Goal: Information Seeking & Learning: Learn about a topic

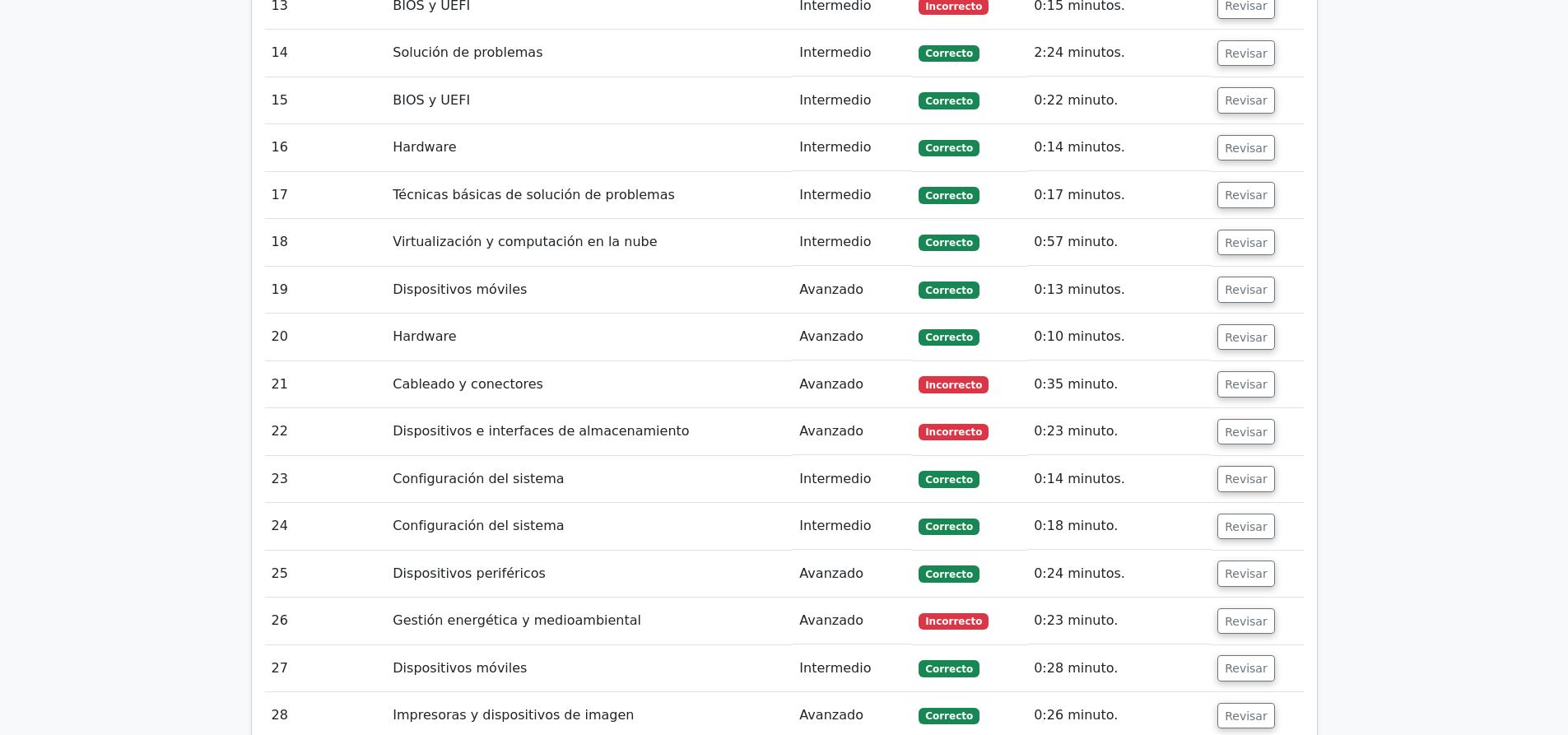
scroll to position [3909, 0]
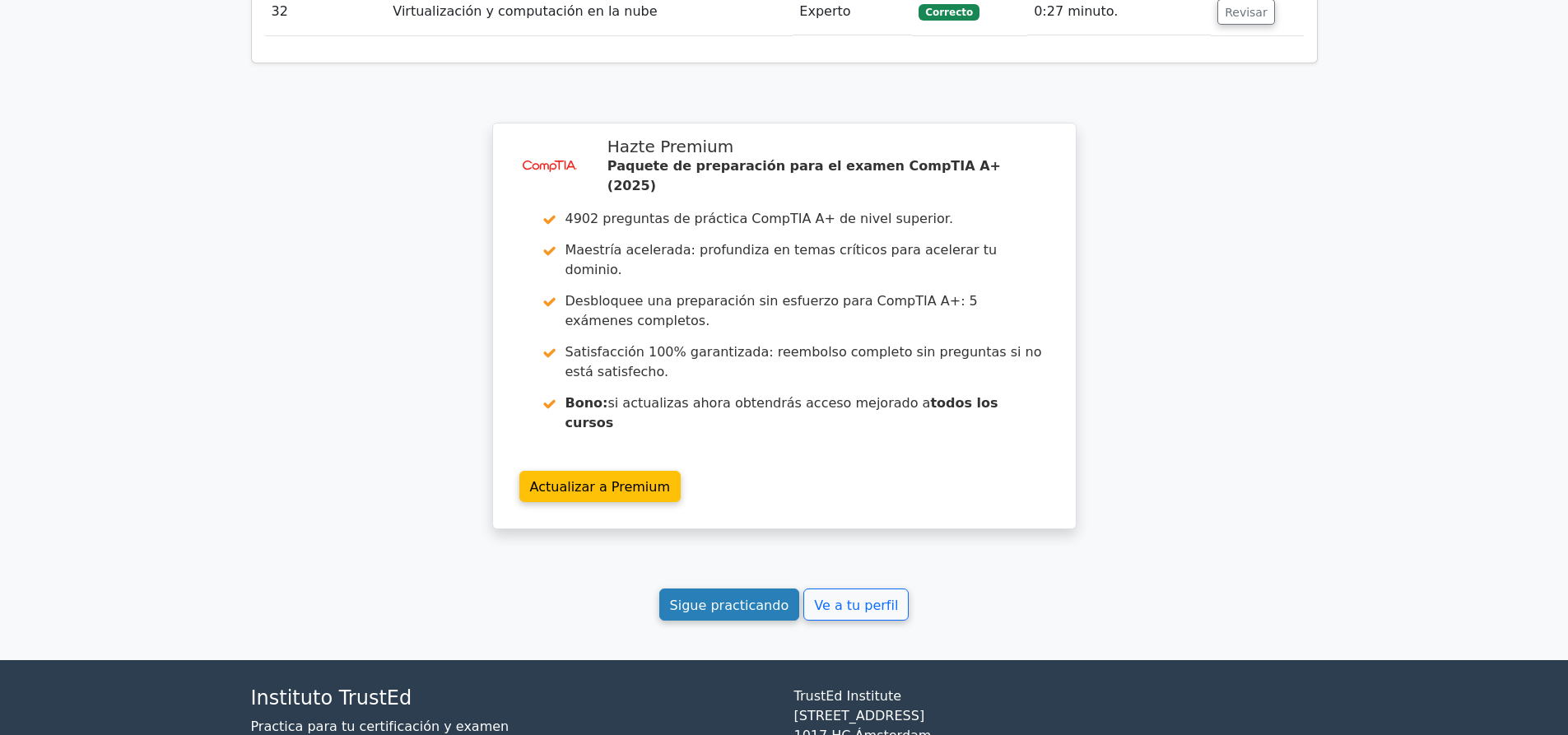
click at [750, 588] on link "Sigue practicando" at bounding box center [730, 604] width 141 height 32
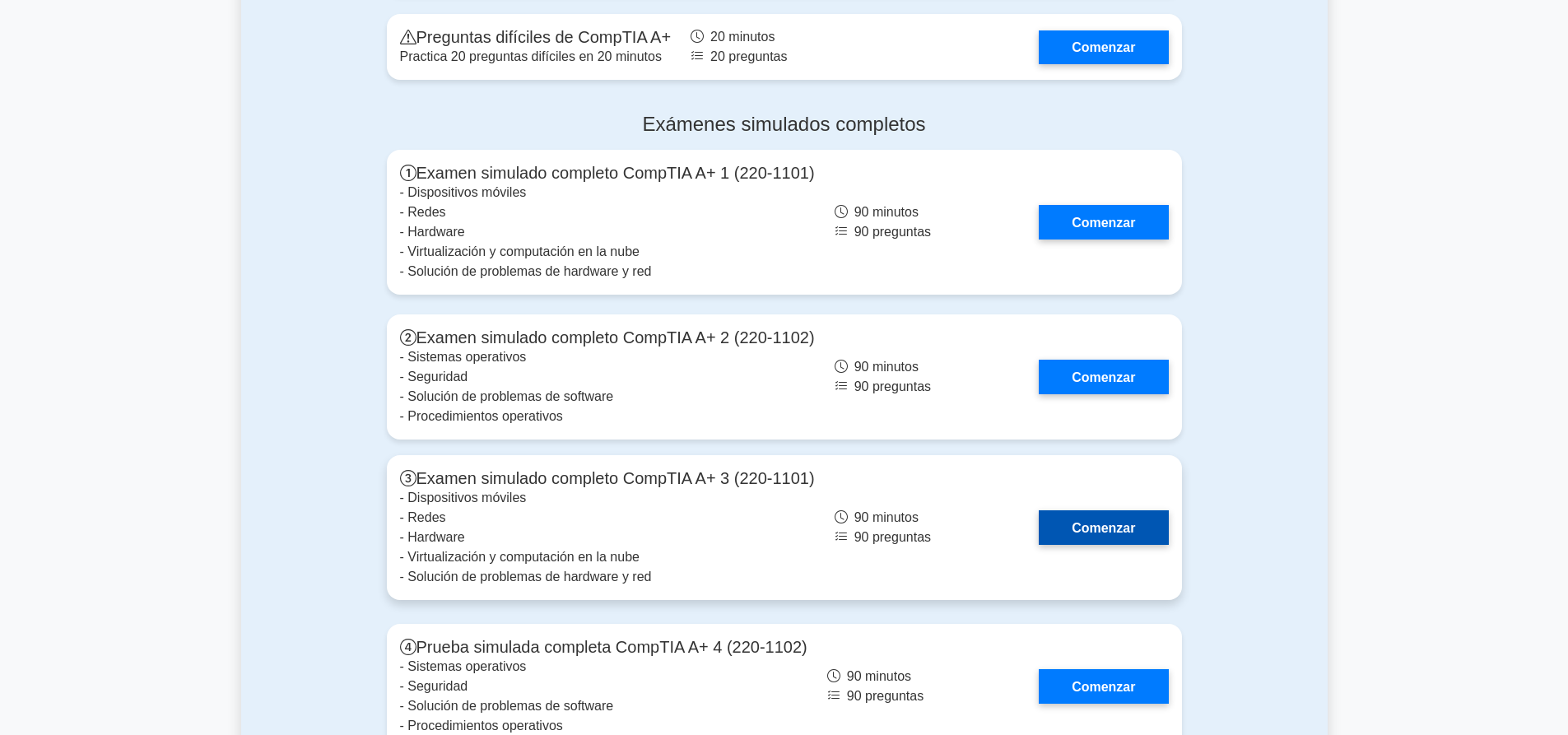
scroll to position [4773, 0]
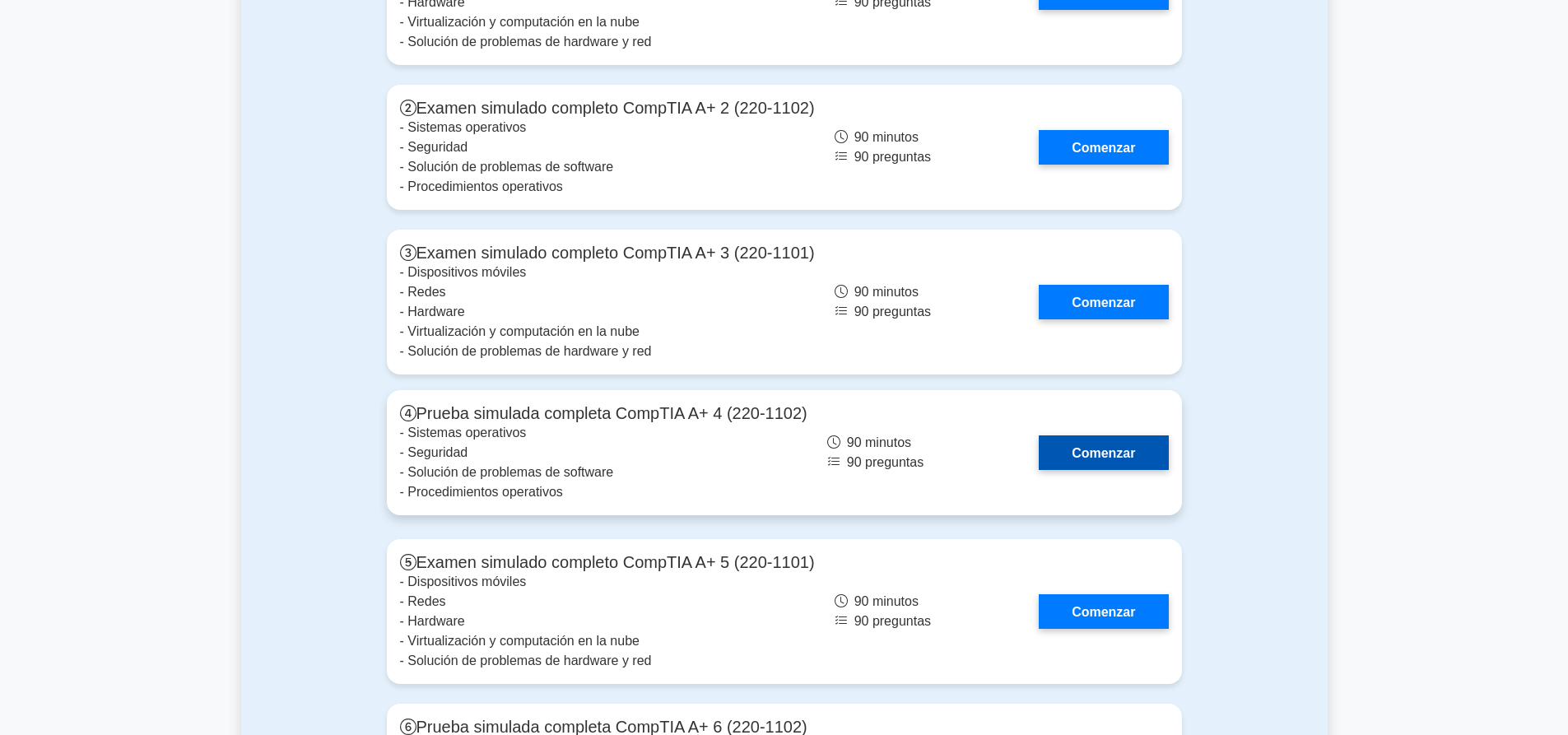
click at [1108, 435] on link "Comenzar" at bounding box center [1103, 452] width 129 height 34
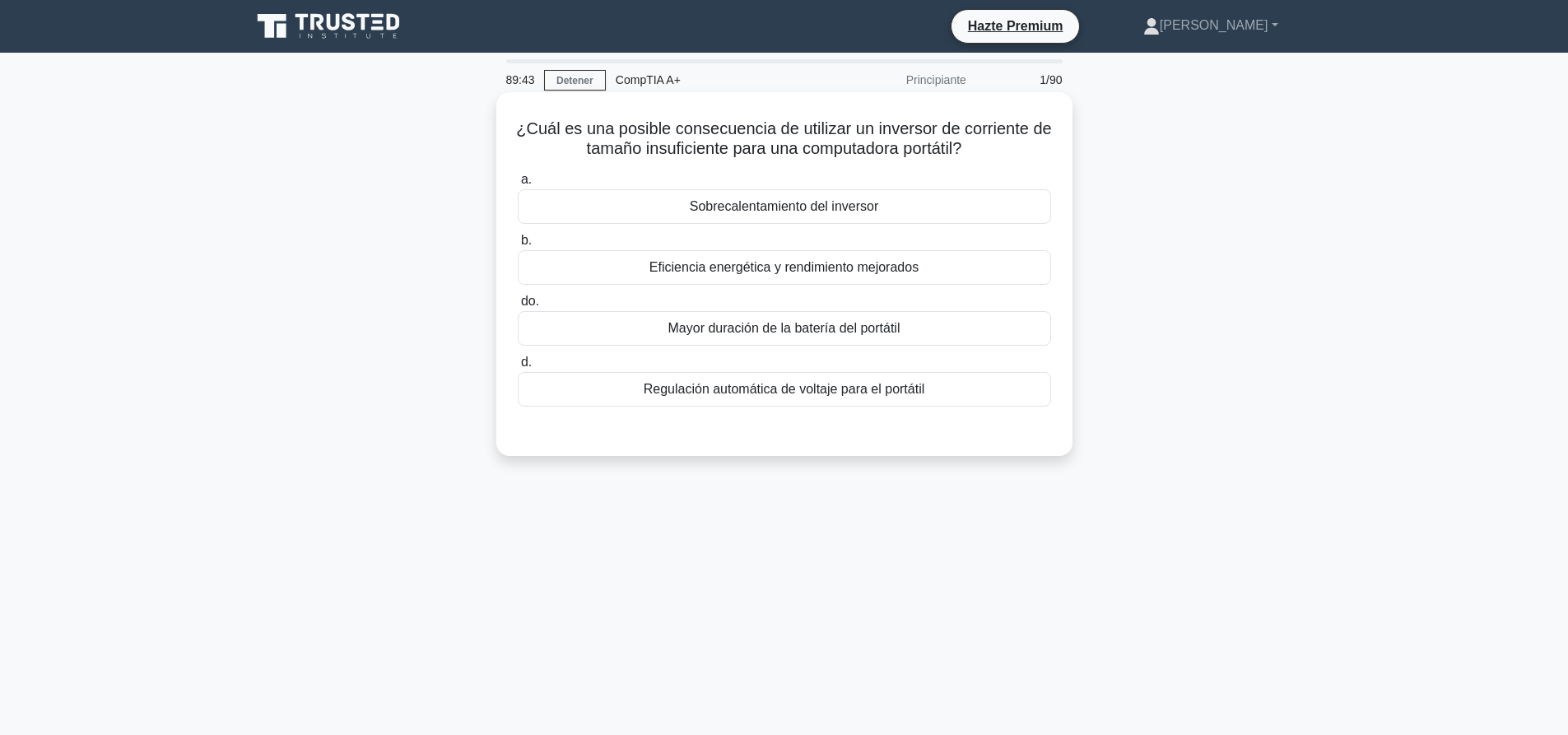
click at [825, 210] on font "Sobrecalentamiento del inversor" at bounding box center [784, 206] width 188 height 14
click at [518, 185] on input "a. Sobrecalentamiento del inversor" at bounding box center [518, 180] width 0 height 11
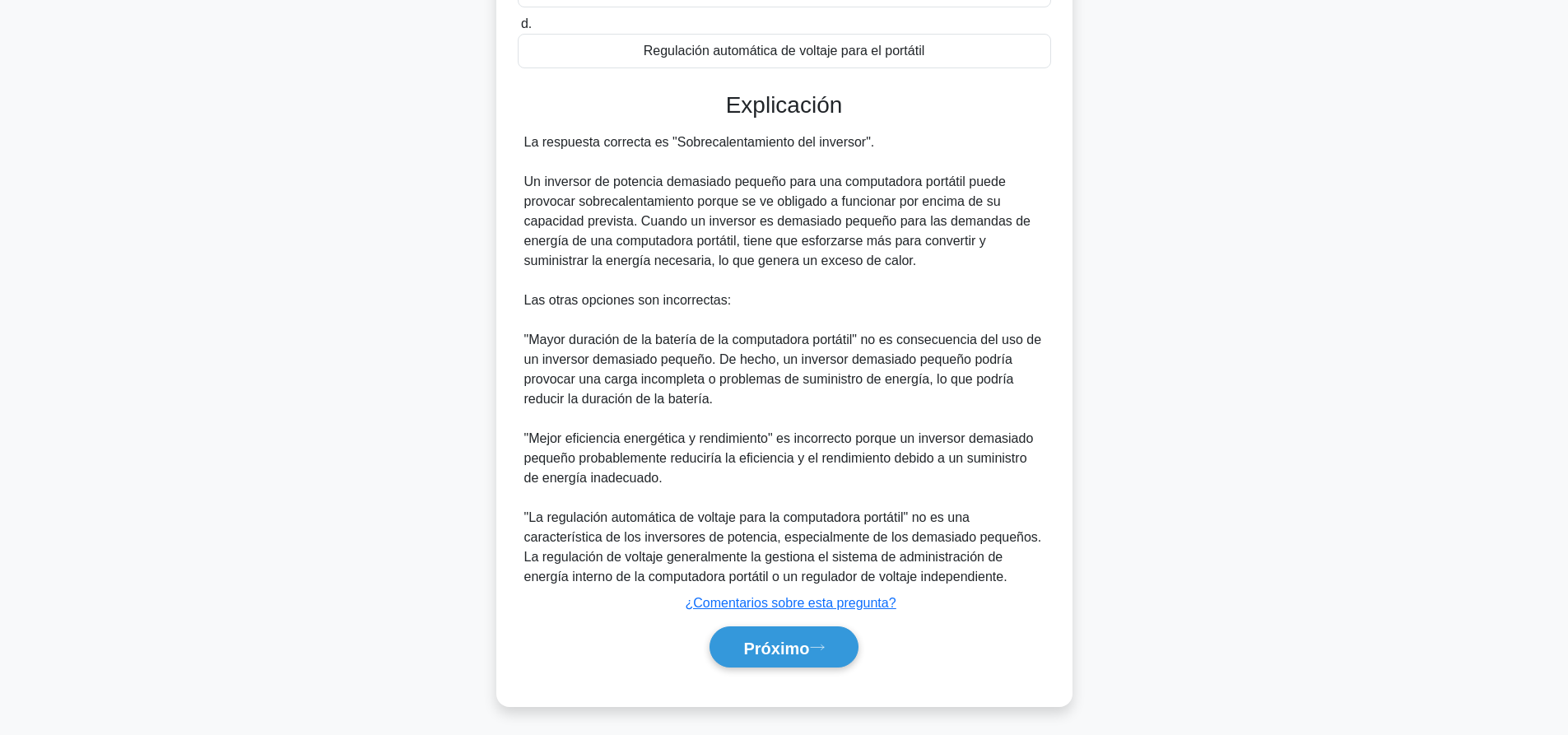
scroll to position [343, 0]
click at [838, 652] on button "Próximo" at bounding box center [784, 644] width 148 height 42
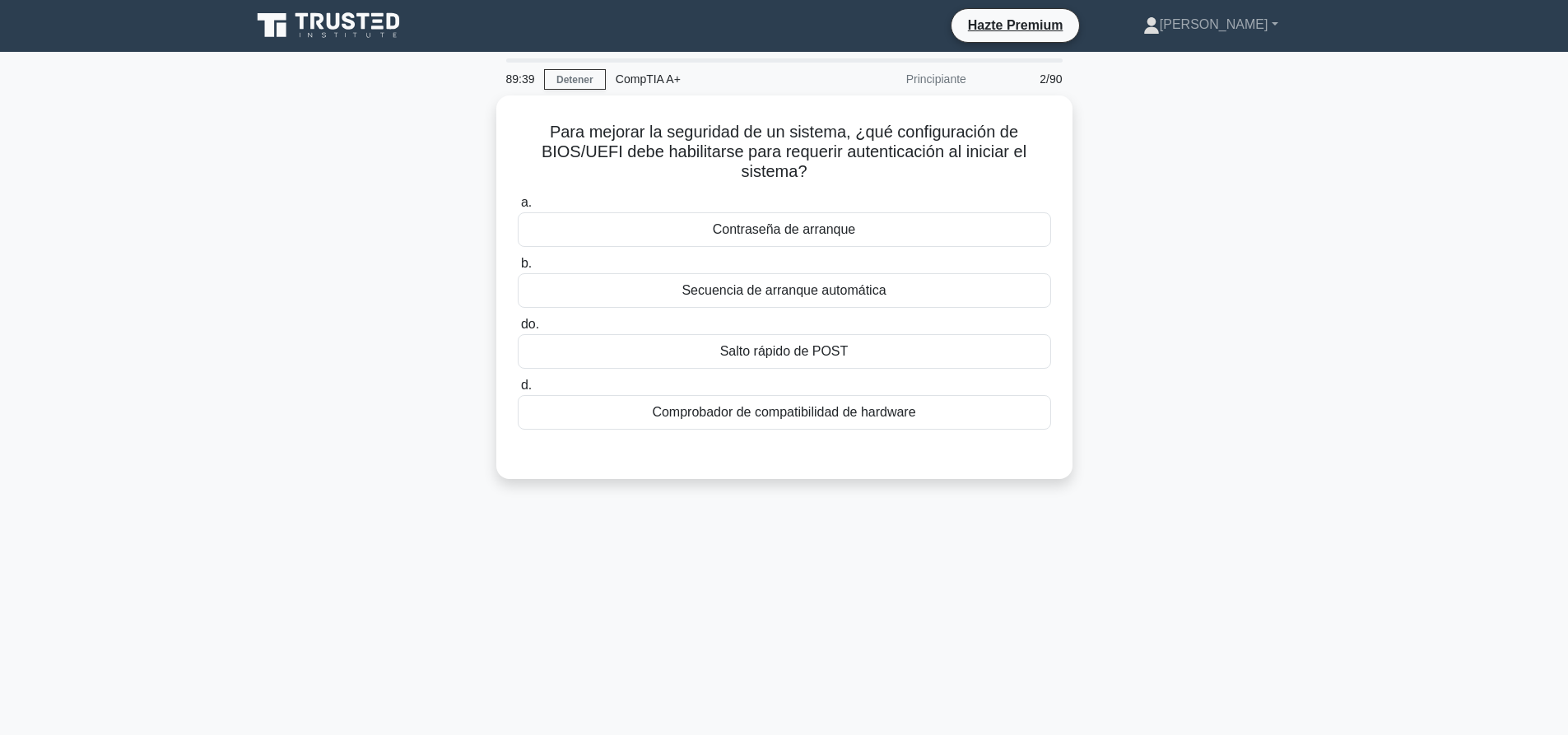
scroll to position [0, 0]
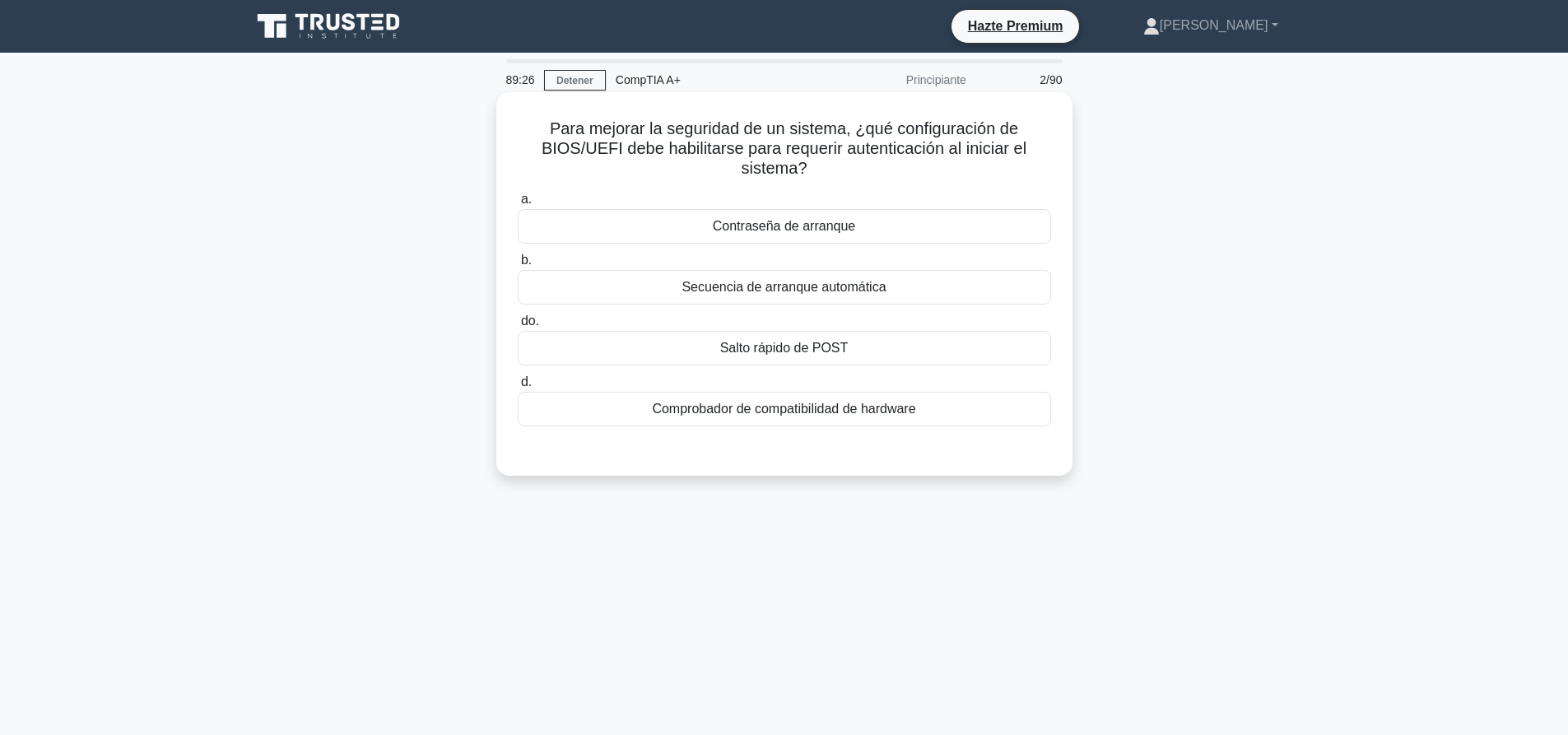
click at [833, 217] on div "Contraseña de arranque" at bounding box center [784, 226] width 534 height 35
click at [518, 205] on input "a. Contraseña de arranque" at bounding box center [518, 200] width 0 height 11
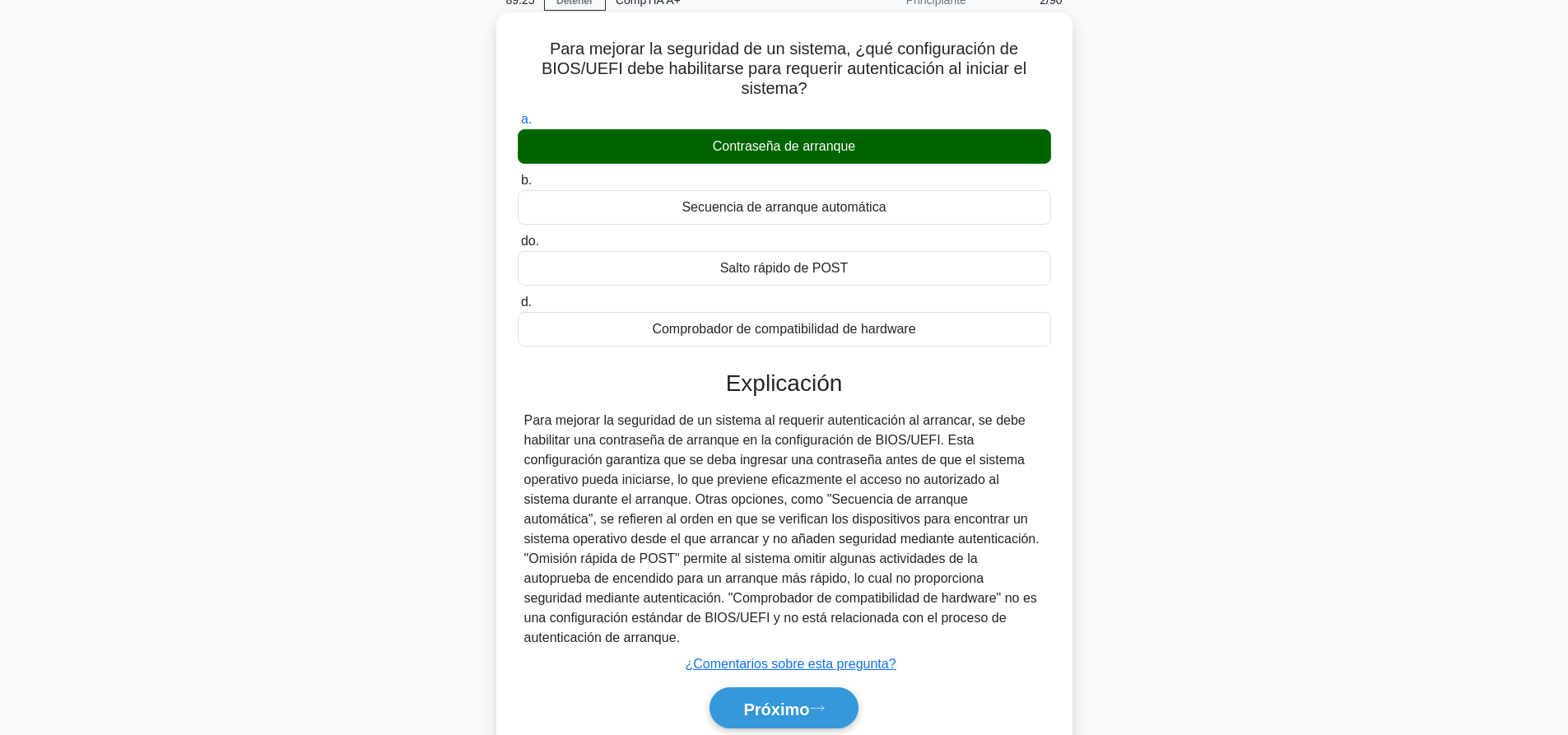
scroll to position [153, 0]
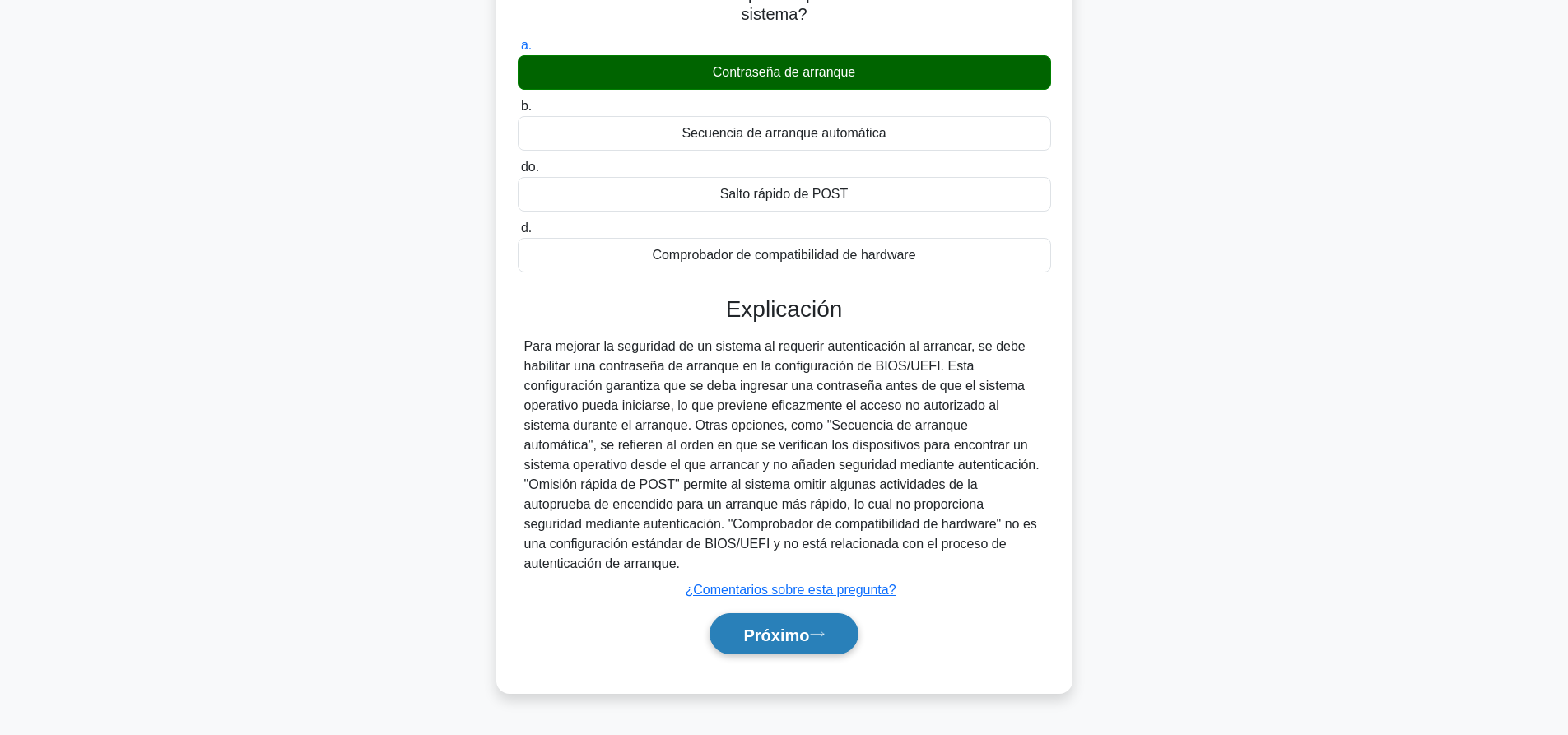
click at [820, 624] on button "Próximo" at bounding box center [784, 633] width 148 height 42
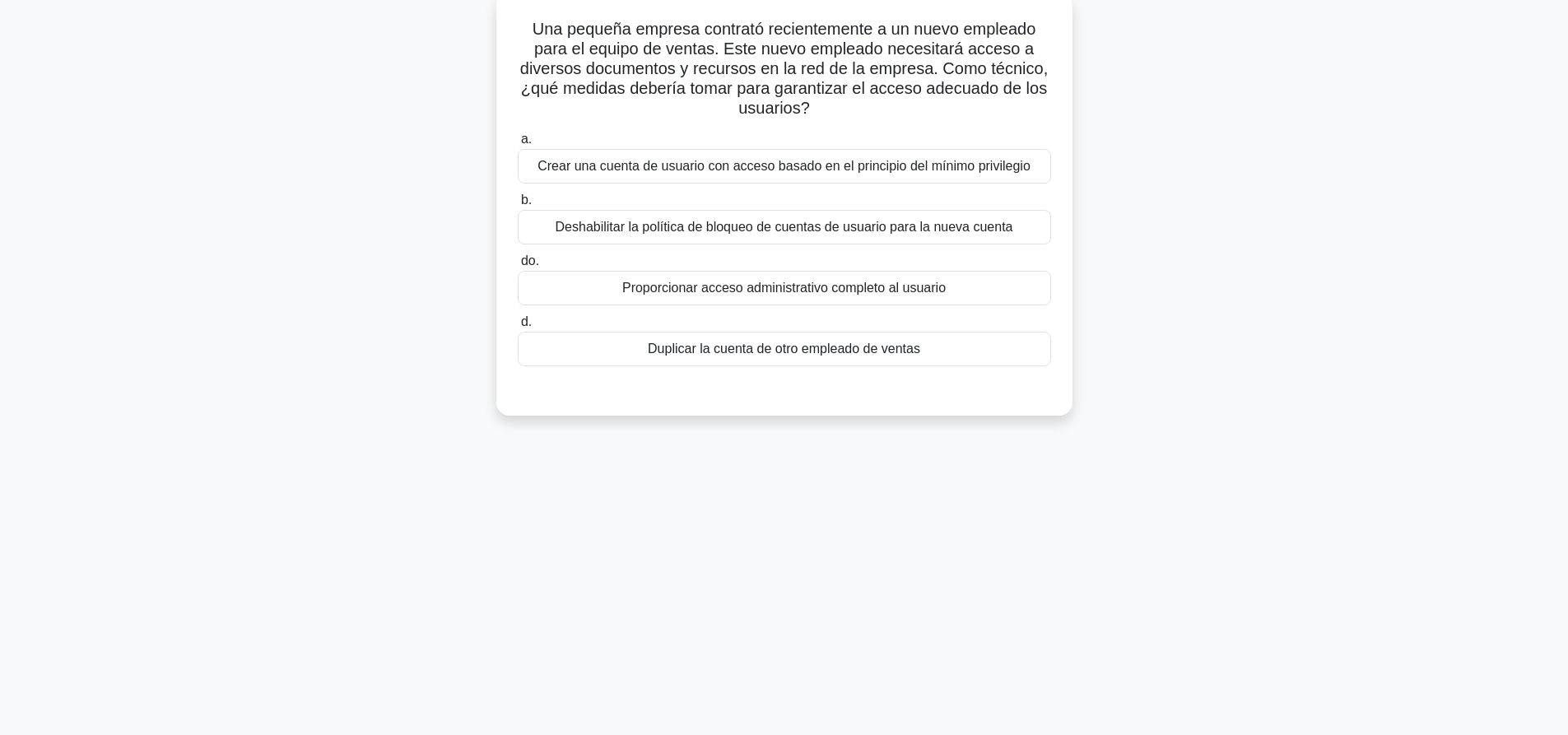
scroll to position [0, 0]
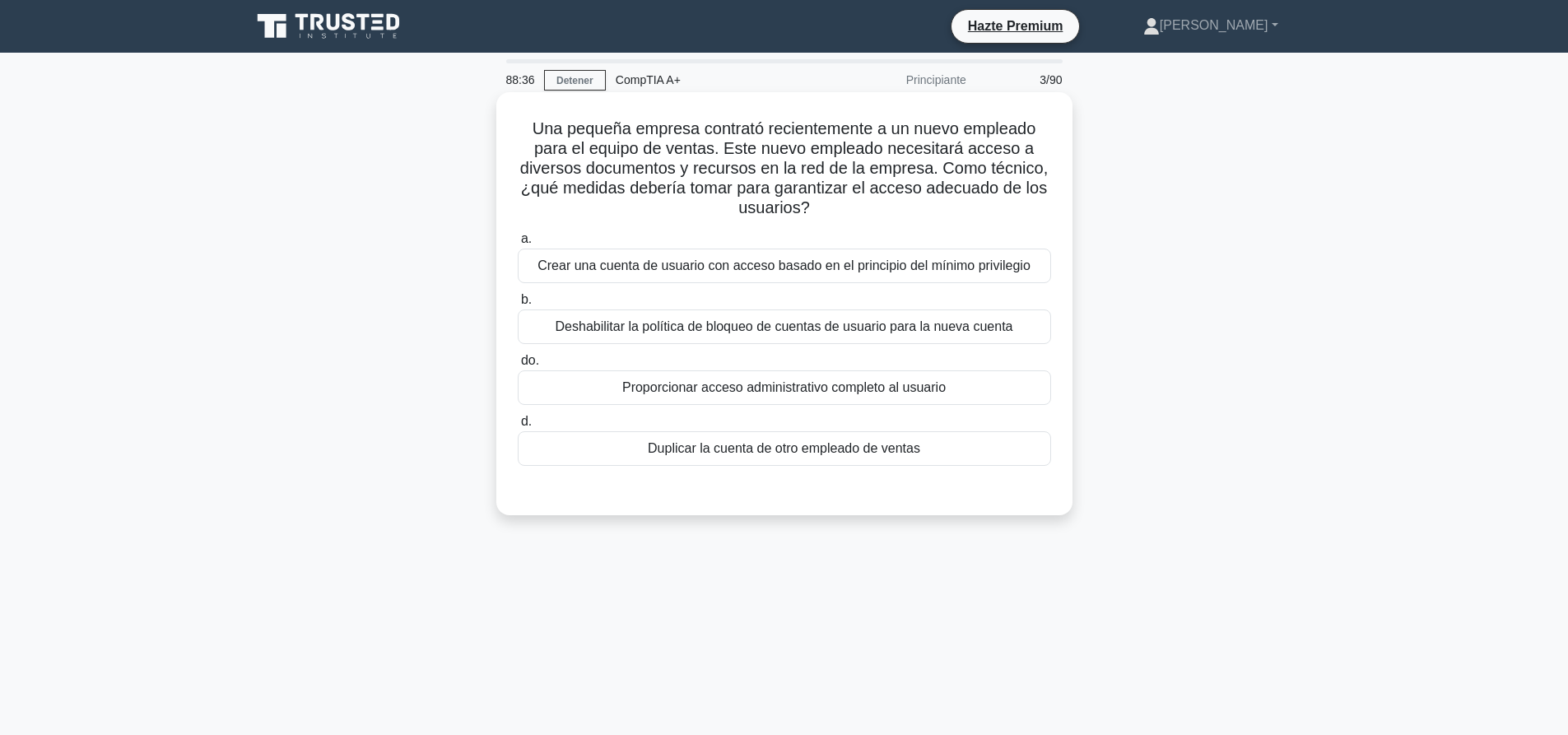
click at [686, 276] on font "Crear una cuenta de usuario con acceso basado en el principio del mínimo privil…" at bounding box center [784, 266] width 493 height 20
click at [518, 244] on input "a. Crear una cuenta de usuario con acceso basado en el principio del mínimo pri…" at bounding box center [518, 239] width 0 height 11
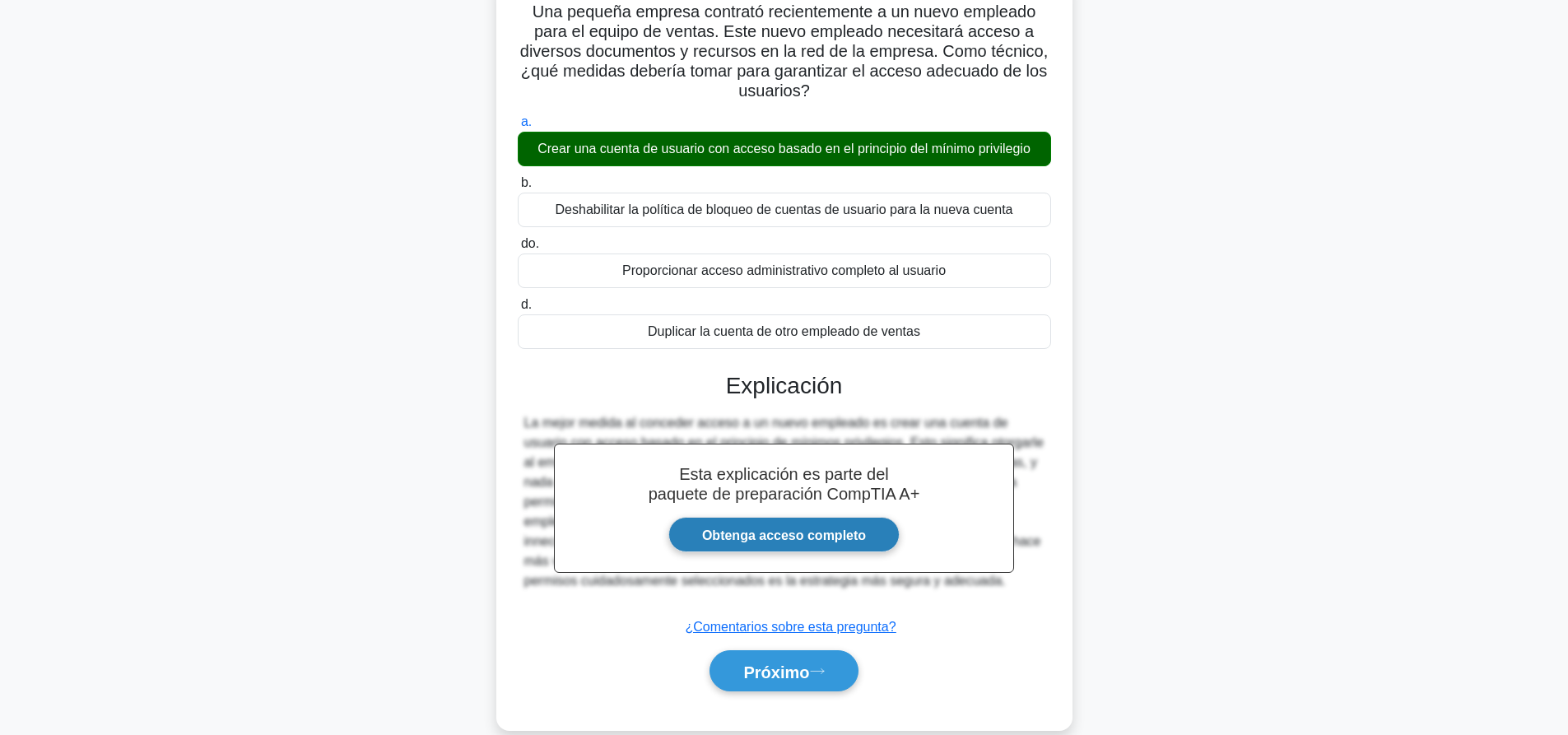
scroll to position [153, 0]
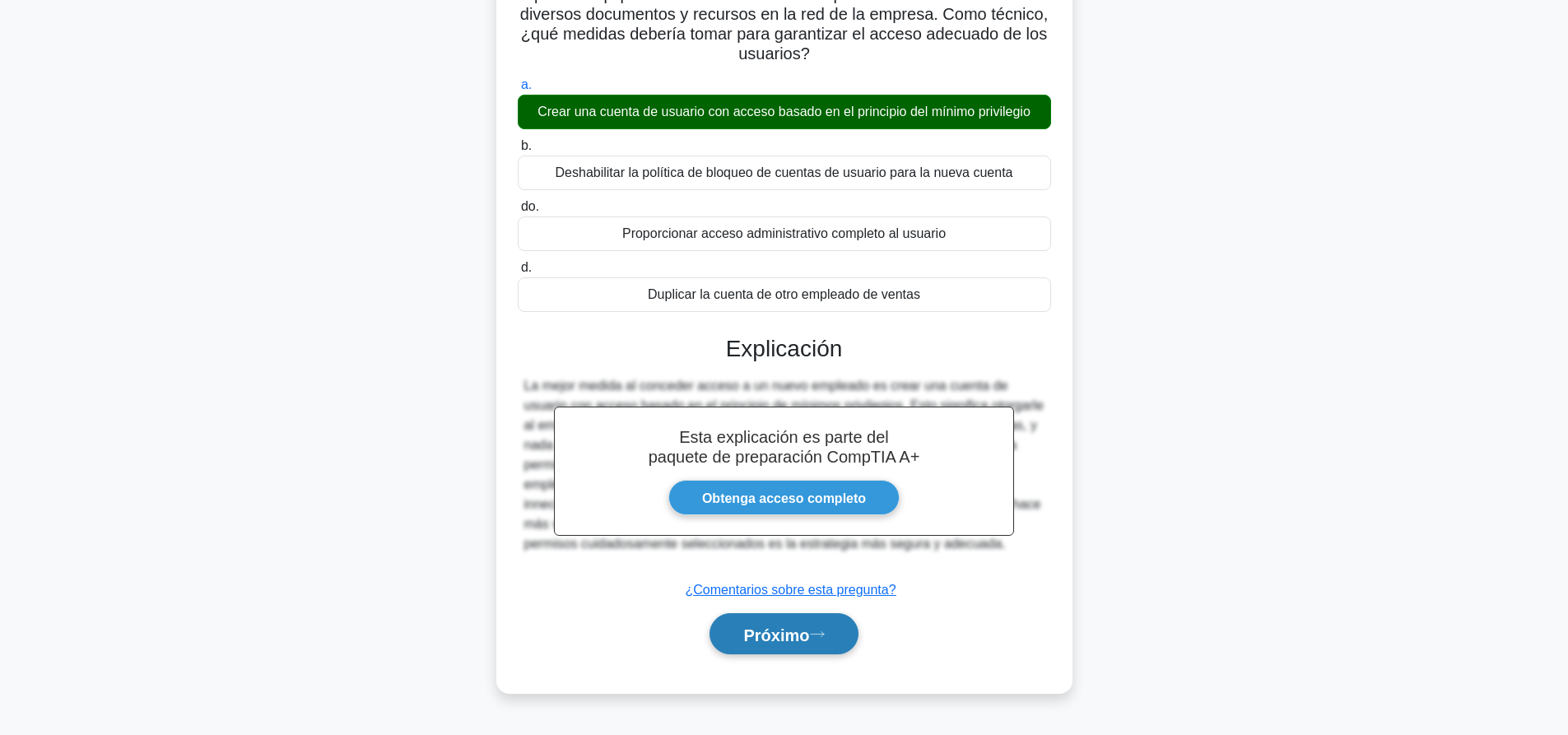
click at [809, 625] on font "Próximo" at bounding box center [776, 633] width 66 height 18
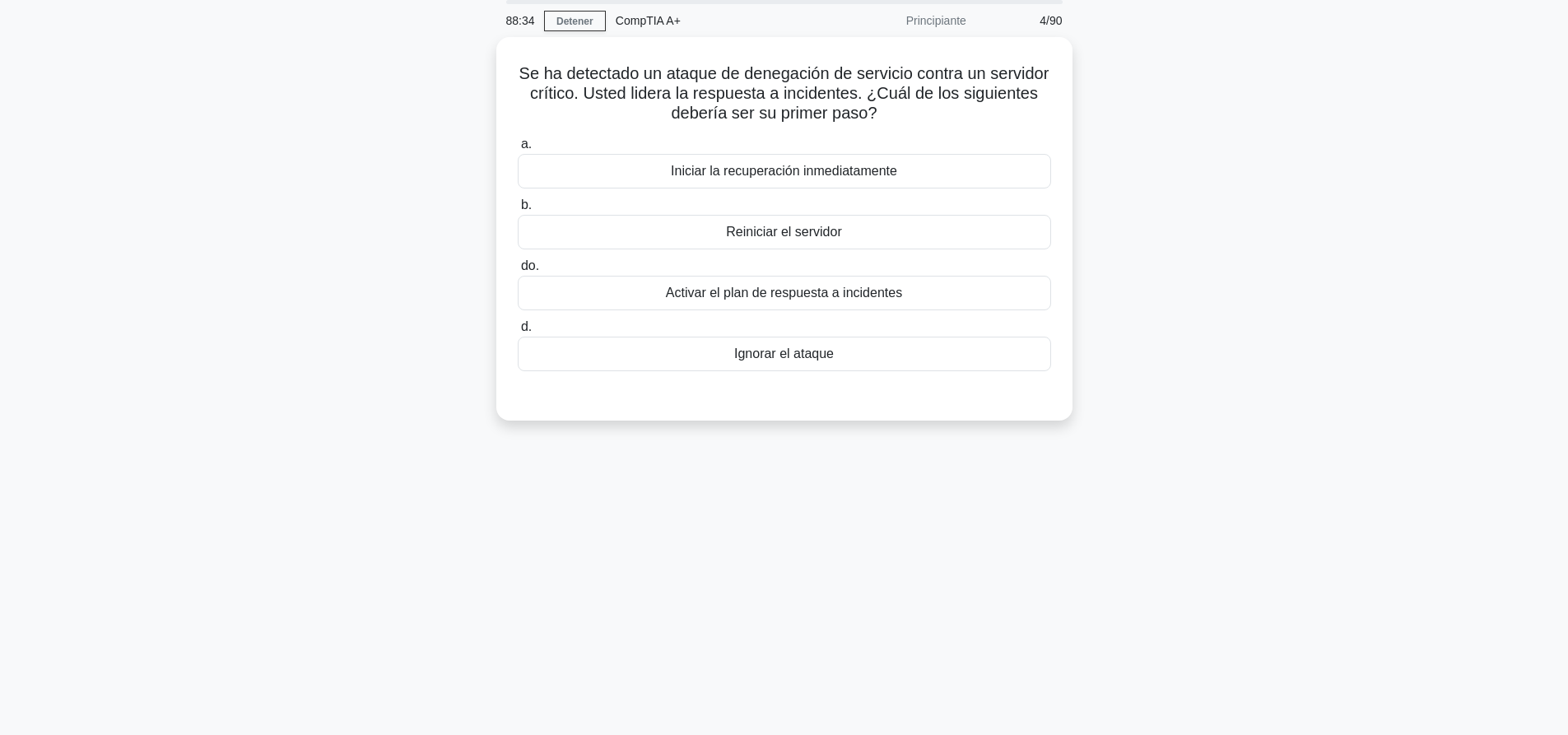
scroll to position [0, 0]
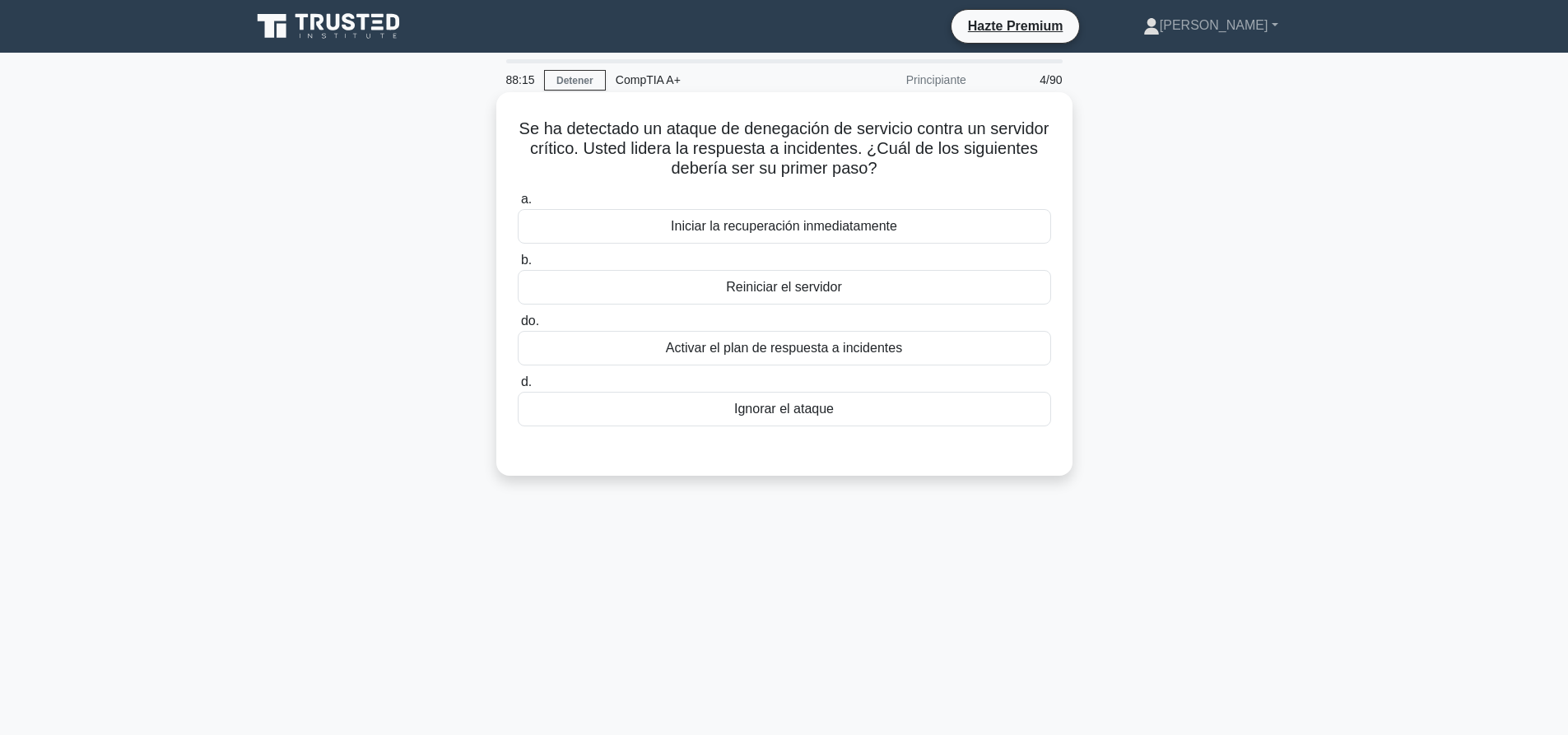
click at [712, 354] on font "Activar el plan de respuesta a incidentes" at bounding box center [784, 348] width 236 height 14
click at [518, 326] on input "do. Activar el plan de respuesta a incidentes" at bounding box center [518, 321] width 0 height 11
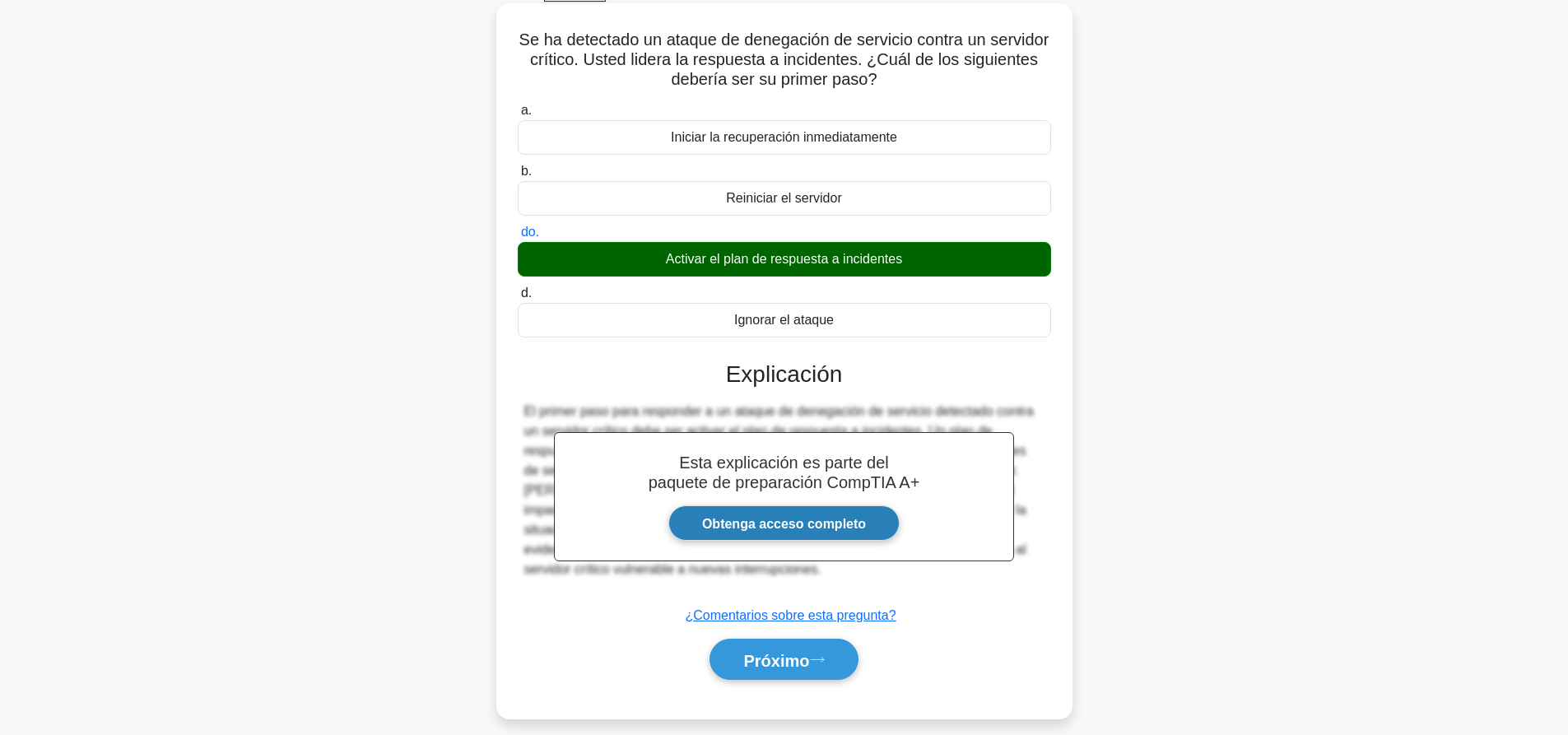
scroll to position [153, 0]
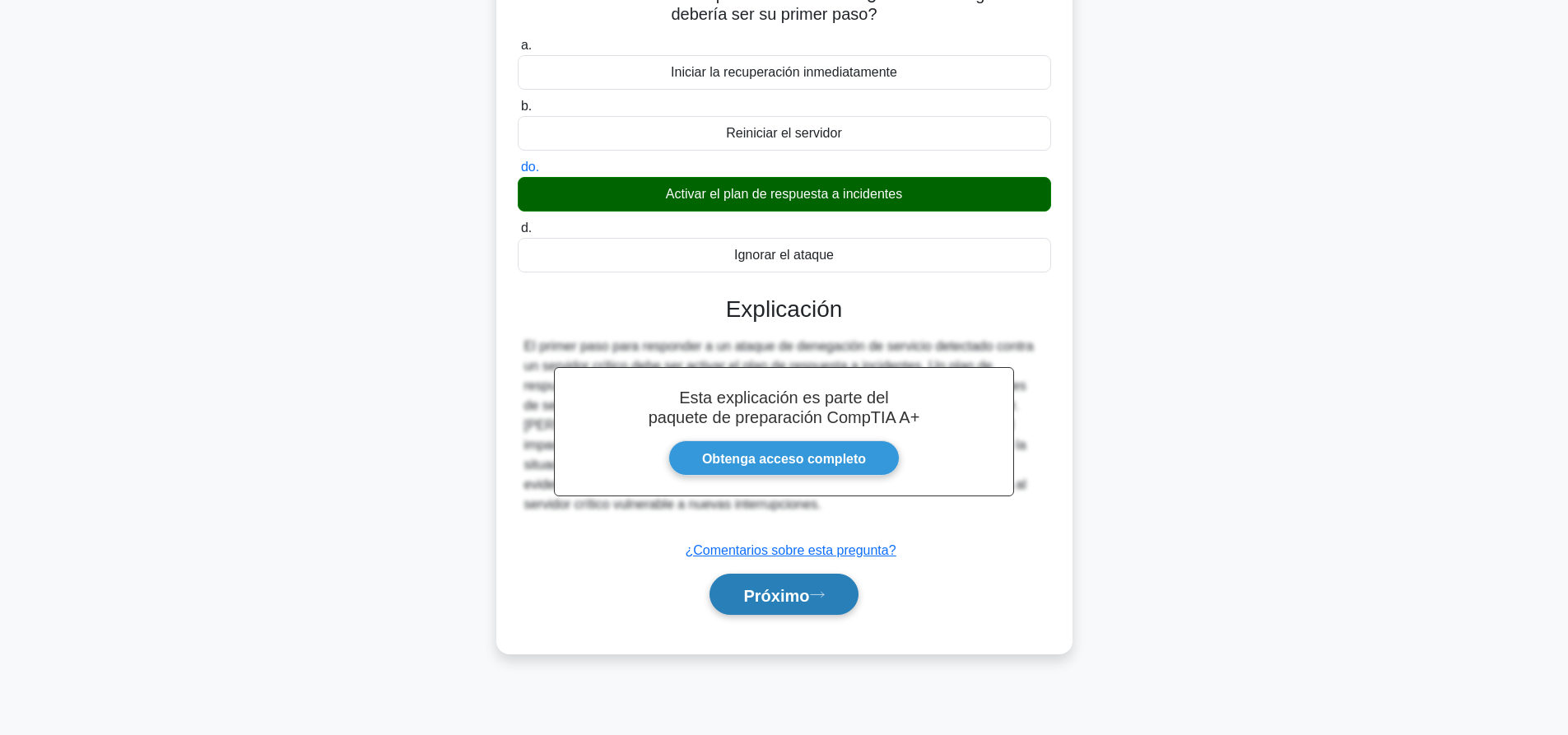
click at [788, 608] on button "Próximo" at bounding box center [784, 594] width 148 height 42
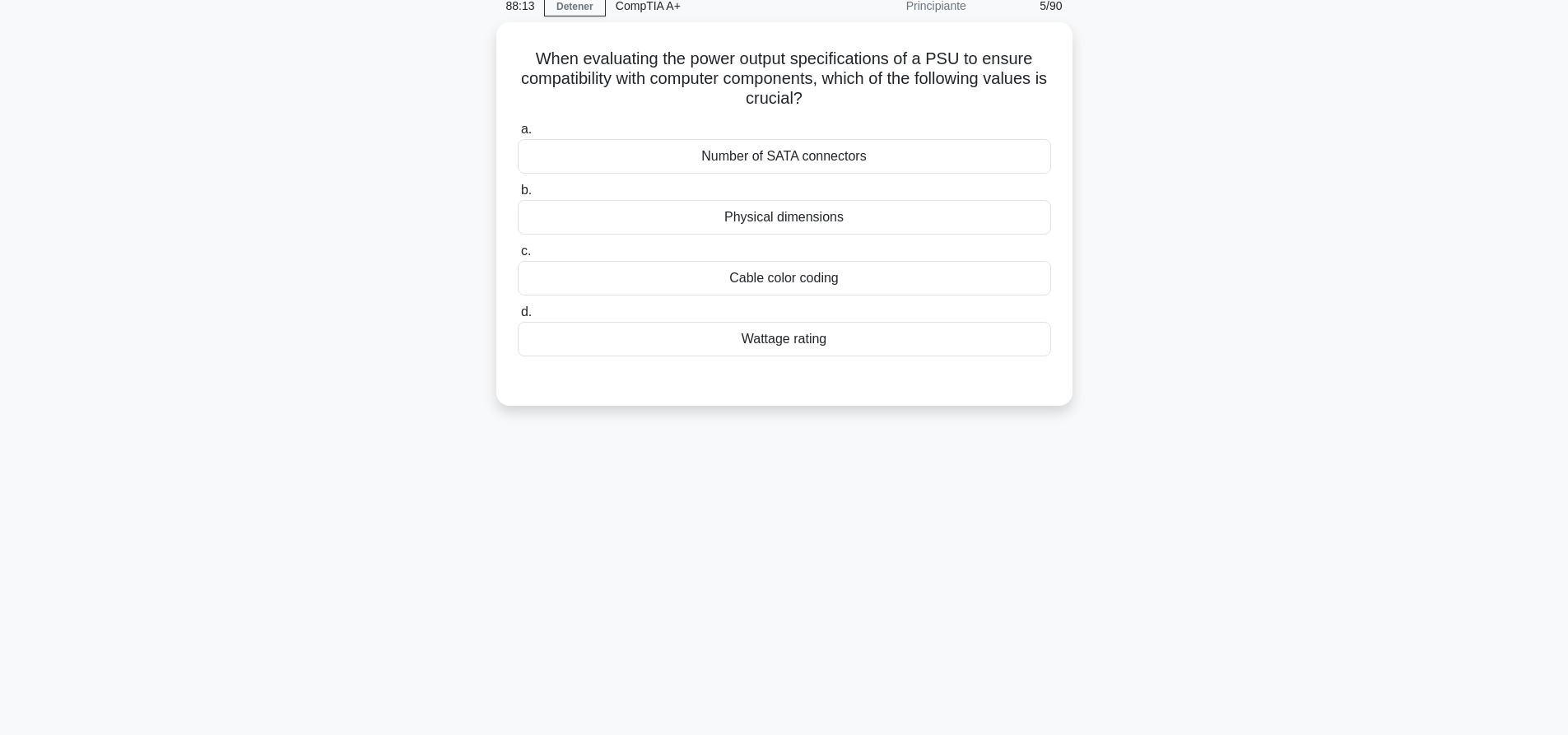
scroll to position [0, 0]
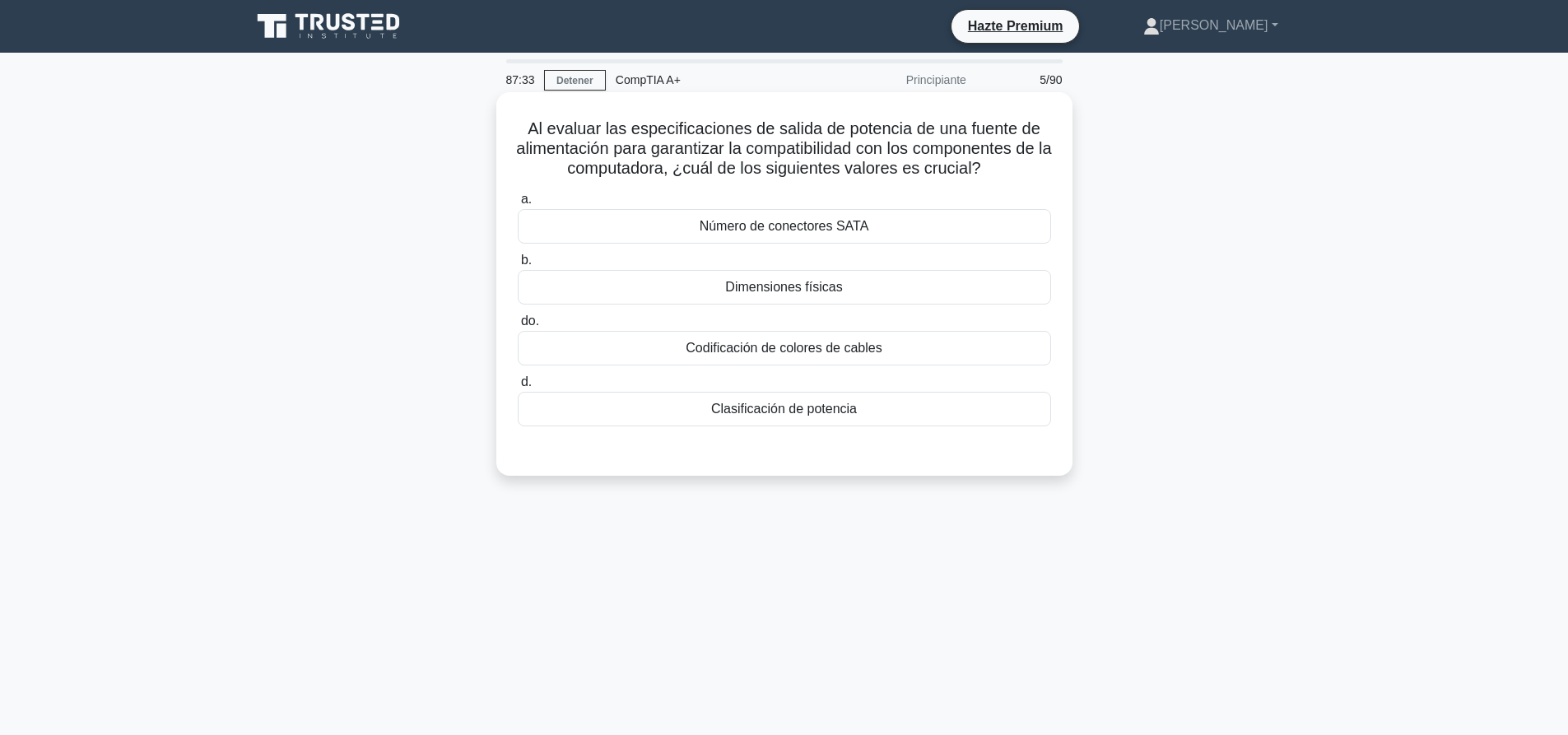
click at [698, 413] on div "Clasificación de potencia" at bounding box center [784, 409] width 534 height 35
click at [518, 387] on input "d. Clasificación de potencia" at bounding box center [518, 382] width 0 height 11
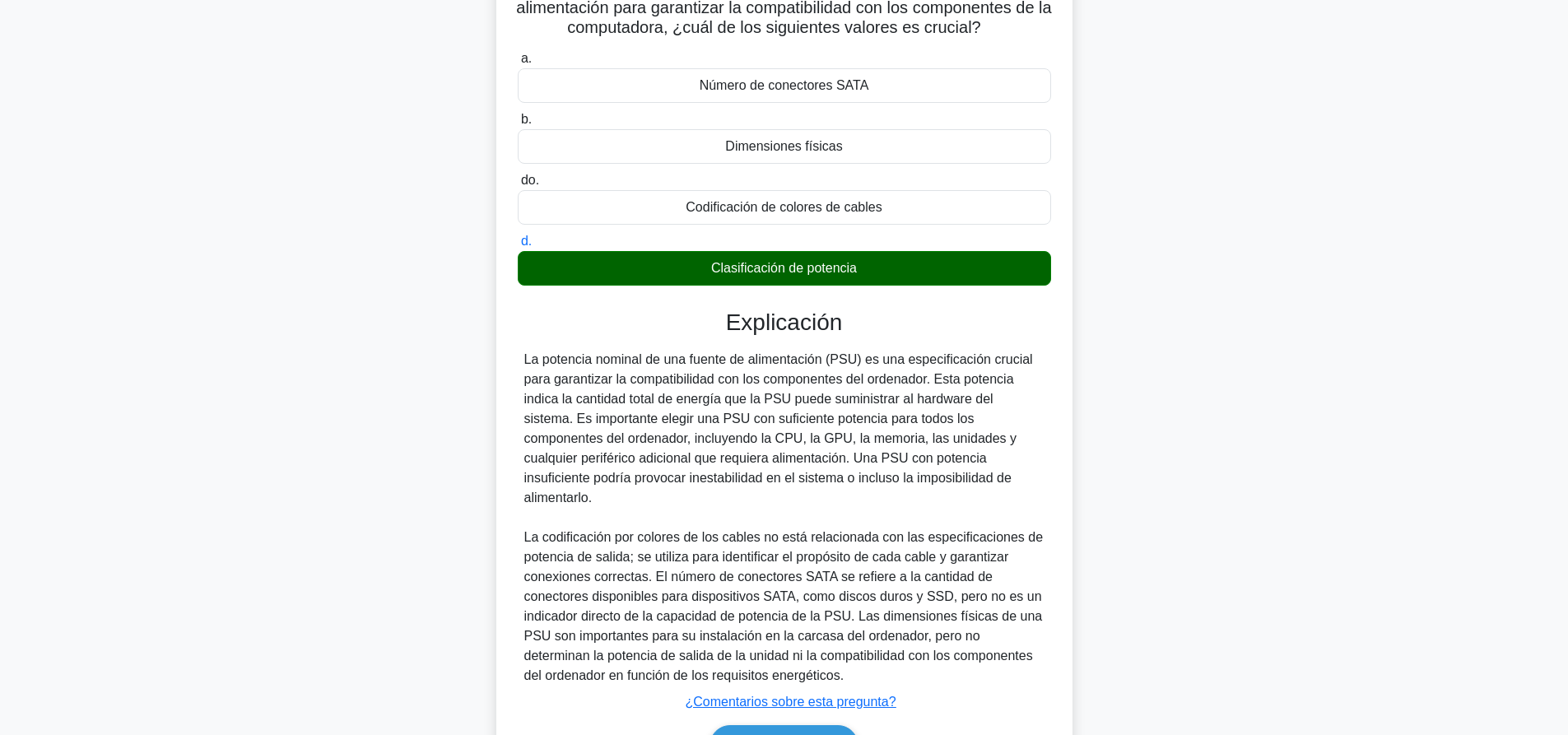
scroll to position [224, 0]
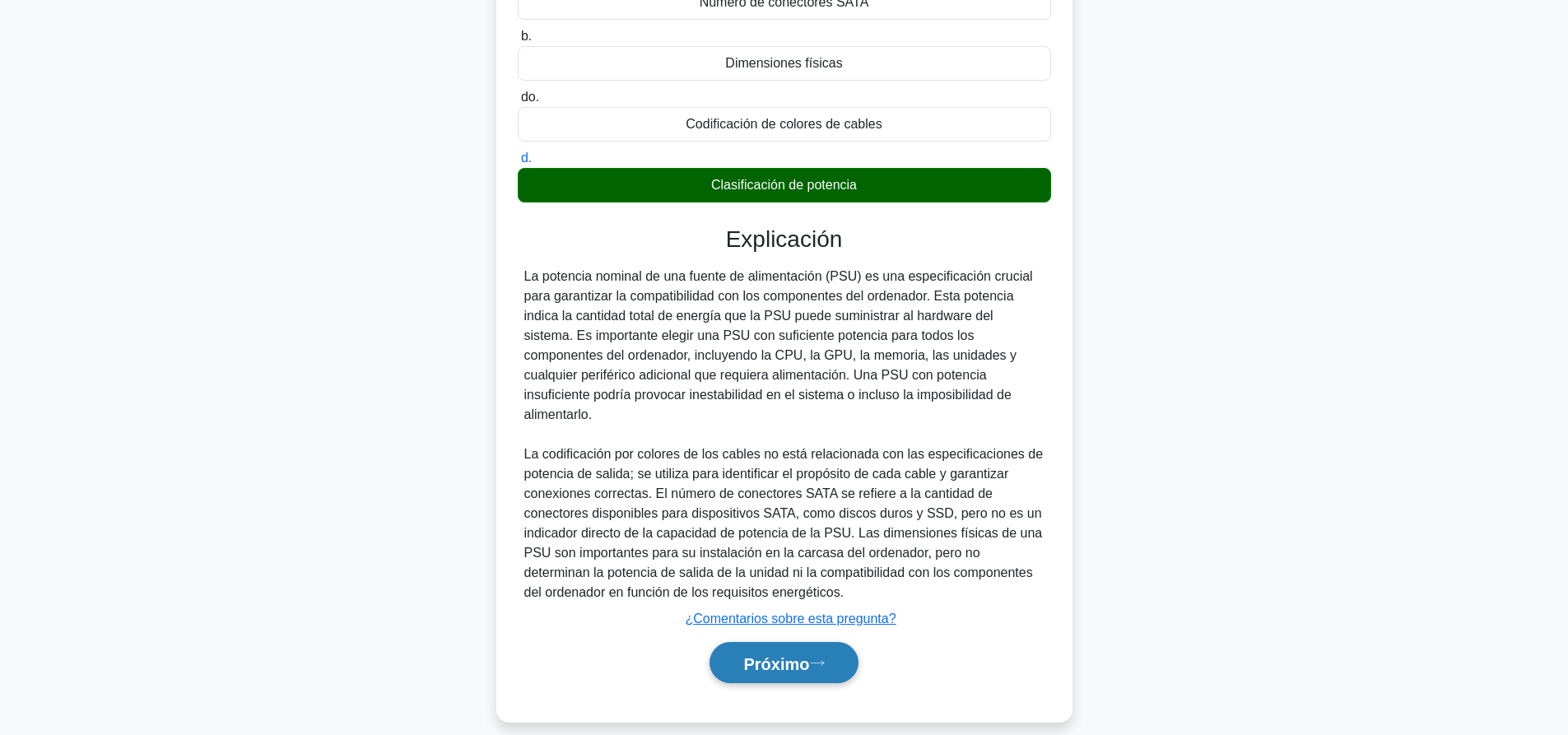
click at [756, 654] on font "Próximo" at bounding box center [776, 663] width 66 height 18
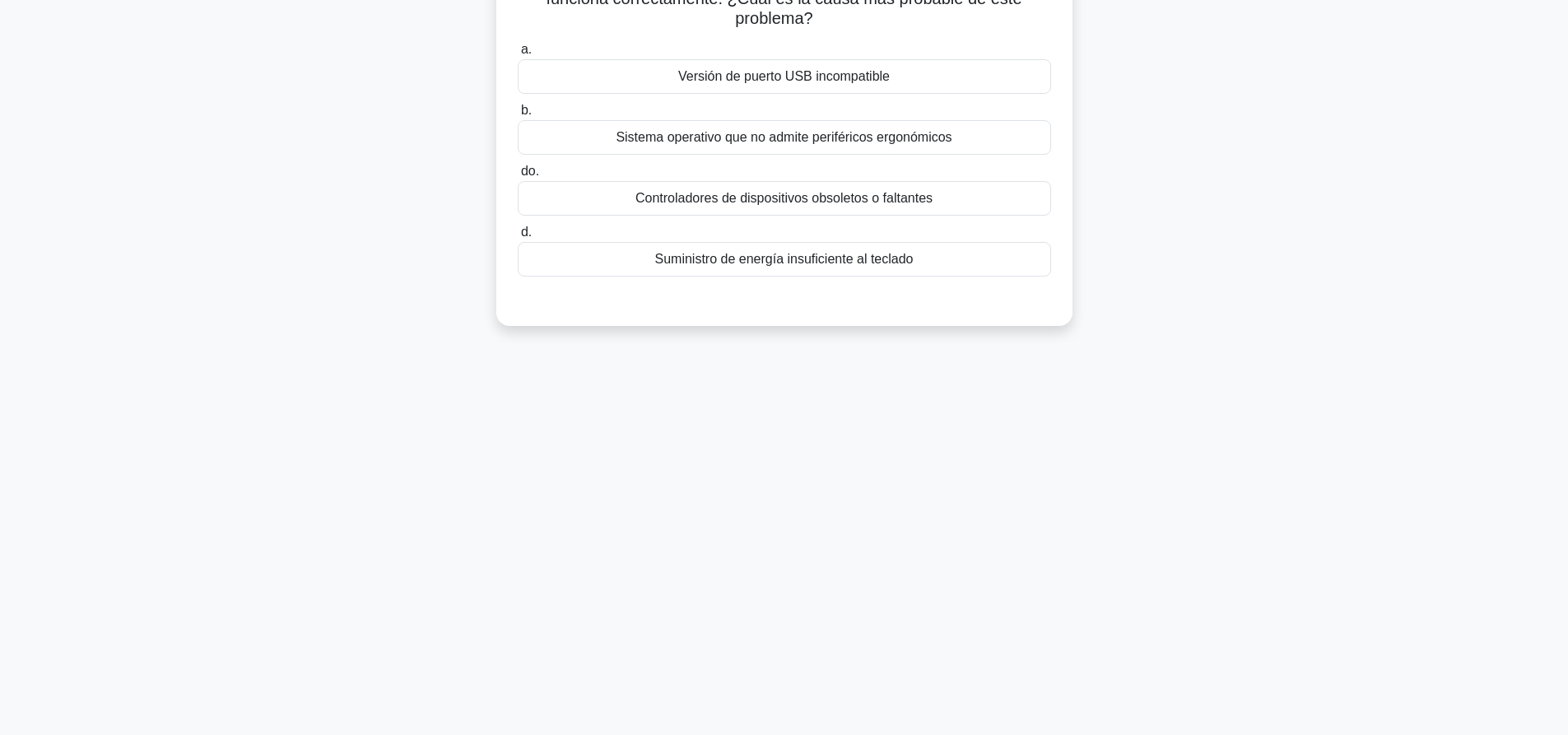
scroll to position [0, 0]
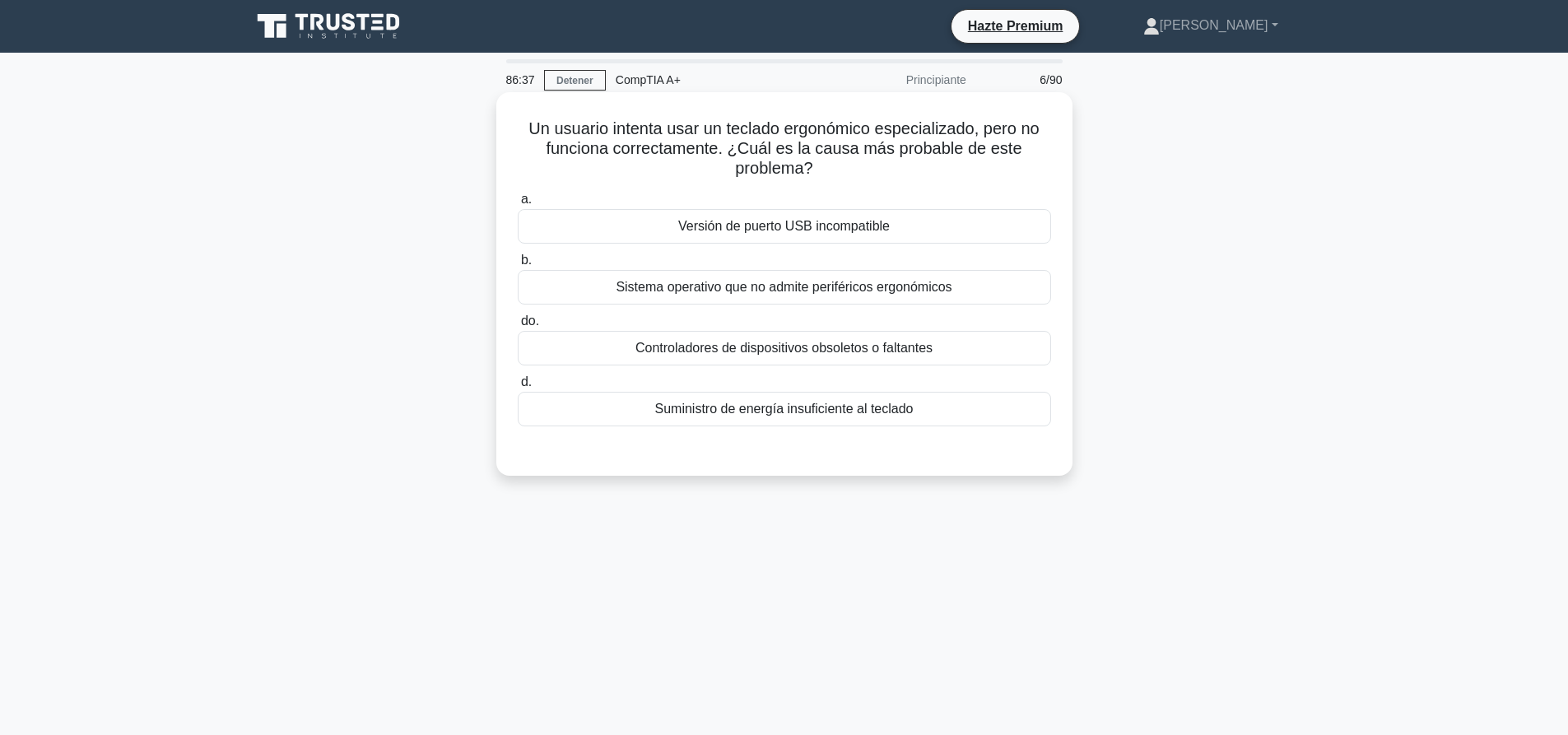
click at [807, 354] on font "Controladores de dispositivos obsoletos o faltantes" at bounding box center [784, 348] width 297 height 14
click at [518, 326] on input "do. Controladores de dispositivos obsoletos o faltantes" at bounding box center [518, 321] width 0 height 11
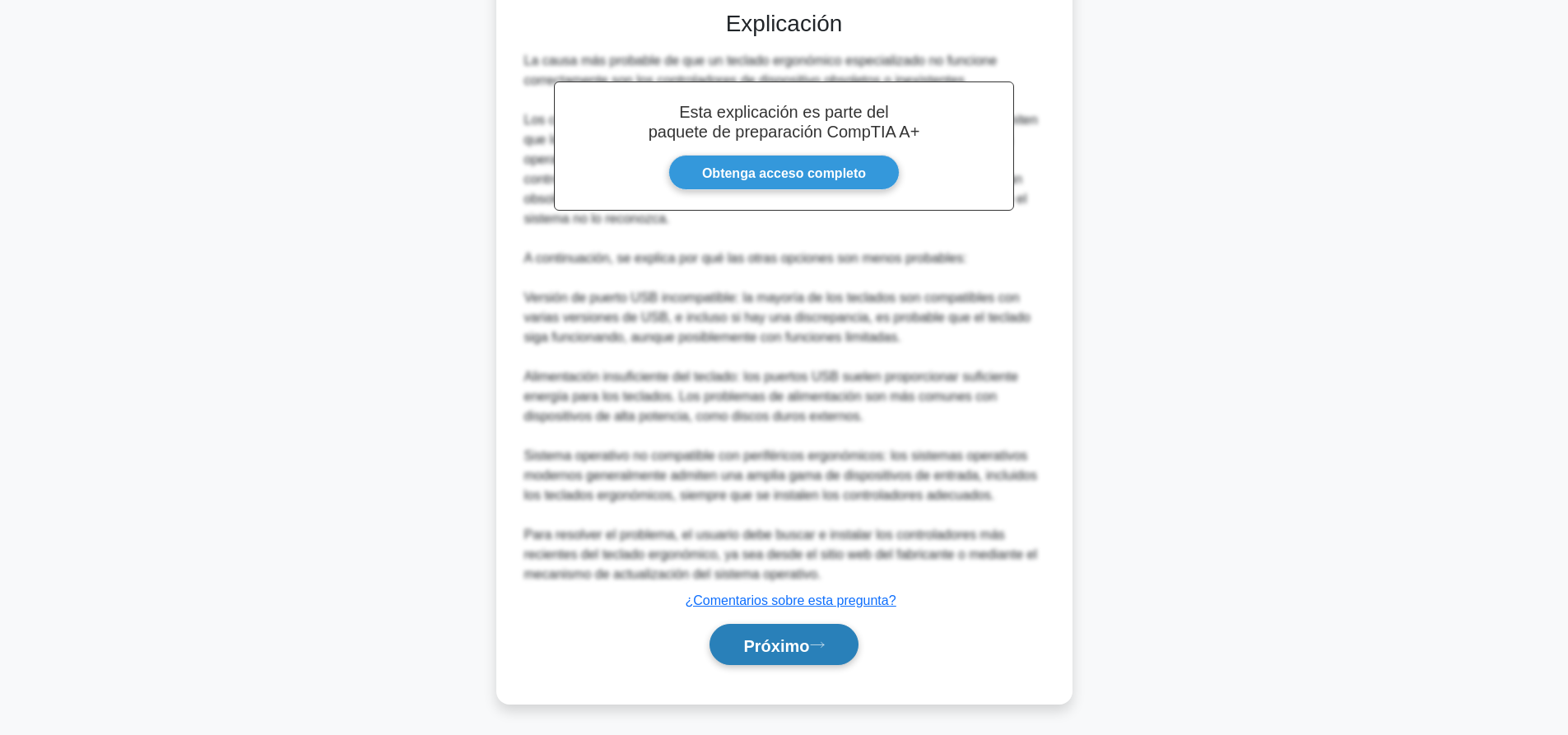
click at [759, 639] on font "Próximo" at bounding box center [776, 645] width 66 height 18
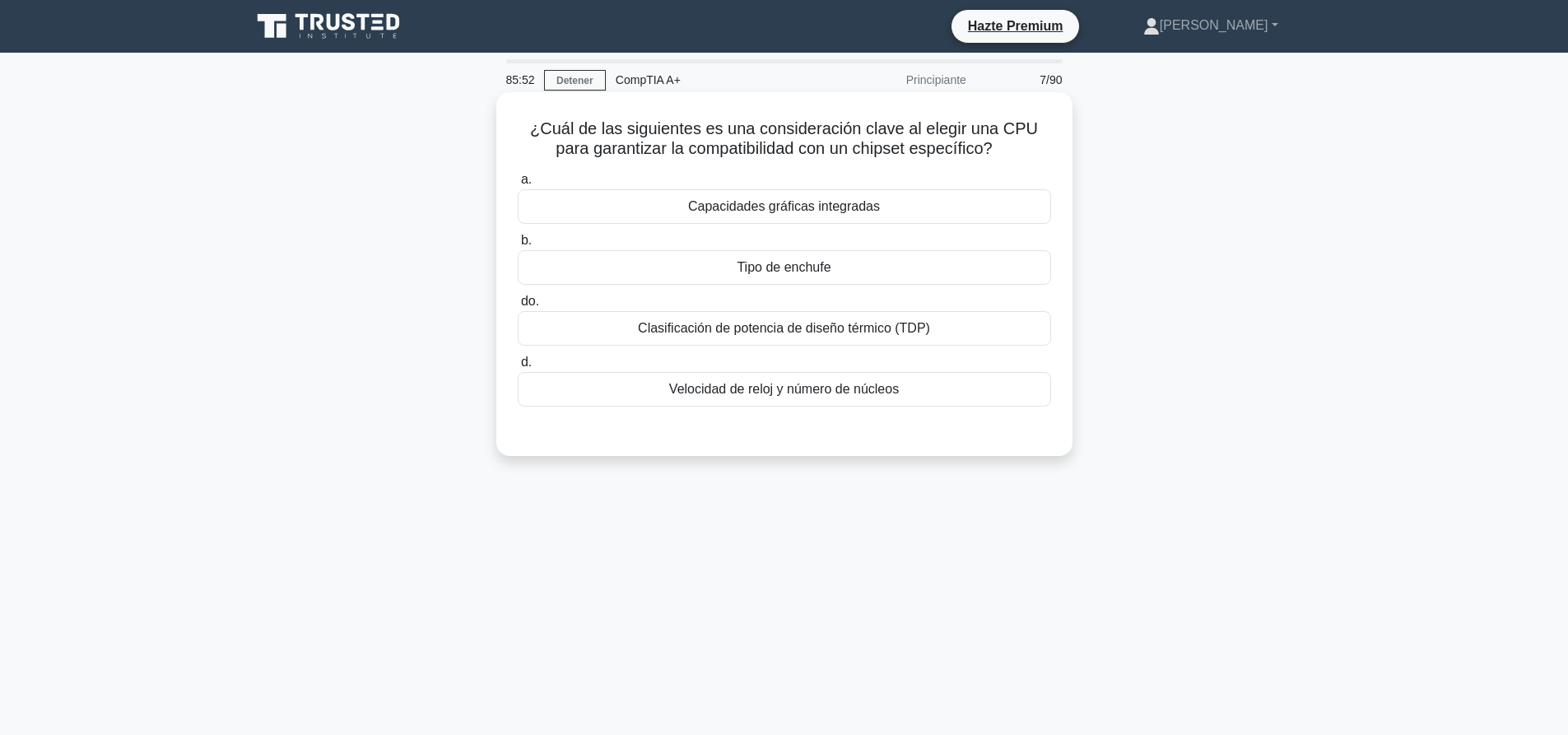
click at [829, 318] on div "Clasificación de potencia de diseño térmico (TDP)" at bounding box center [784, 328] width 534 height 35
click at [518, 307] on input "do. Clasificación de potencia de diseño térmico (TDP)" at bounding box center [518, 301] width 0 height 11
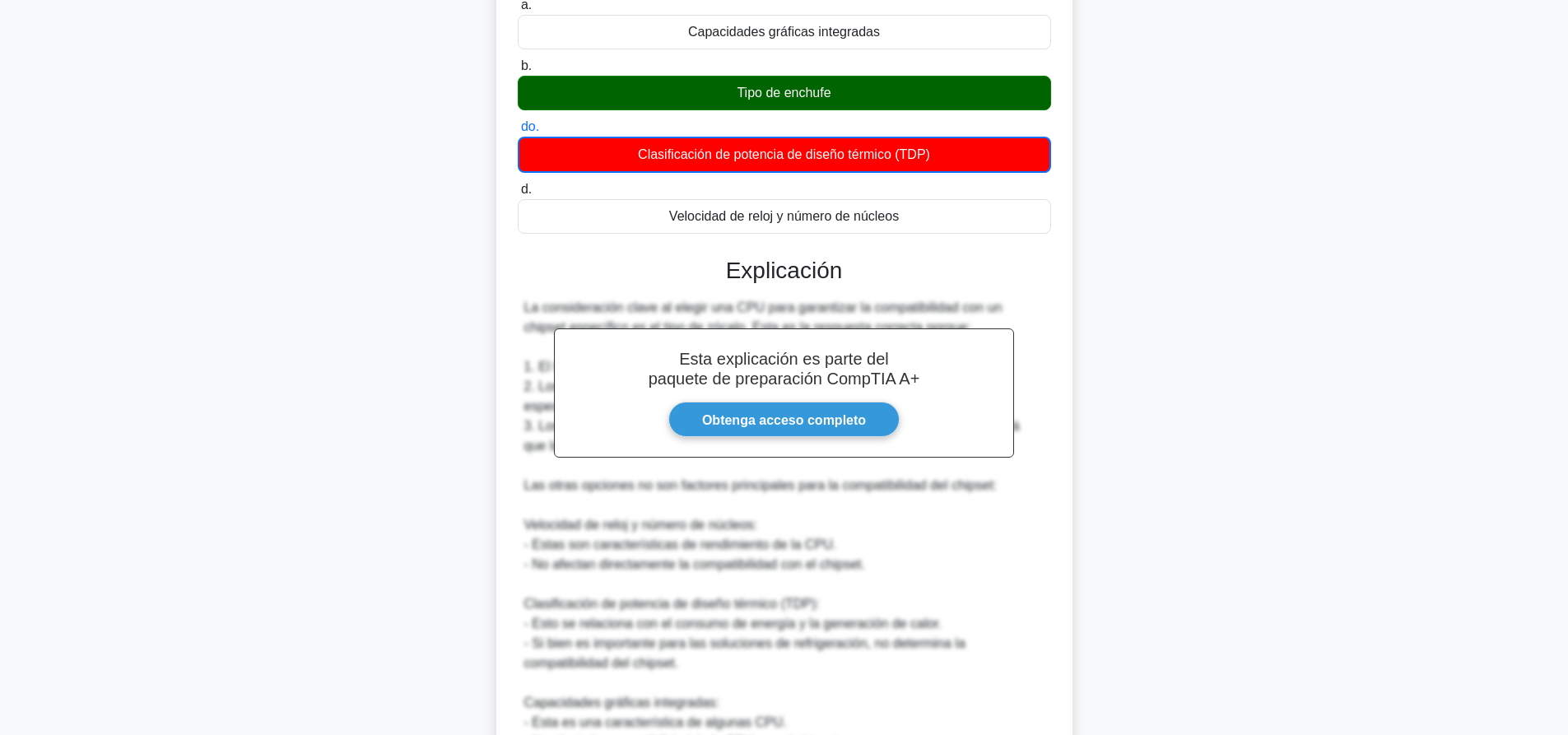
scroll to position [384, 0]
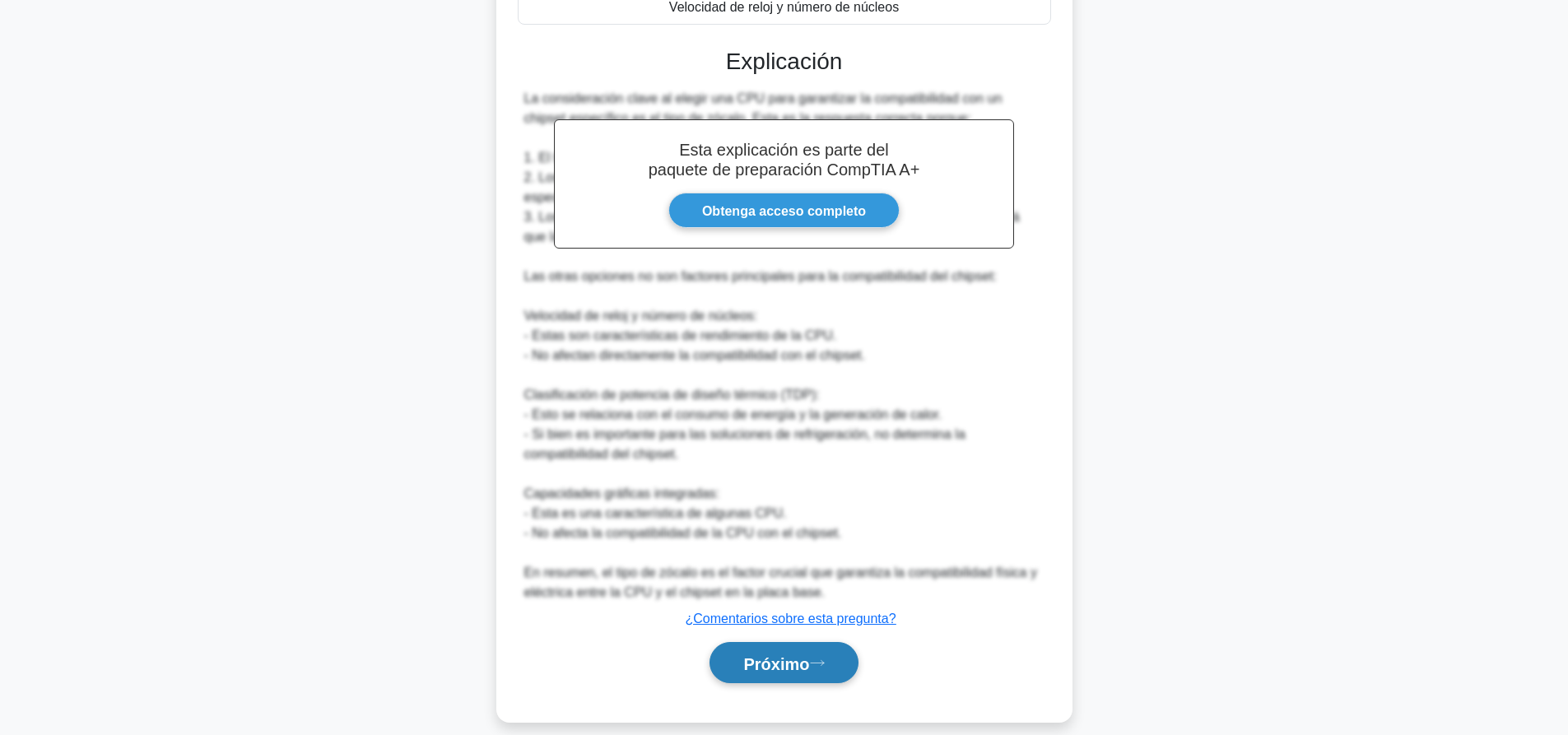
click at [785, 654] on font "Próximo" at bounding box center [776, 663] width 66 height 18
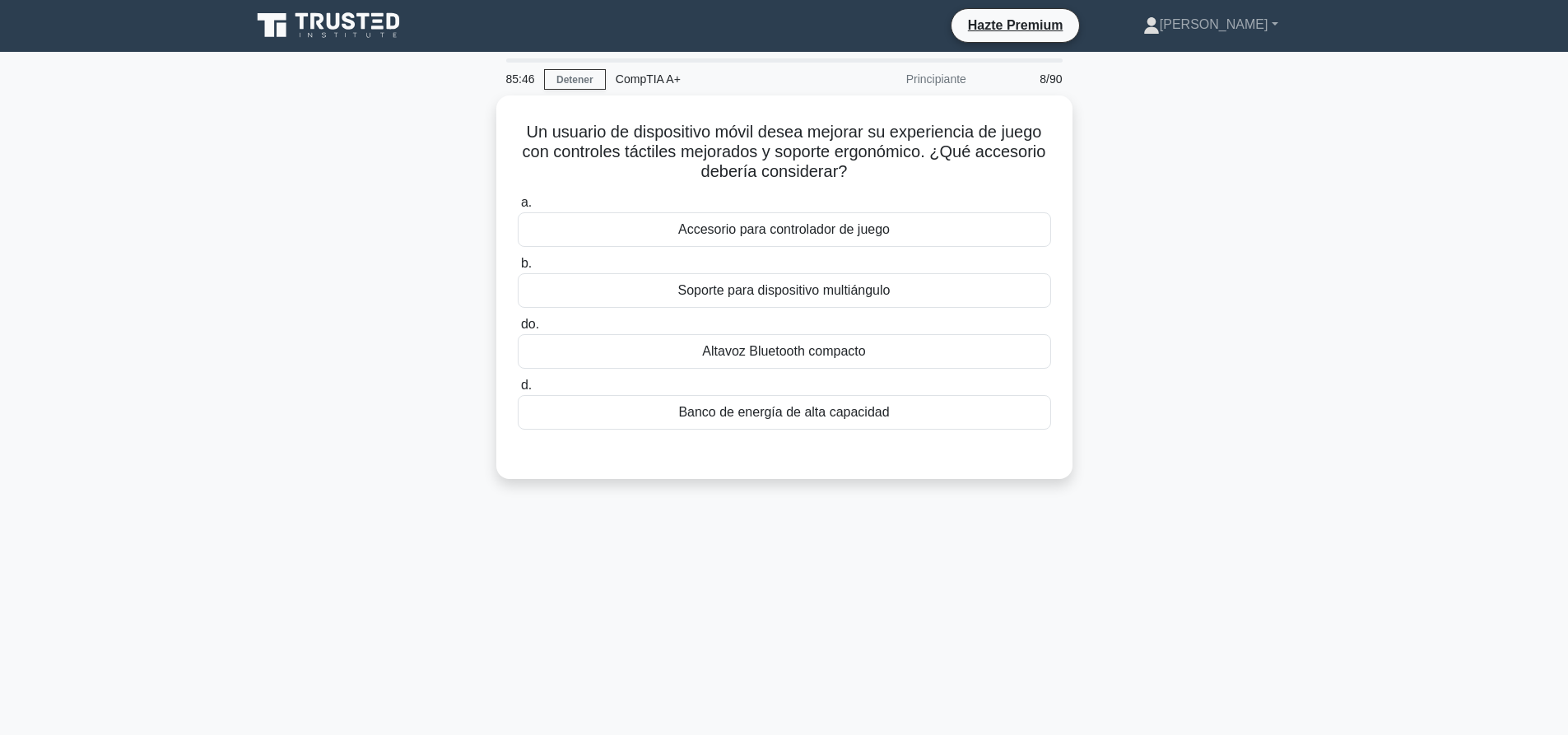
scroll to position [0, 0]
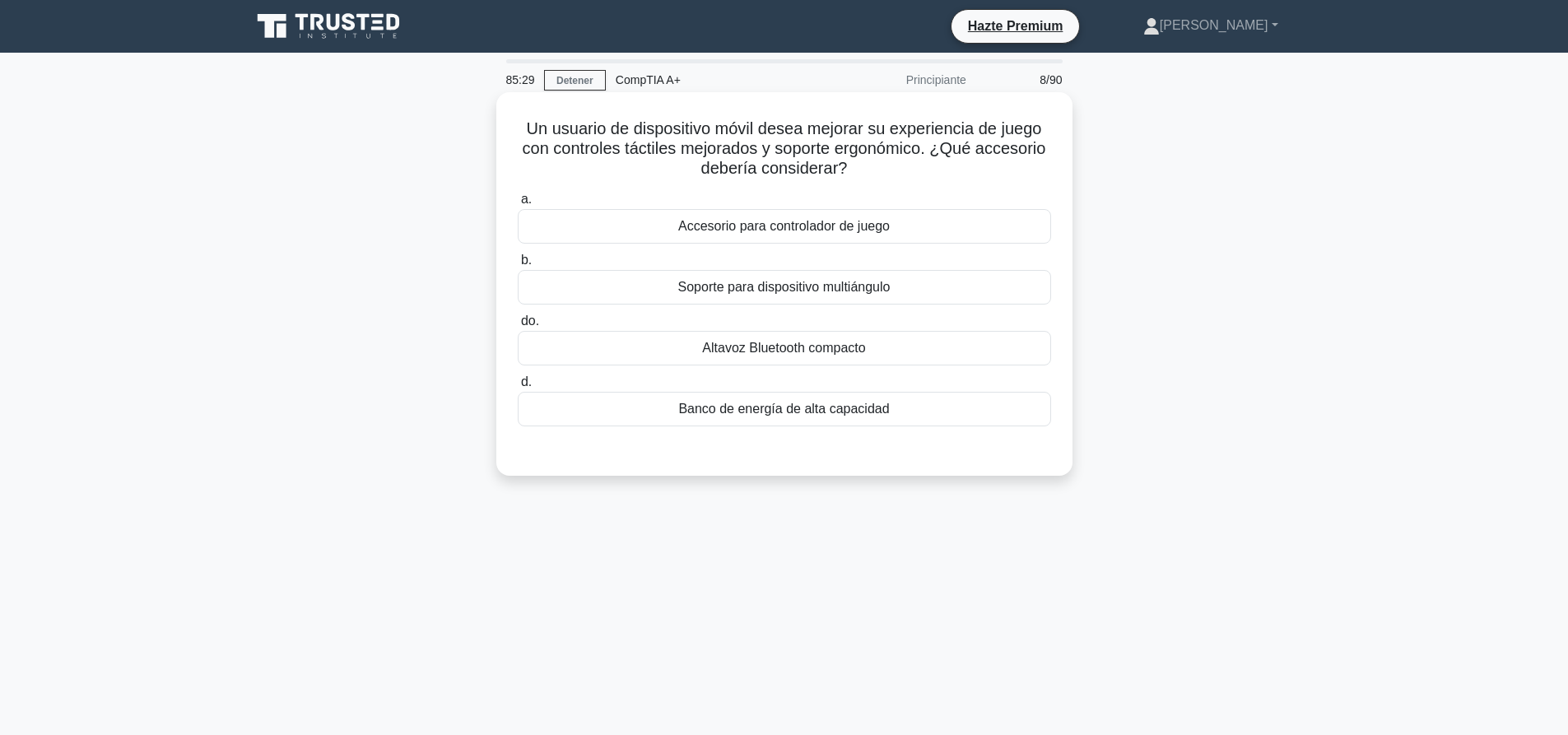
click at [809, 238] on div "Accesorio para controlador de juego" at bounding box center [784, 226] width 534 height 35
click at [518, 205] on input "a. Accesorio para controlador de juego" at bounding box center [518, 200] width 0 height 11
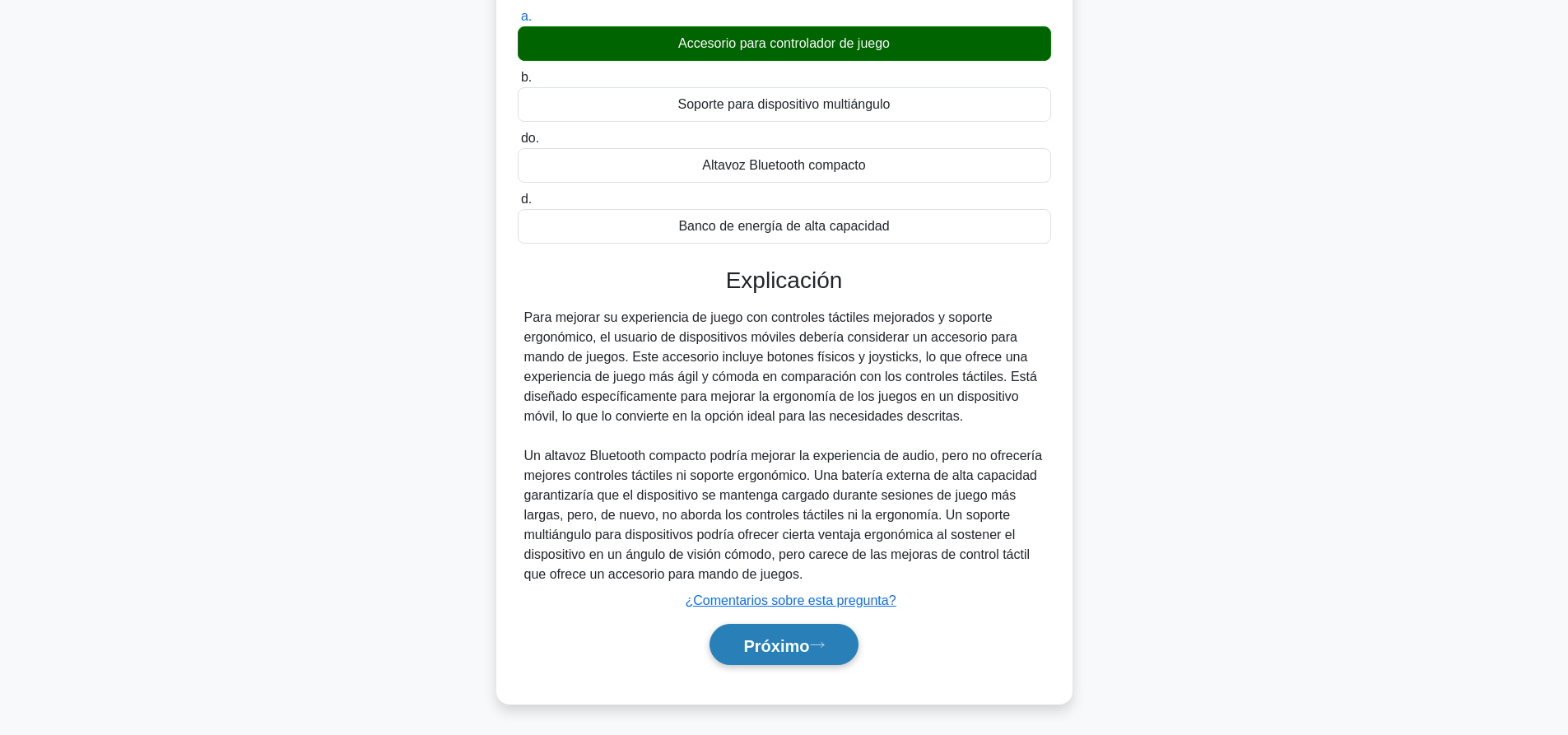
click at [809, 646] on font "Próximo" at bounding box center [776, 645] width 66 height 18
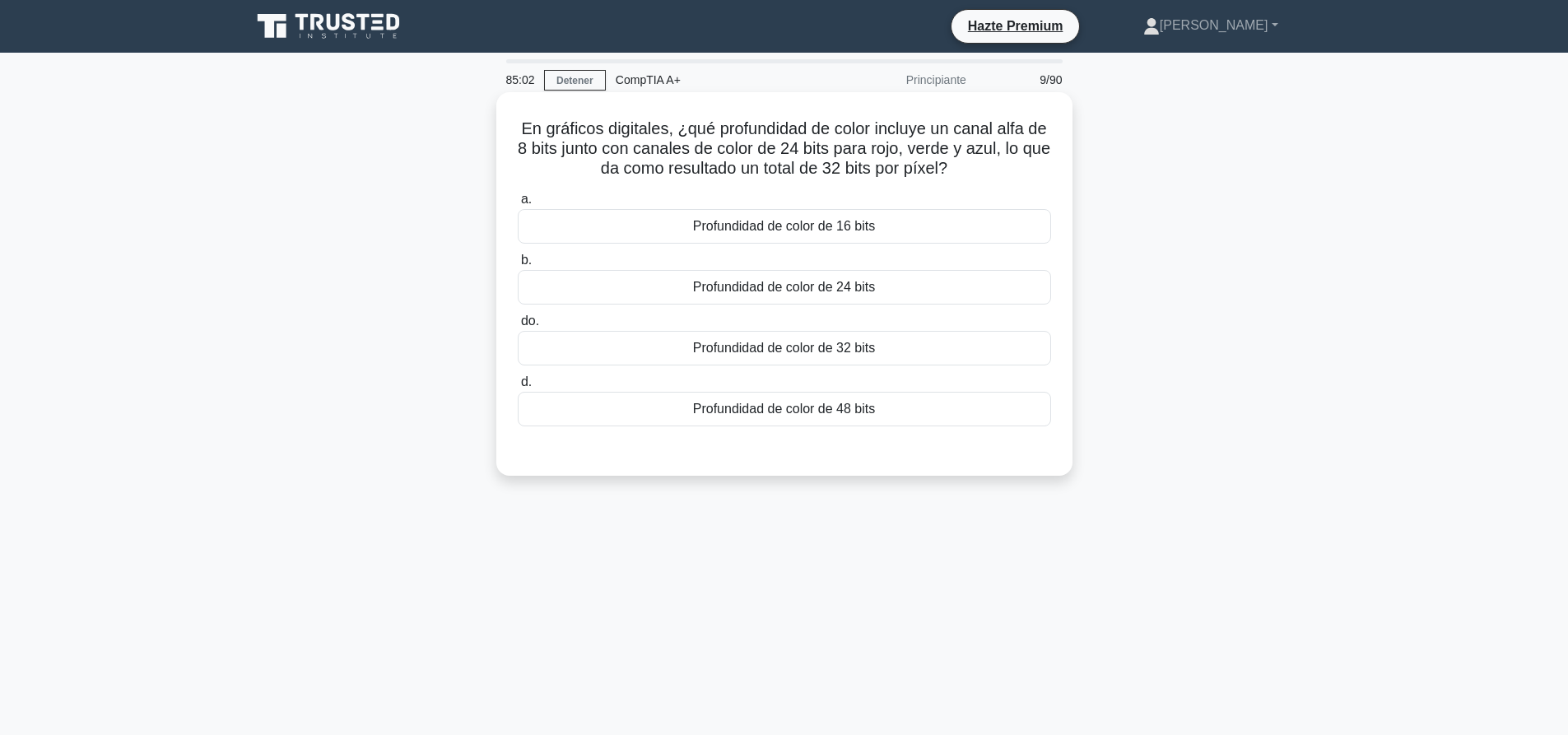
click at [754, 333] on div "Profundidad de color de 32 bits" at bounding box center [784, 348] width 534 height 35
click at [518, 326] on input "do. Profundidad de color de 32 bits" at bounding box center [518, 321] width 0 height 11
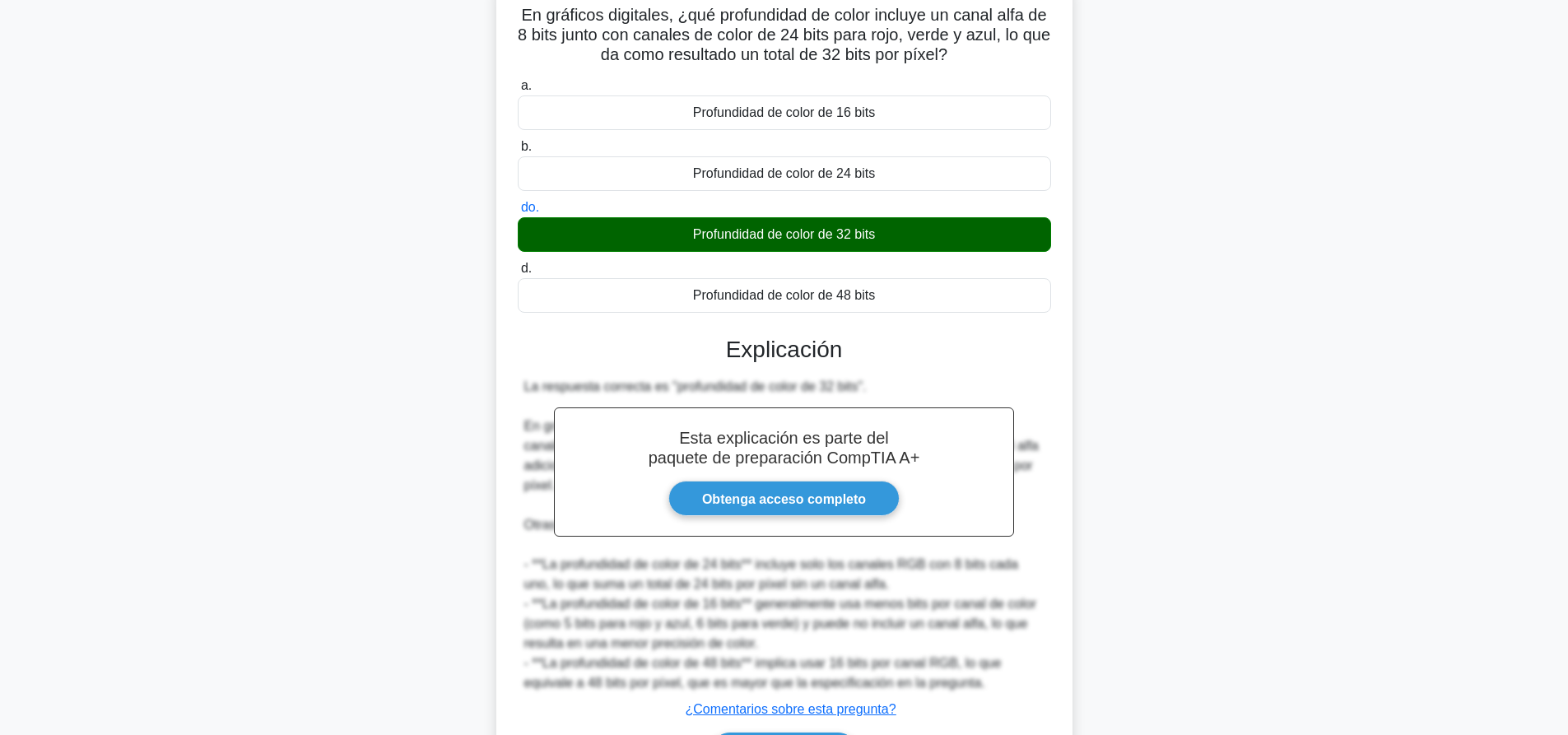
scroll to position [224, 0]
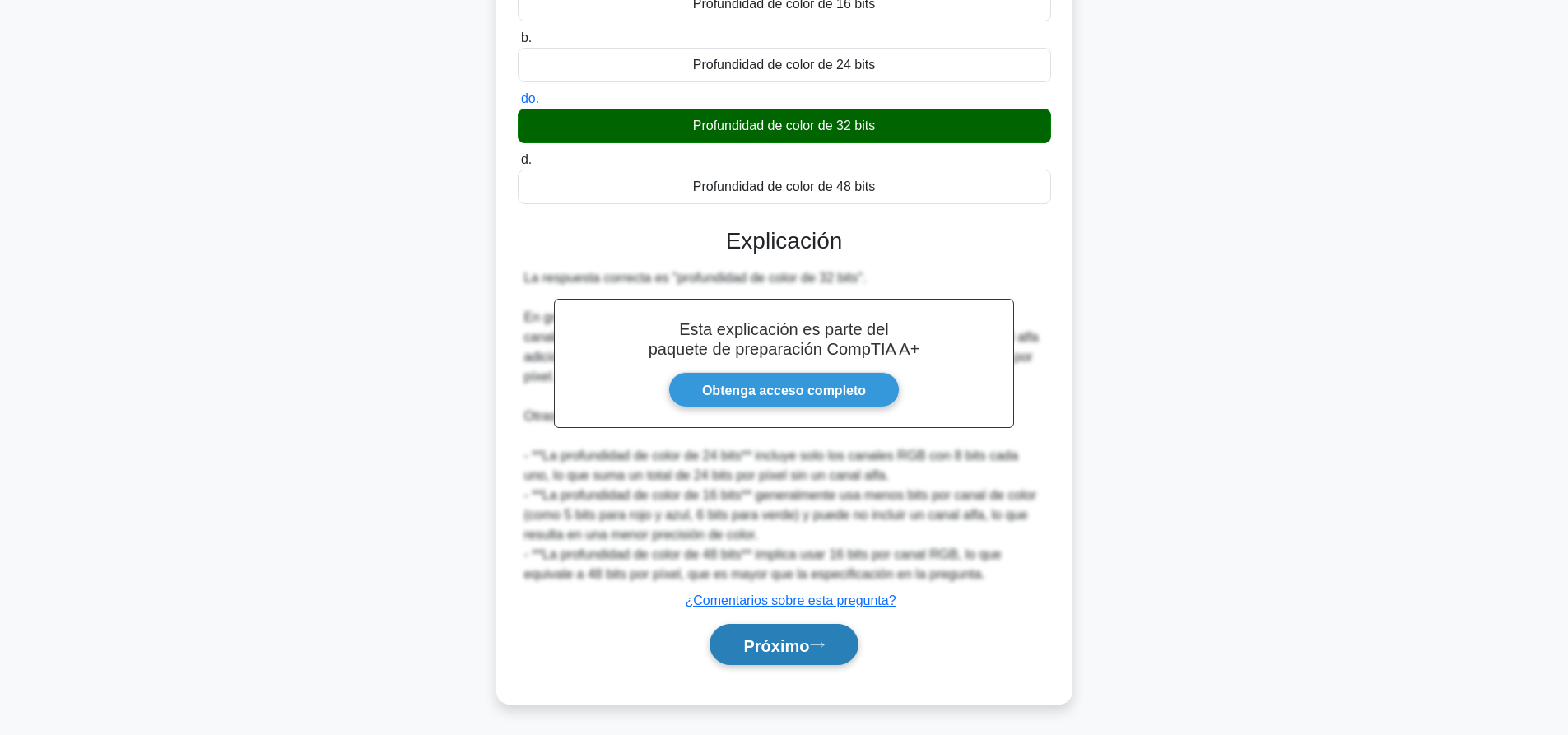
click at [767, 644] on font "Próximo" at bounding box center [776, 645] width 66 height 18
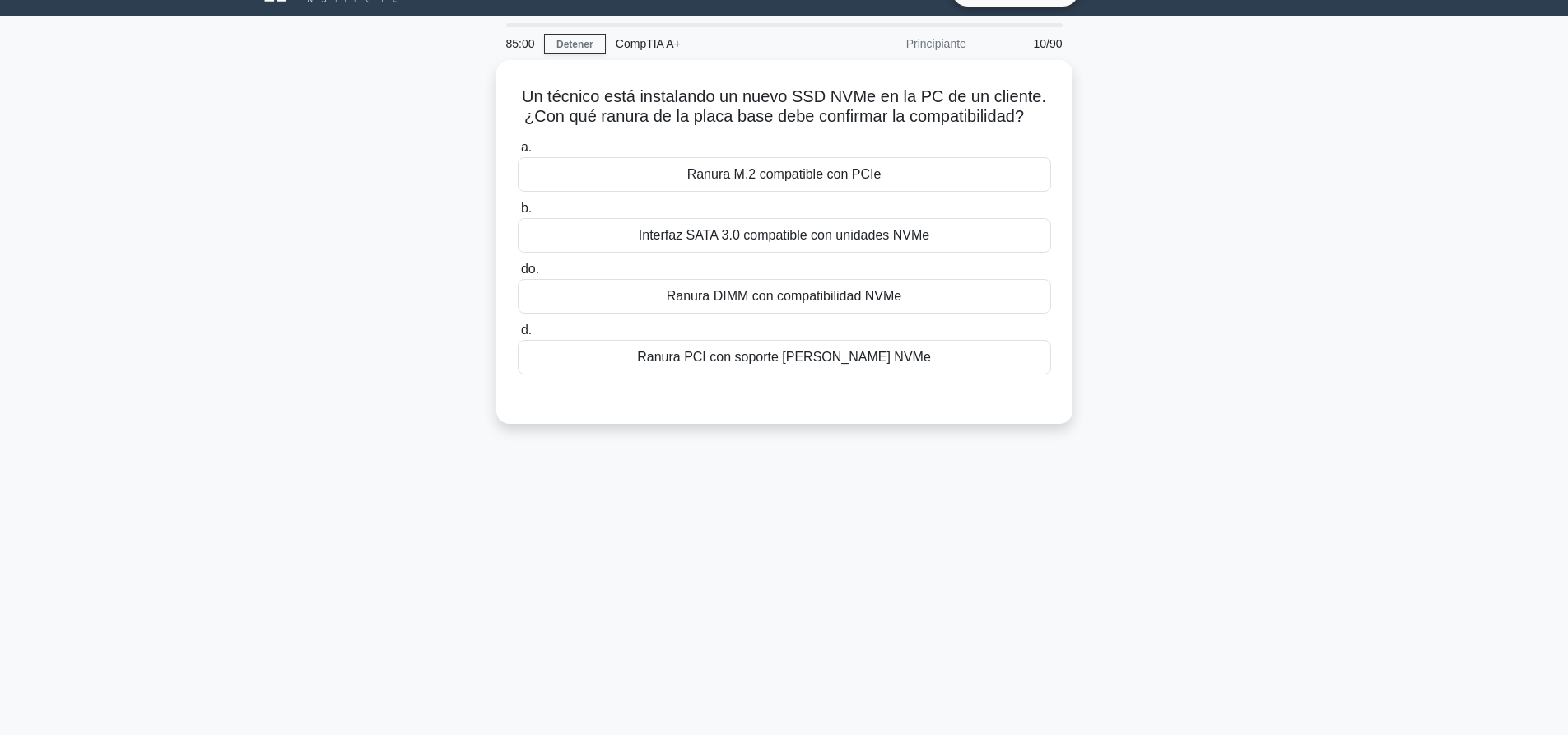
scroll to position [0, 0]
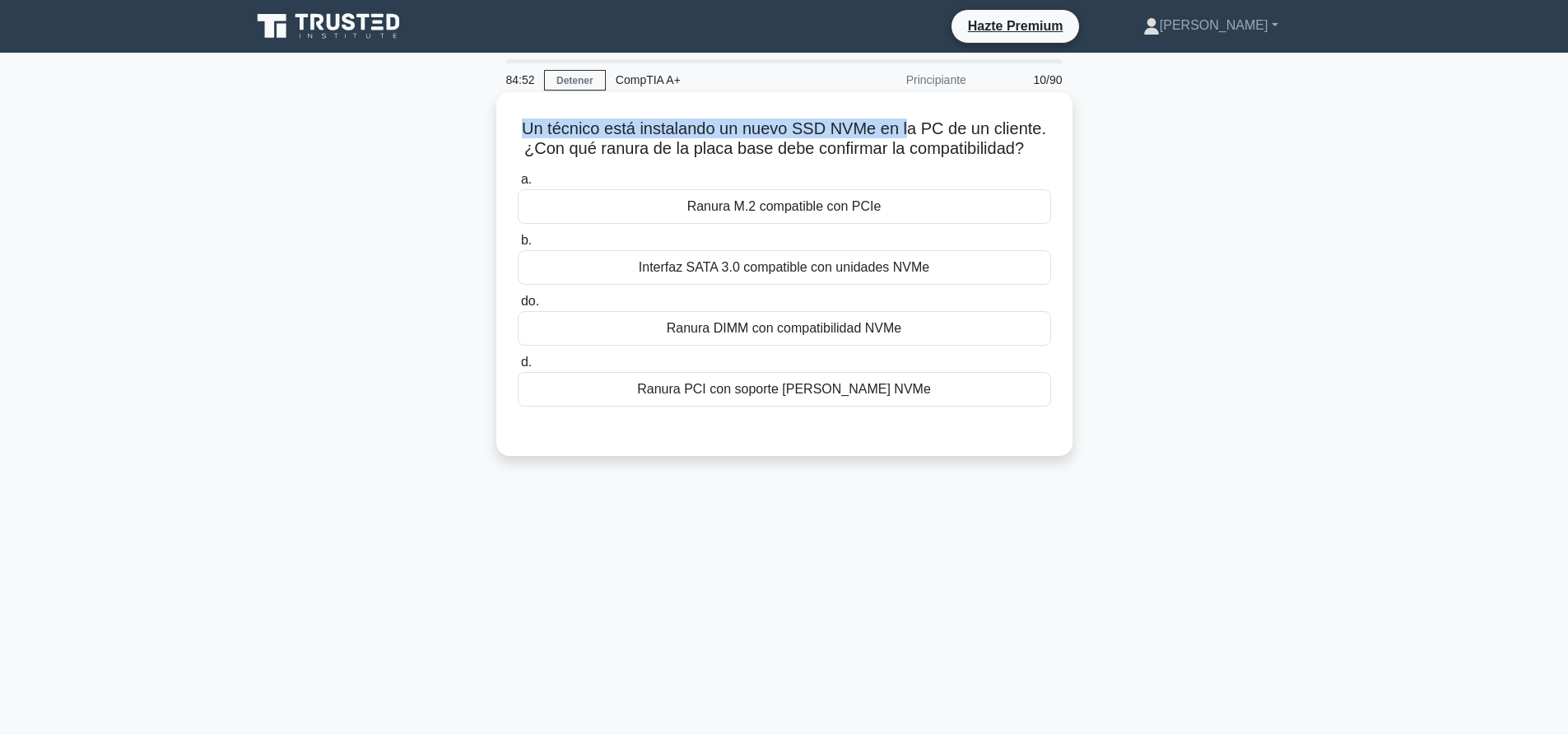
drag, startPoint x: 520, startPoint y: 131, endPoint x: 910, endPoint y: 139, distance: 390.1
click at [909, 139] on font "Un técnico está instalando un nuevo SSD NVMe en la PC de un cliente. ¿Con qué r…" at bounding box center [784, 138] width 524 height 37
click at [911, 137] on font "Un técnico está instalando un nuevo SSD NVMe en la PC de un cliente. ¿Con qué r…" at bounding box center [784, 138] width 524 height 37
click at [908, 269] on font "Interfaz SATA 3.0 compatible con unidades NVMe" at bounding box center [784, 267] width 291 height 14
click at [518, 246] on input "b. Interfaz SATA 3.0 compatible con unidades NVMe" at bounding box center [518, 241] width 0 height 11
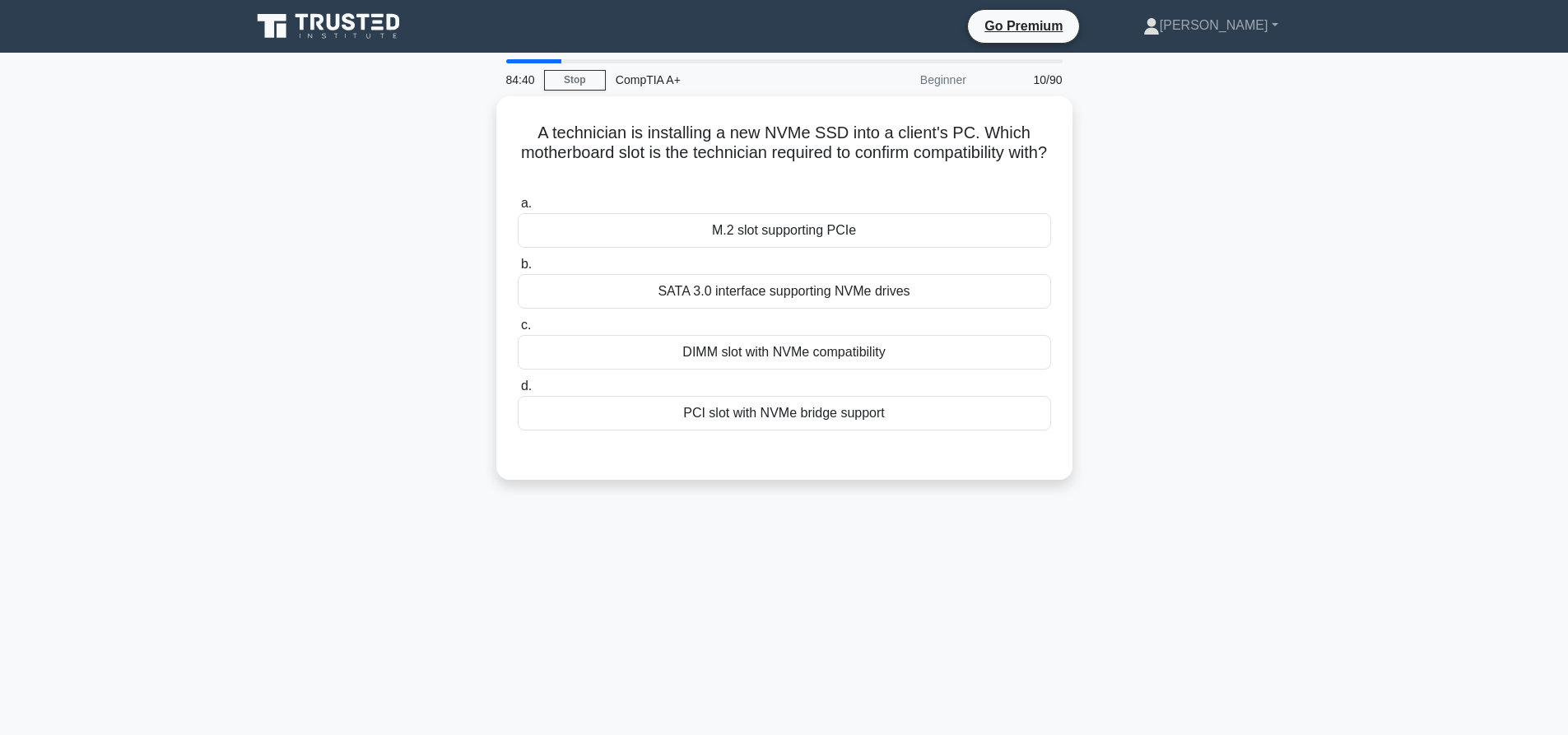
click at [651, 221] on div "M.2 slot supporting PCIe" at bounding box center [784, 230] width 534 height 35
click at [518, 209] on input "a. M.2 slot supporting PCIe" at bounding box center [518, 203] width 0 height 11
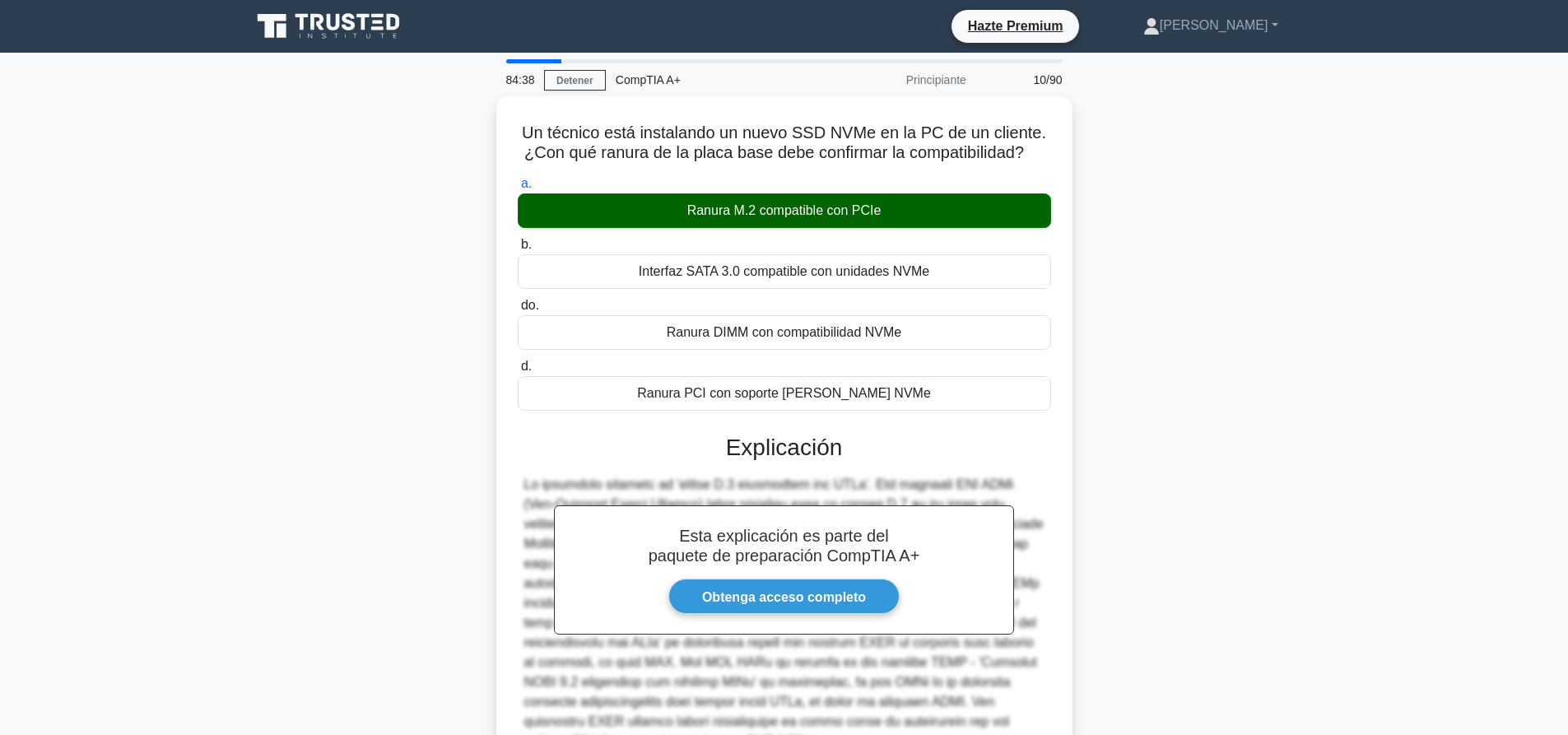
click at [1157, 289] on div "Un técnico está instalando un nuevo SSD NVMe en la PC de un cliente. ¿Con qué r…" at bounding box center [784, 493] width 1086 height 795
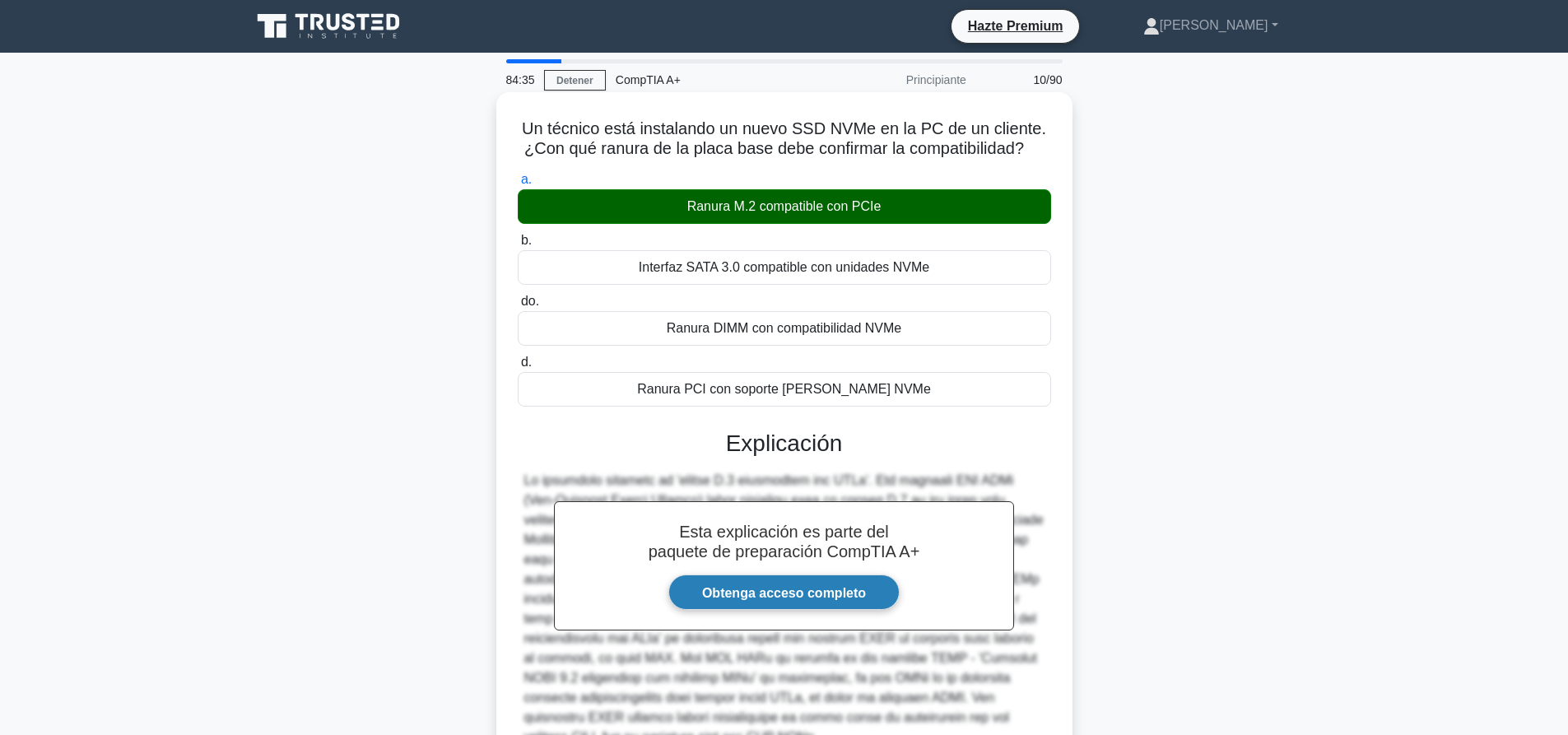
scroll to position [164, 0]
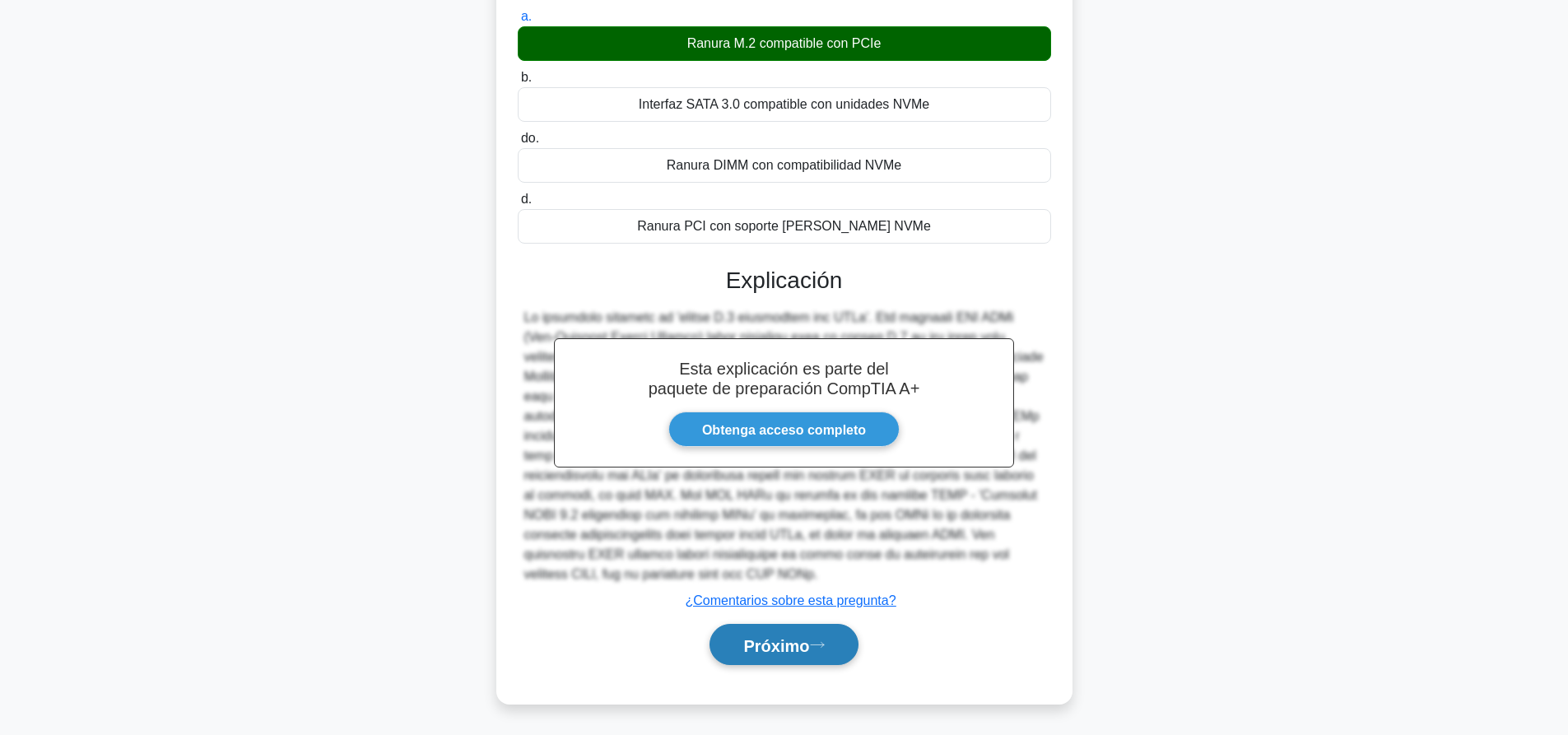
click at [816, 646] on icon at bounding box center [817, 644] width 15 height 9
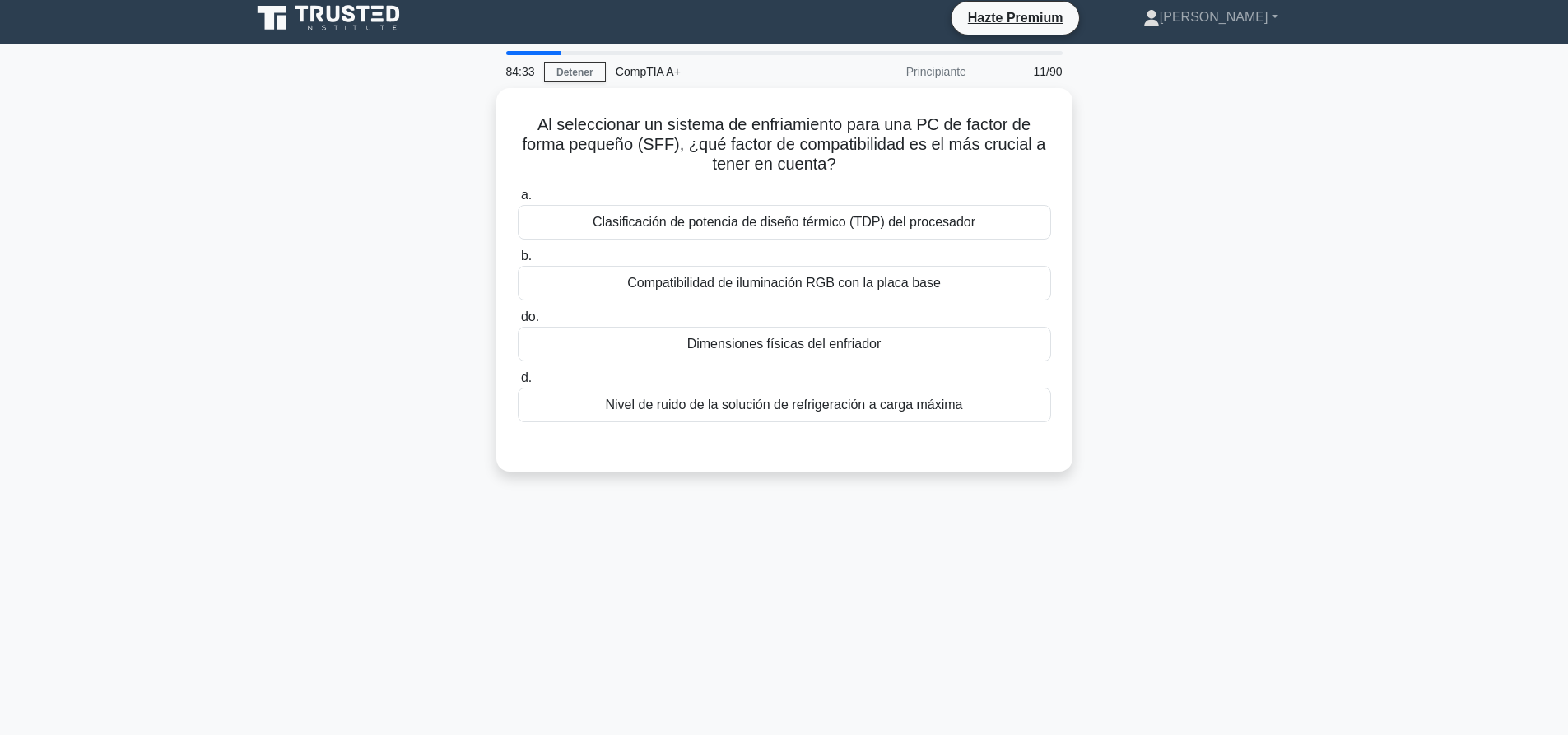
scroll to position [0, 0]
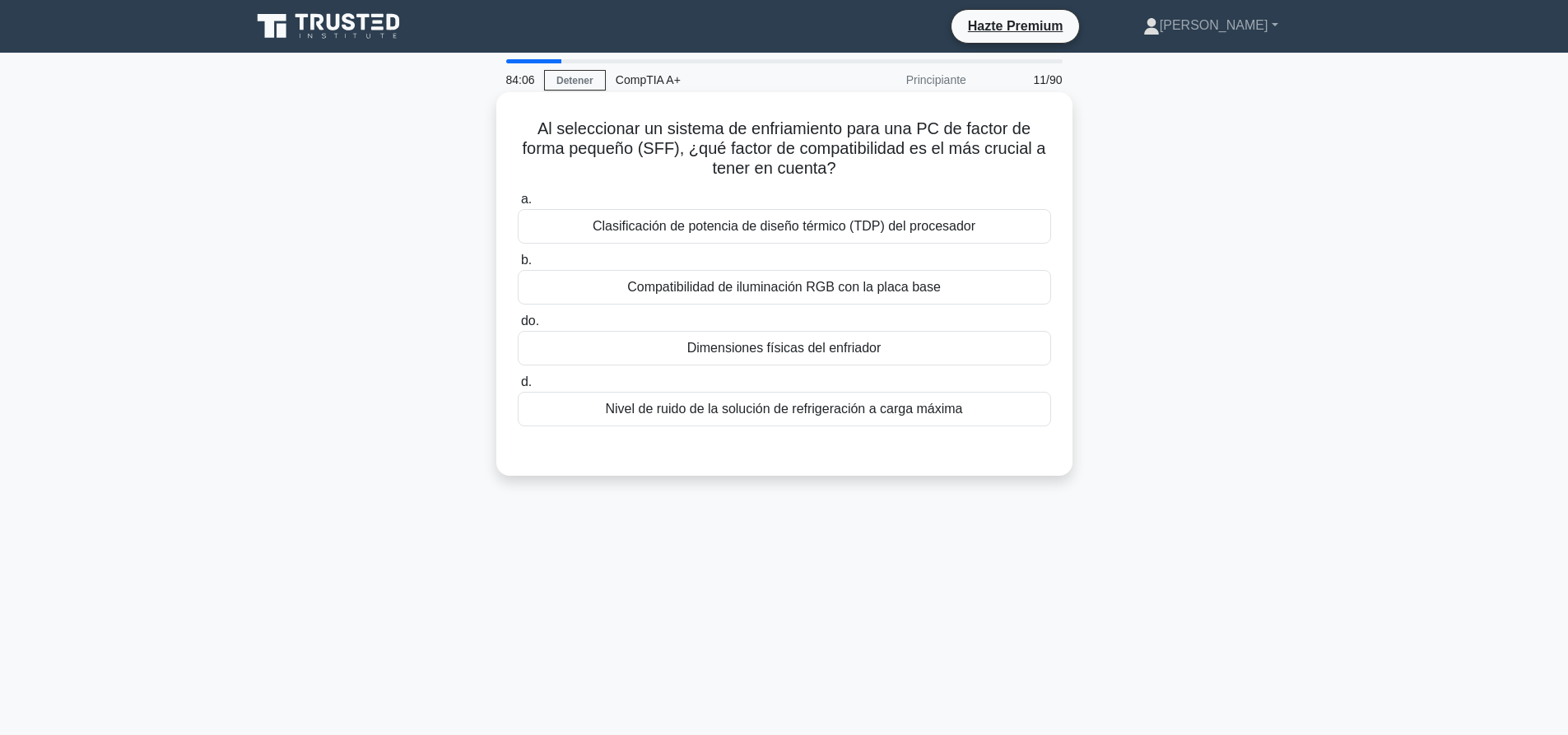
click at [809, 343] on font "Dimensiones físicas del enfriador" at bounding box center [784, 348] width 195 height 14
click at [518, 326] on input "do. Dimensiones físicas del enfriador" at bounding box center [518, 321] width 0 height 11
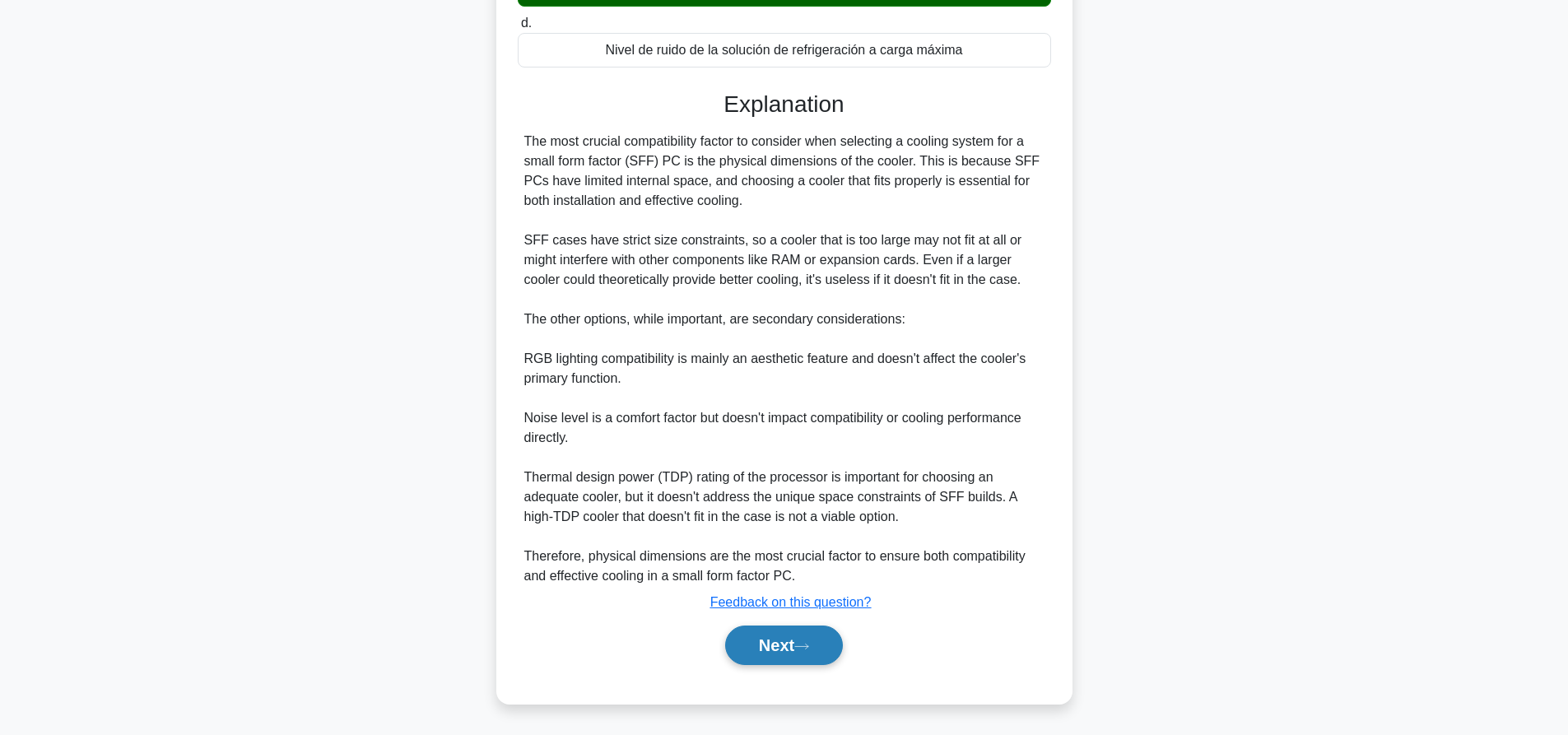
click at [807, 658] on button "Next" at bounding box center [784, 645] width 118 height 39
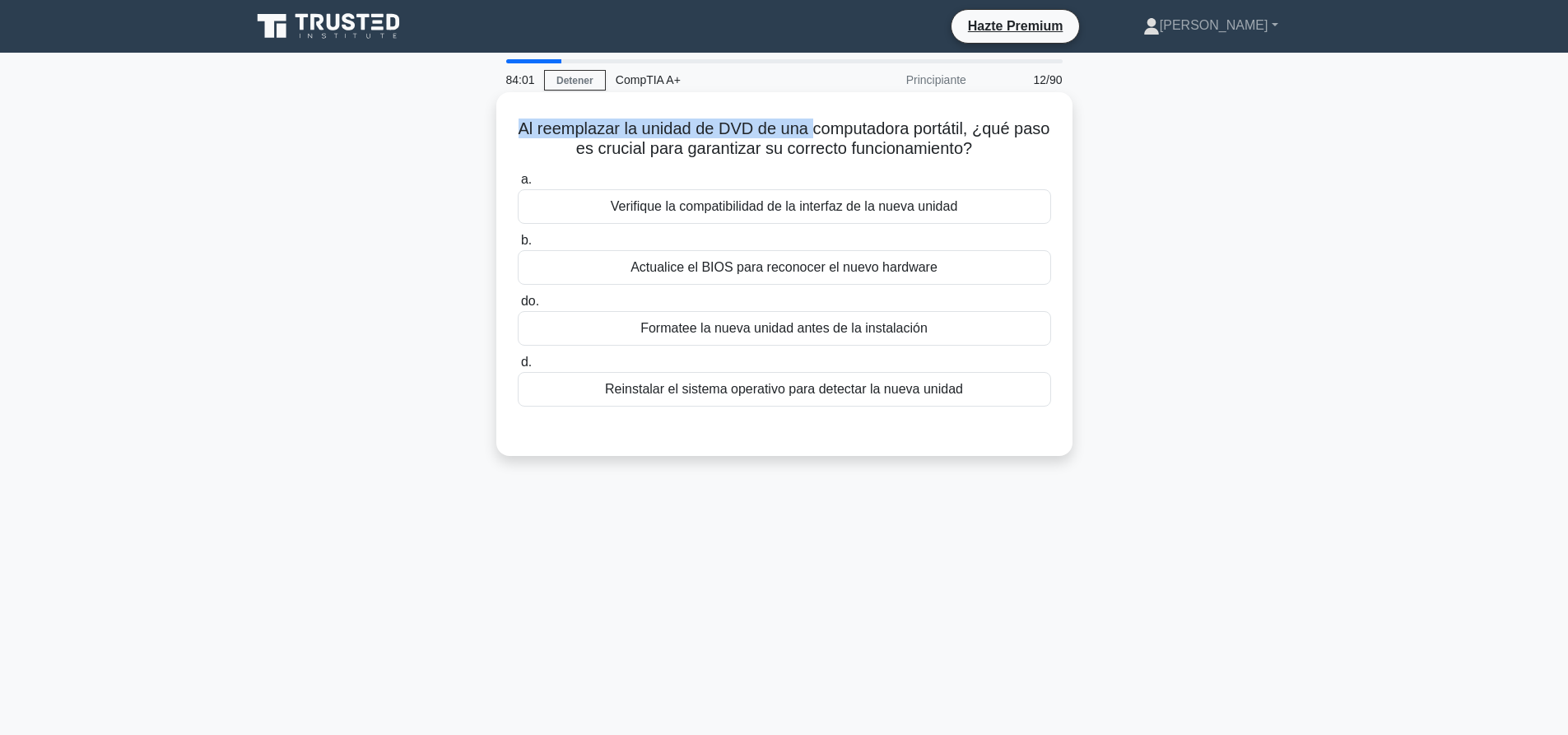
drag, startPoint x: 531, startPoint y: 115, endPoint x: 830, endPoint y: 115, distance: 299.0
click at [830, 115] on div "Al reemplazar la unidad de DVD de una computadora portátil, ¿qué paso es crucia…" at bounding box center [784, 274] width 563 height 351
click at [890, 144] on font "Al reemplazar la unidad de DVD de una computadora portátil, ¿qué paso es crucia…" at bounding box center [784, 138] width 532 height 37
click at [845, 195] on div "Verifique la compatibilidad de la interfaz de la nueva unidad" at bounding box center [784, 206] width 534 height 35
click at [518, 185] on input "a. Verifique la compatibilidad de la interfaz de la nueva unidad" at bounding box center [518, 180] width 0 height 11
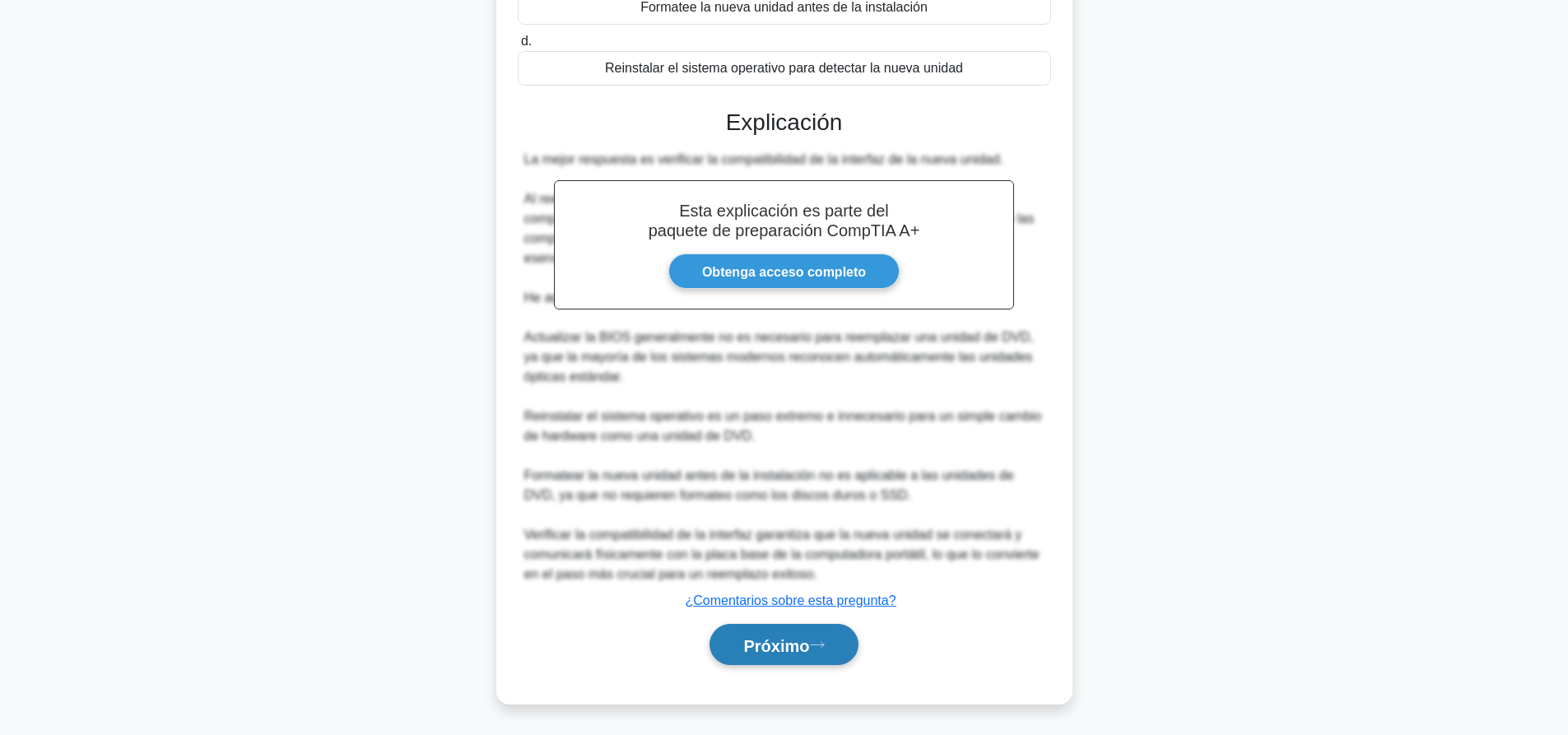
click at [759, 650] on font "Próximo" at bounding box center [776, 645] width 66 height 18
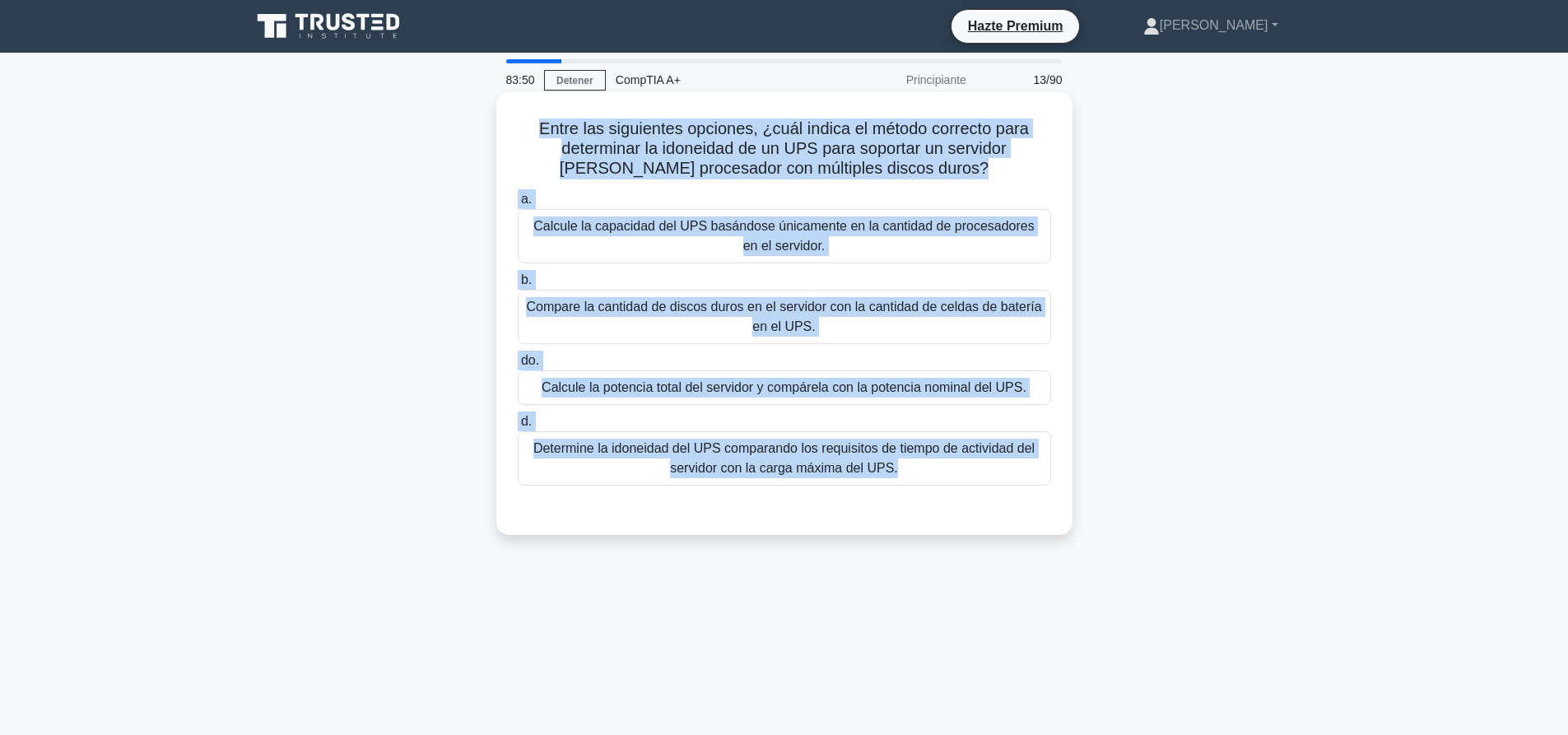
drag, startPoint x: 1065, startPoint y: 538, endPoint x: 530, endPoint y: 113, distance: 683.3
click at [530, 113] on div "Entre las siguientes opciones, ¿cuál indica el método correcto para determinar …" at bounding box center [784, 313] width 577 height 442
click at [543, 121] on font "Entre las siguientes opciones, ¿cuál indica el método correcto para determinar …" at bounding box center [784, 148] width 490 height 58
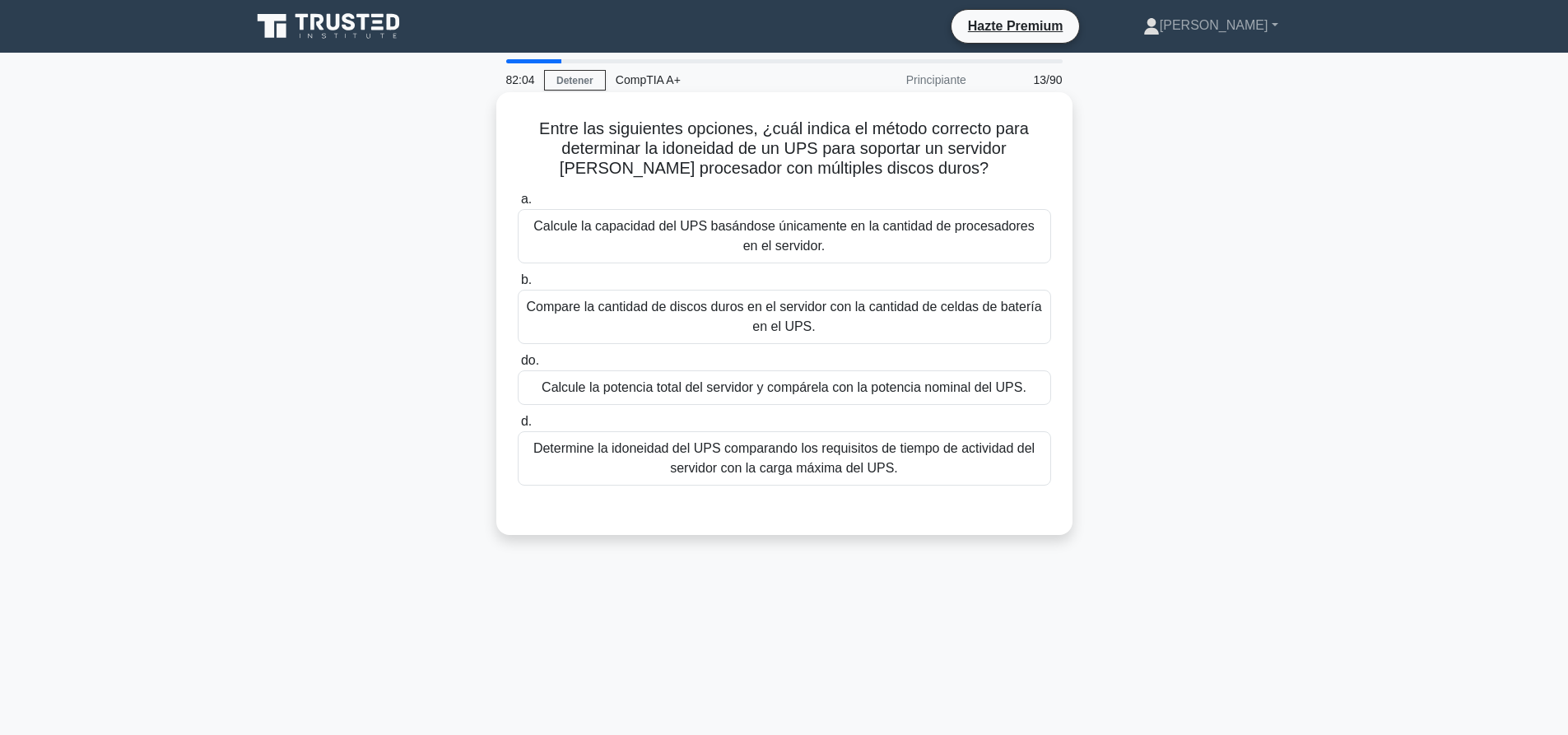
click at [750, 453] on font "Determine la idoneidad del UPS comparando los requisitos de tiempo de actividad…" at bounding box center [784, 458] width 502 height 34
click at [518, 427] on input "d. Determine la idoneidad del UPS comparando los requisitos de tiempo de activi…" at bounding box center [518, 422] width 0 height 11
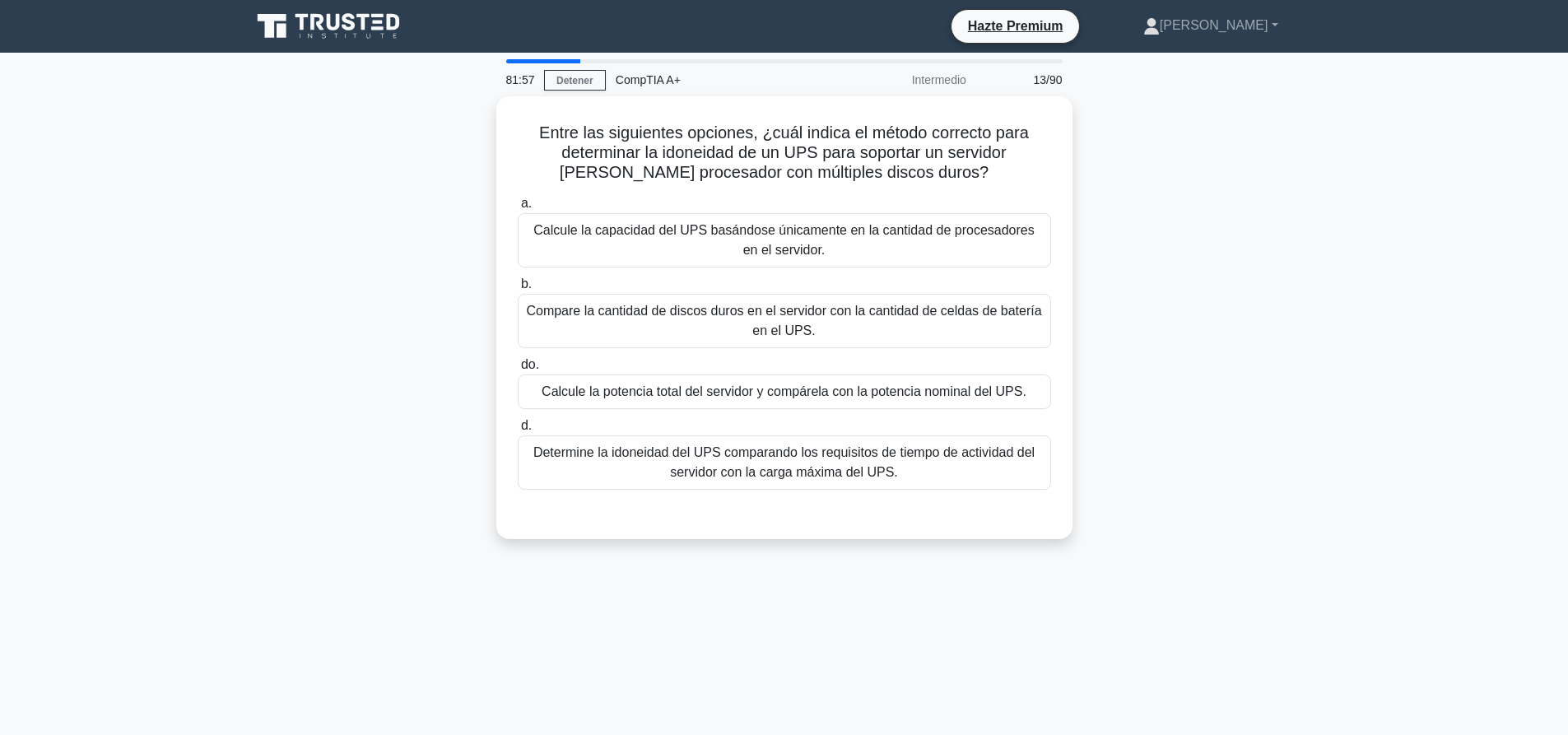
click at [1267, 335] on div "Entre las siguientes opciones, ¿cuál indica el método correcto para determinar …" at bounding box center [784, 327] width 1086 height 462
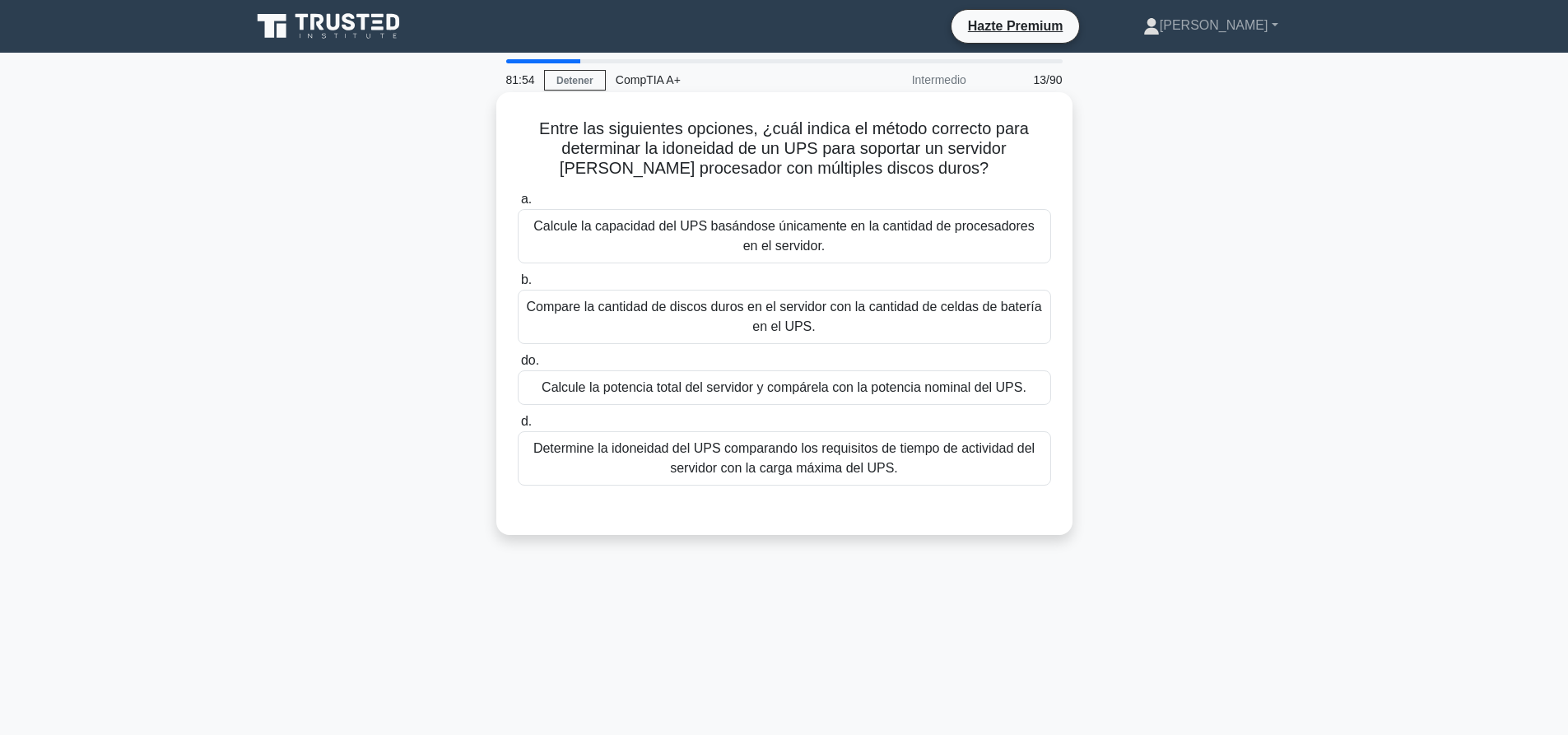
click at [944, 394] on font "Calcule la potencia total del servidor y compárela con la potencia nominal del …" at bounding box center [784, 387] width 485 height 14
click at [518, 366] on input "do. Calcule la potencia total del servidor y compárela con la potencia nominal …" at bounding box center [518, 360] width 0 height 11
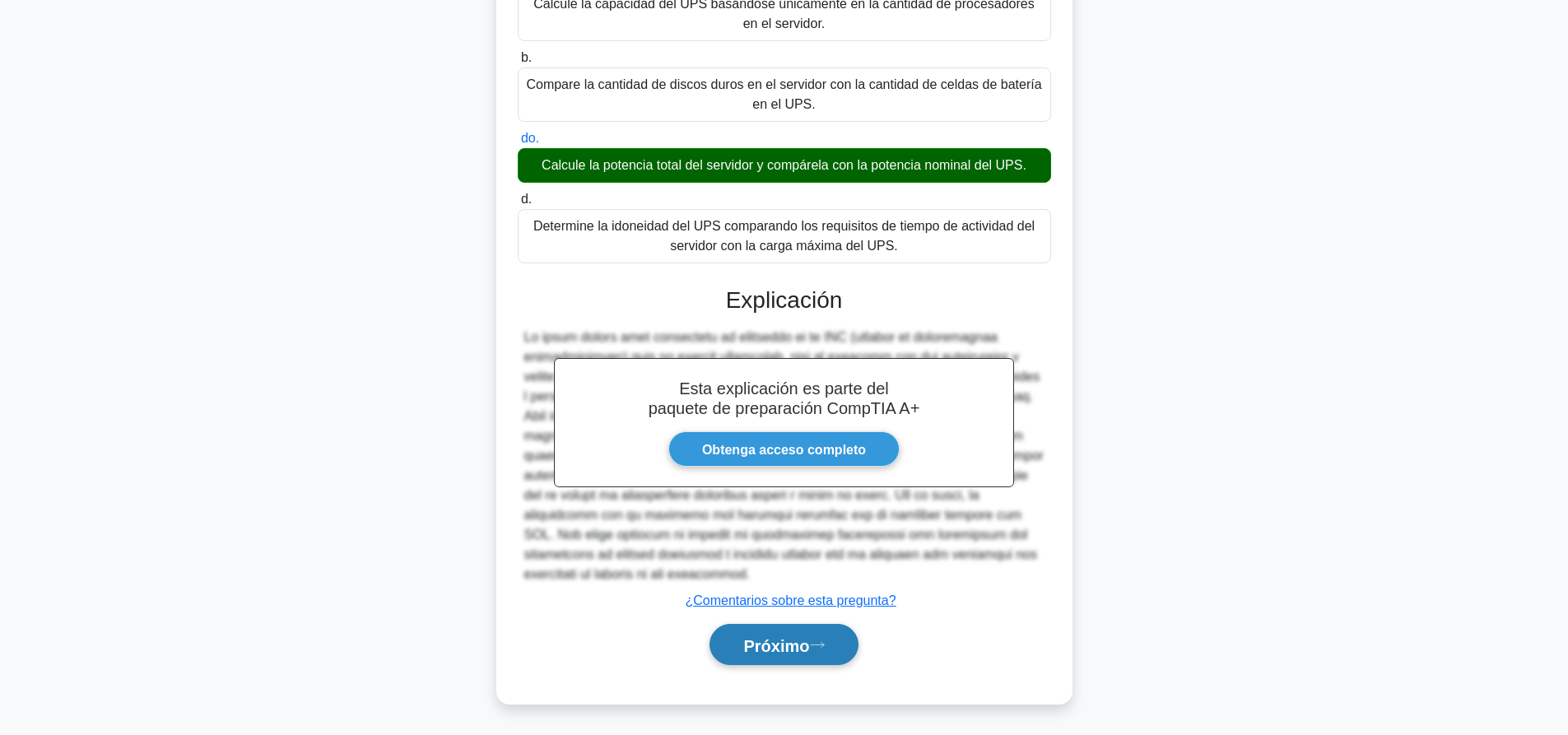
click at [830, 636] on button "Próximo" at bounding box center [784, 644] width 148 height 42
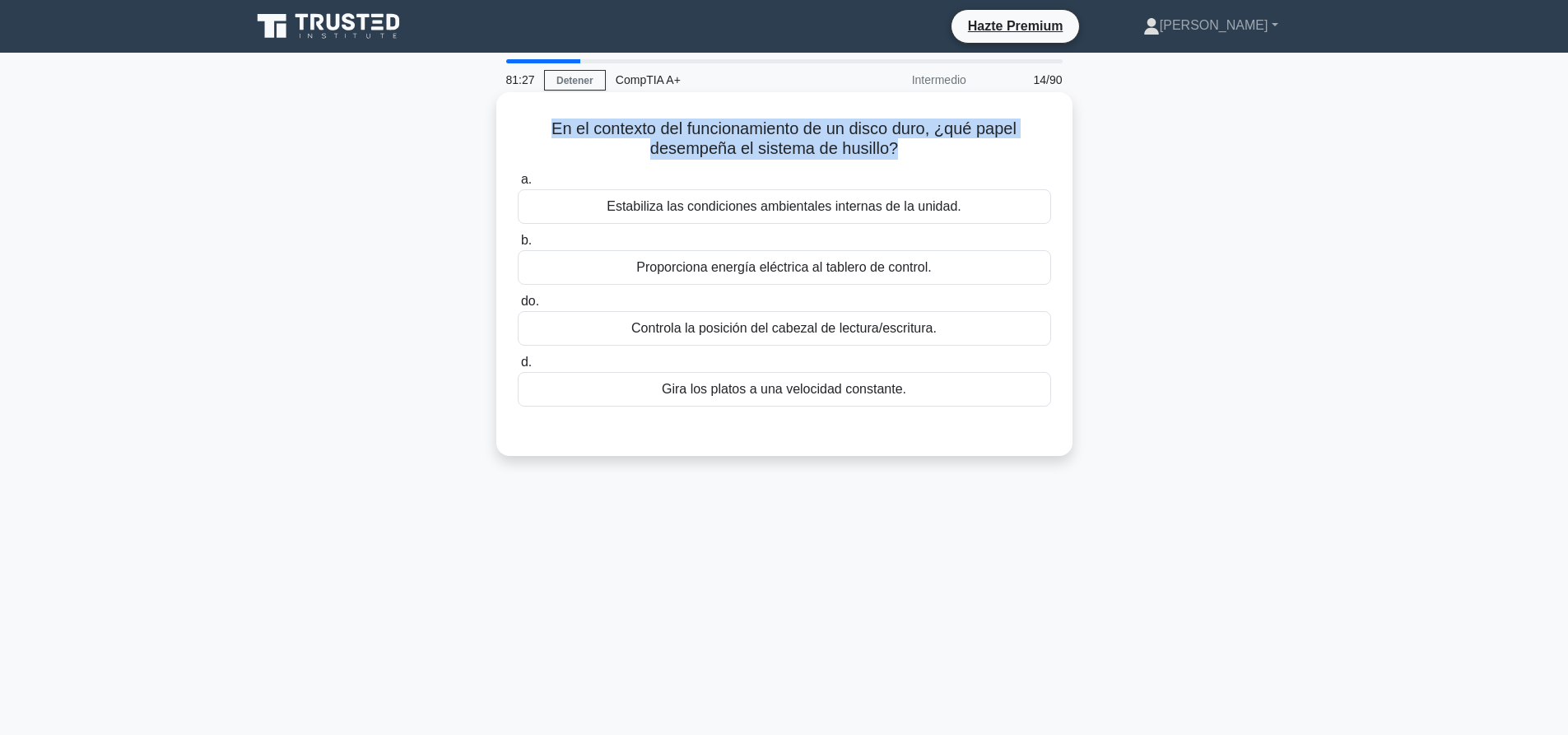
drag, startPoint x: 895, startPoint y: 155, endPoint x: 521, endPoint y: 117, distance: 375.9
click at [521, 117] on div "En el contexto del funcionamiento de un disco duro, ¿qué papel desempeña el sis…" at bounding box center [784, 274] width 563 height 351
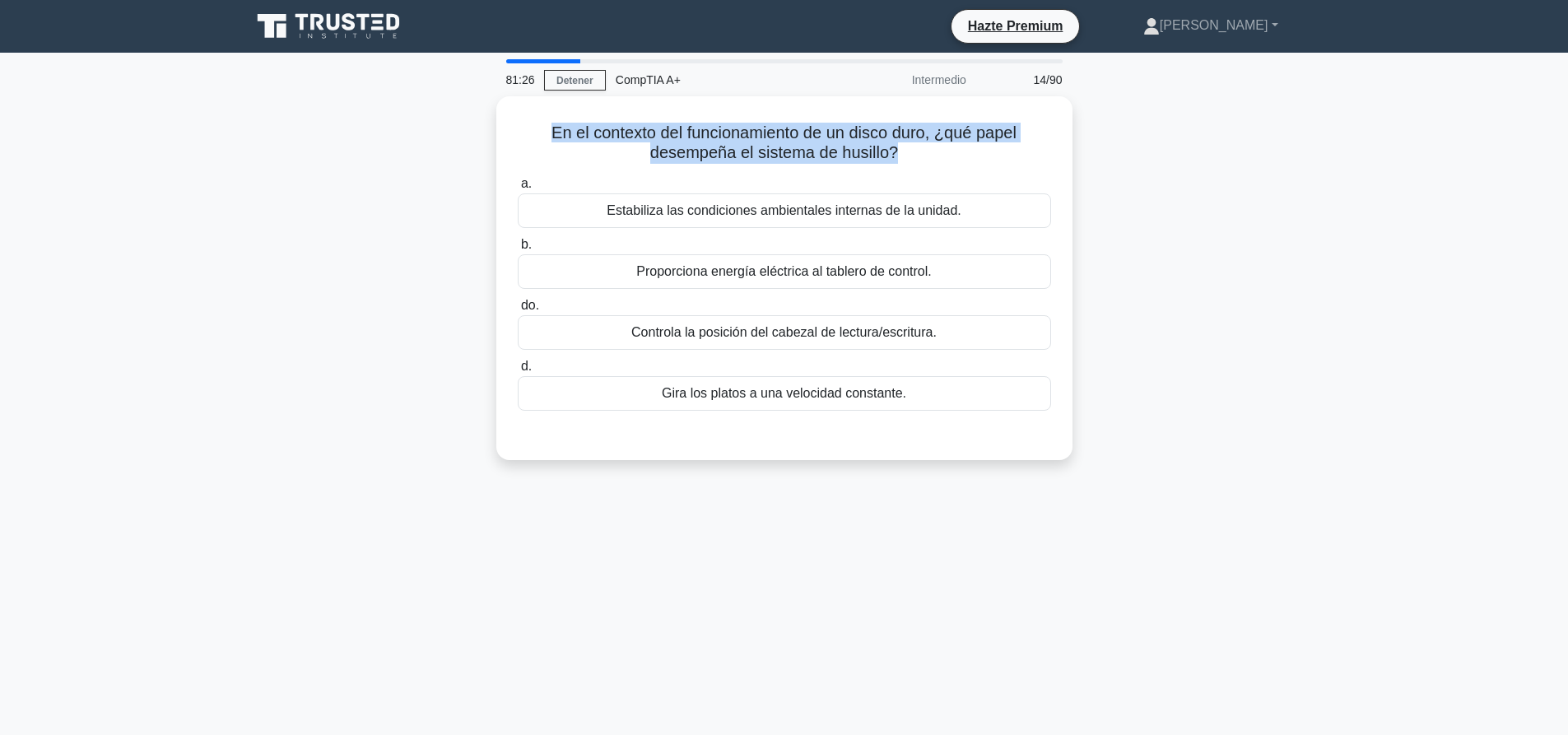
copy font "En el contexto del funcionamiento de un disco duro, ¿qué papel desempeña el sis…"
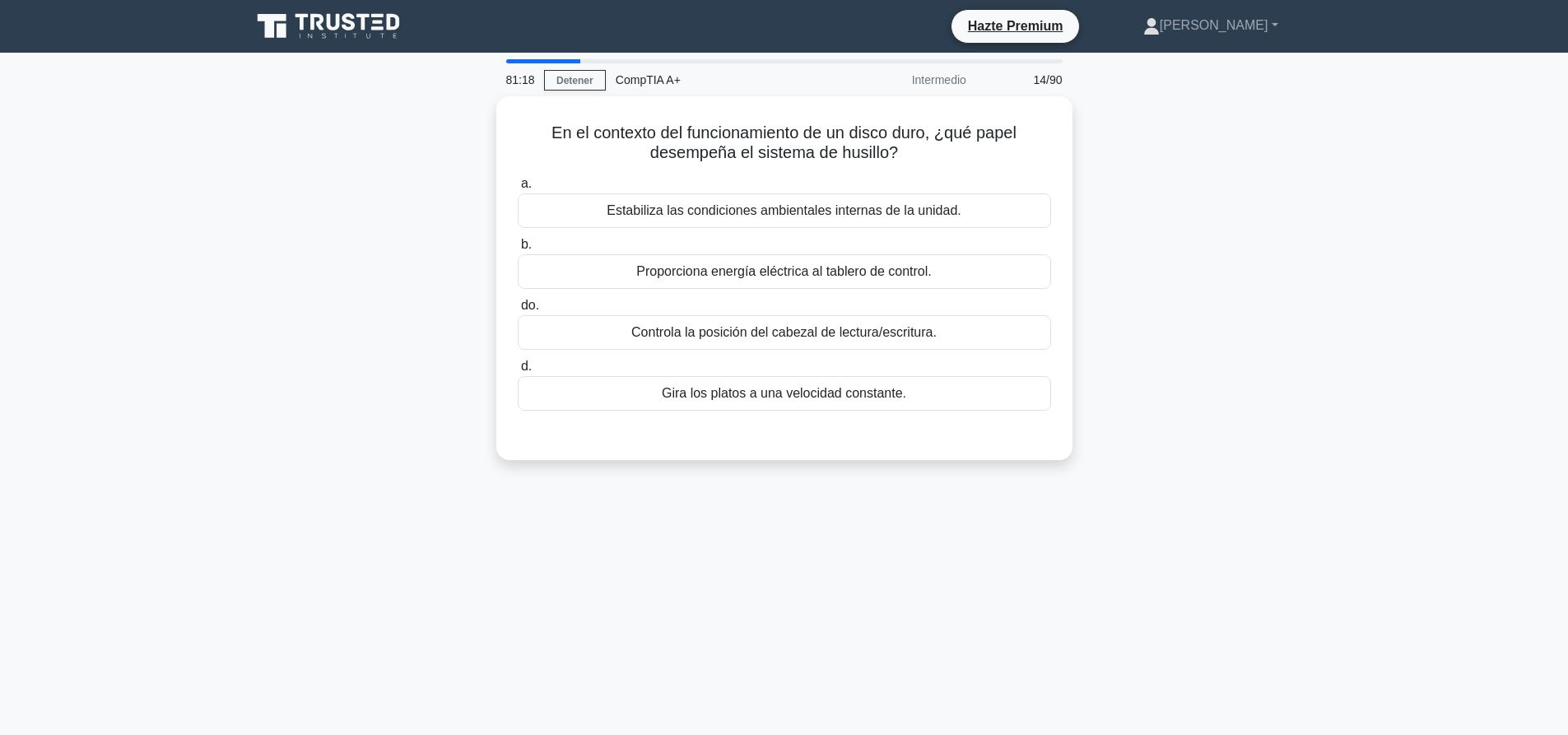
click at [1185, 597] on div "81:18 Detener CompTIA A+ Intermedio 14/90 En el contexto del funcionamiento de …" at bounding box center [784, 470] width 1086 height 822
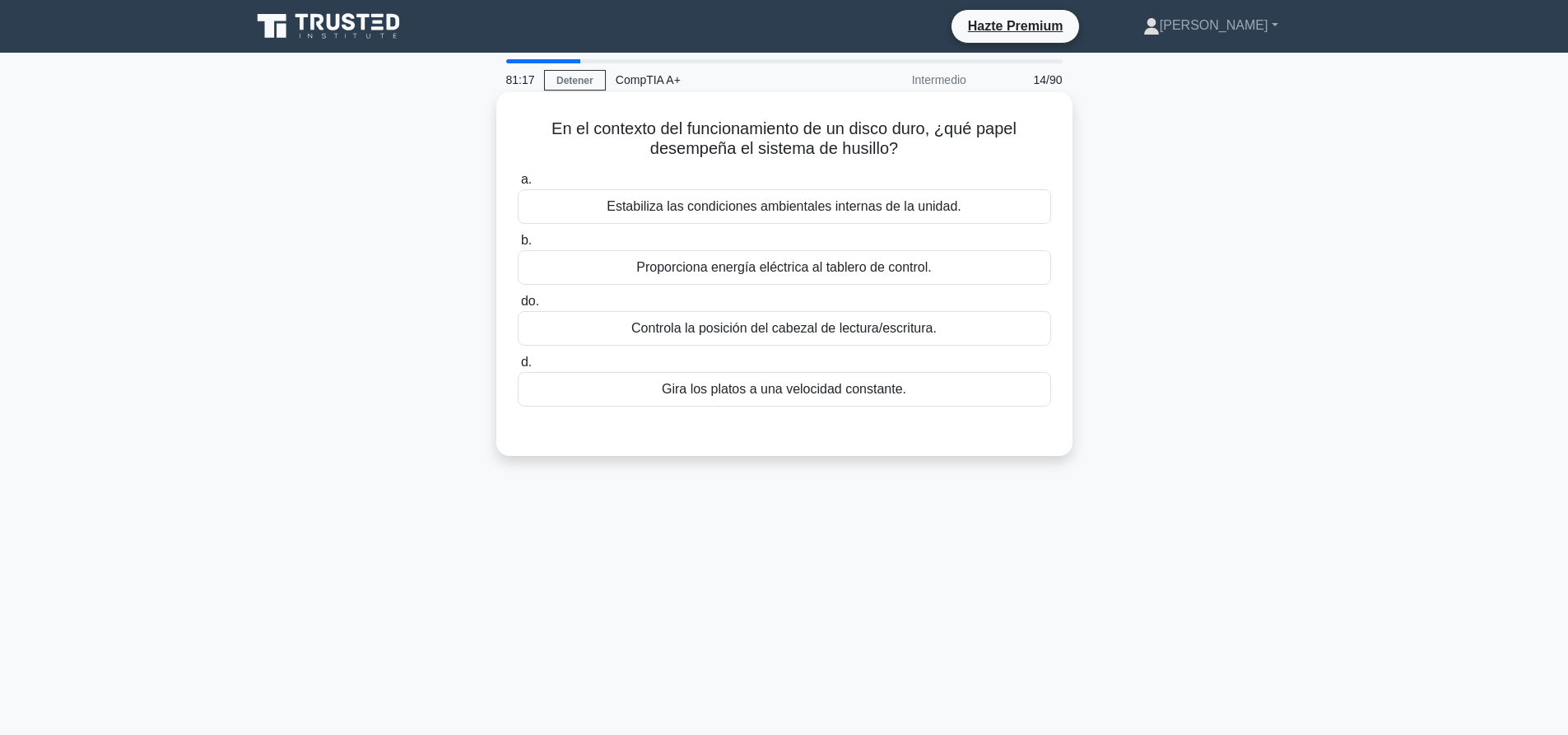
click at [934, 391] on div "Gira los platos a una velocidad constante." at bounding box center [784, 389] width 534 height 35
click at [518, 368] on input "d. Gira los platos a una velocidad constante." at bounding box center [518, 362] width 0 height 11
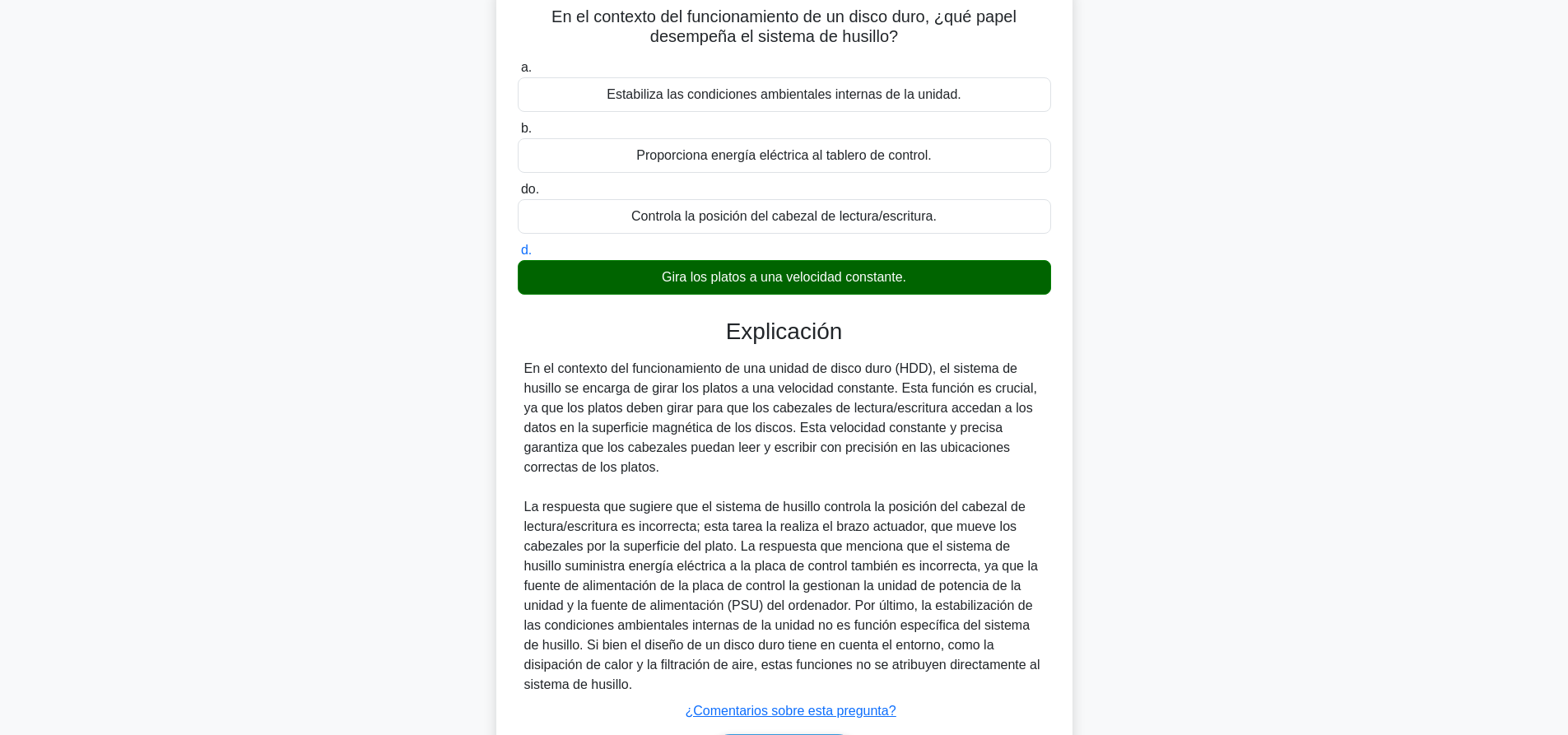
scroll to position [224, 0]
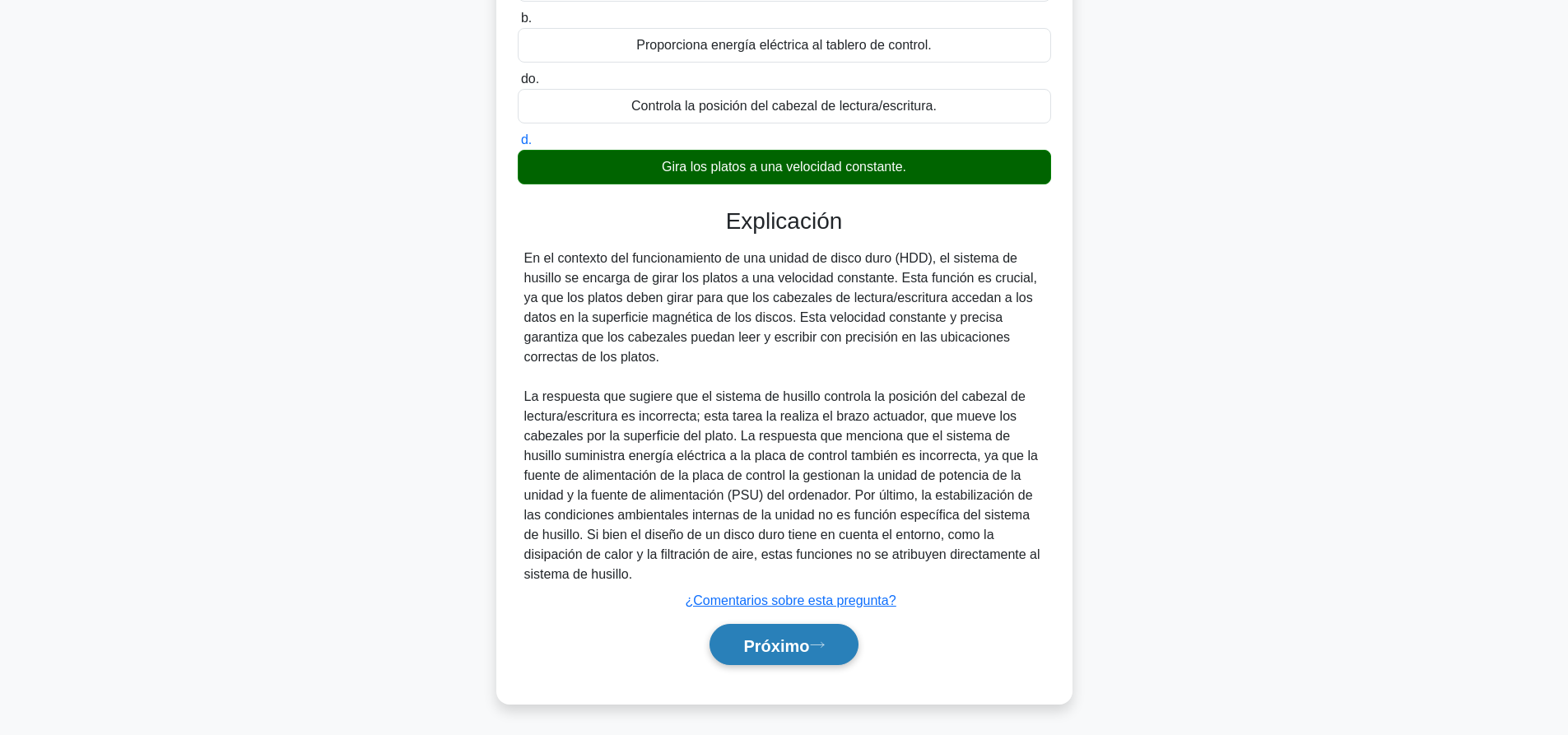
click at [825, 648] on icon at bounding box center [817, 644] width 15 height 9
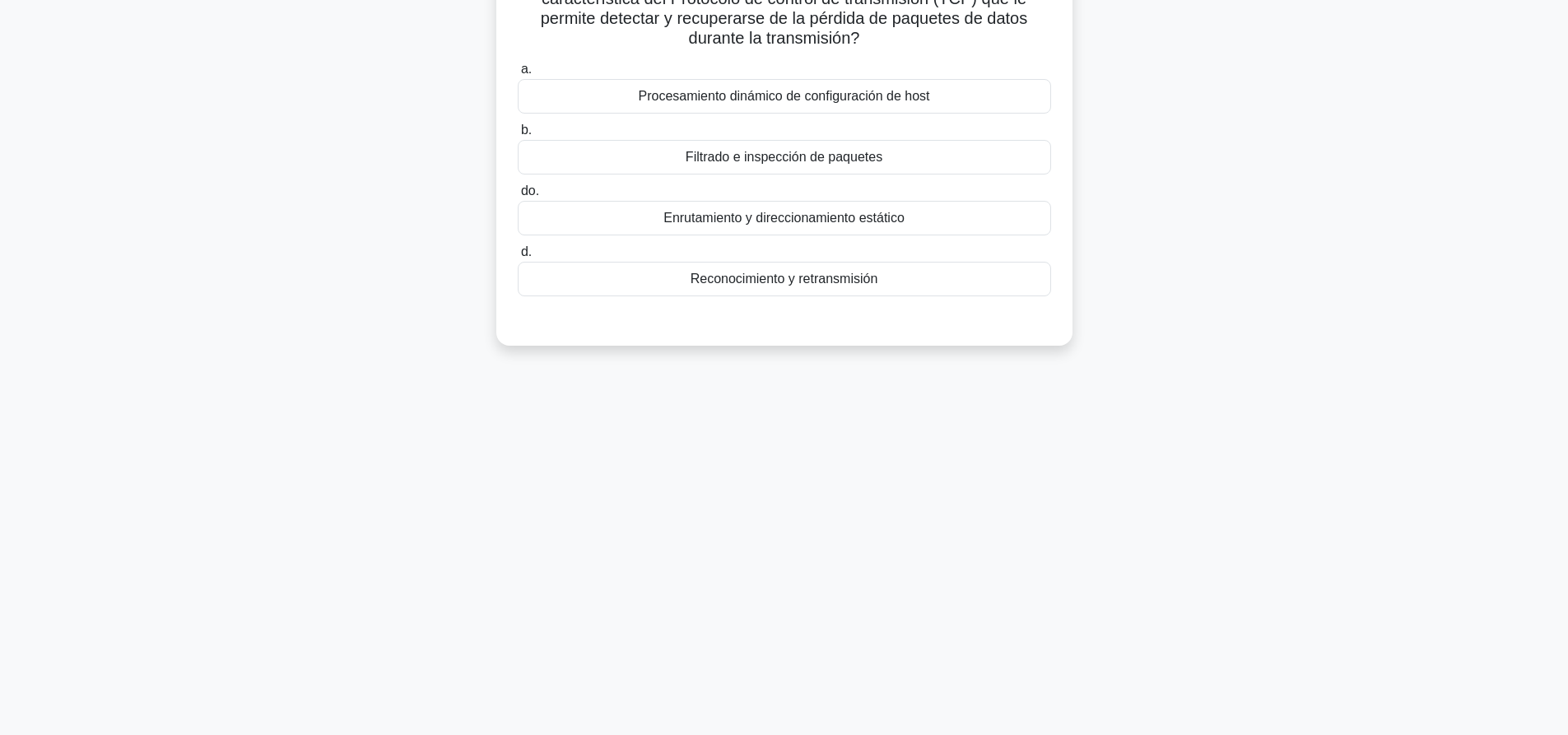
scroll to position [0, 0]
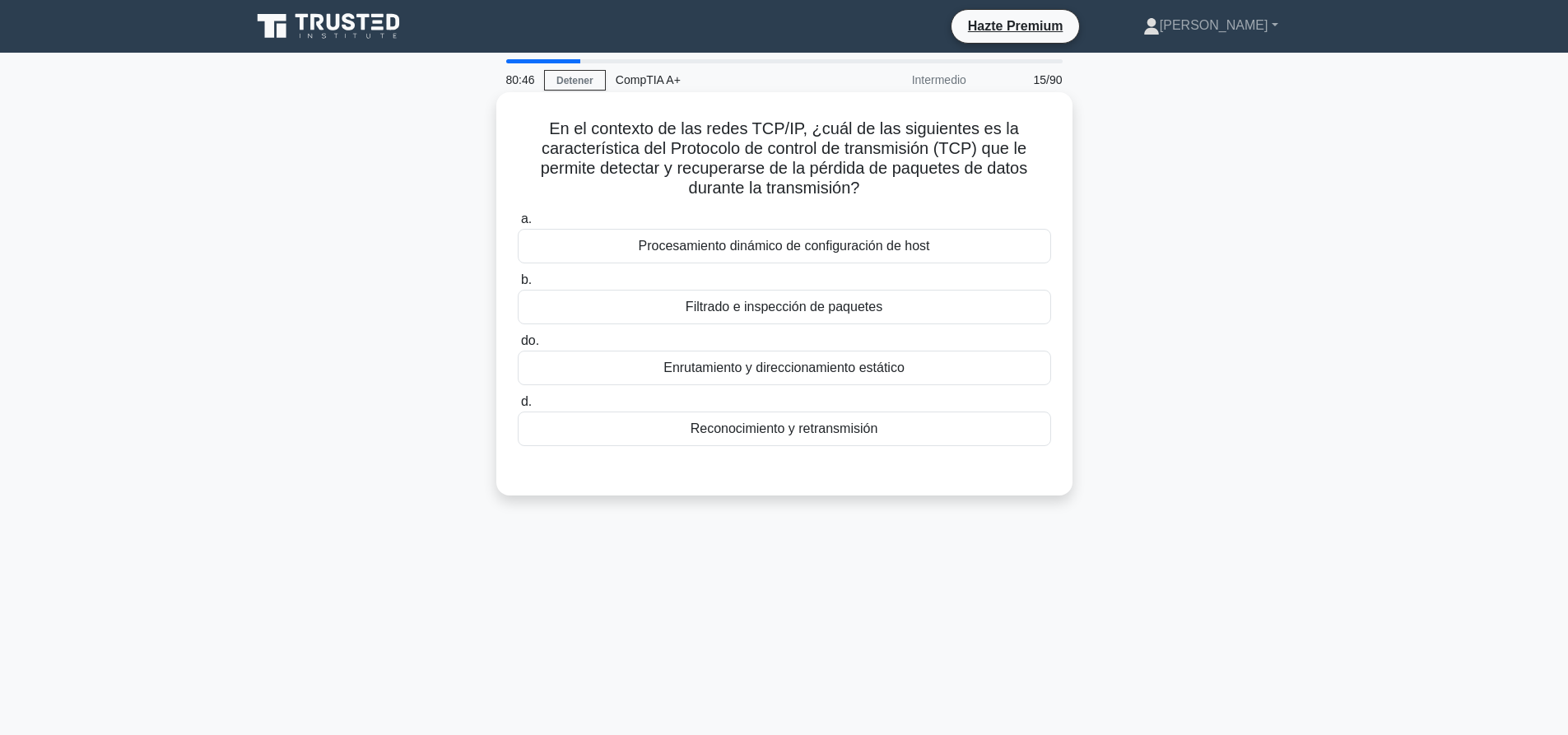
click at [835, 434] on font "Reconocimiento y retransmisión" at bounding box center [784, 428] width 187 height 14
click at [518, 407] on input "d. Reconocimiento y retransmisión" at bounding box center [518, 401] width 0 height 11
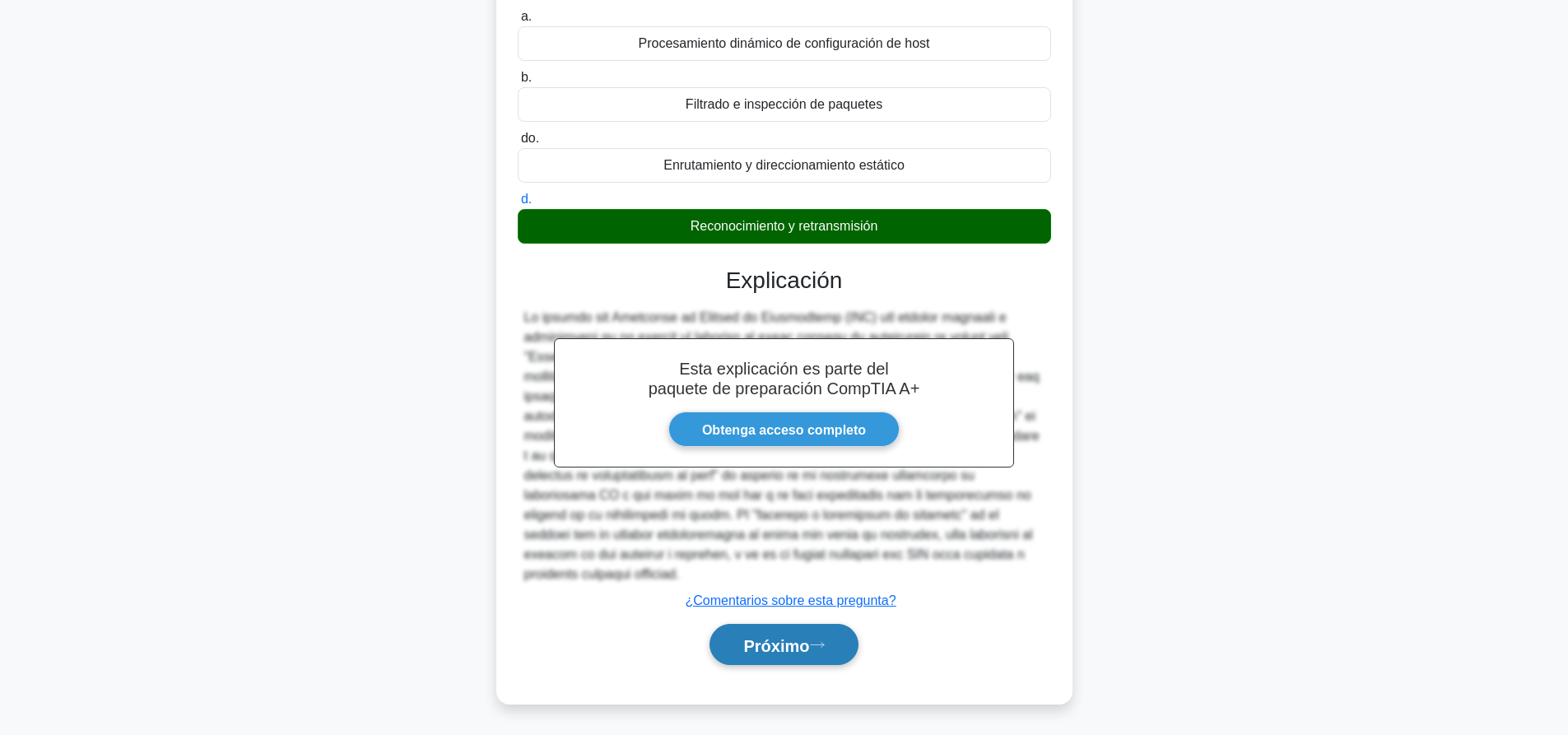
click at [803, 640] on font "Próximo" at bounding box center [776, 645] width 66 height 18
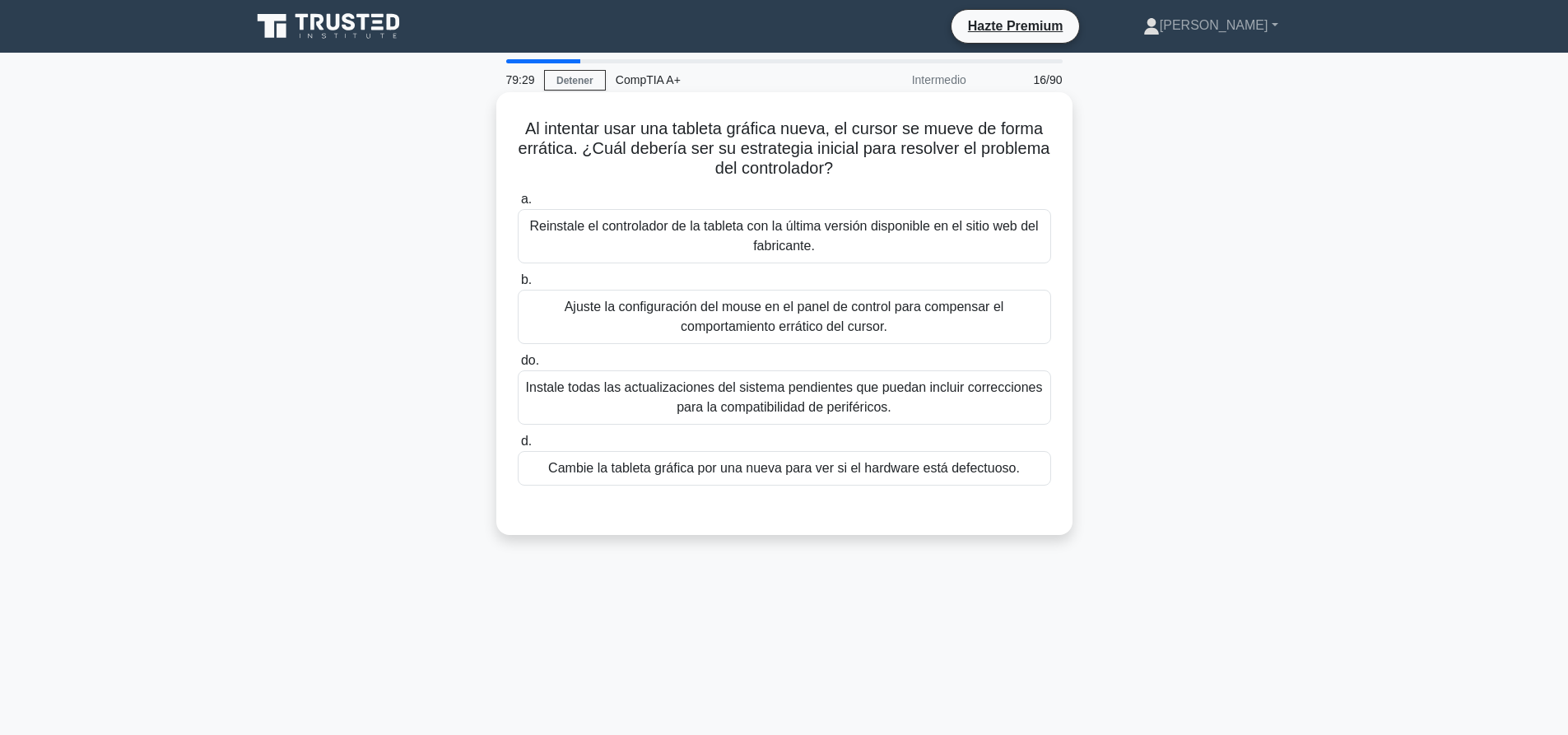
click at [793, 387] on font "Instale todas las actualizaciones del sistema pendientes que puedan incluir cor…" at bounding box center [784, 397] width 517 height 34
click at [518, 366] on input "do. Instale todas las actualizaciones del sistema pendientes que puedan incluir…" at bounding box center [518, 360] width 0 height 11
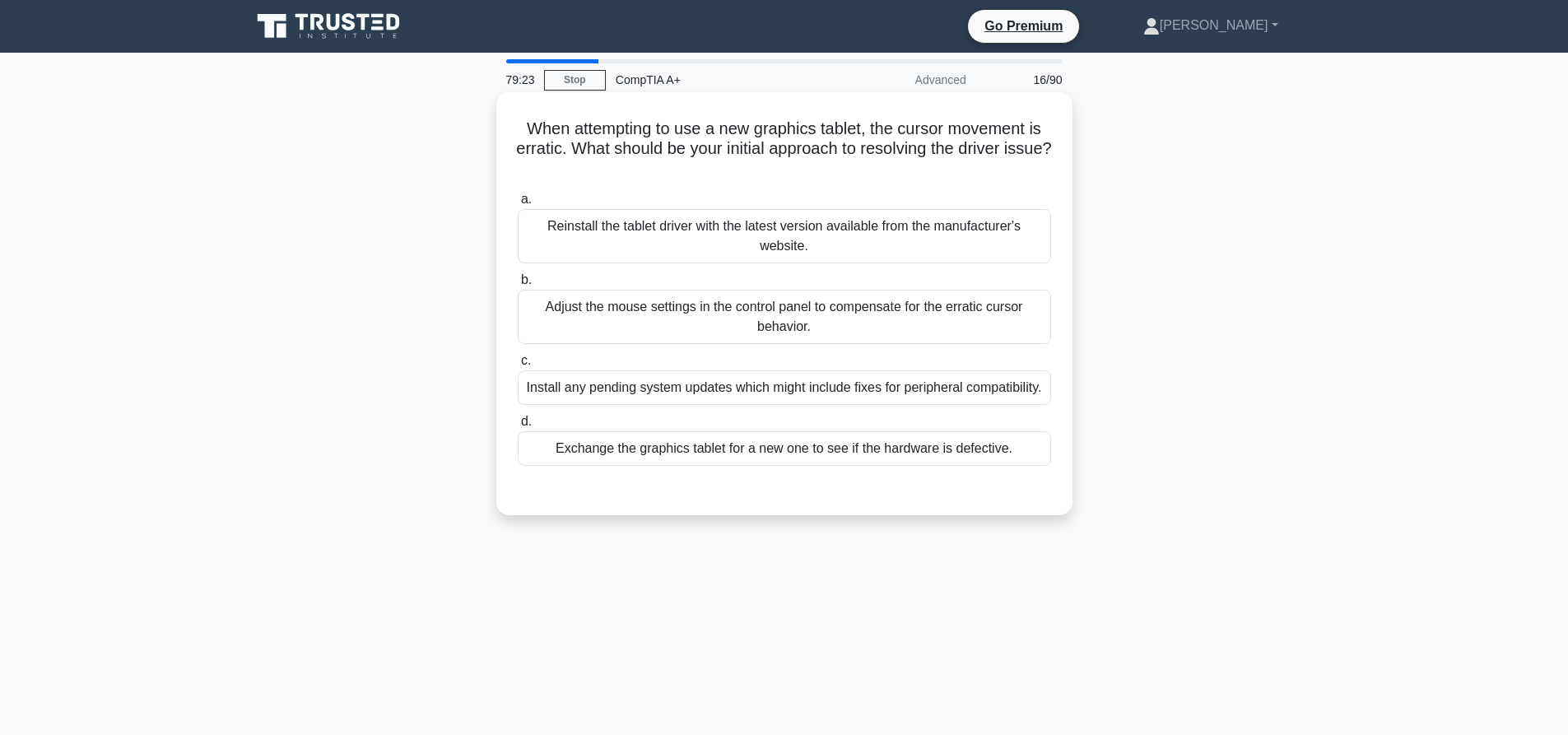
click at [831, 240] on div "Reinstall the tablet driver with the latest version available from the manufact…" at bounding box center [784, 235] width 534 height 54
click at [518, 205] on input "a. Reinstall the tablet driver with the latest version available from the manuf…" at bounding box center [518, 200] width 0 height 11
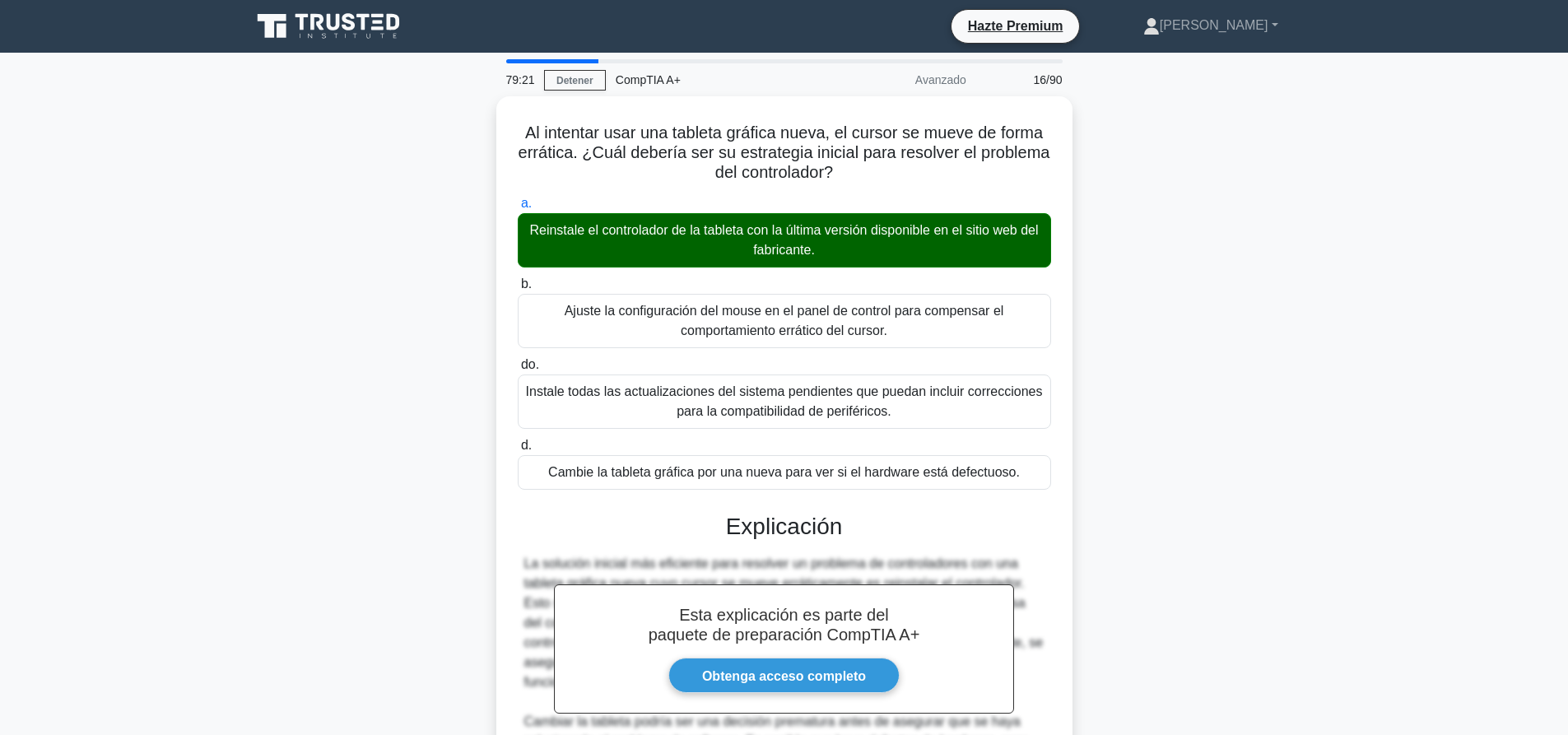
click at [1113, 354] on div "Al intentar usar una tableta gráfica nueva, el cursor se mueve de forma errátic…" at bounding box center [784, 622] width 1086 height 1052
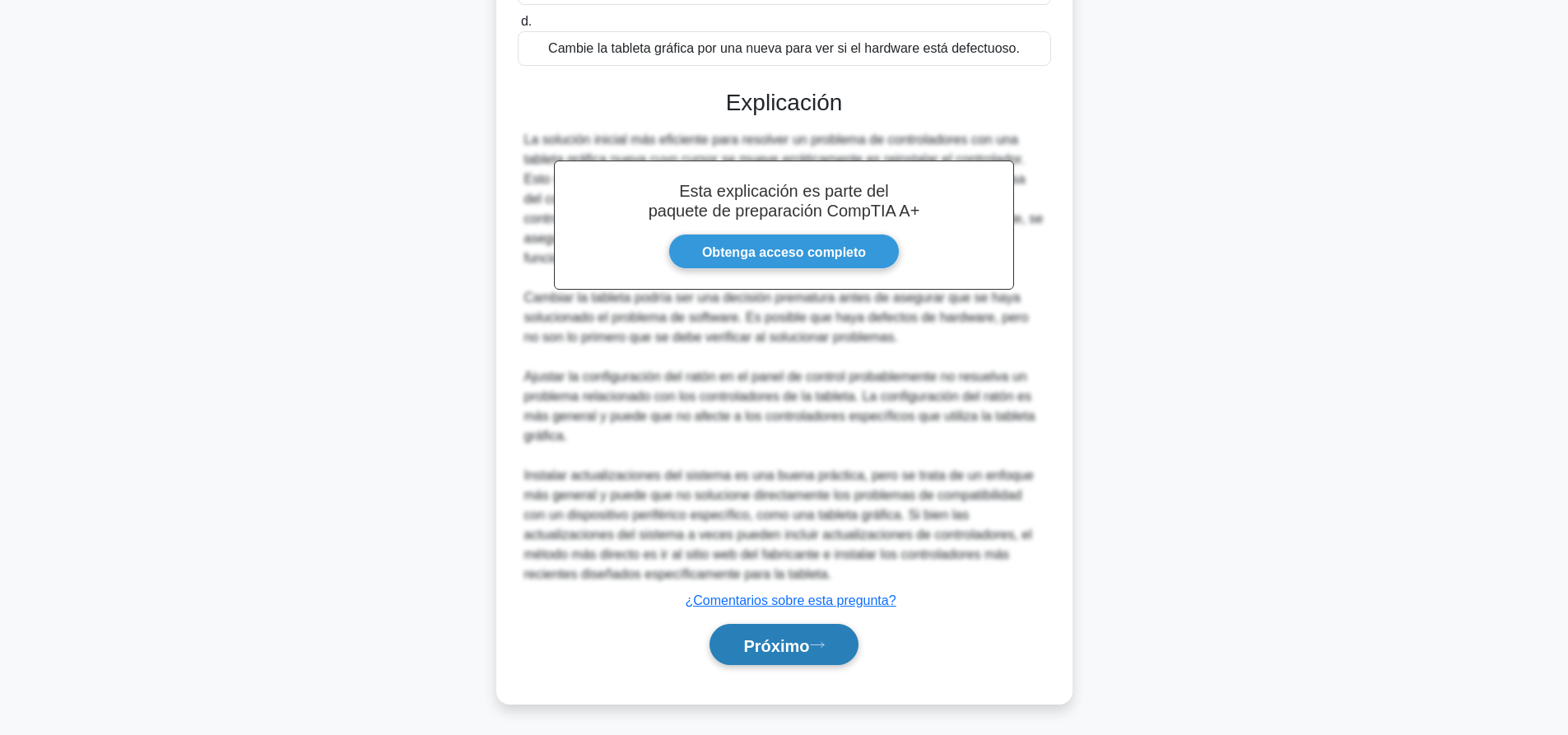
click at [784, 660] on button "Próximo" at bounding box center [784, 644] width 148 height 42
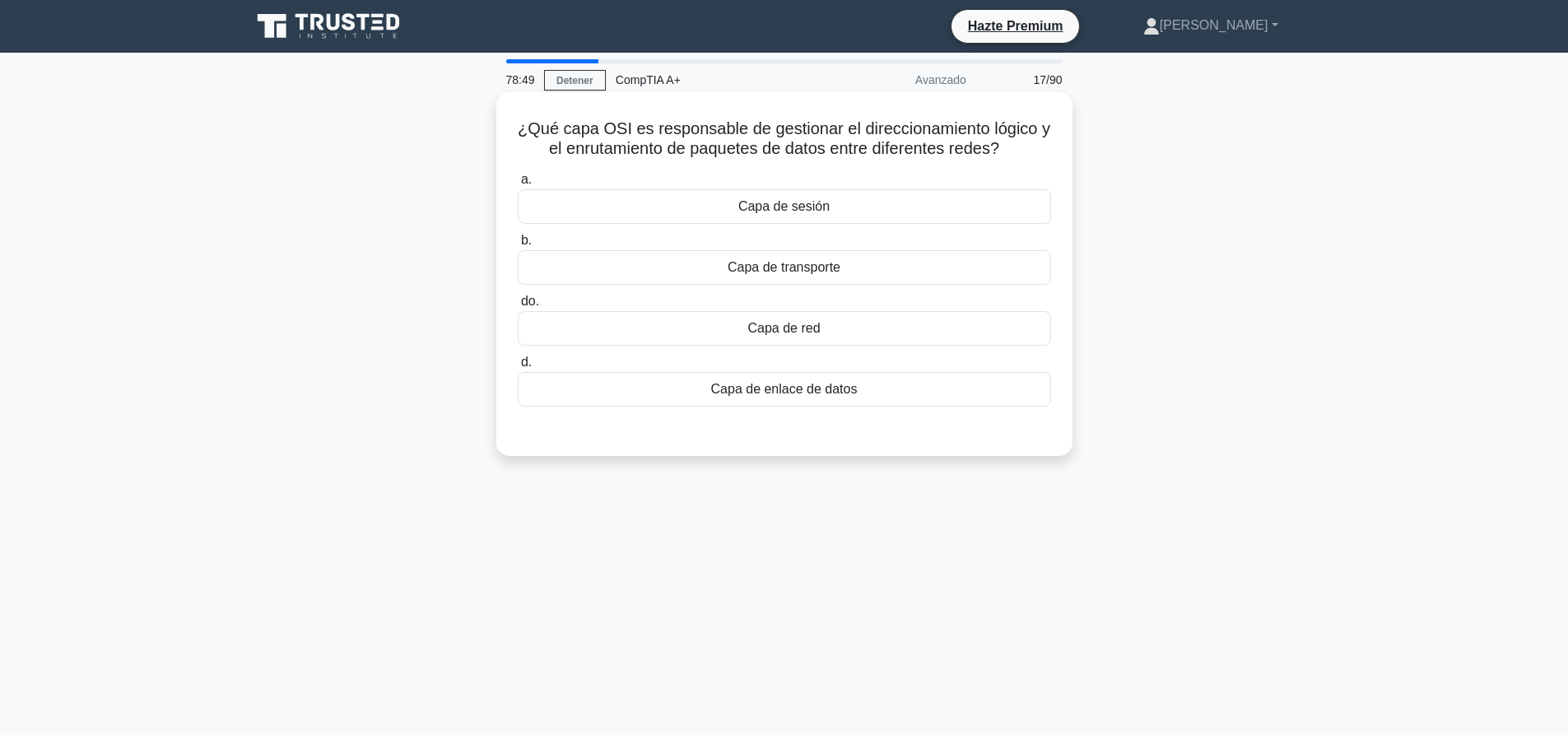
click at [799, 271] on font "Capa de transporte" at bounding box center [784, 267] width 112 height 14
click at [518, 246] on input "b. Capa de transporte" at bounding box center [518, 241] width 0 height 11
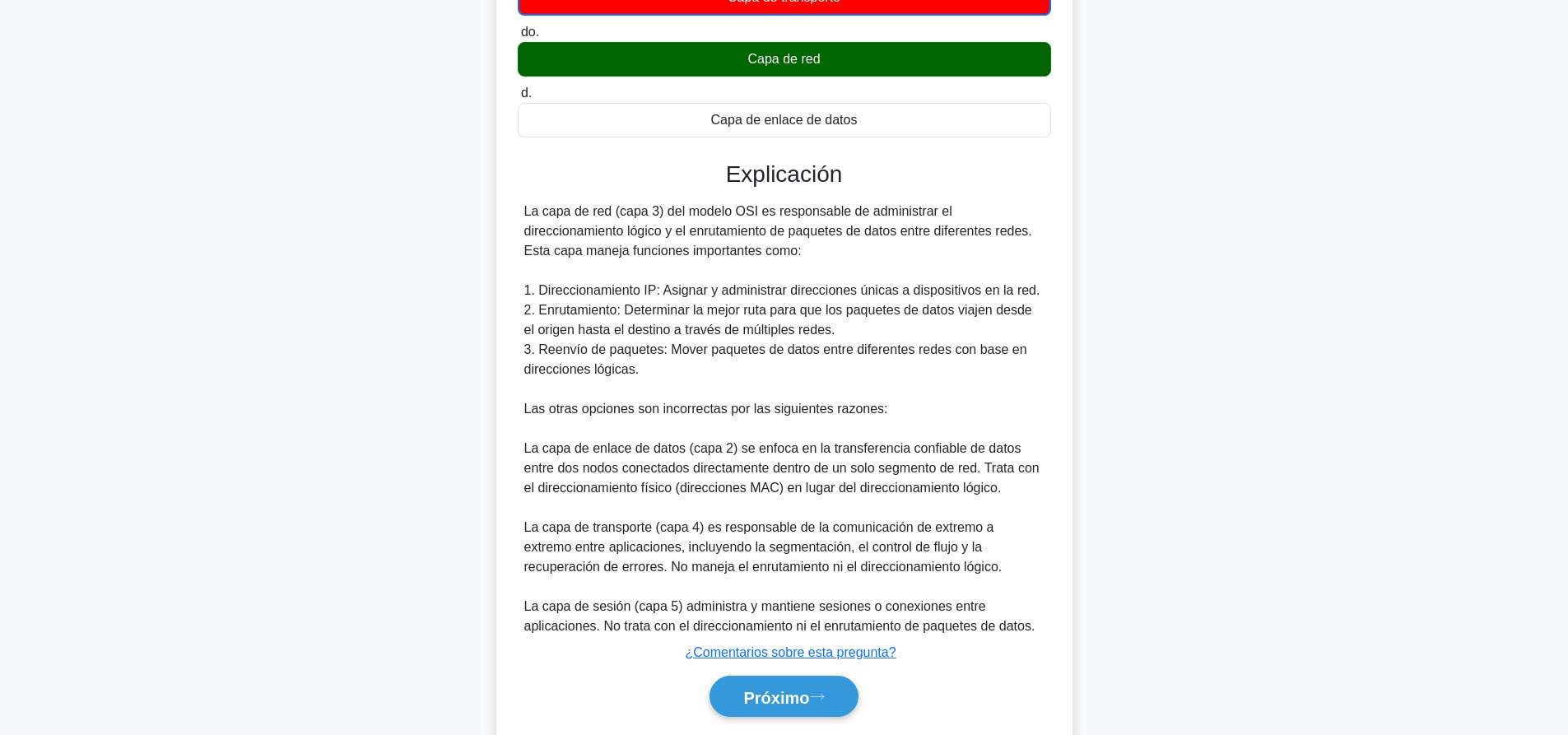
scroll to position [324, 0]
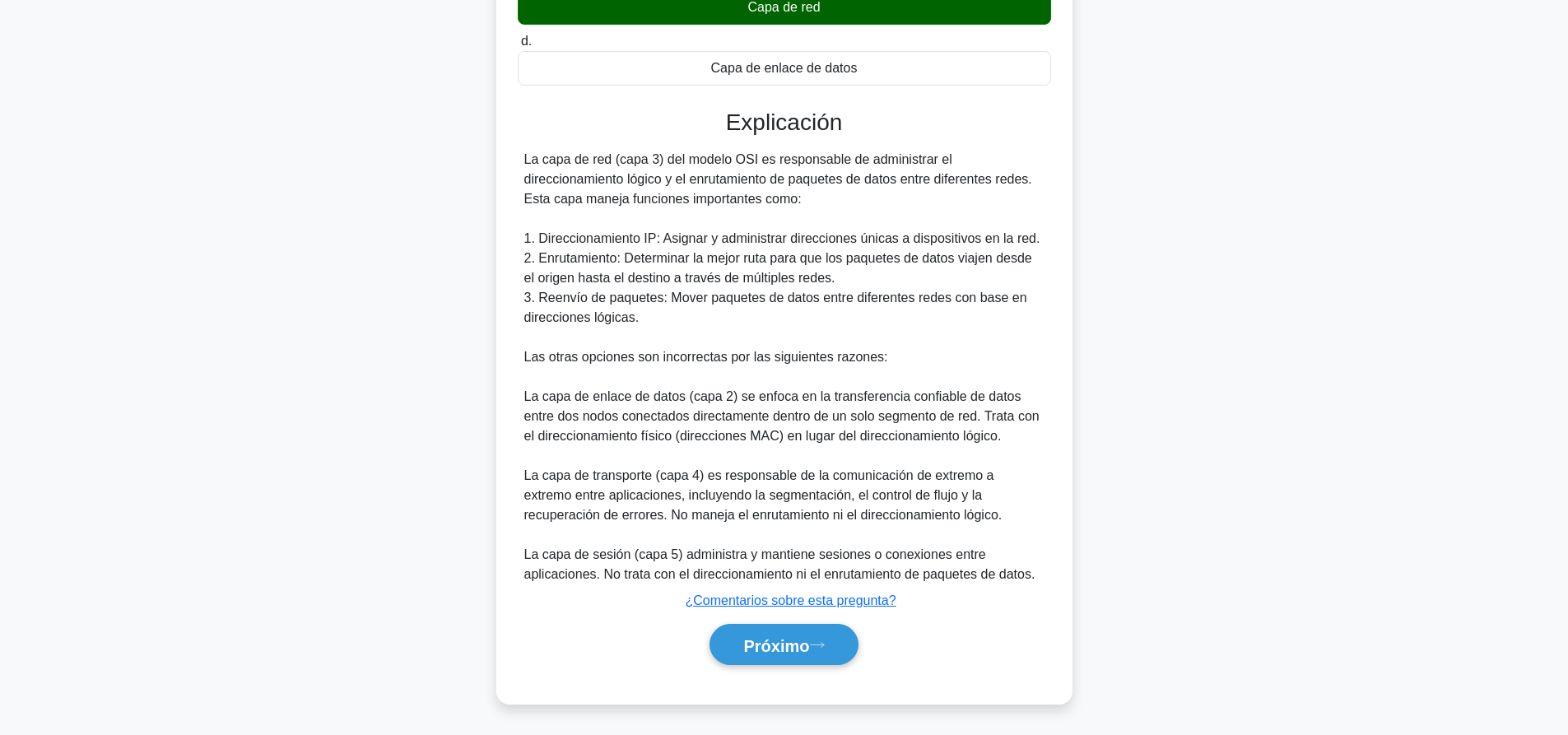
click at [846, 667] on div "Próximo" at bounding box center [784, 645] width 534 height 55
click at [846, 637] on button "Próximo" at bounding box center [784, 644] width 148 height 42
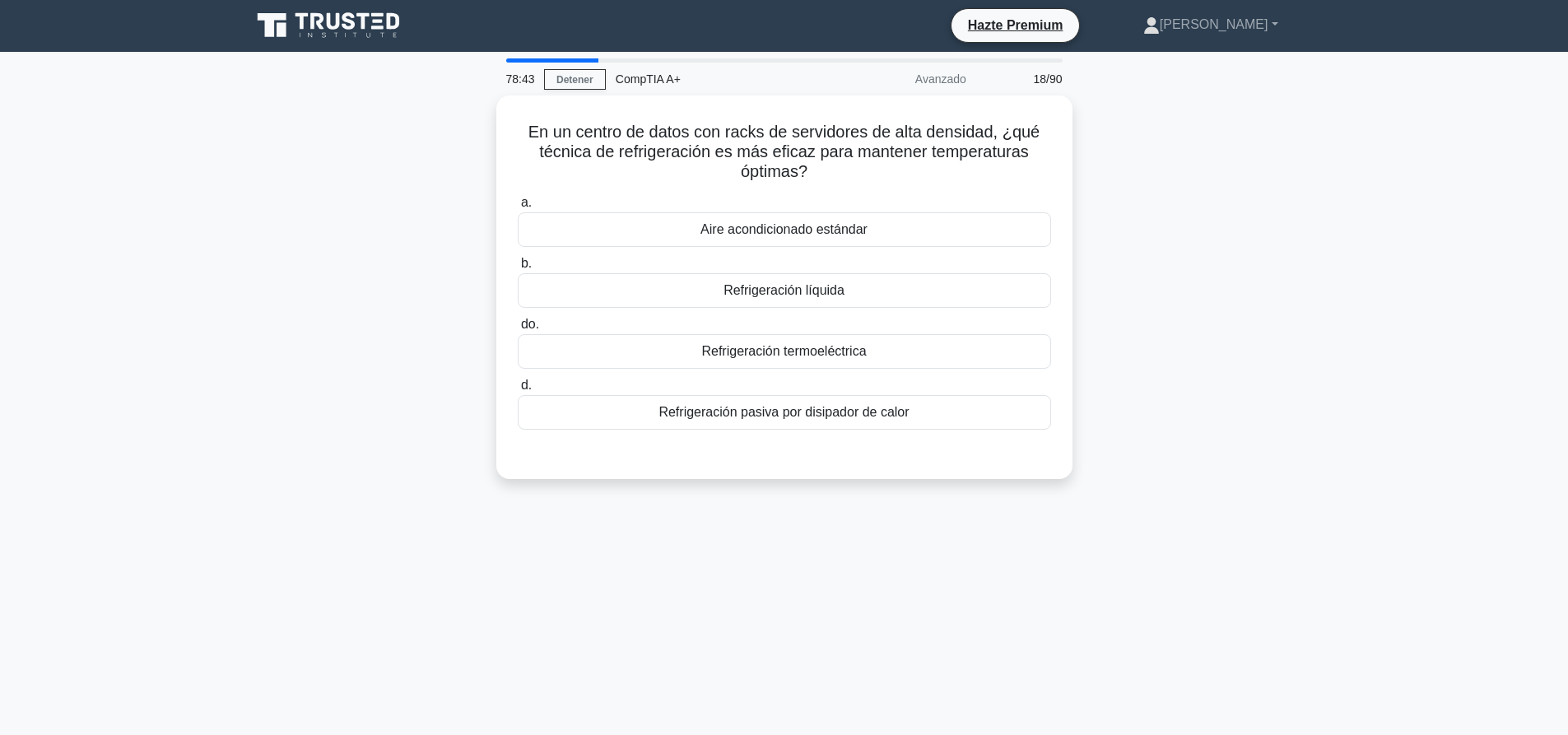
scroll to position [0, 0]
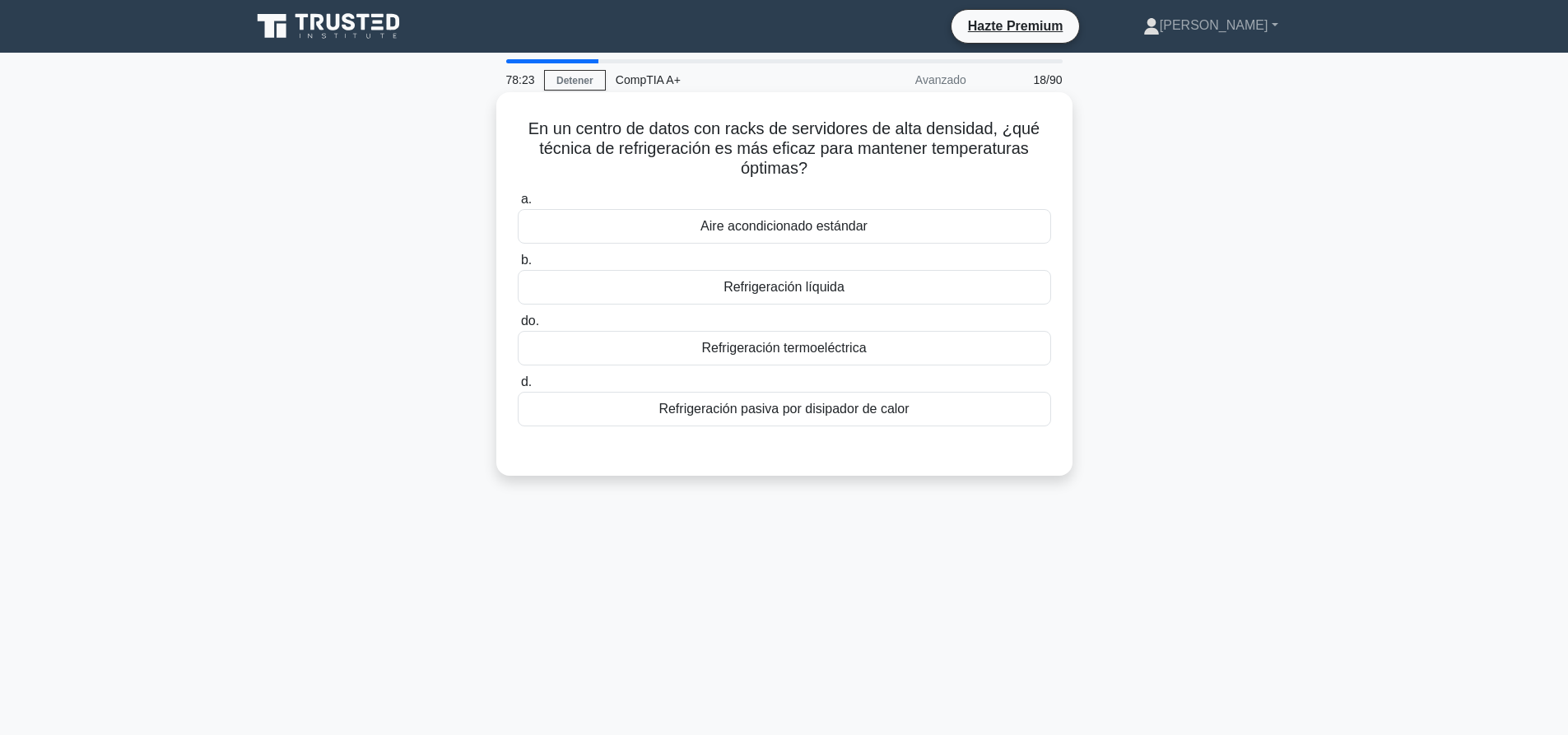
click at [784, 228] on font "Aire acondicionado estándar" at bounding box center [784, 226] width 167 height 14
click at [518, 205] on input "a. Aire acondicionado estándar" at bounding box center [518, 200] width 0 height 11
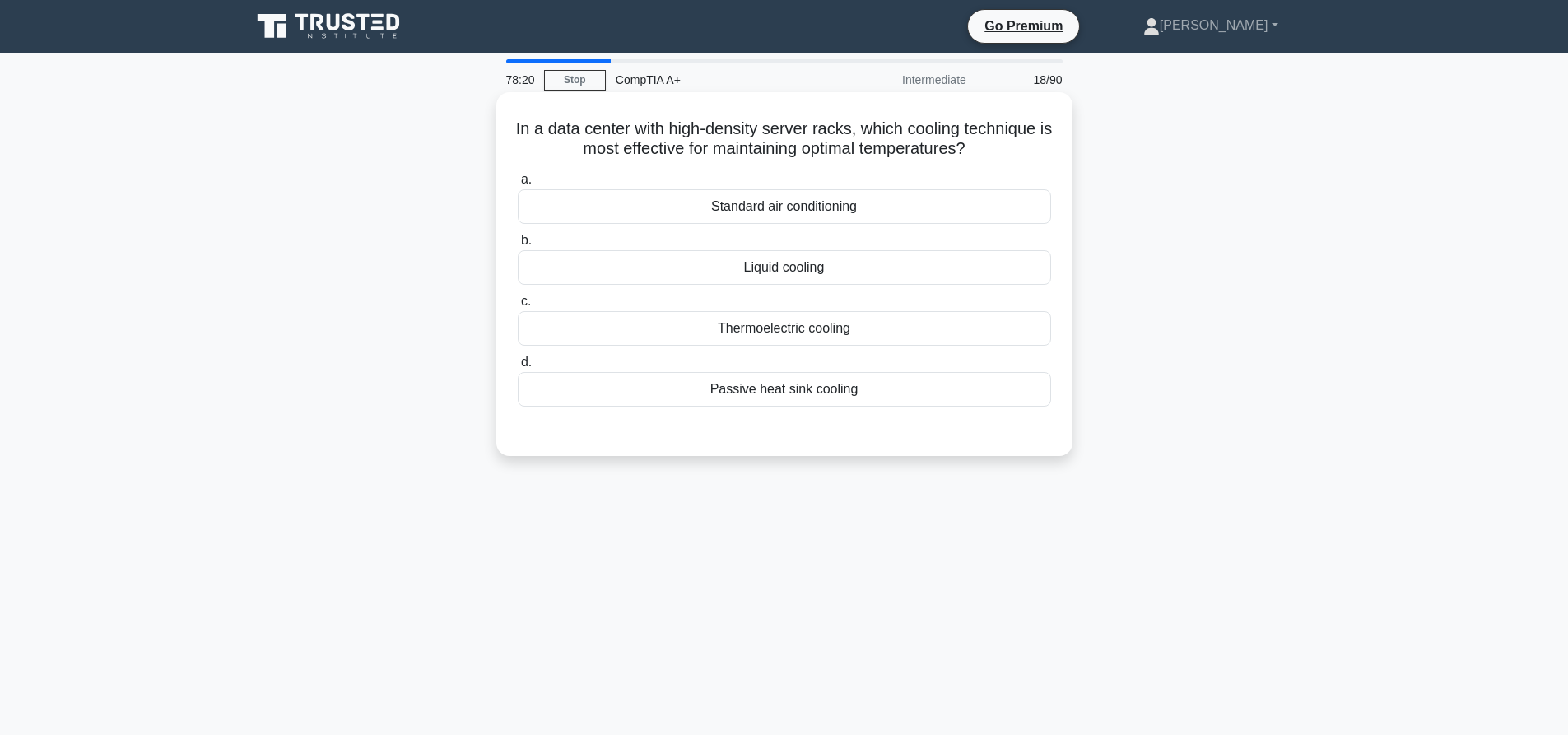
click at [842, 273] on div "Liquid cooling" at bounding box center [784, 267] width 534 height 35
click at [518, 246] on input "b. Liquid cooling" at bounding box center [518, 241] width 0 height 11
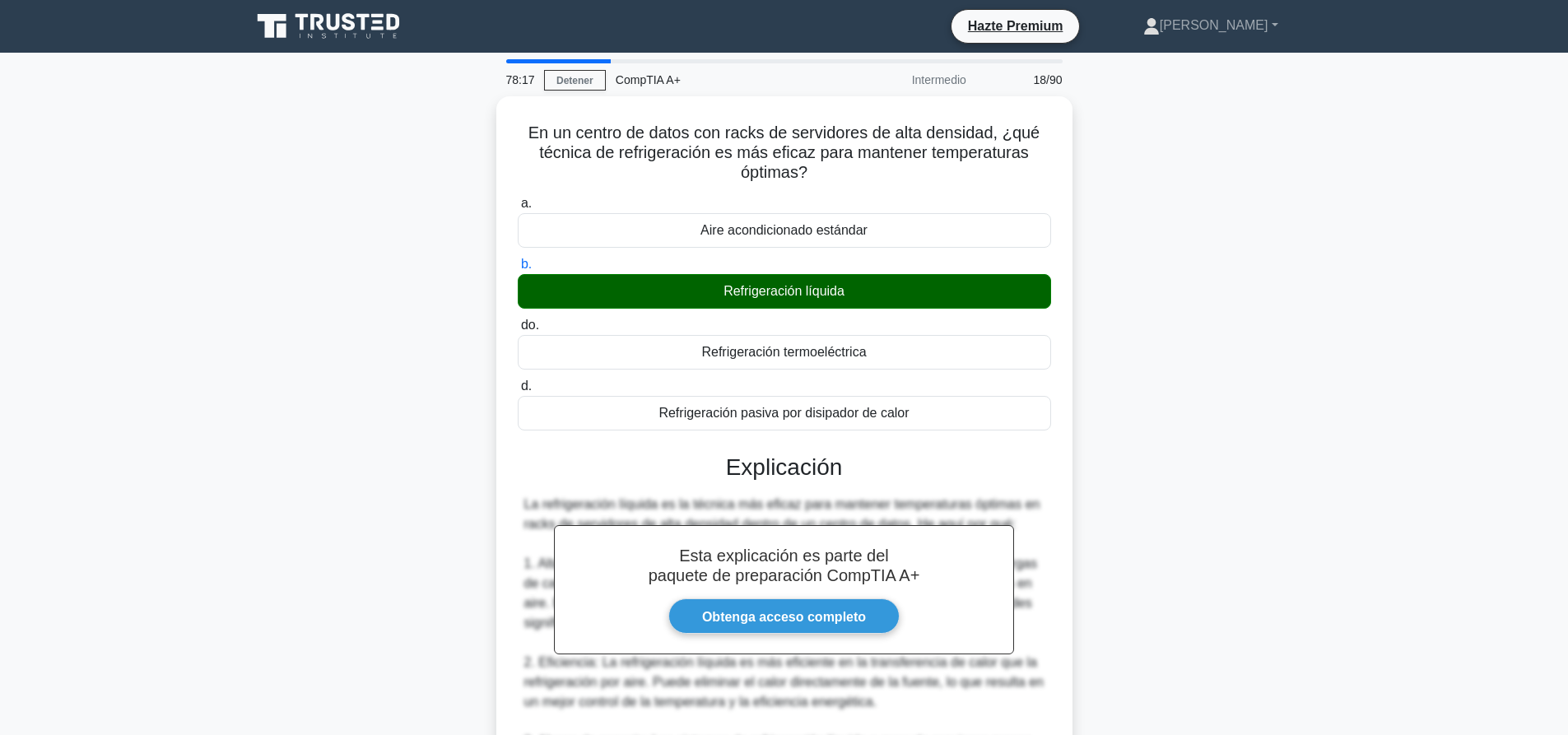
click at [1142, 320] on div "En un centro de datos con racks de servidores de alta densidad, ¿qué técnica de…" at bounding box center [784, 690] width 1086 height 1189
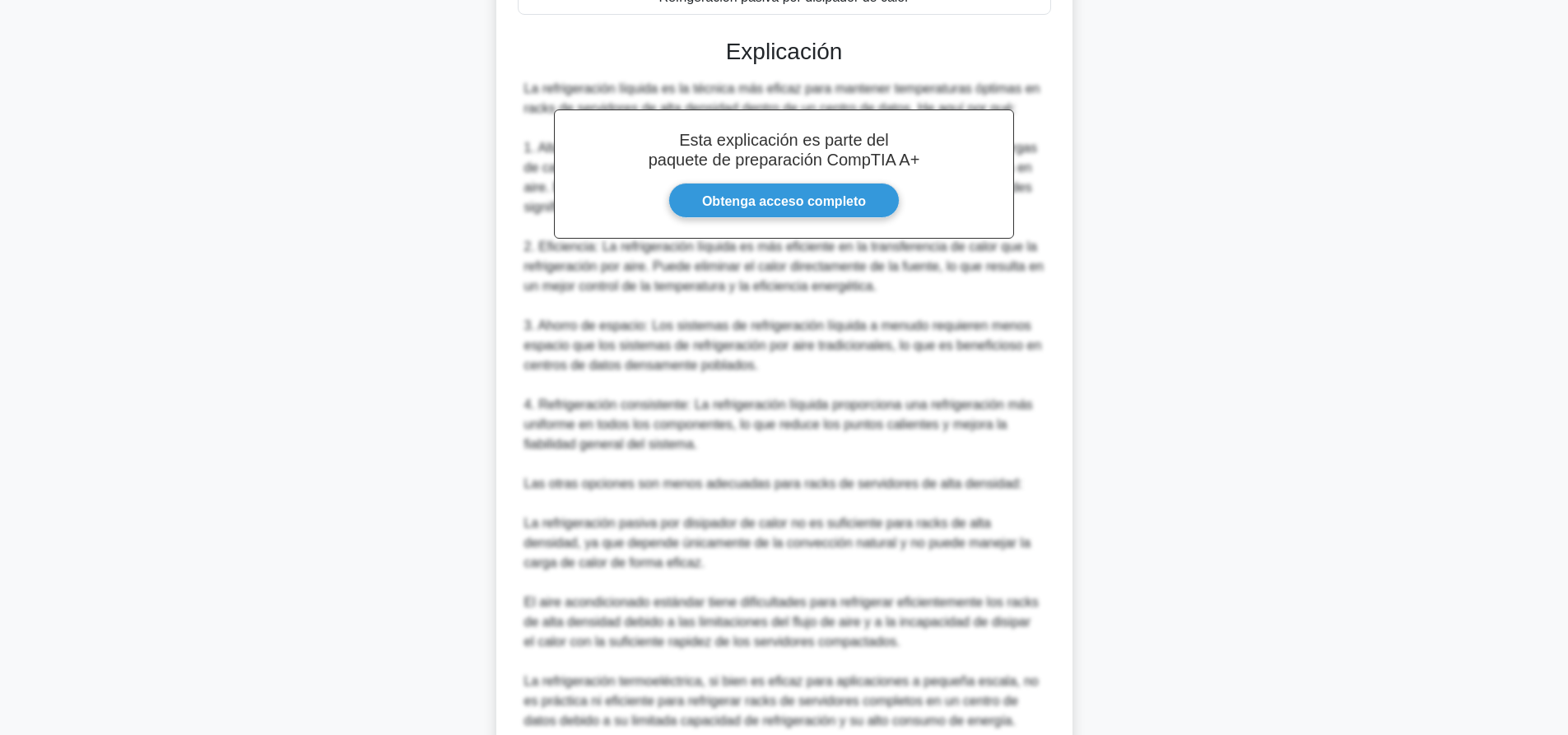
scroll to position [559, 0]
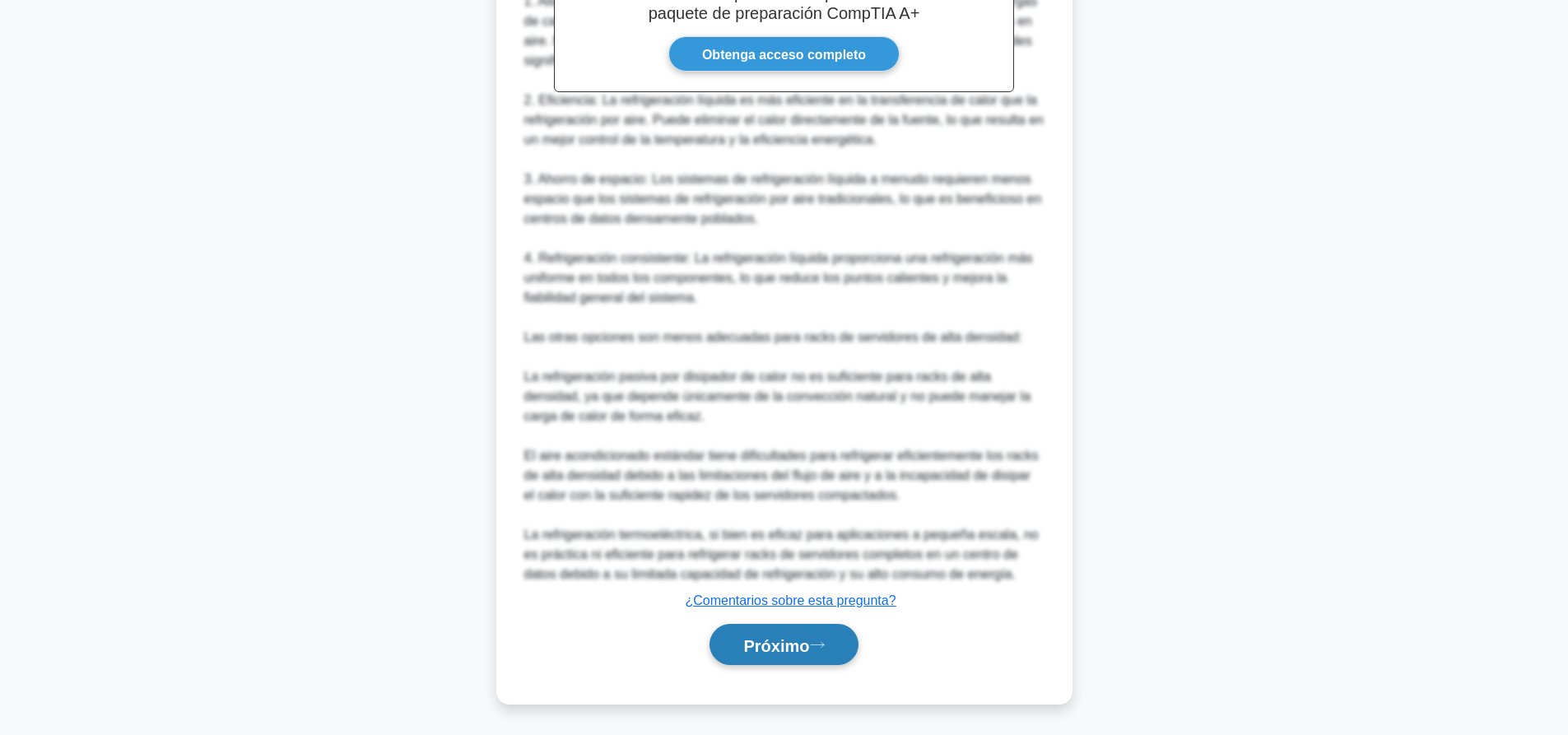
click at [826, 637] on button "Próximo" at bounding box center [784, 644] width 148 height 42
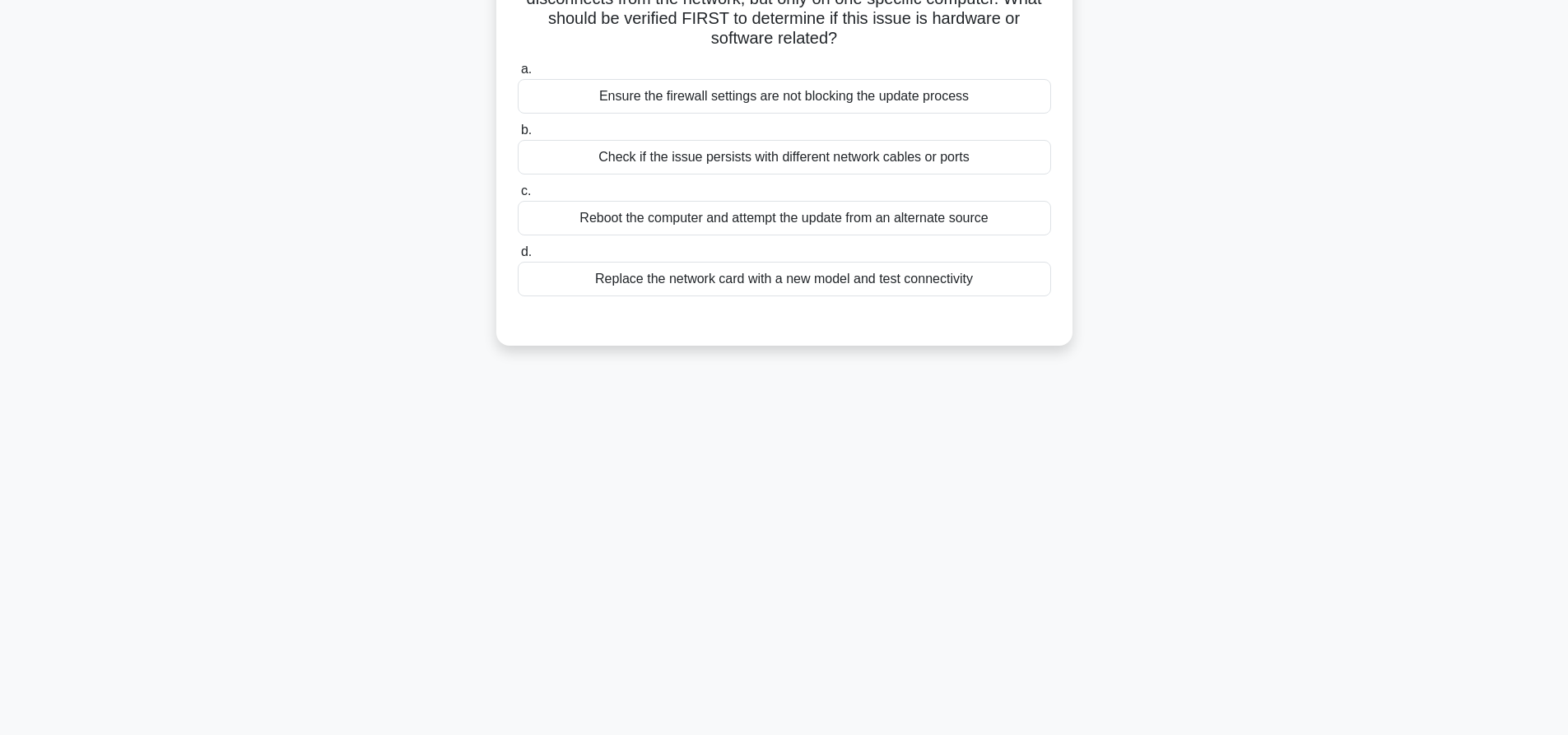
scroll to position [0, 0]
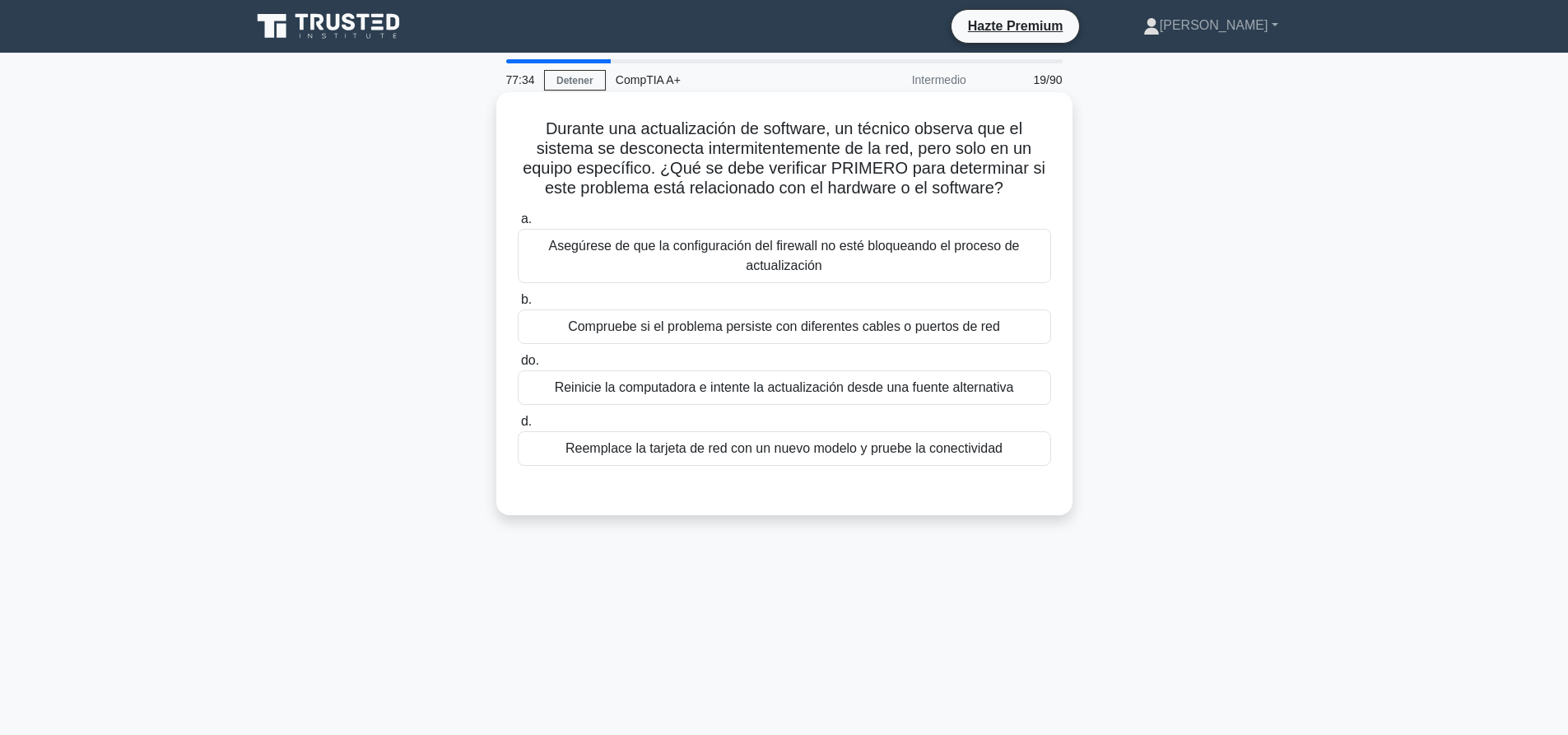
click at [762, 333] on font "Compruebe si el problema persiste con diferentes cables o puertos de red" at bounding box center [784, 326] width 432 height 14
click at [518, 305] on input "b. Compruebe si el problema persiste con diferentes cables o puertos de red" at bounding box center [518, 300] width 0 height 11
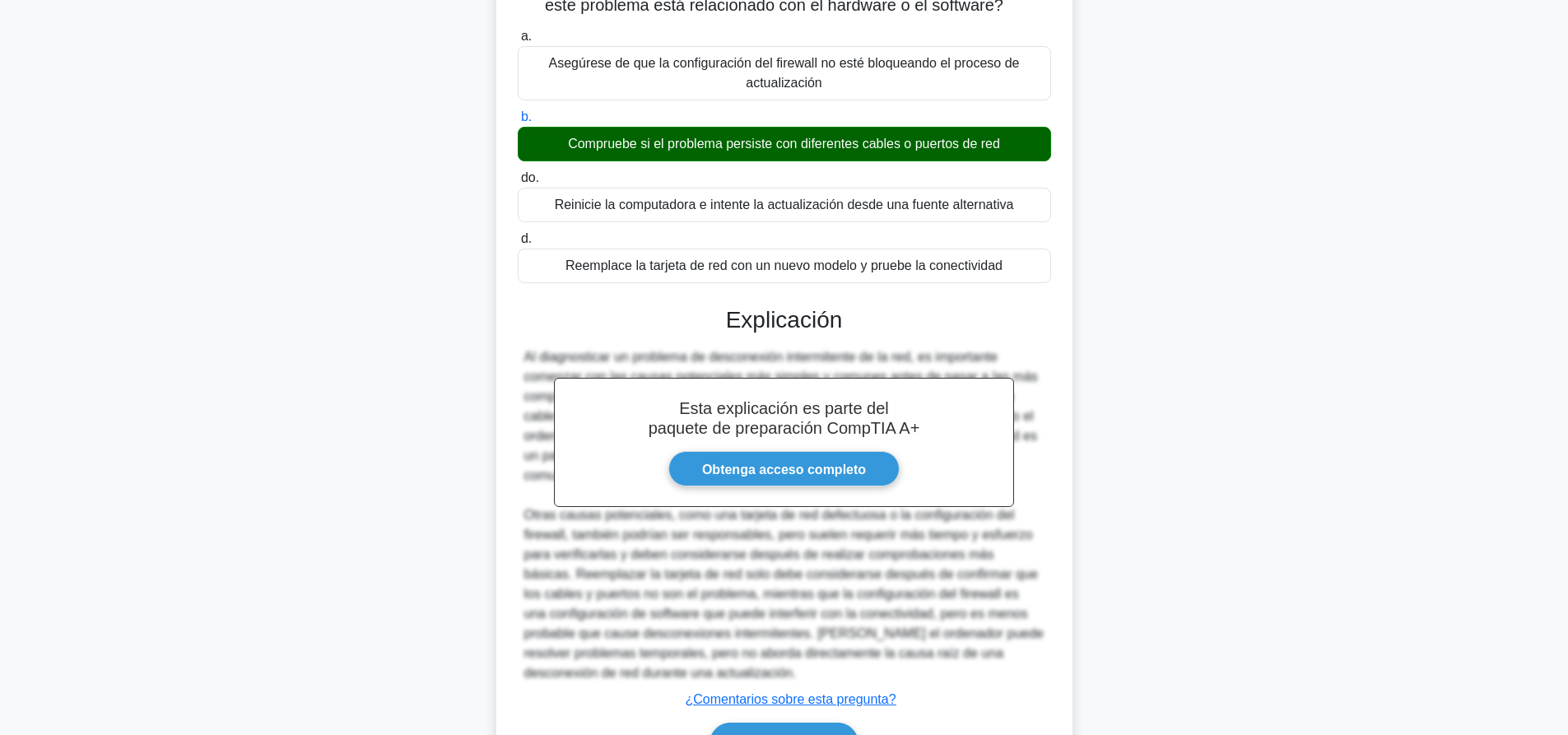
scroll to position [283, 0]
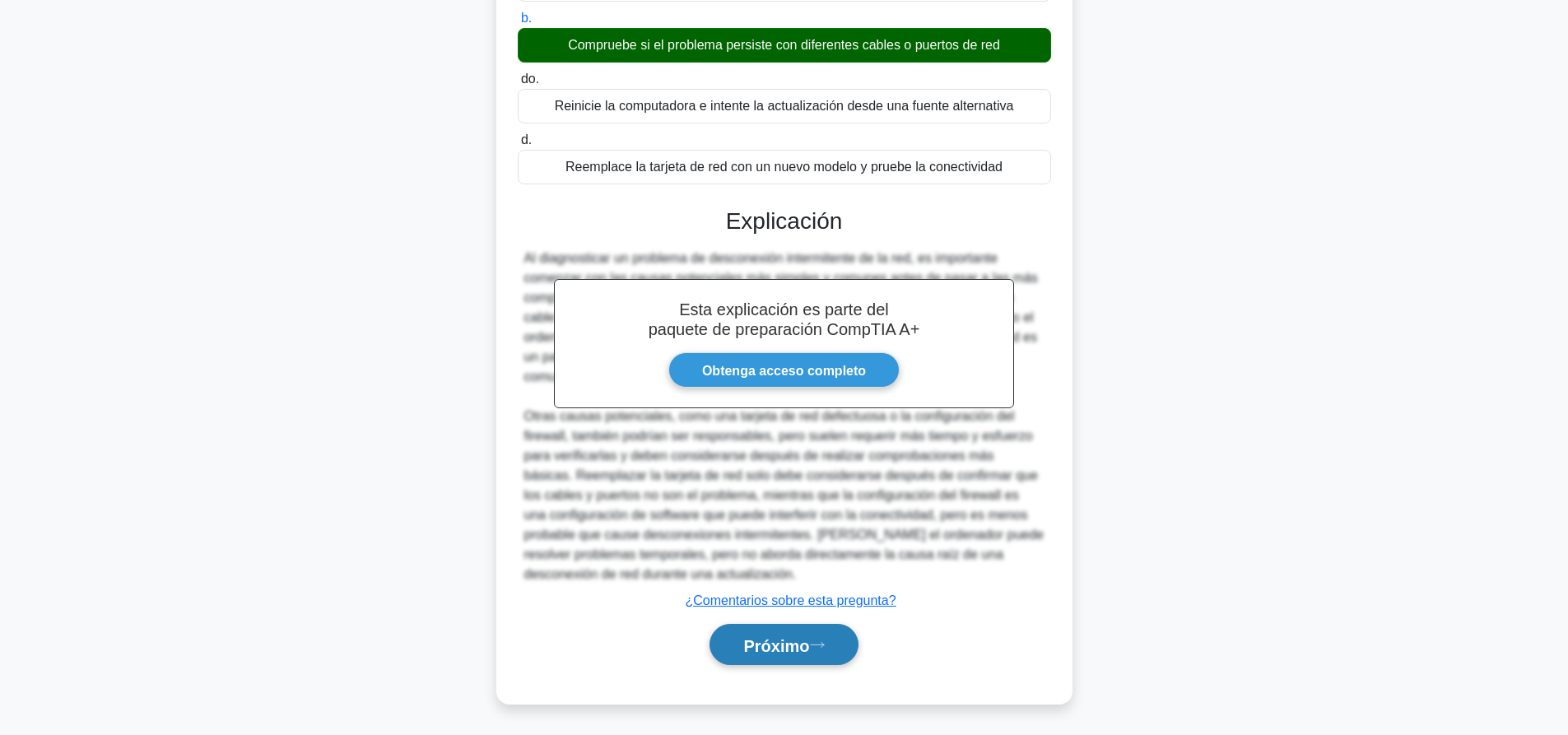
click at [794, 646] on font "Próximo" at bounding box center [776, 645] width 66 height 18
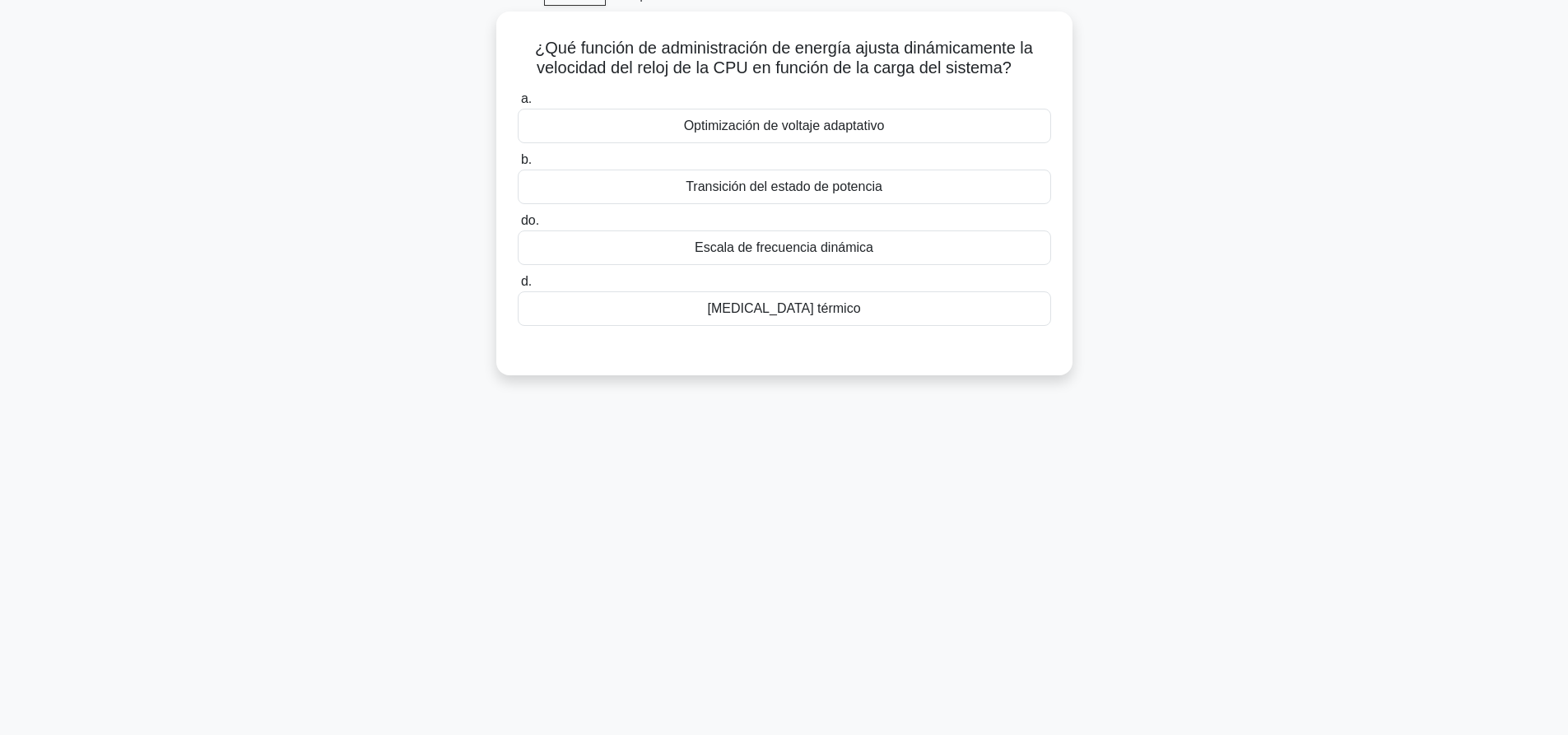
scroll to position [0, 0]
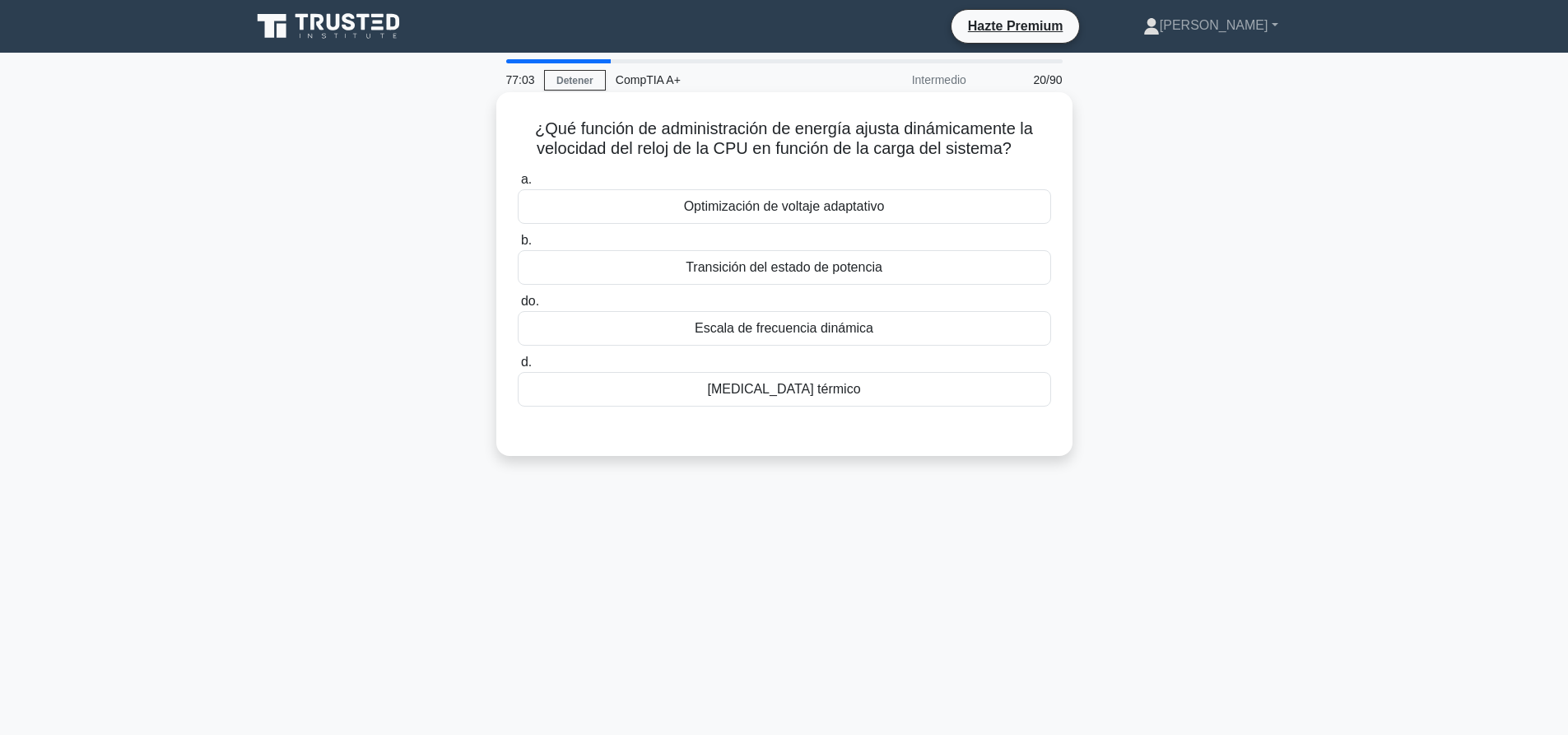
click at [687, 206] on font "Optimización de voltaje adaptativo" at bounding box center [784, 206] width 201 height 14
click at [518, 185] on input "a. Optimización de voltaje adaptativo" at bounding box center [518, 180] width 0 height 11
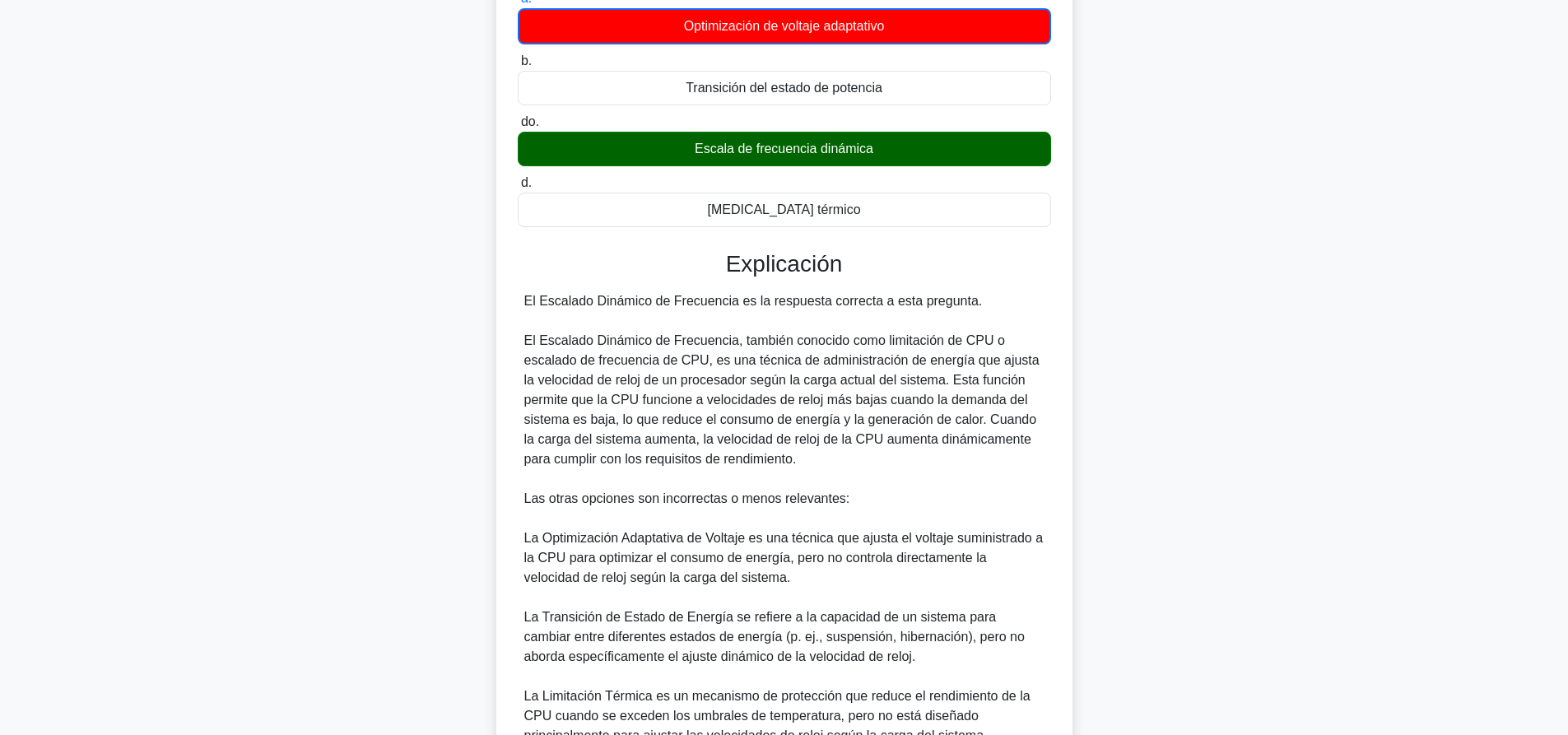
scroll to position [343, 0]
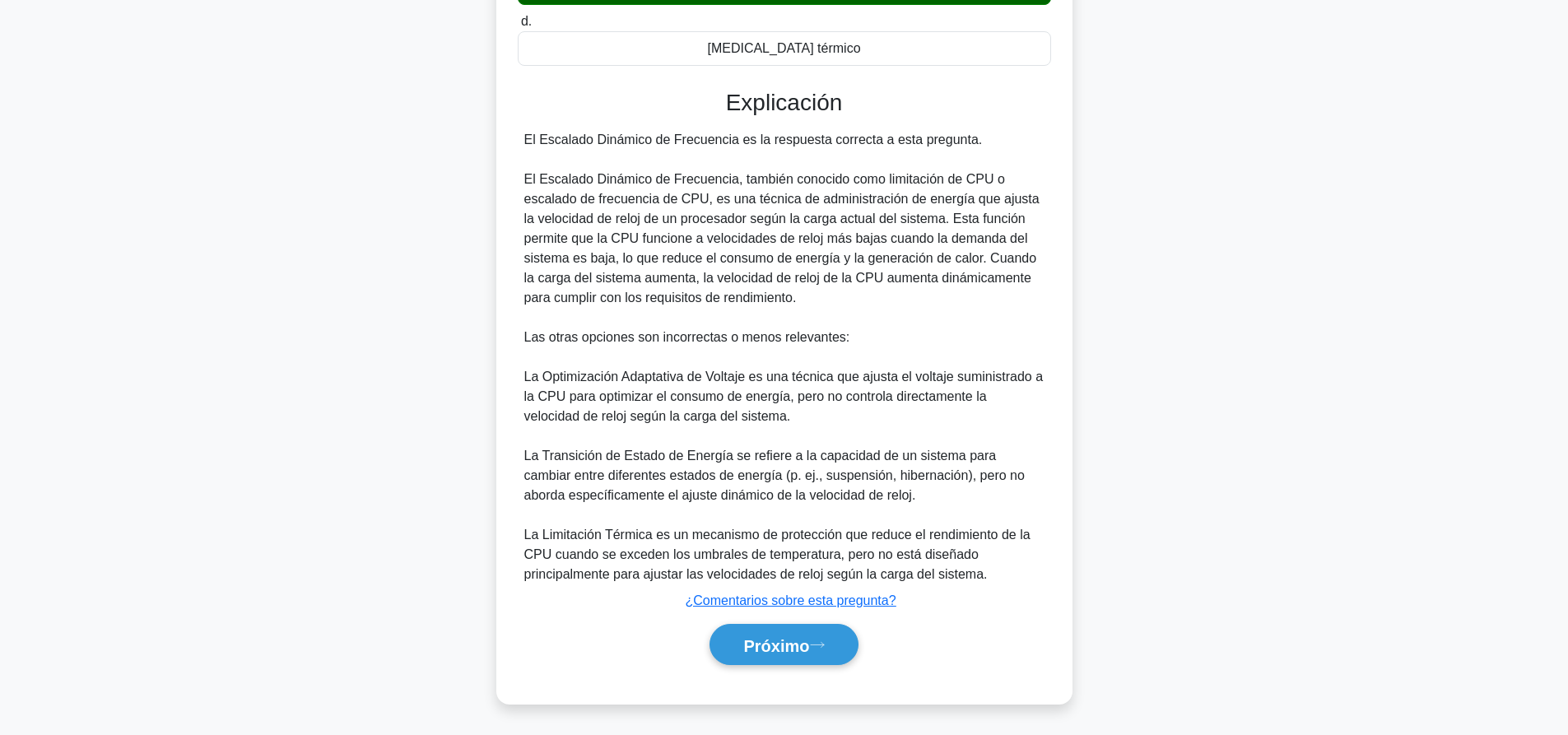
click at [779, 668] on div "Próximo" at bounding box center [784, 645] width 534 height 55
click at [807, 645] on font "Próximo" at bounding box center [776, 645] width 66 height 18
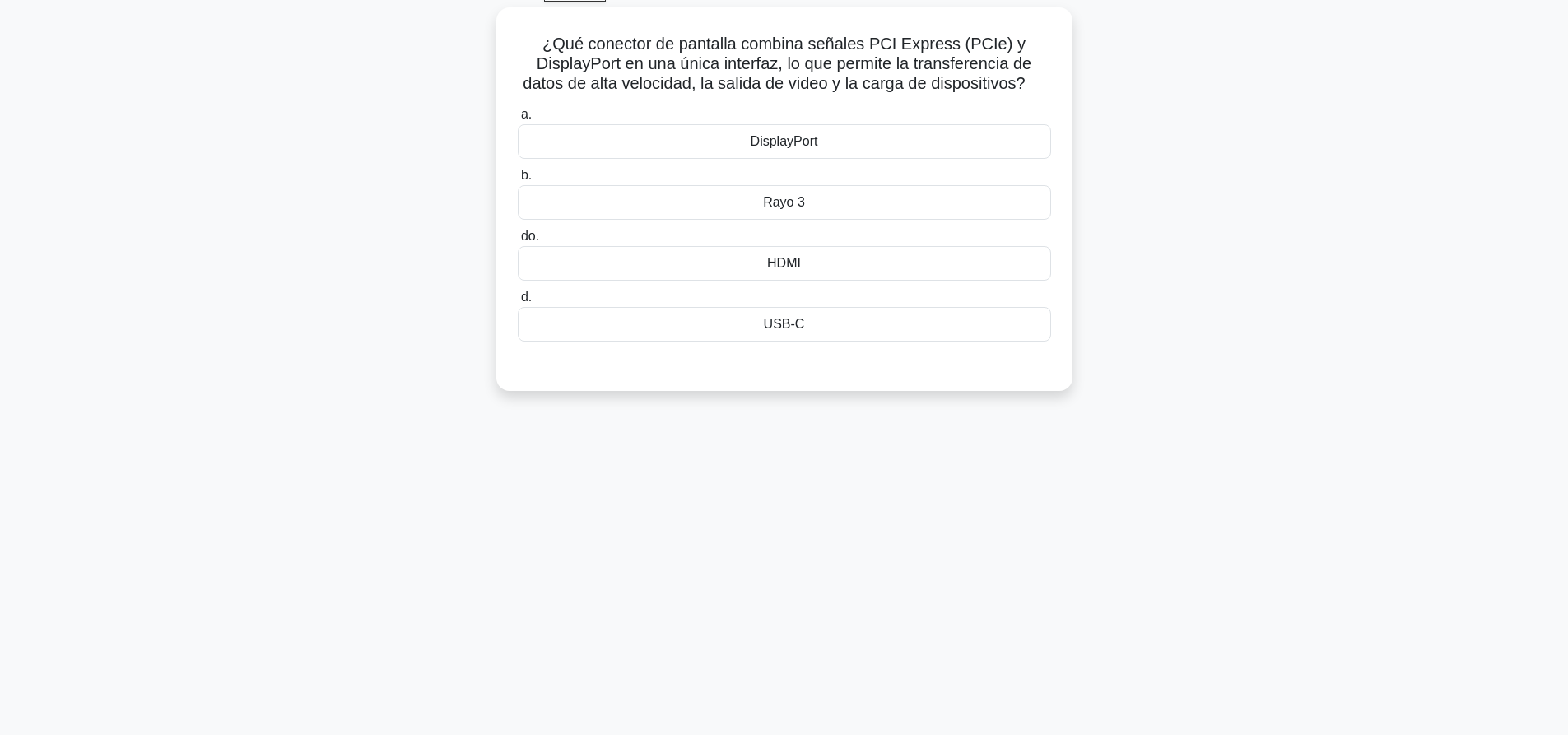
scroll to position [0, 0]
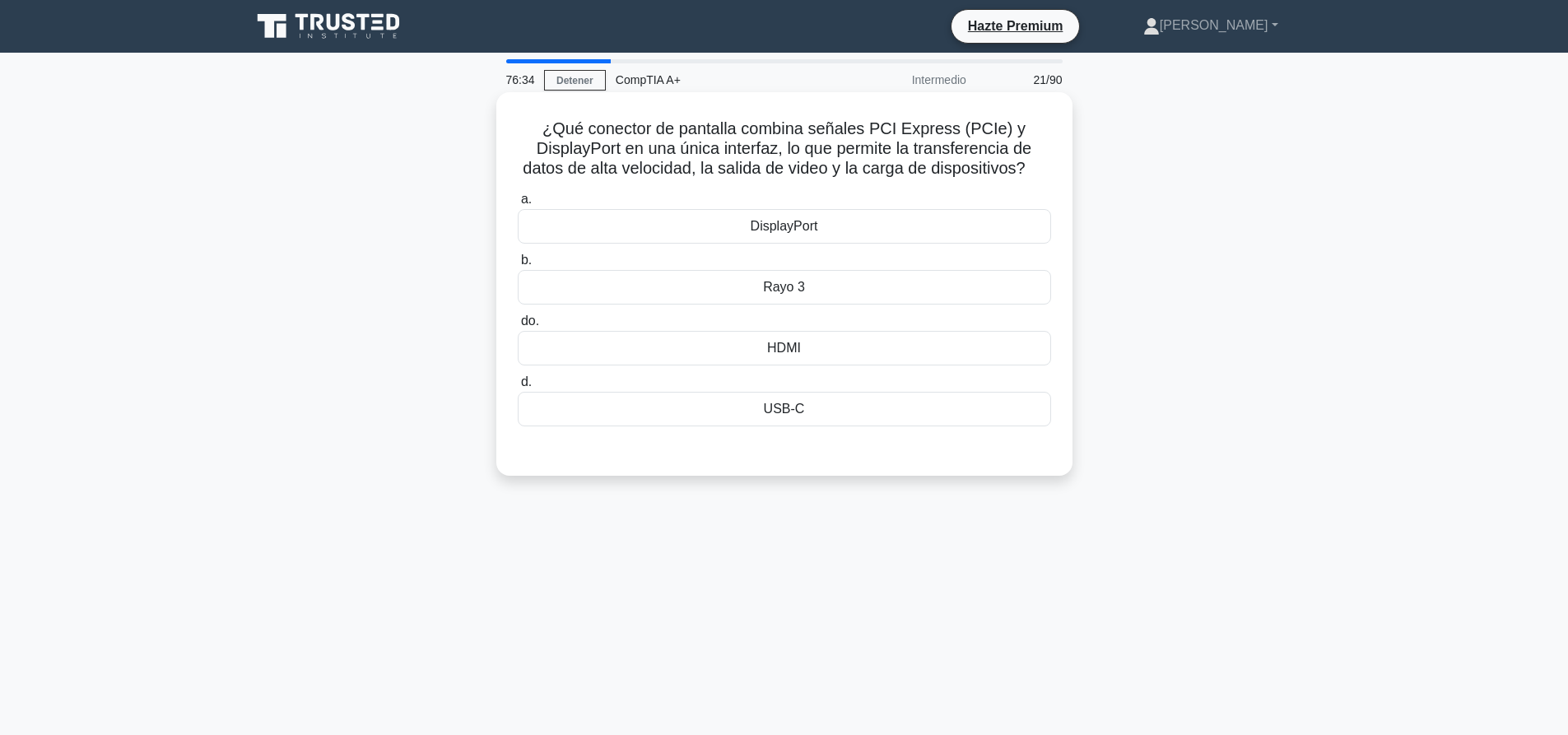
click at [796, 416] on font "USB-C" at bounding box center [784, 409] width 41 height 14
click at [518, 387] on input "d. USB-C" at bounding box center [518, 382] width 0 height 11
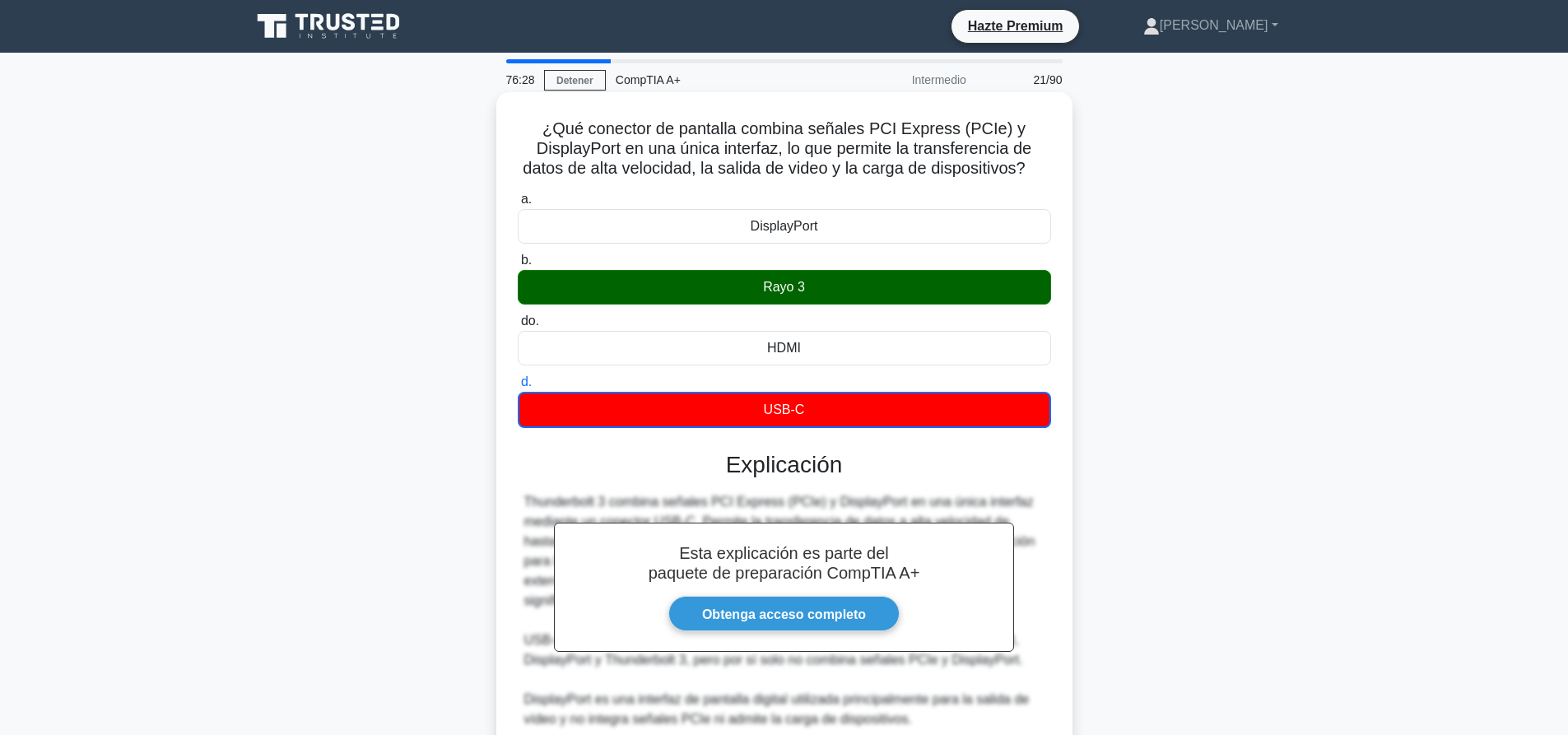
scroll to position [206, 0]
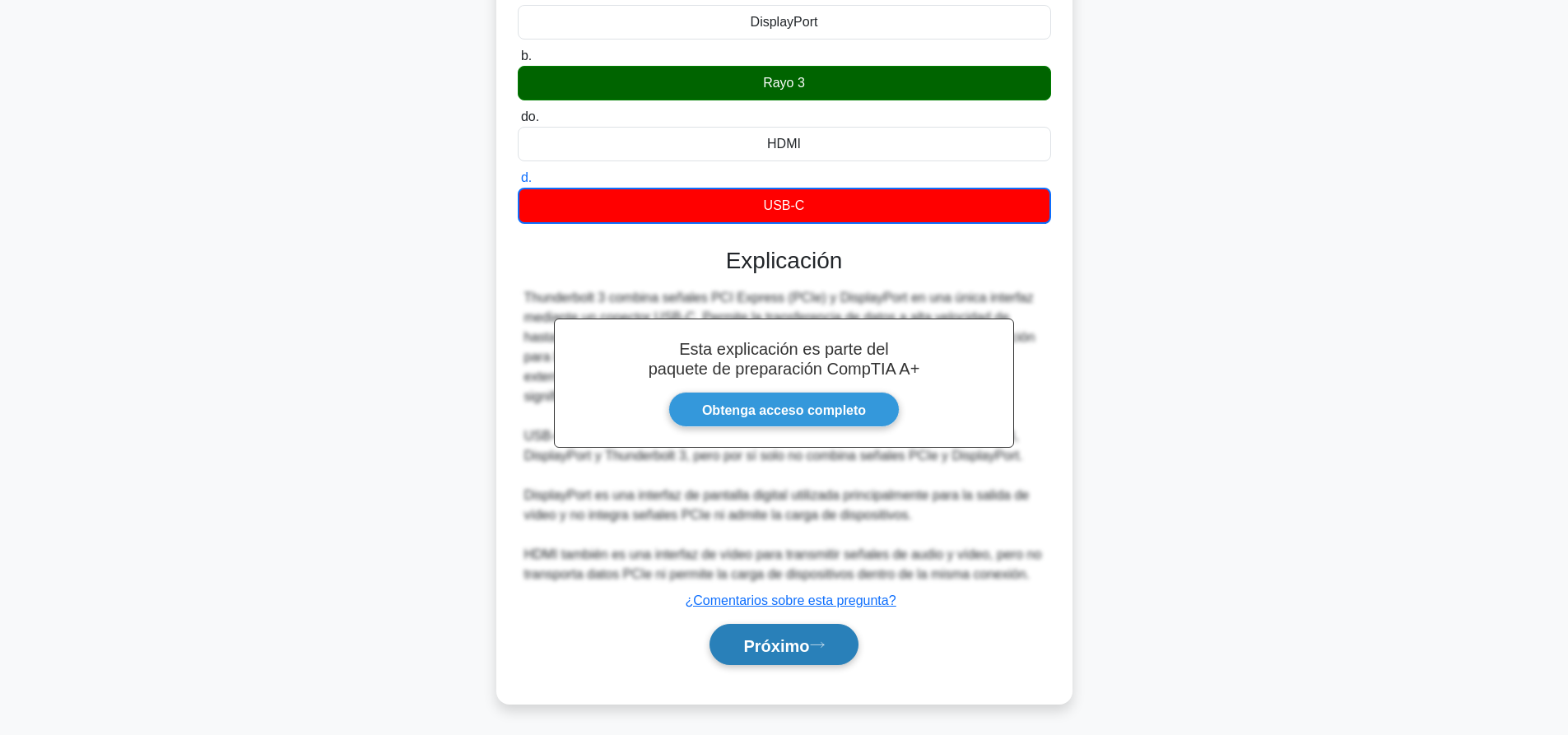
click at [801, 649] on font "Próximo" at bounding box center [776, 645] width 66 height 18
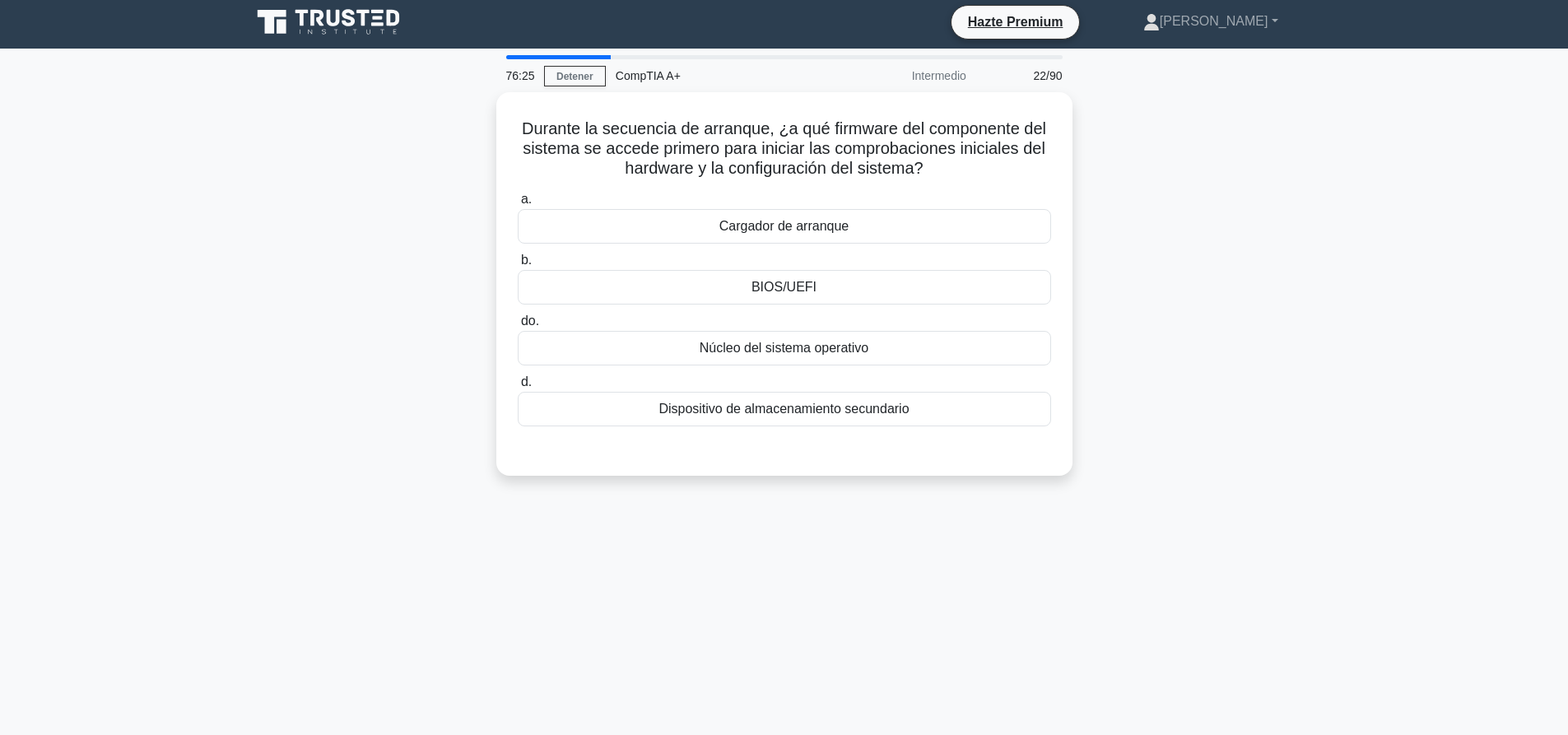
scroll to position [0, 0]
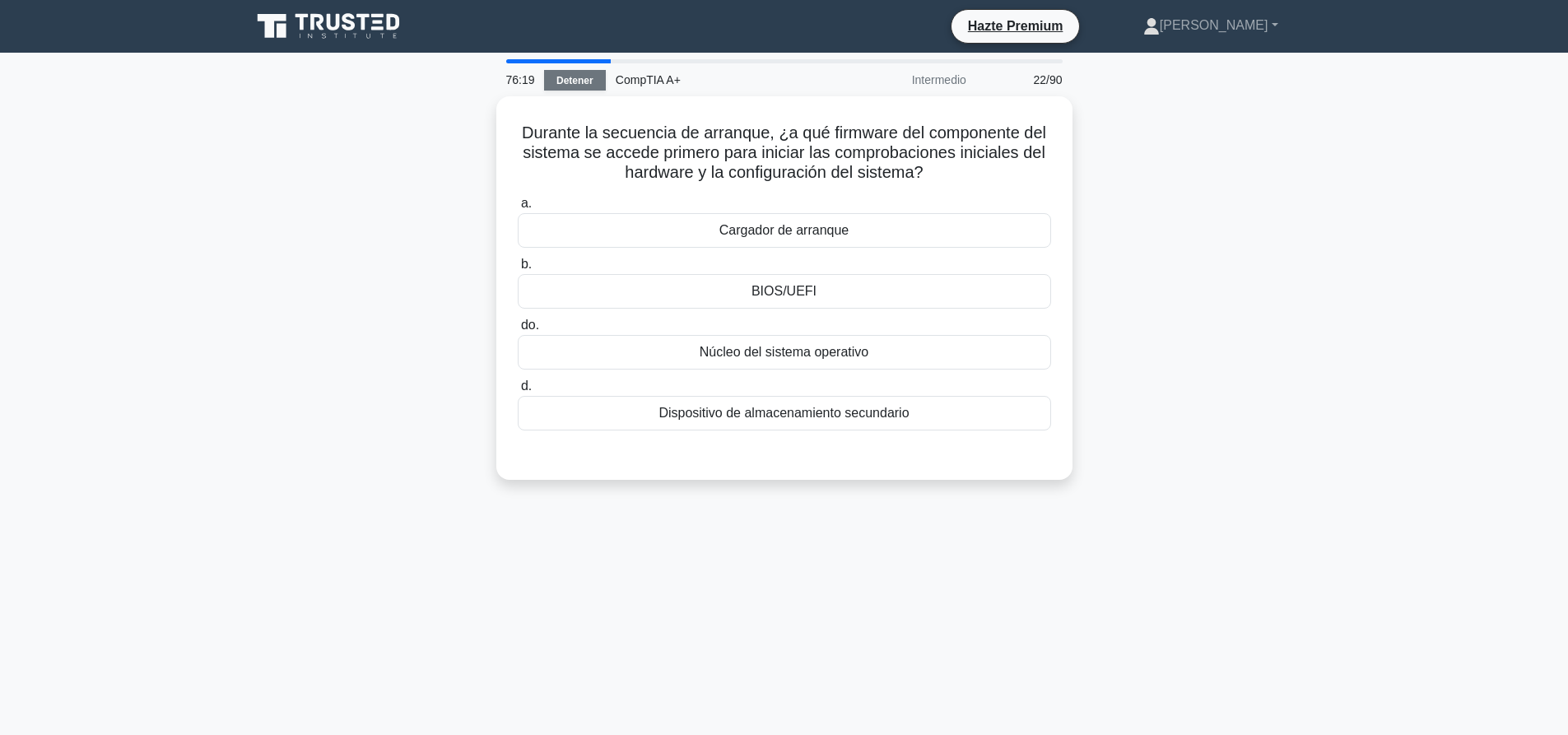
click at [577, 79] on font "Detener" at bounding box center [574, 80] width 37 height 12
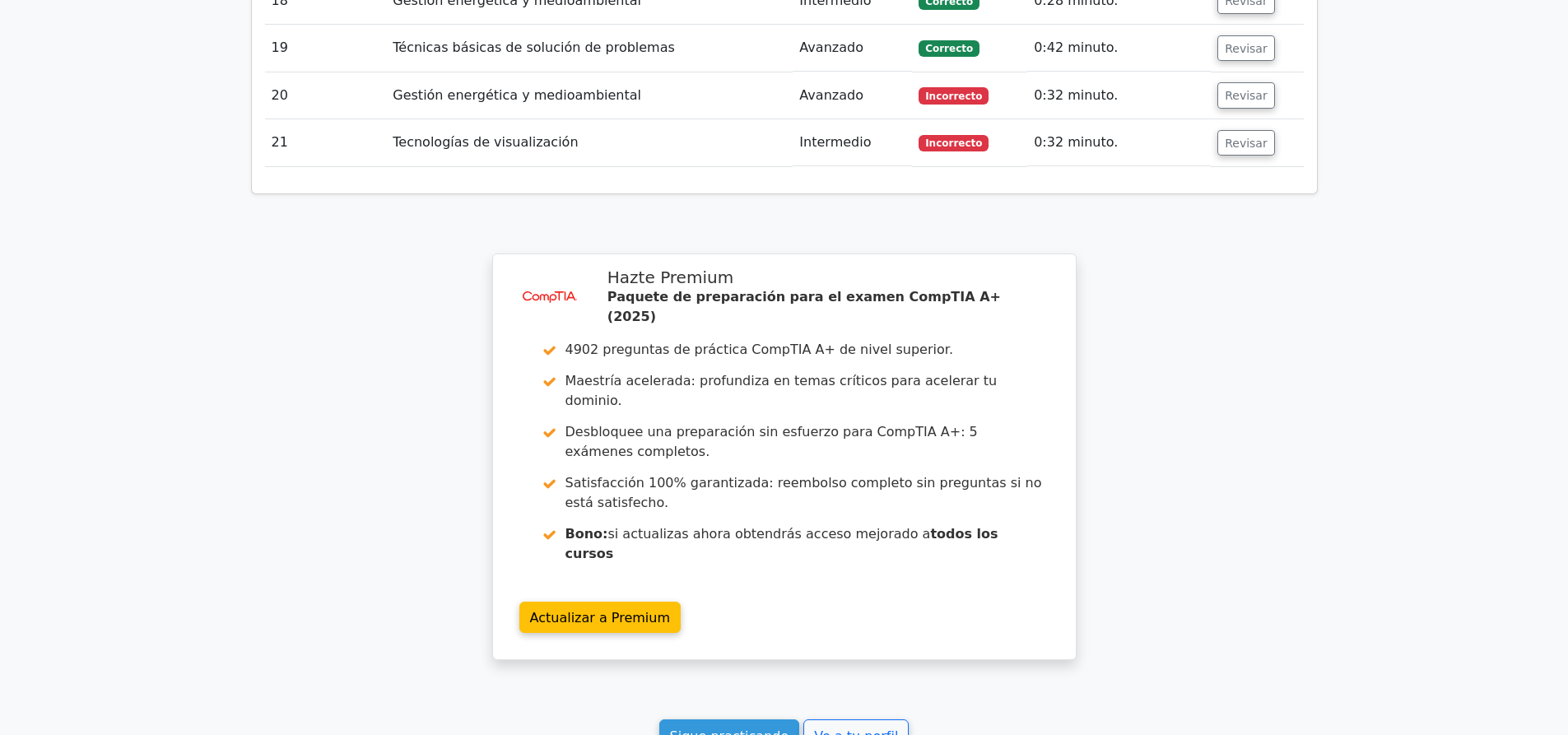
scroll to position [3560, 0]
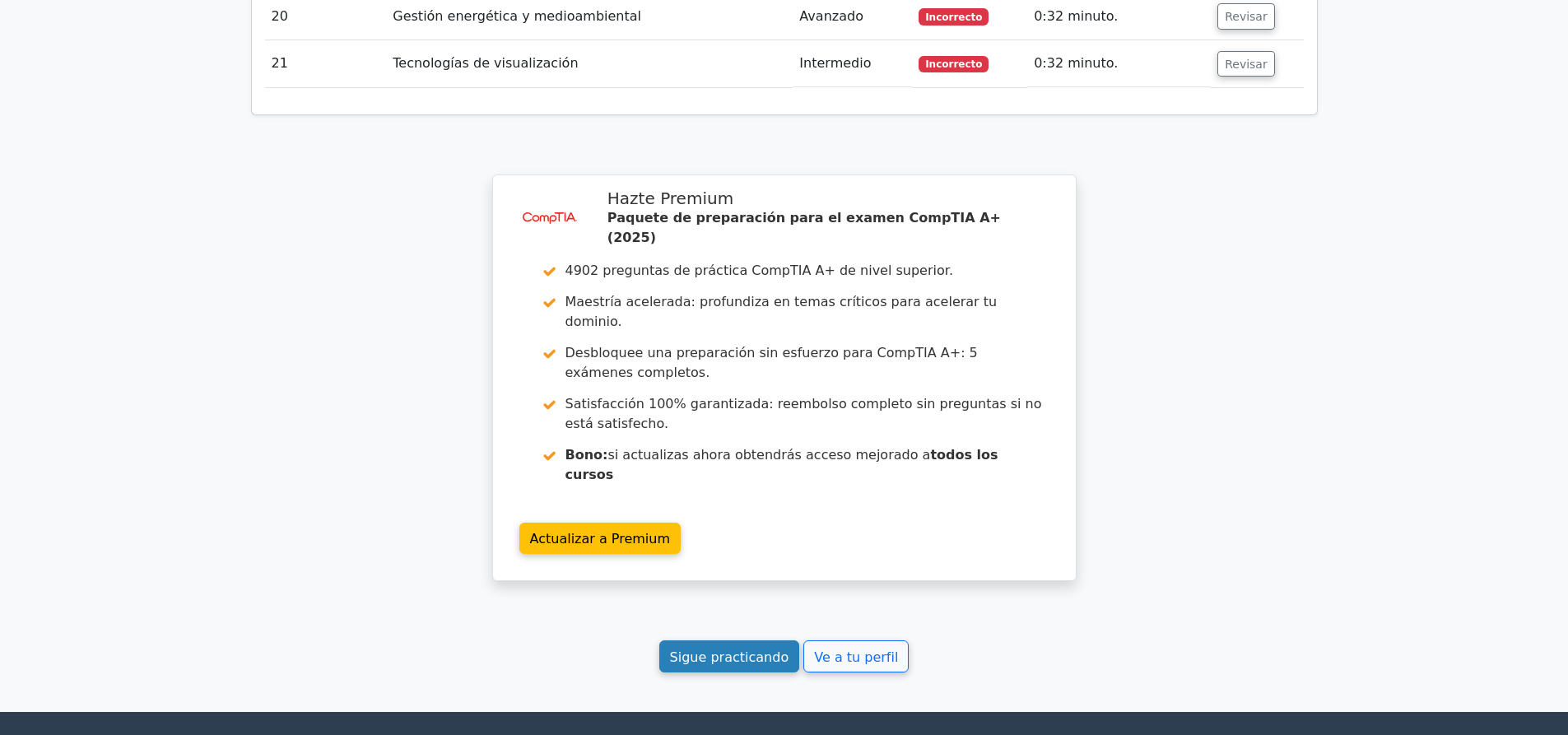
click at [713, 648] on font "Sigue practicando" at bounding box center [730, 657] width 120 height 16
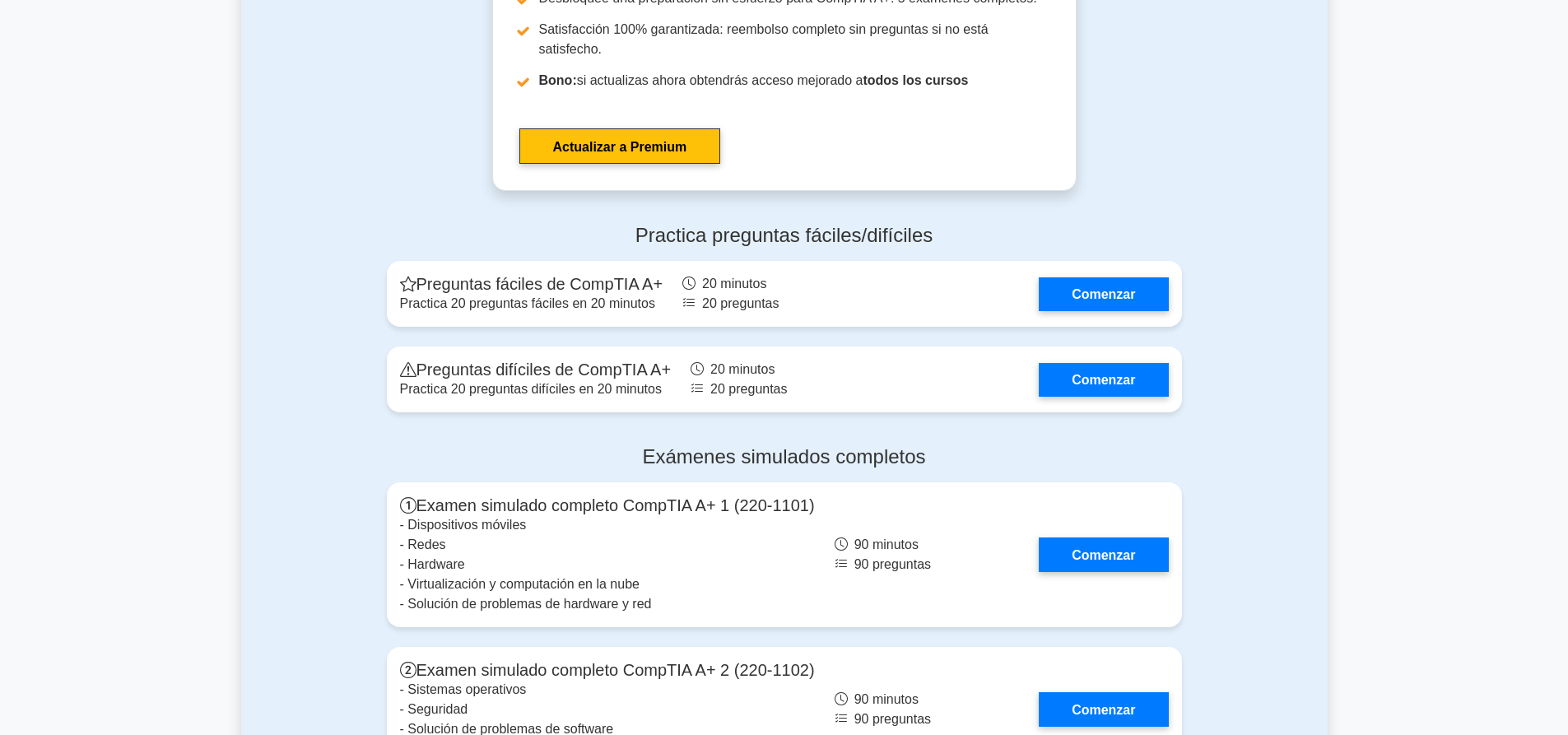
scroll to position [4360, 0]
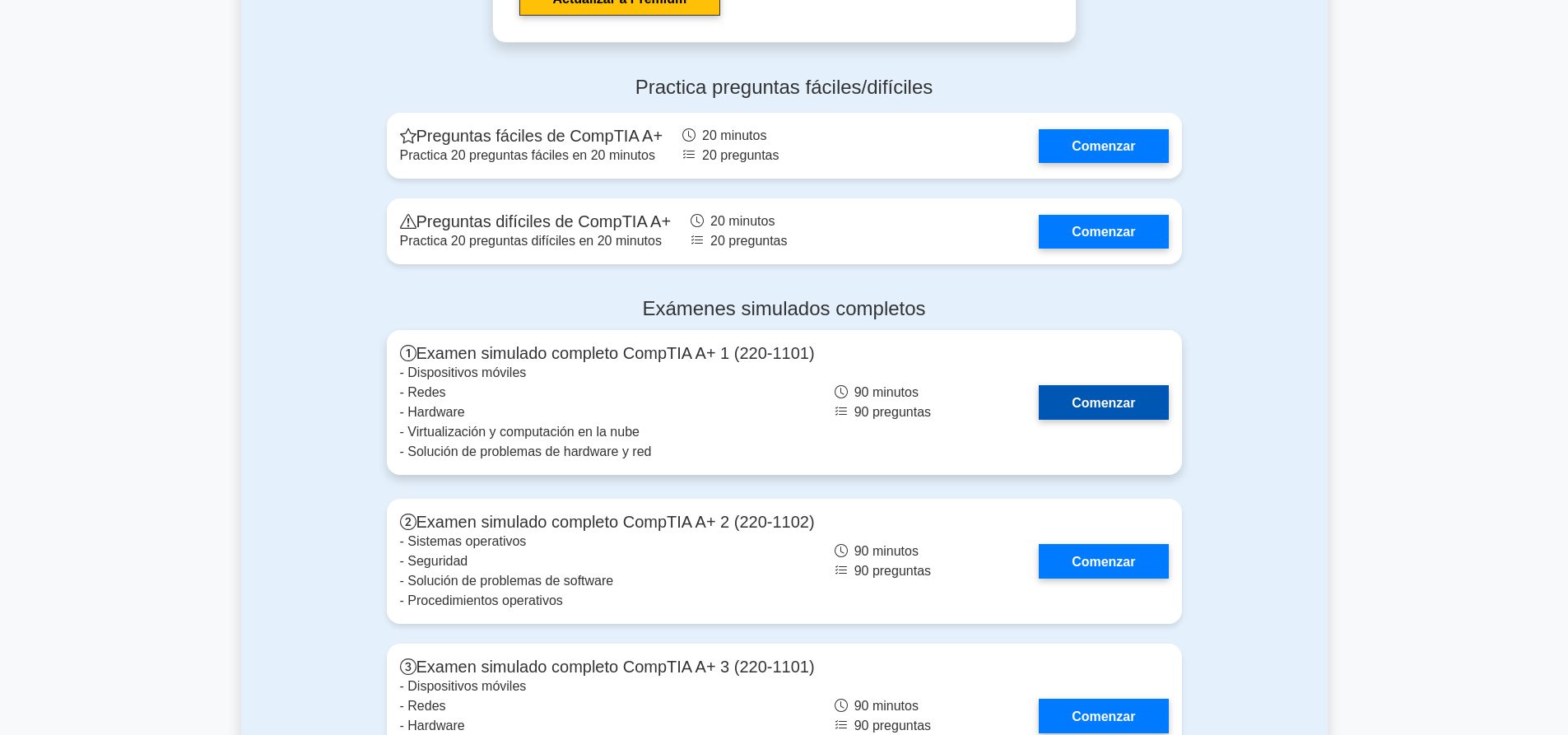
click at [1124, 385] on link "Comenzar" at bounding box center [1103, 402] width 129 height 34
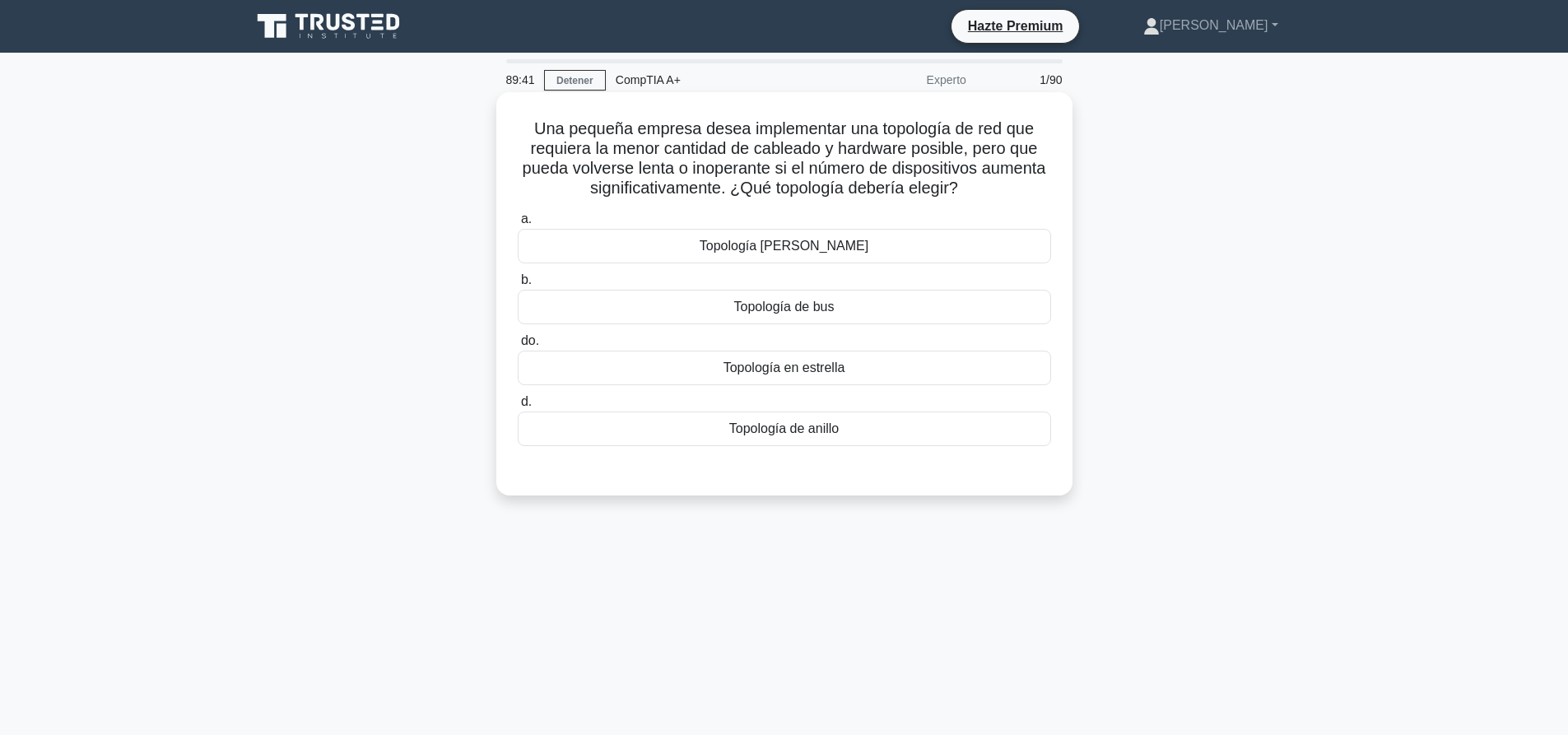
drag, startPoint x: 975, startPoint y: 191, endPoint x: 524, endPoint y: 132, distance: 454.8
click at [524, 132] on h5 "Una pequeña empresa desea implementar una topología de red que requiera la meno…" at bounding box center [784, 159] width 536 height 80
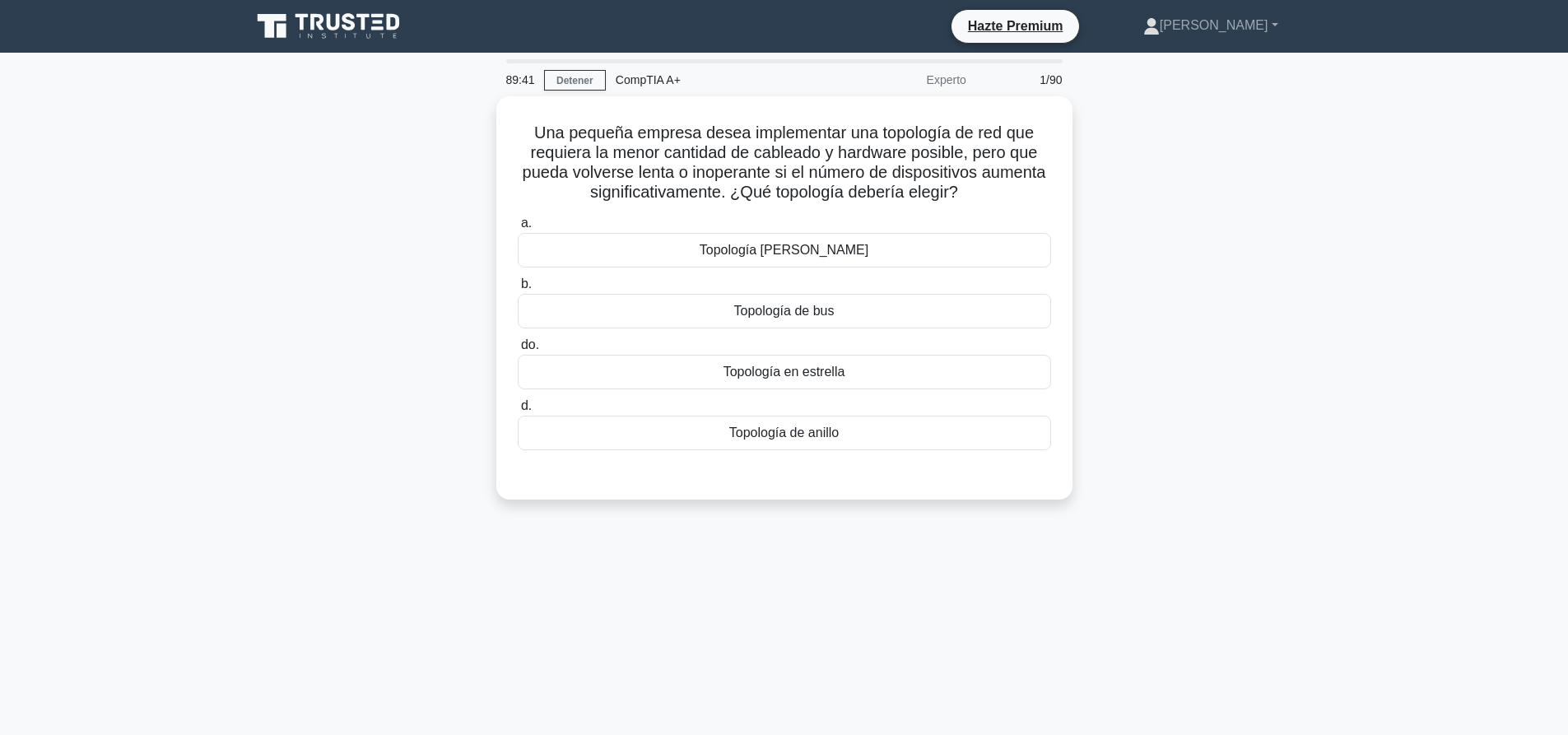
copy font "Una pequeña empresa desea implementar una topología de red que requiera la meno…"
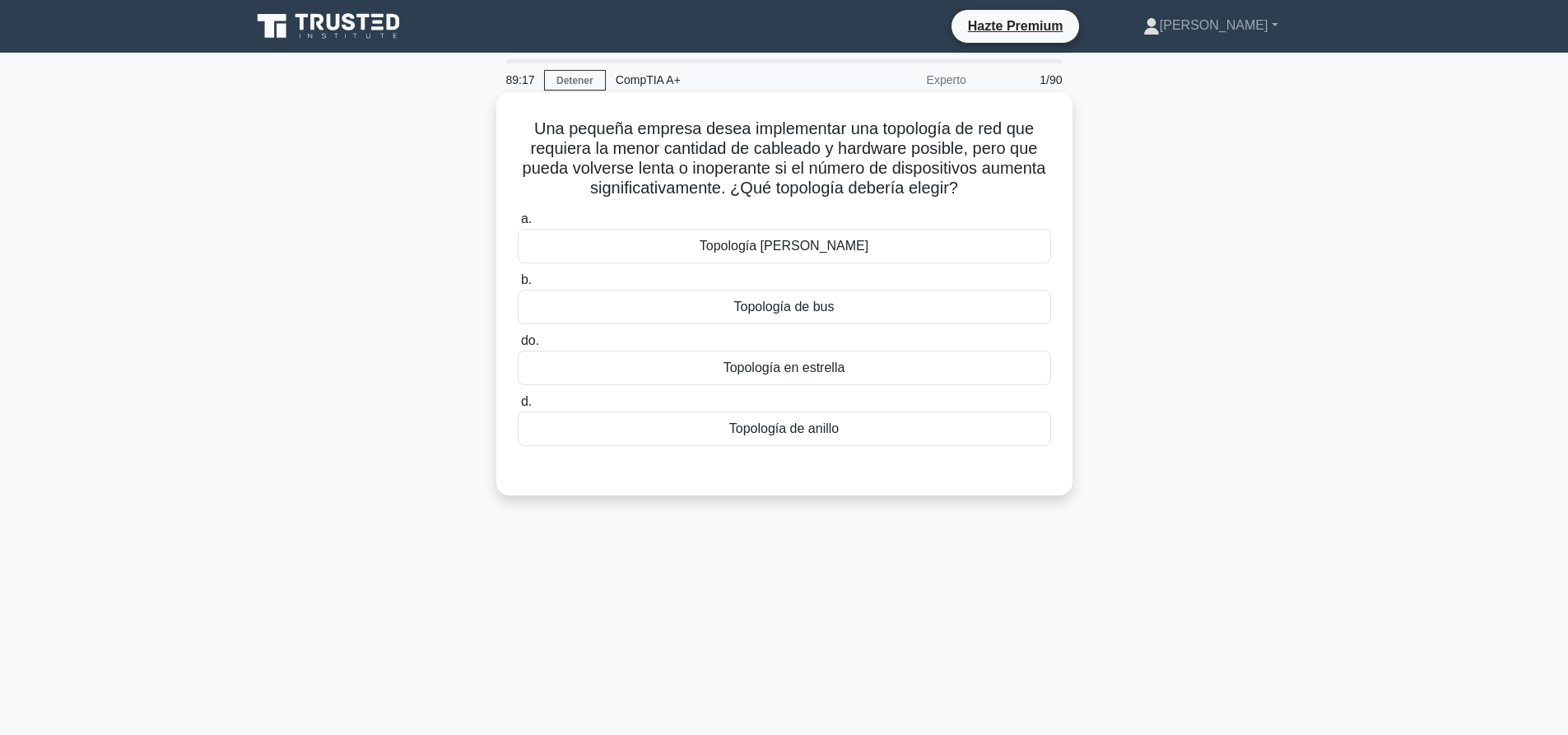
click at [946, 300] on div "Topología de bus" at bounding box center [784, 307] width 534 height 35
click at [518, 285] on input "b. Topología de bus" at bounding box center [518, 280] width 0 height 11
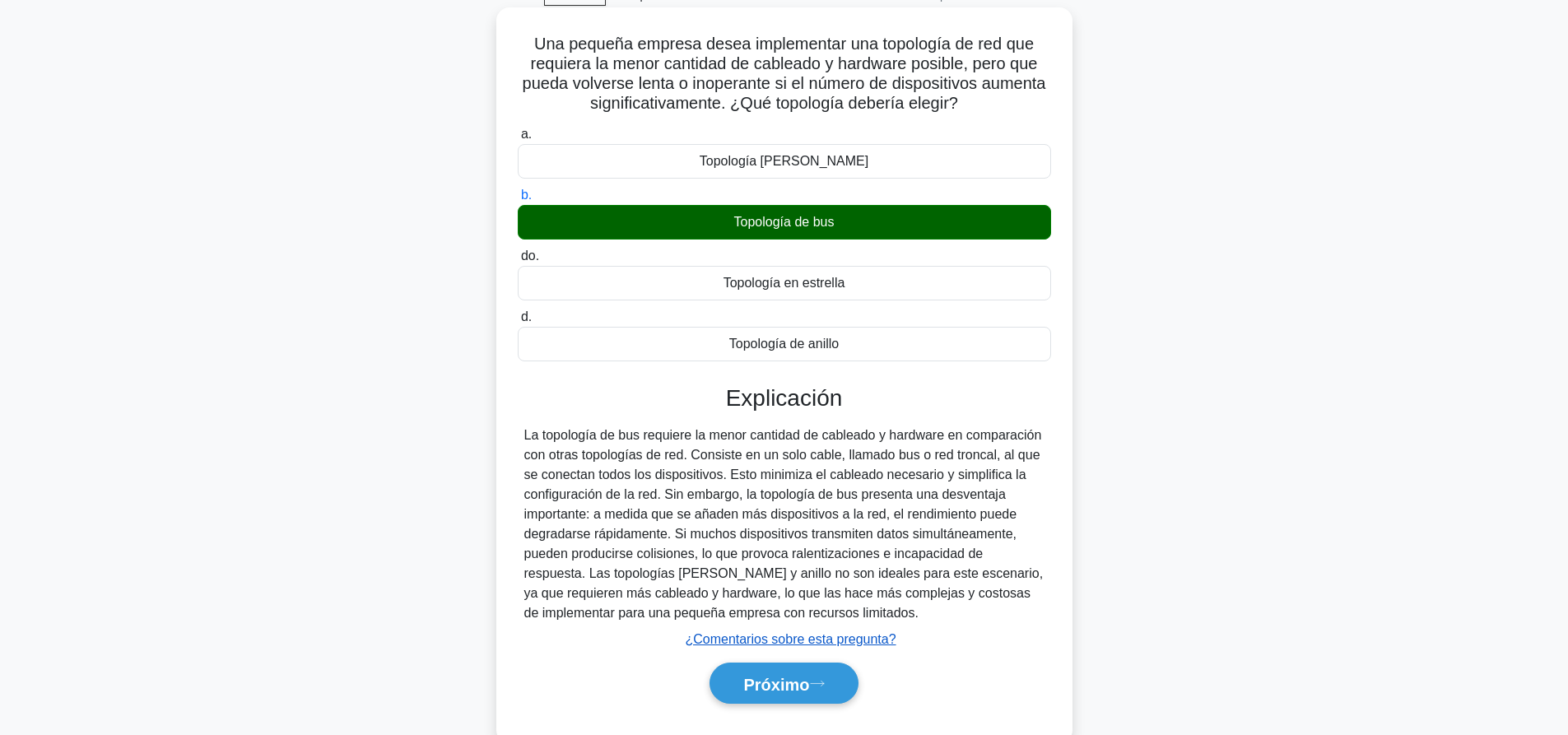
scroll to position [153, 0]
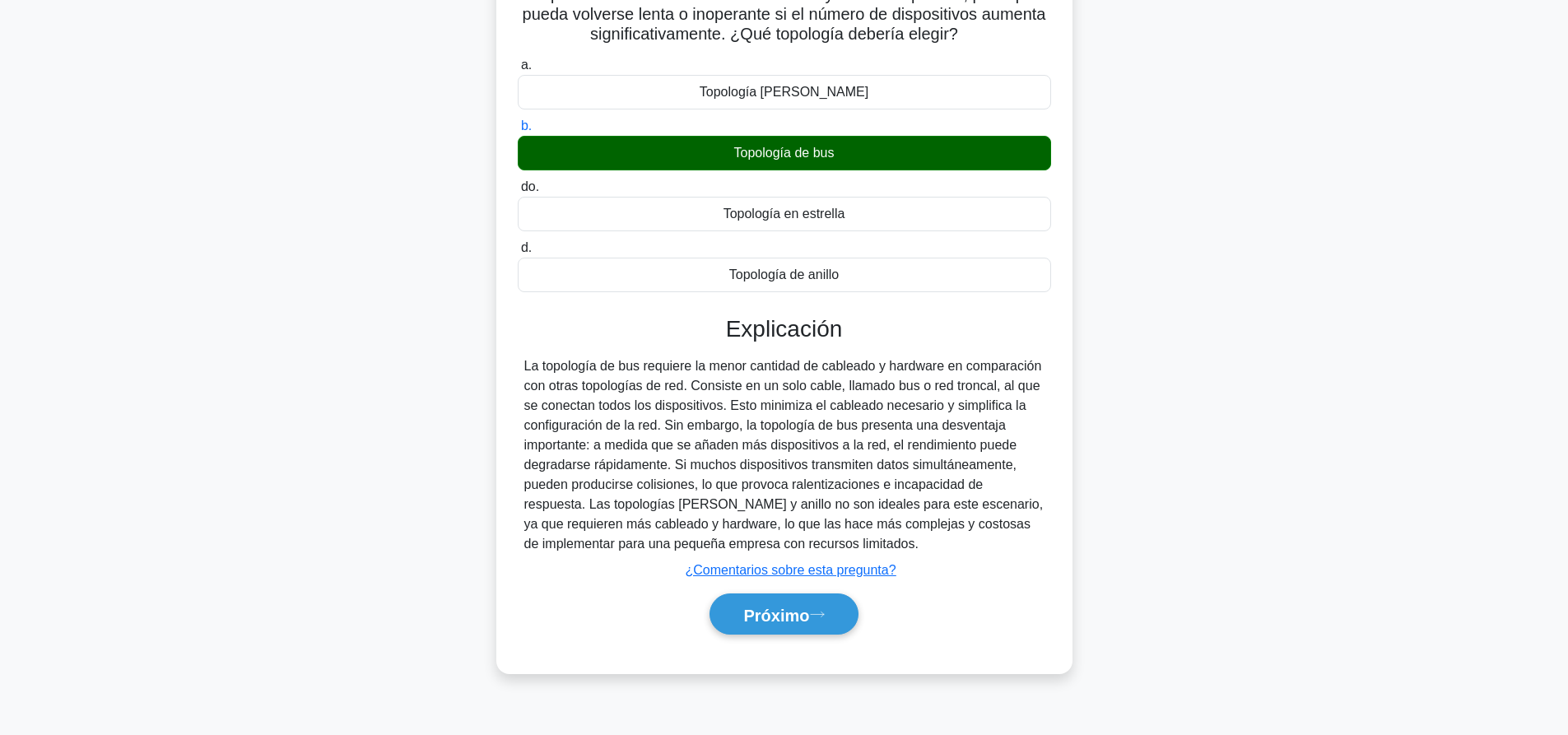
click at [784, 637] on div "Próximo" at bounding box center [784, 615] width 534 height 55
click at [796, 620] on font "Próximo" at bounding box center [776, 615] width 66 height 18
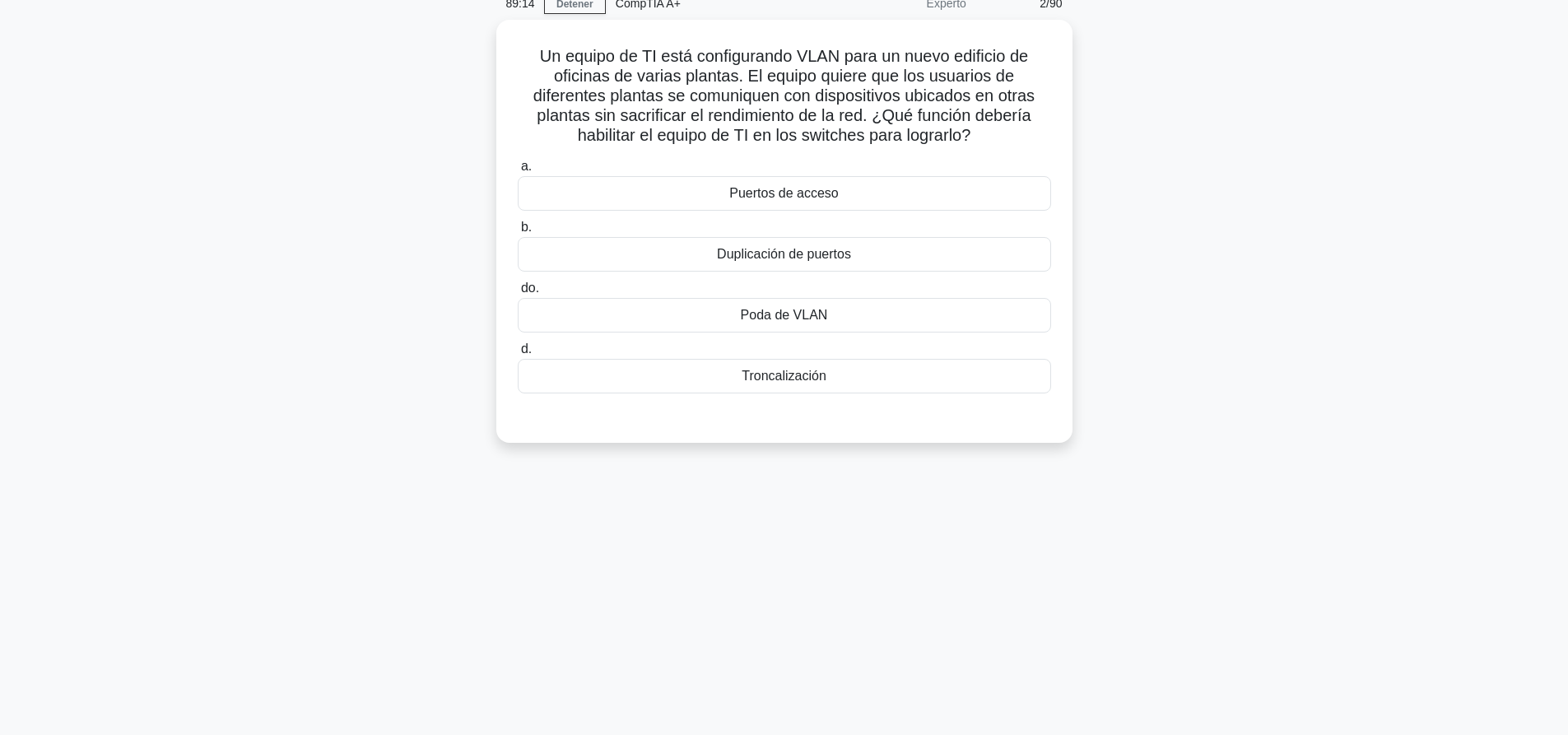
scroll to position [0, 0]
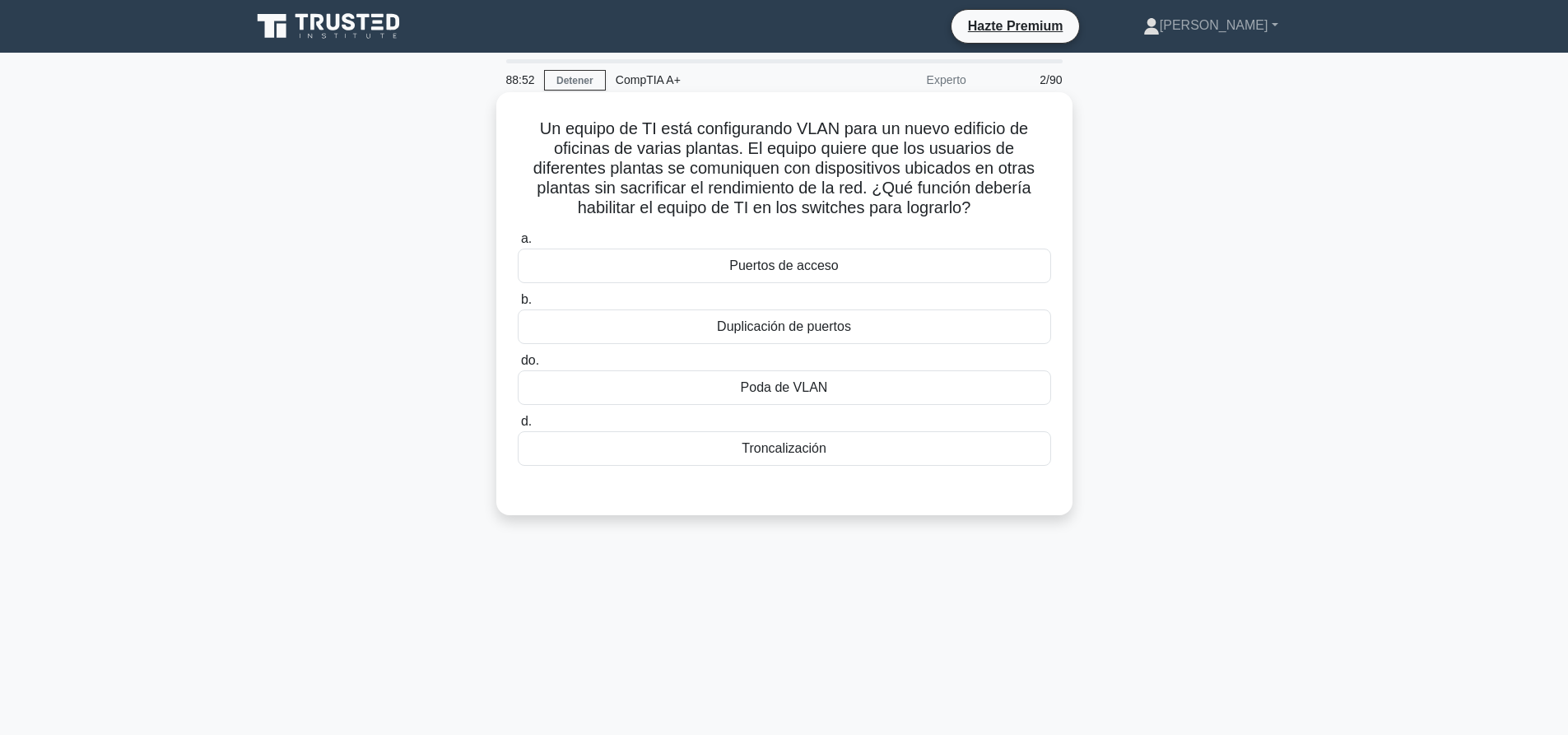
click at [698, 442] on div "Troncalización" at bounding box center [784, 448] width 534 height 35
click at [518, 427] on input "d. Troncalización" at bounding box center [518, 422] width 0 height 11
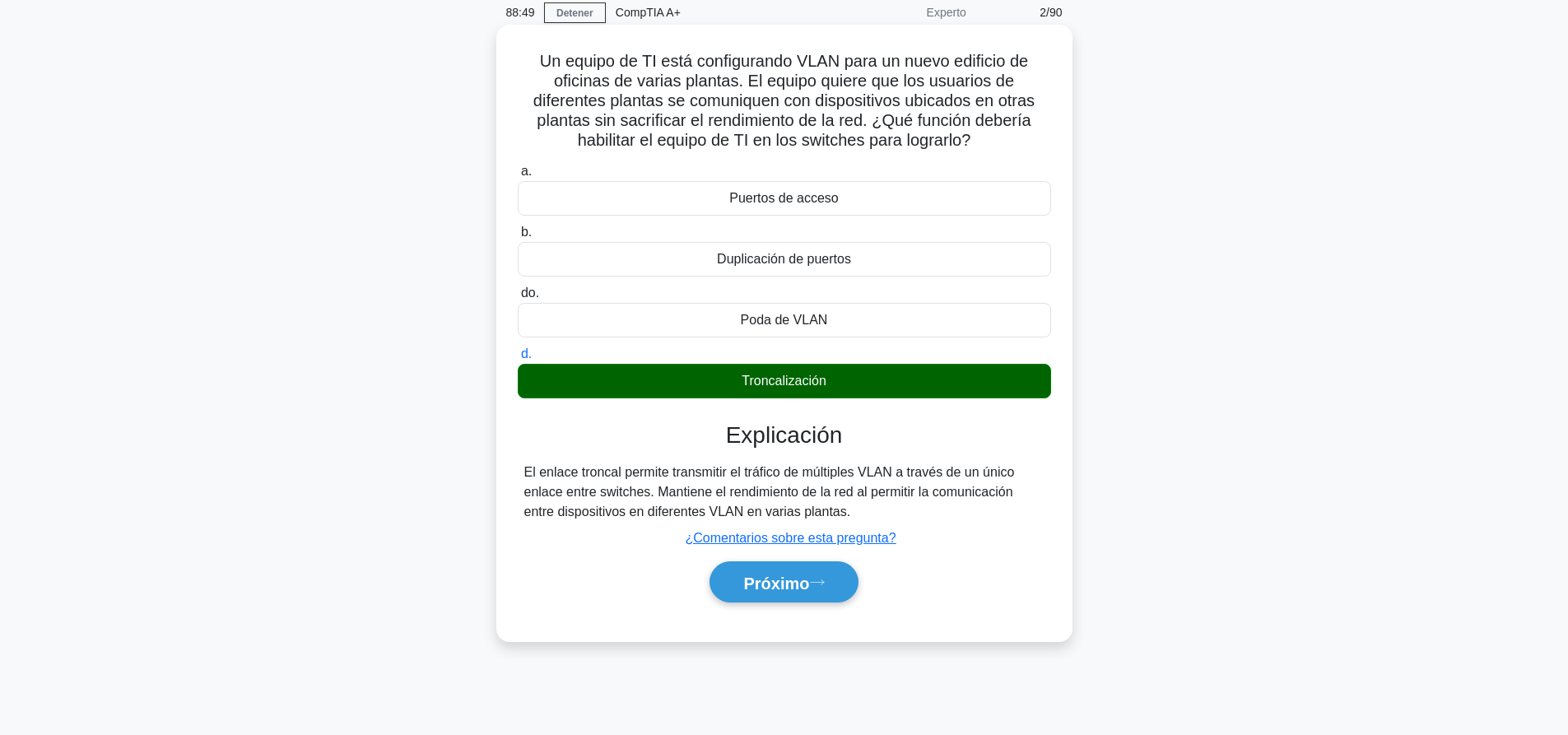
scroll to position [153, 0]
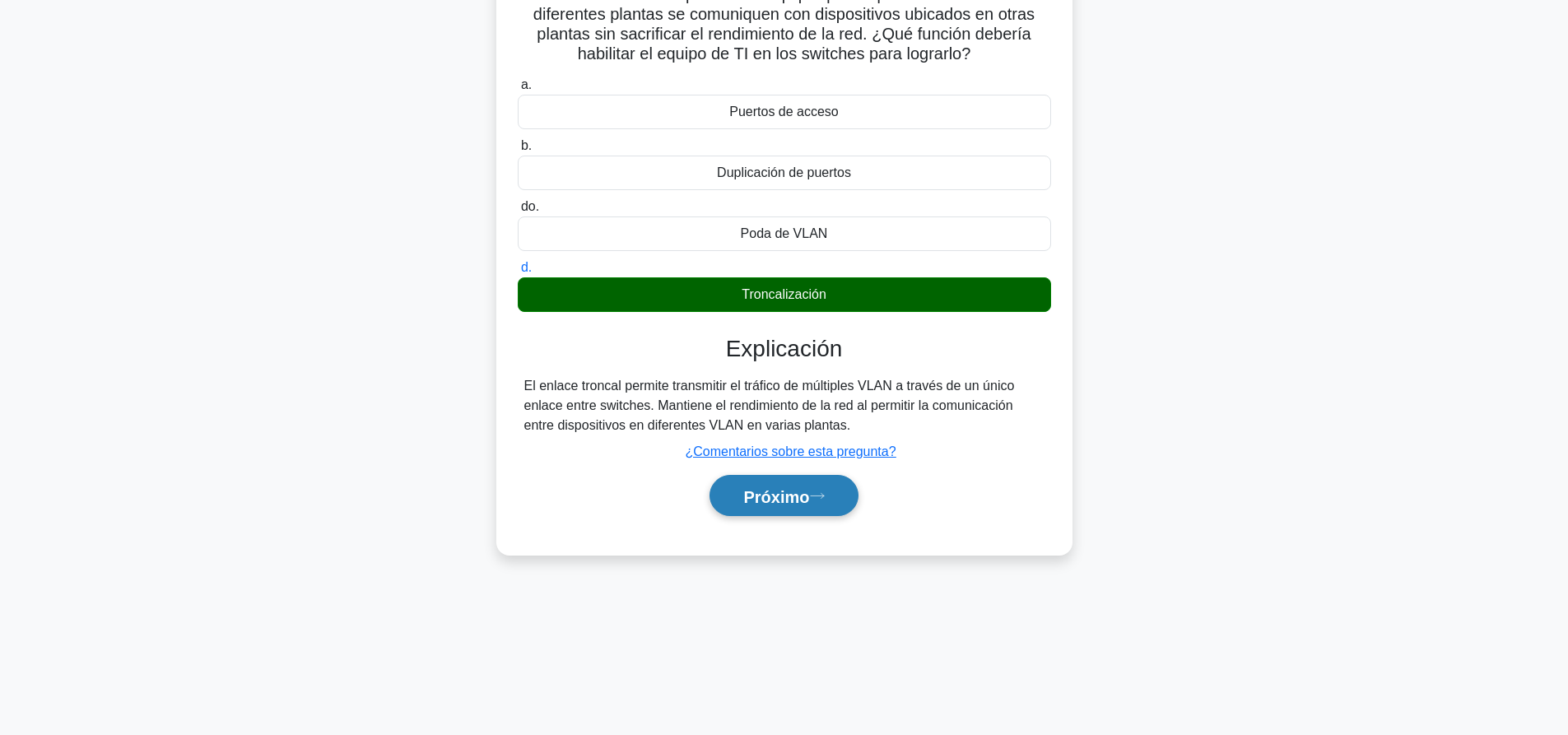
click at [792, 492] on font "Próximo" at bounding box center [776, 496] width 66 height 18
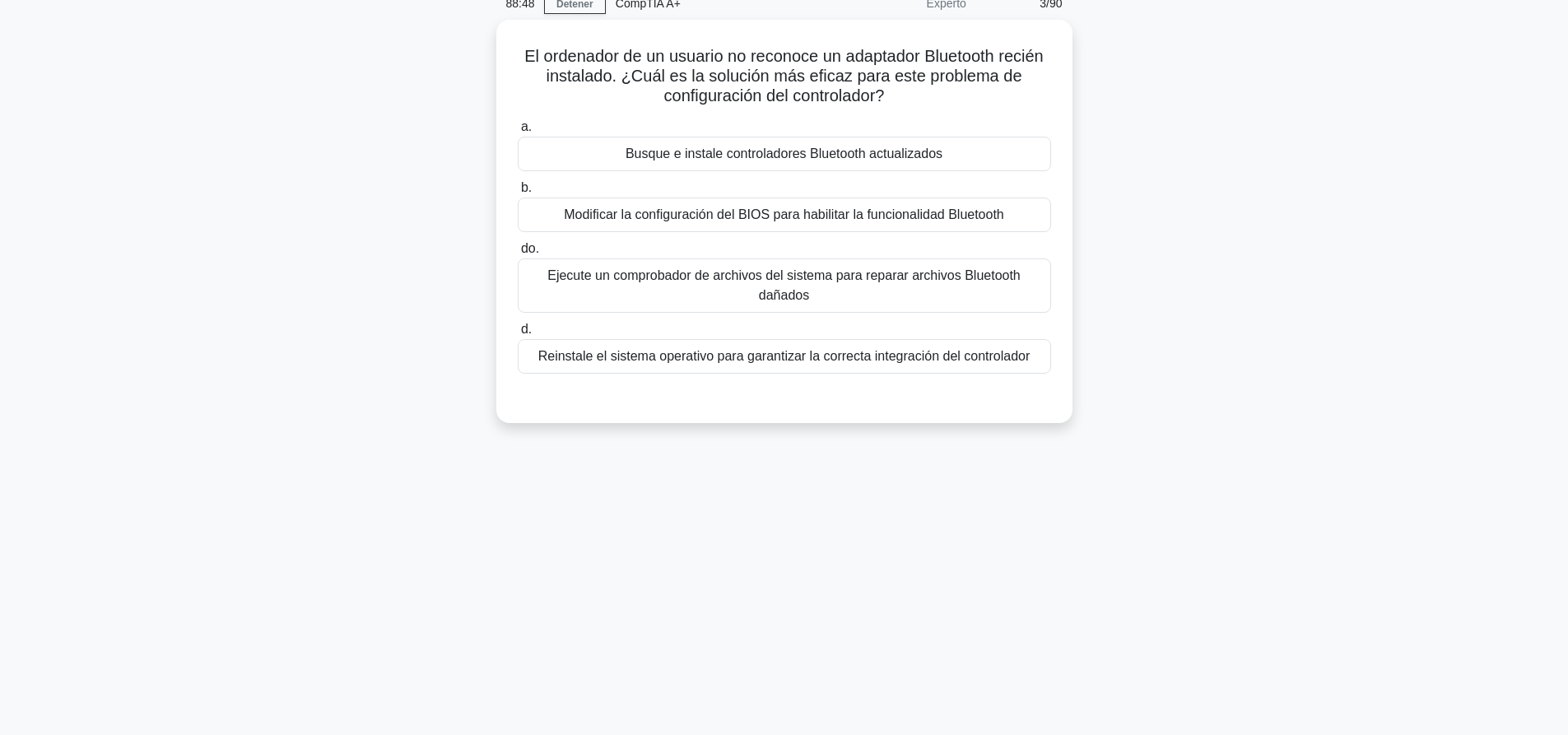
scroll to position [0, 0]
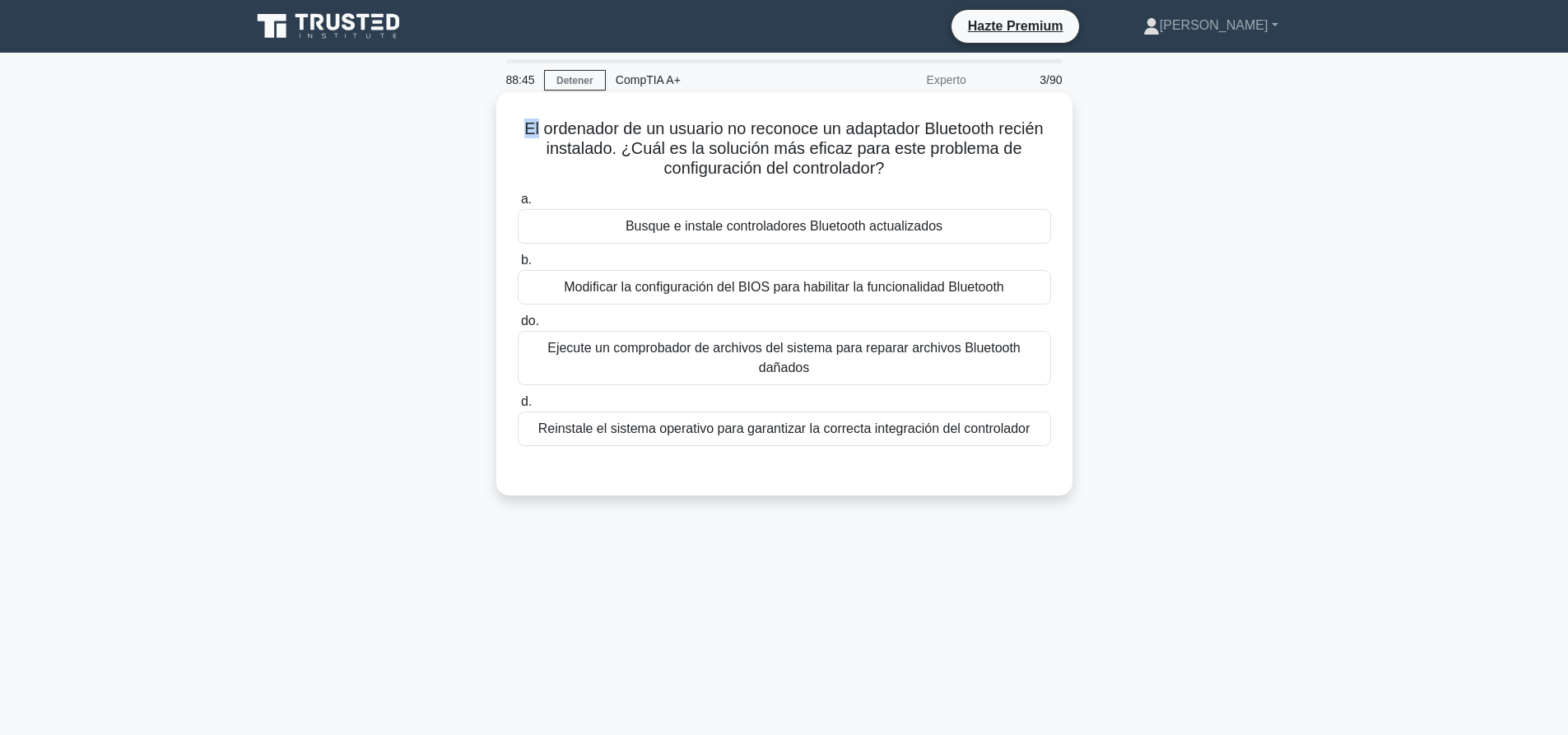
drag, startPoint x: 516, startPoint y: 133, endPoint x: 531, endPoint y: 133, distance: 15.0
click at [531, 133] on h5 "El ordenador de un usuario no reconoce un adaptador Bluetooth recién instalado.…" at bounding box center [784, 149] width 536 height 61
click at [531, 133] on font "El ordenador de un usuario no reconoce un adaptador Bluetooth recién instalado.…" at bounding box center [783, 148] width 519 height 58
click at [637, 142] on font "El ordenador de un usuario no reconoce un adaptador Bluetooth recién instalado.…" at bounding box center [783, 148] width 519 height 58
click at [711, 236] on font "Busque e instale controladores Bluetooth actualizados" at bounding box center [784, 227] width 317 height 20
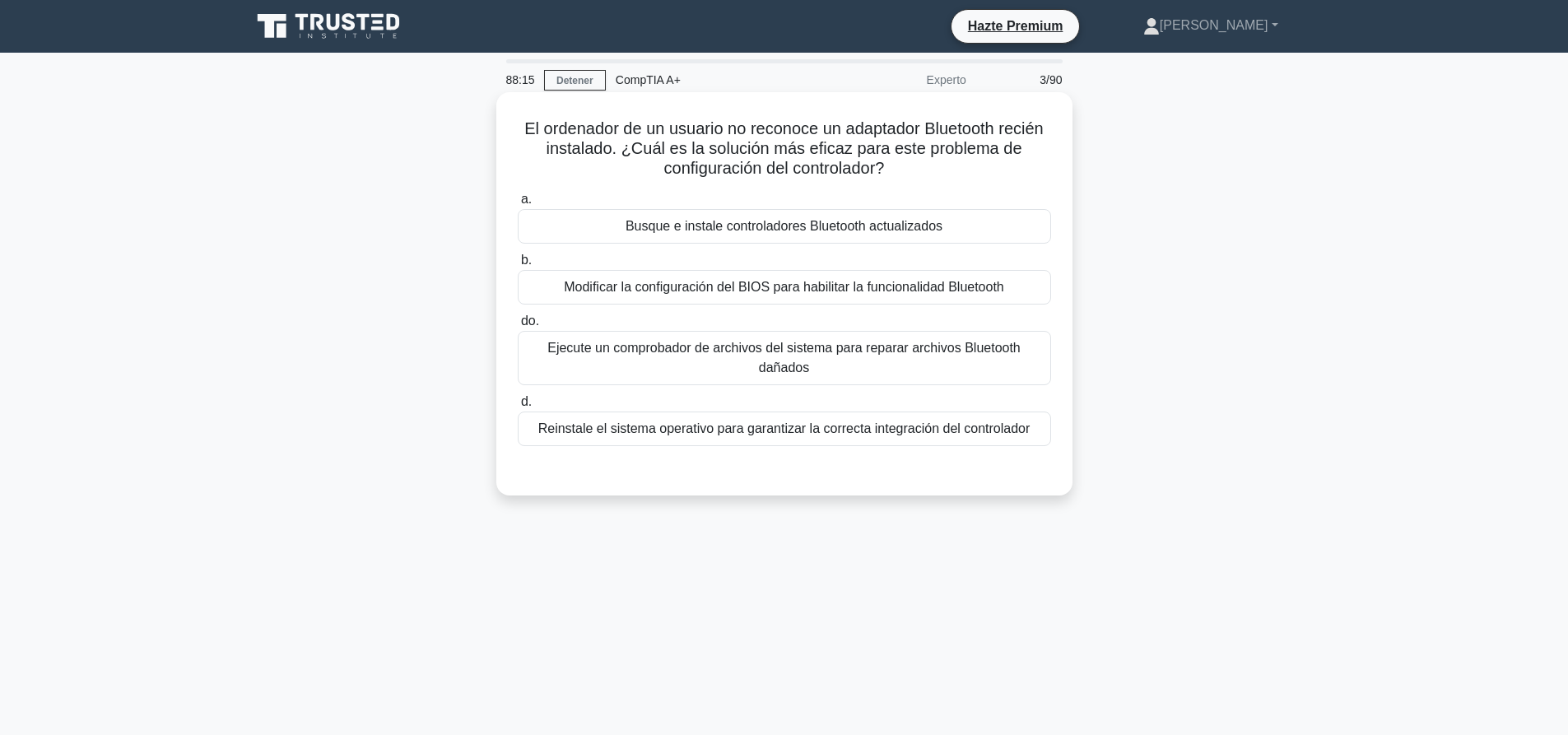
click at [518, 205] on input "[PERSON_NAME] e instale controladores Bluetooth actualizados" at bounding box center [518, 200] width 0 height 11
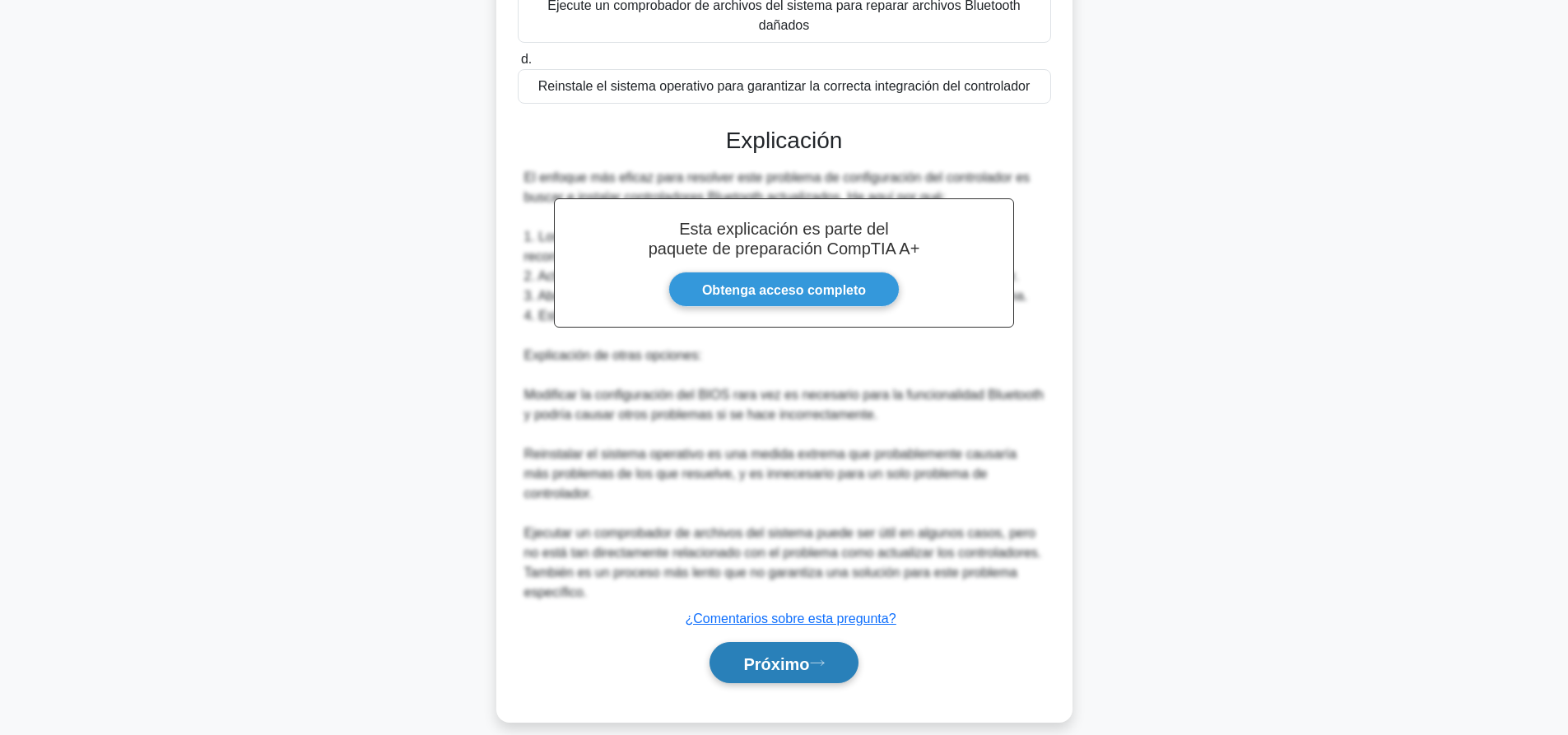
click at [805, 654] on font "Próximo" at bounding box center [776, 663] width 66 height 18
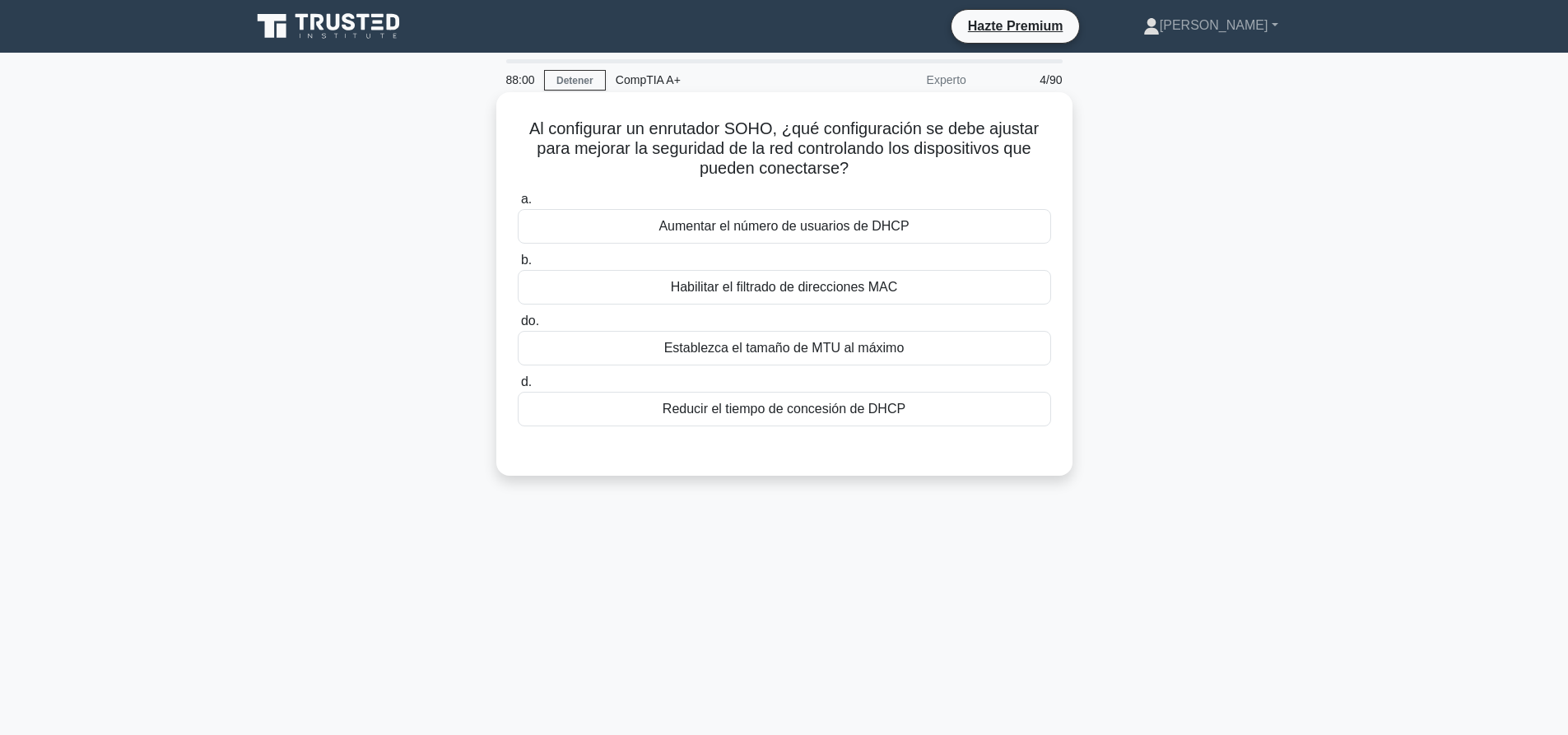
click at [721, 285] on font "Habilitar el filtrado de direcciones MAC" at bounding box center [784, 287] width 228 height 14
click at [518, 266] on input "b. Habilitar el filtrado de direcciones MAC" at bounding box center [518, 260] width 0 height 11
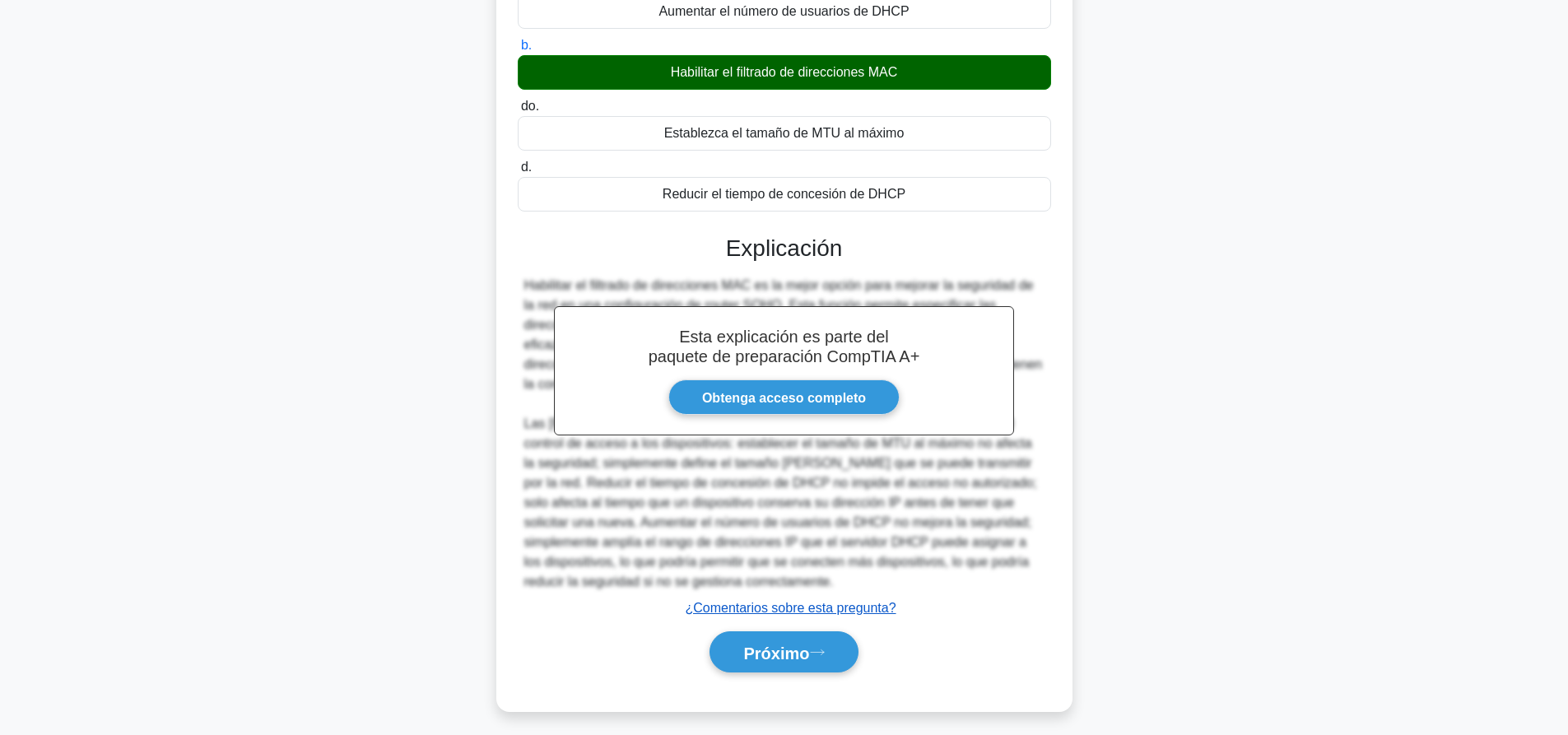
scroll to position [224, 0]
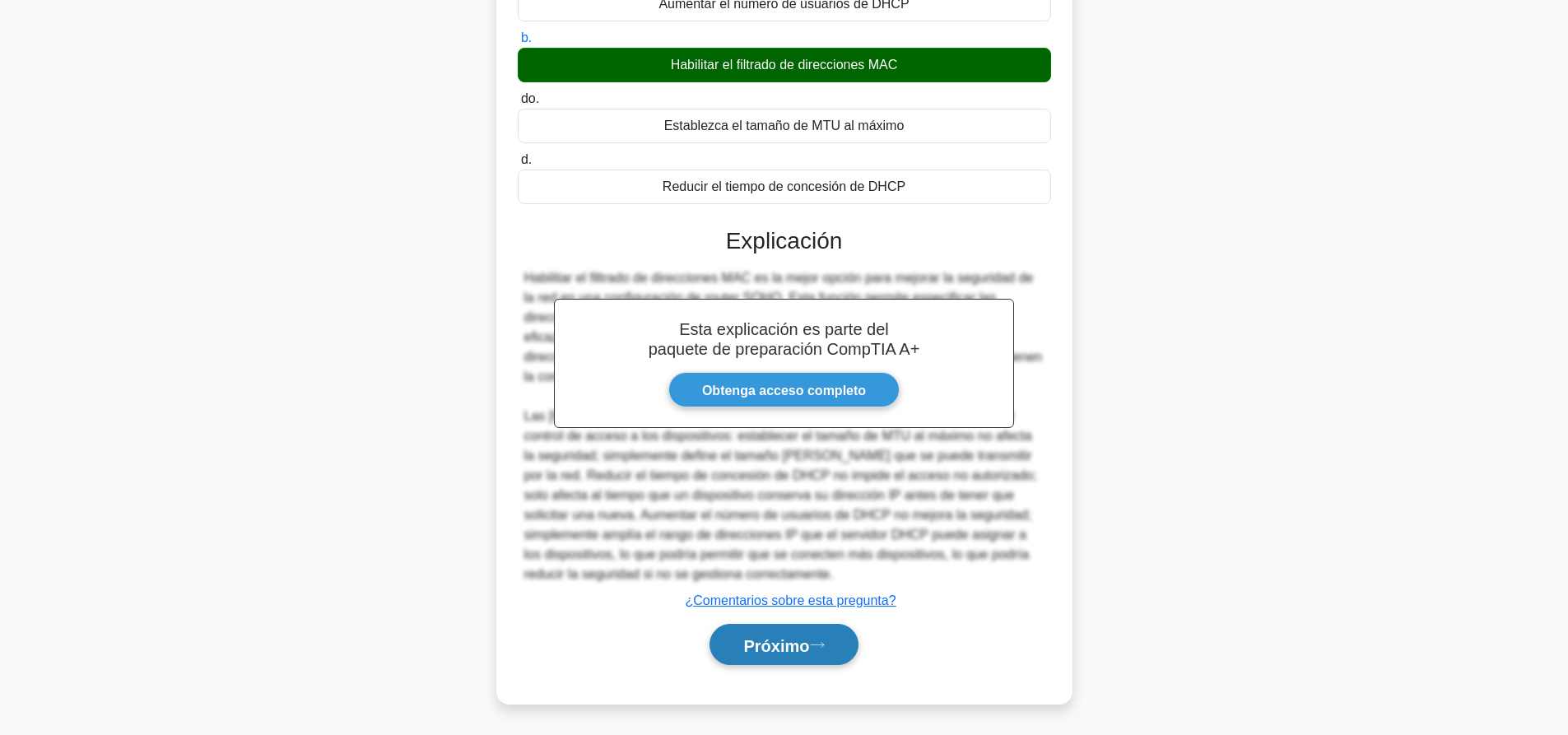
click at [751, 624] on button "Próximo" at bounding box center [784, 644] width 148 height 42
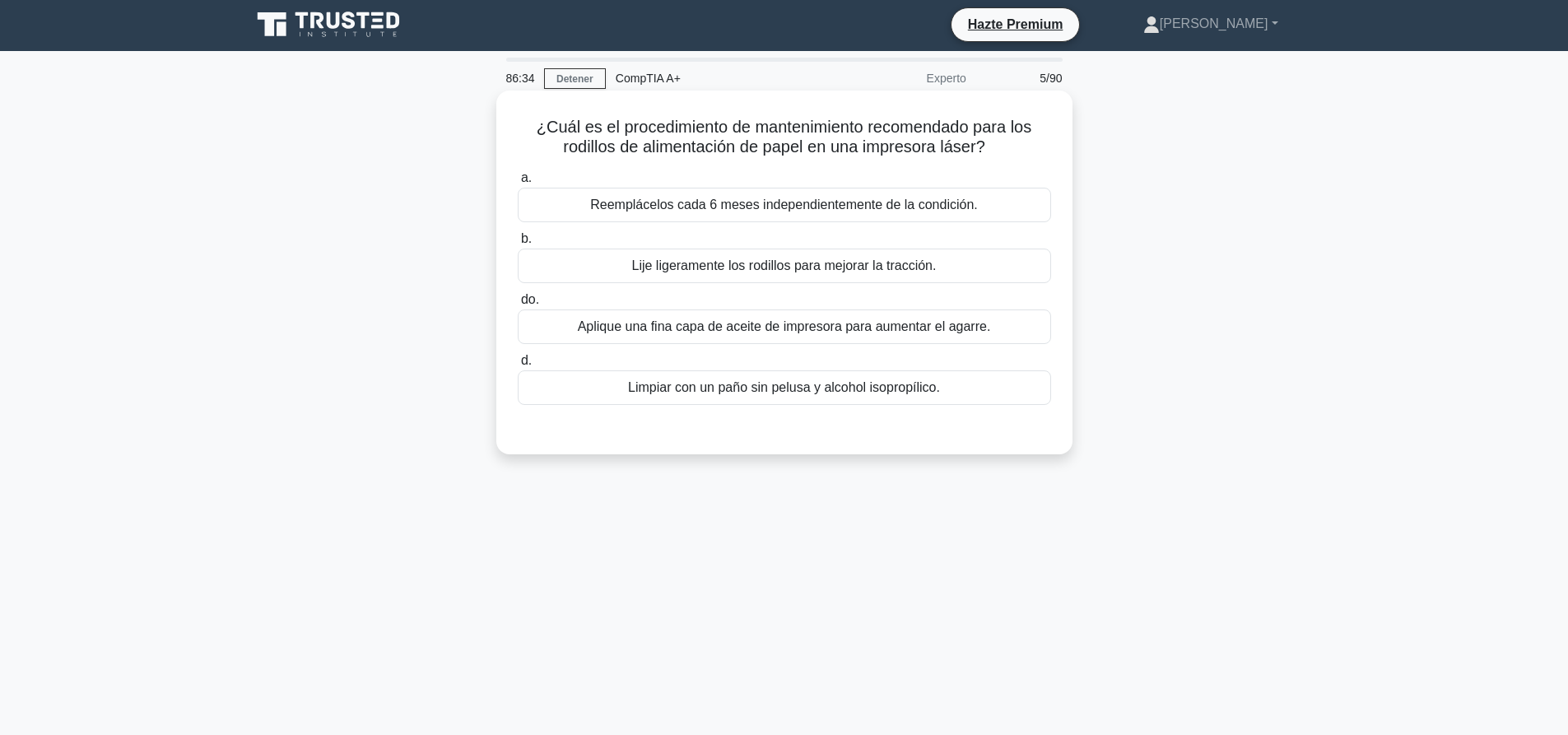
scroll to position [0, 0]
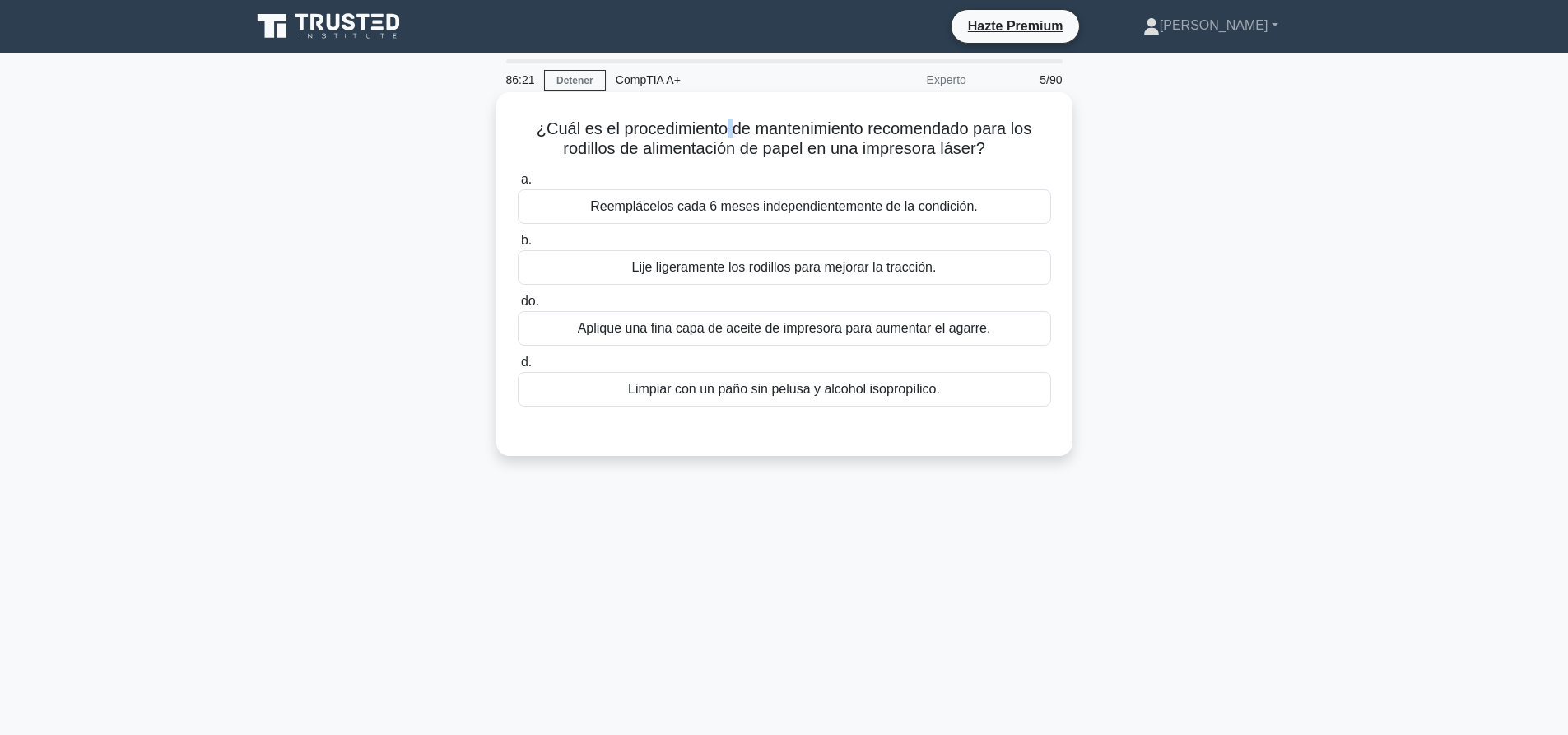
click at [728, 132] on font "¿Cuál es el procedimiento de mantenimiento recomendado para los rodillos de ali…" at bounding box center [784, 138] width 494 height 37
click at [631, 150] on font "¿Cuál es el procedimiento de mantenimiento recomendado para los rodillos de ali…" at bounding box center [784, 138] width 494 height 37
click at [744, 391] on font "Limpiar con un paño sin pelusa y alcohol isopropílico." at bounding box center [784, 389] width 312 height 14
click at [518, 368] on input "d. Limpiar con un paño sin pelusa y alcohol isopropílico." at bounding box center [518, 362] width 0 height 11
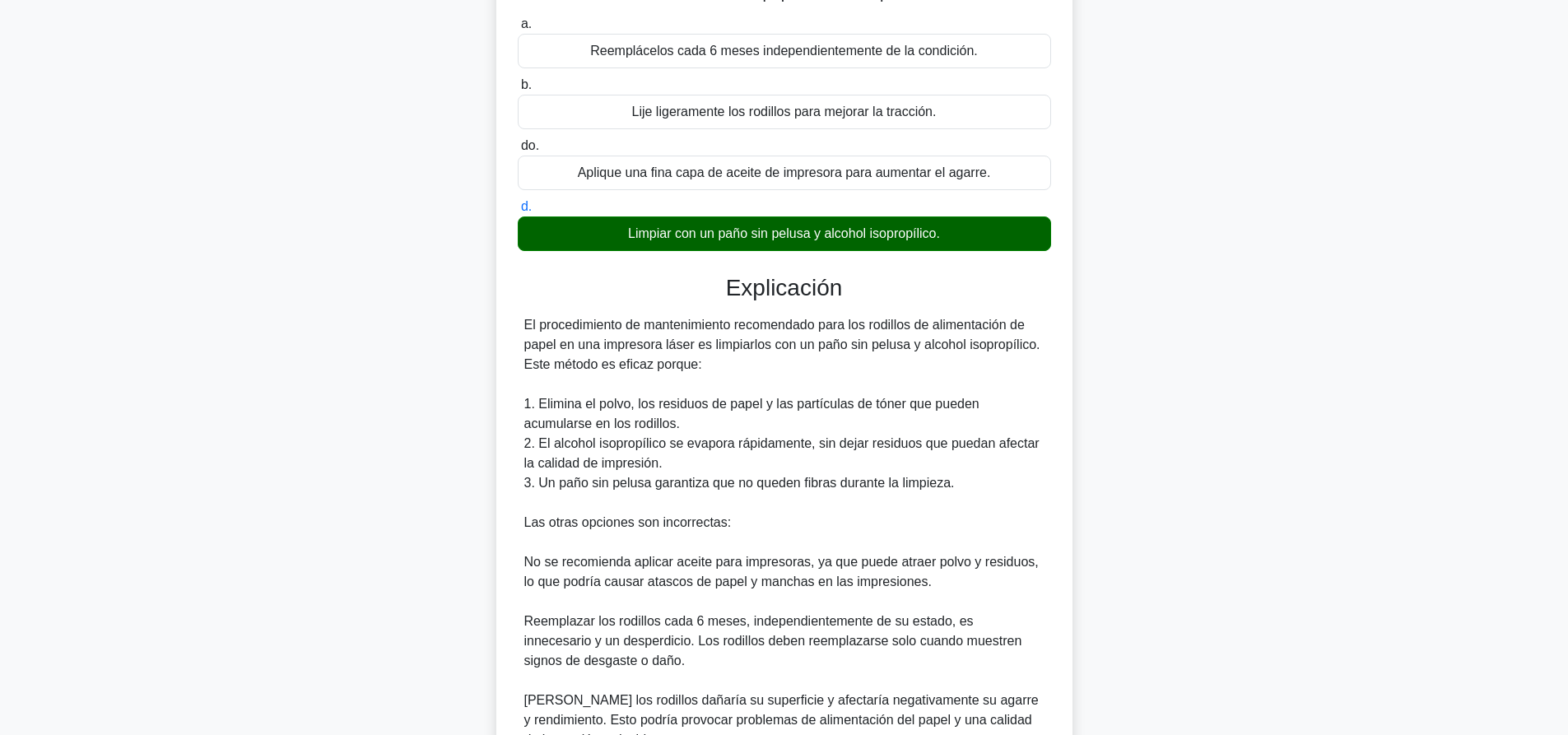
scroll to position [322, 0]
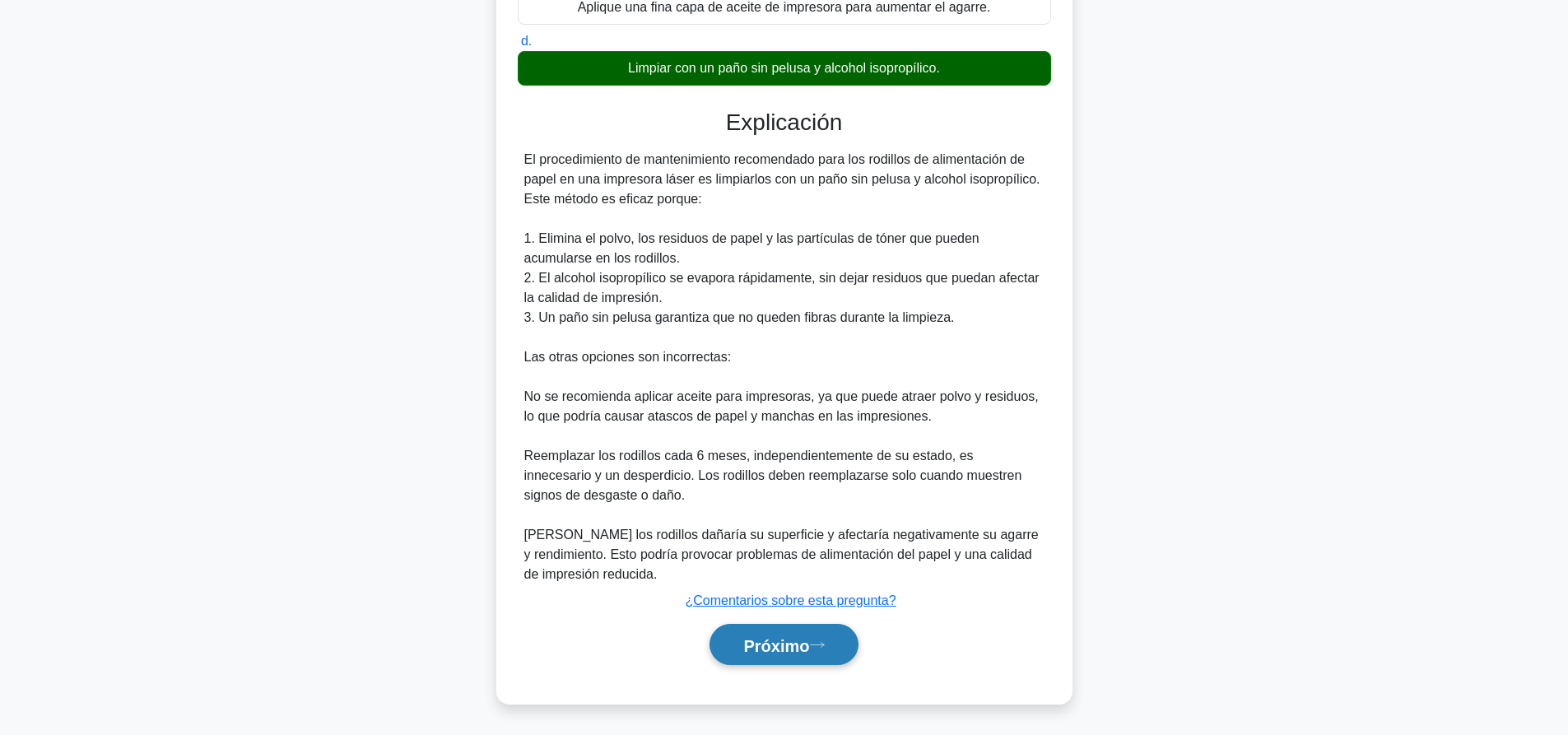
click at [793, 632] on button "Próximo" at bounding box center [784, 644] width 148 height 42
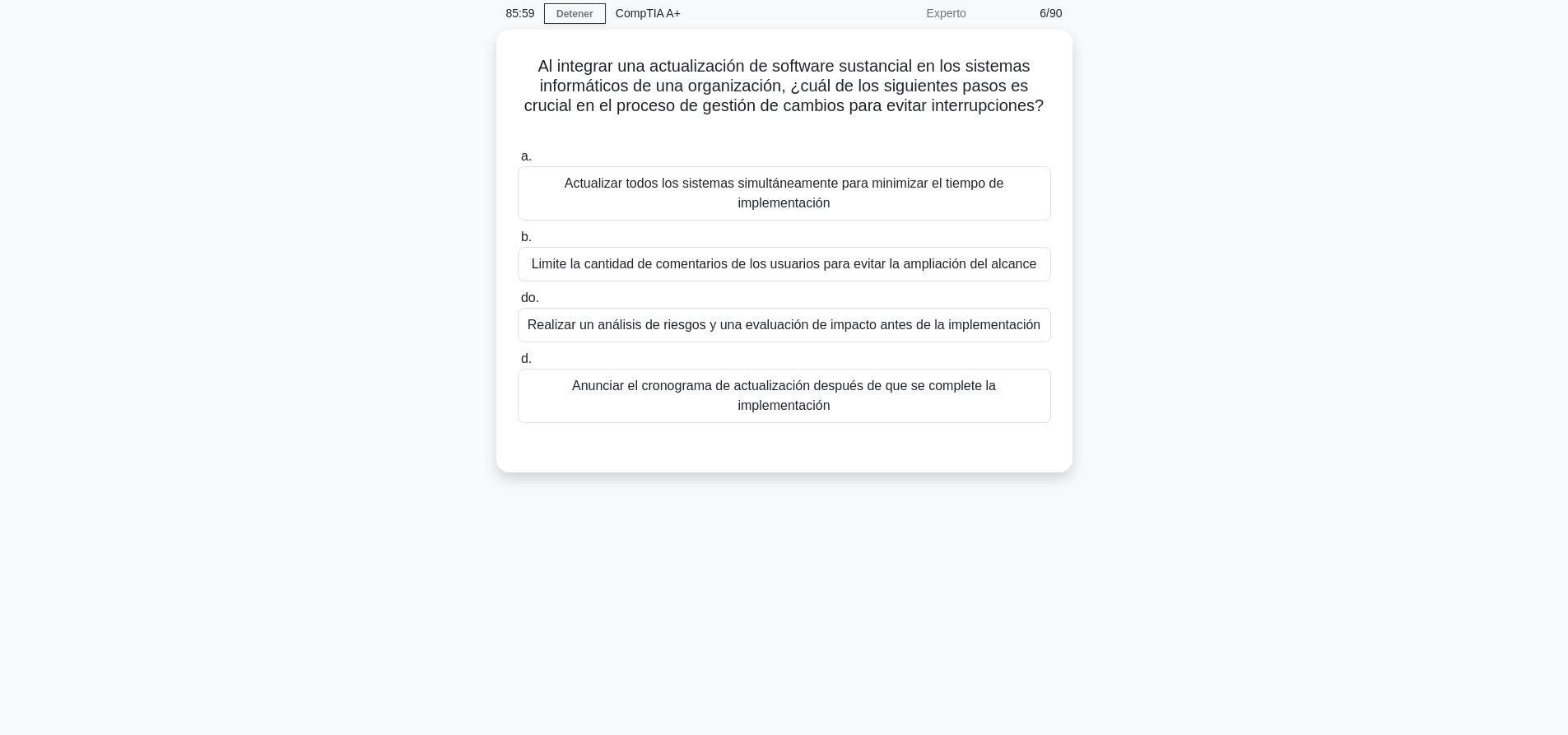
scroll to position [0, 0]
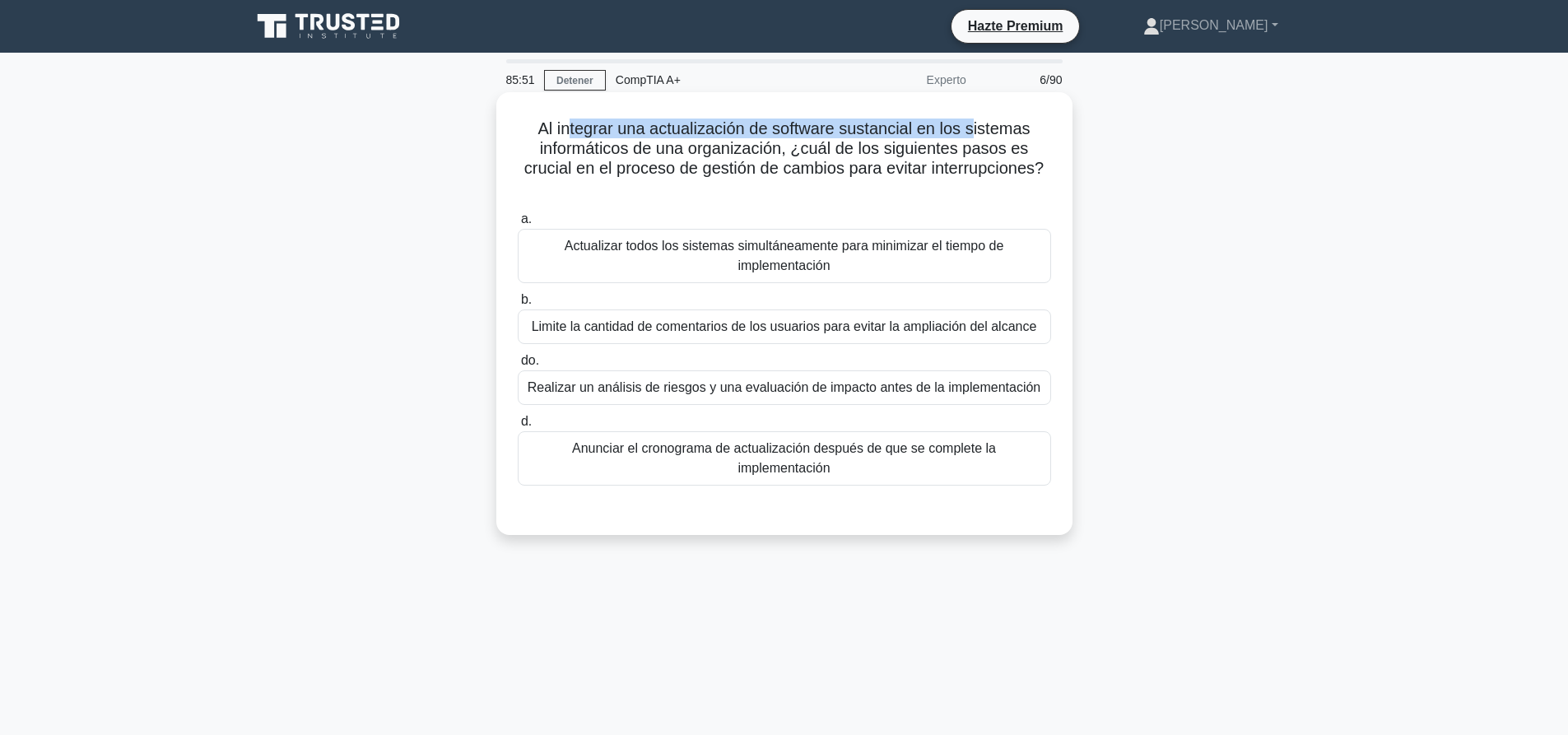
drag, startPoint x: 568, startPoint y: 120, endPoint x: 989, endPoint y: 137, distance: 421.3
click at [981, 138] on font "Al integrar una actualización de software sustancial en los sistemas informátic…" at bounding box center [784, 148] width 519 height 58
click at [992, 137] on font "Al integrar una actualización de software sustancial en los sistemas informátic…" at bounding box center [784, 148] width 519 height 58
click at [671, 385] on font "Realizar un análisis de riesgos y una evaluación de impacto antes de la impleme…" at bounding box center [784, 387] width 513 height 14
click at [518, 366] on input "do. Realizar un análisis de riesgos y una evaluación de impacto antes de la imp…" at bounding box center [518, 360] width 0 height 11
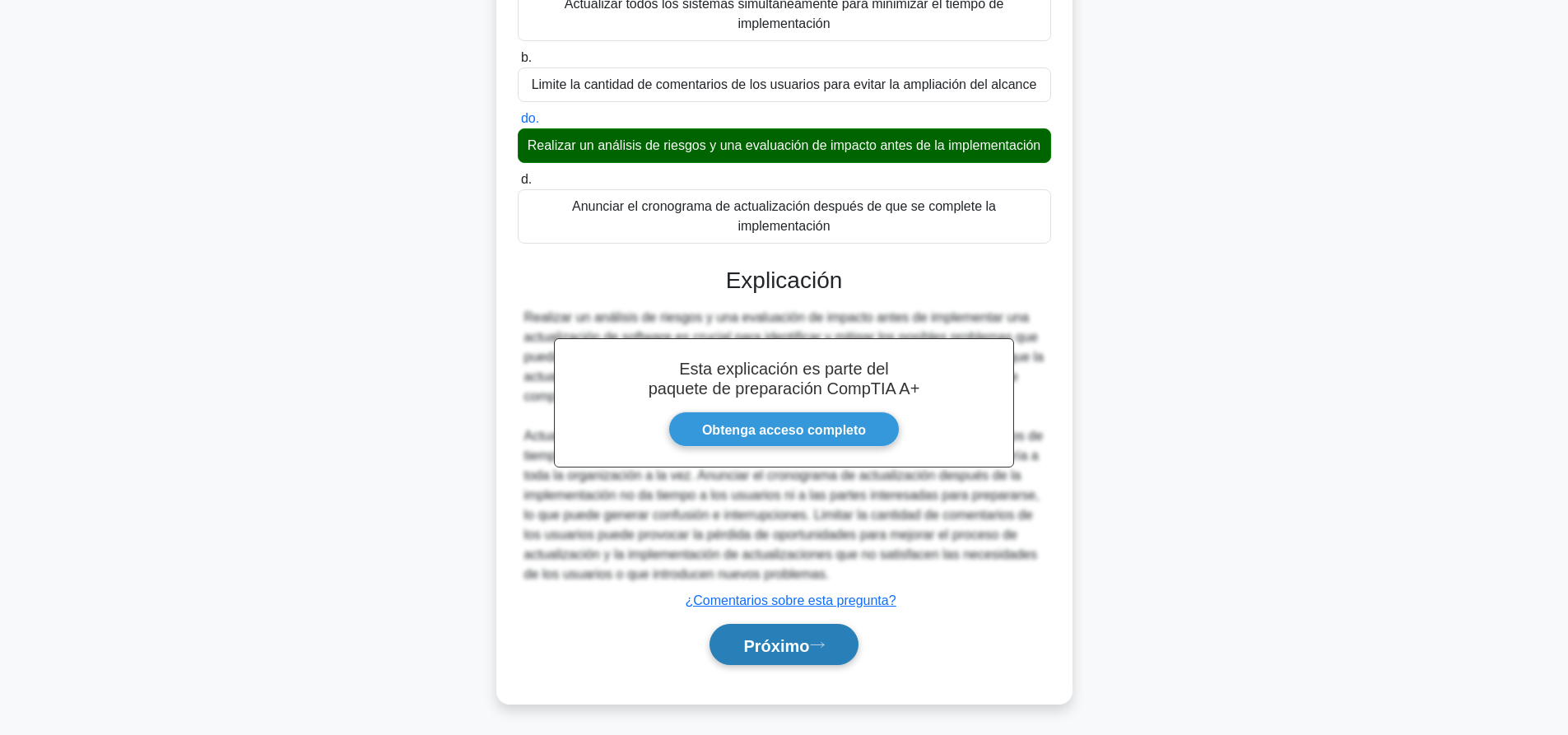
click at [787, 640] on font "Próximo" at bounding box center [776, 645] width 66 height 18
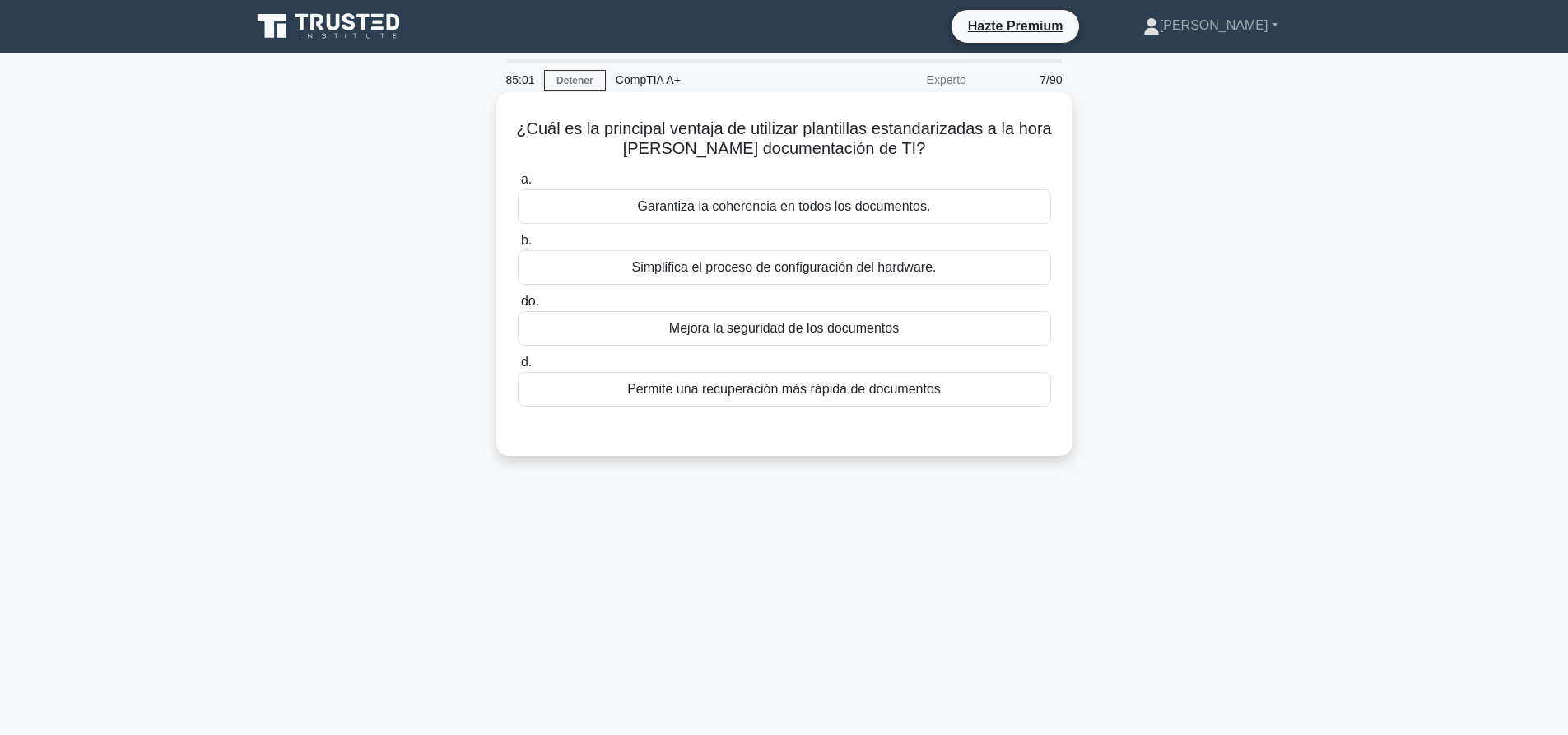
click at [699, 211] on font "Garantiza la coherencia en todos los documentos." at bounding box center [784, 206] width 293 height 14
click at [518, 185] on input "a. Garantiza la coherencia en todos los documentos." at bounding box center [518, 180] width 0 height 11
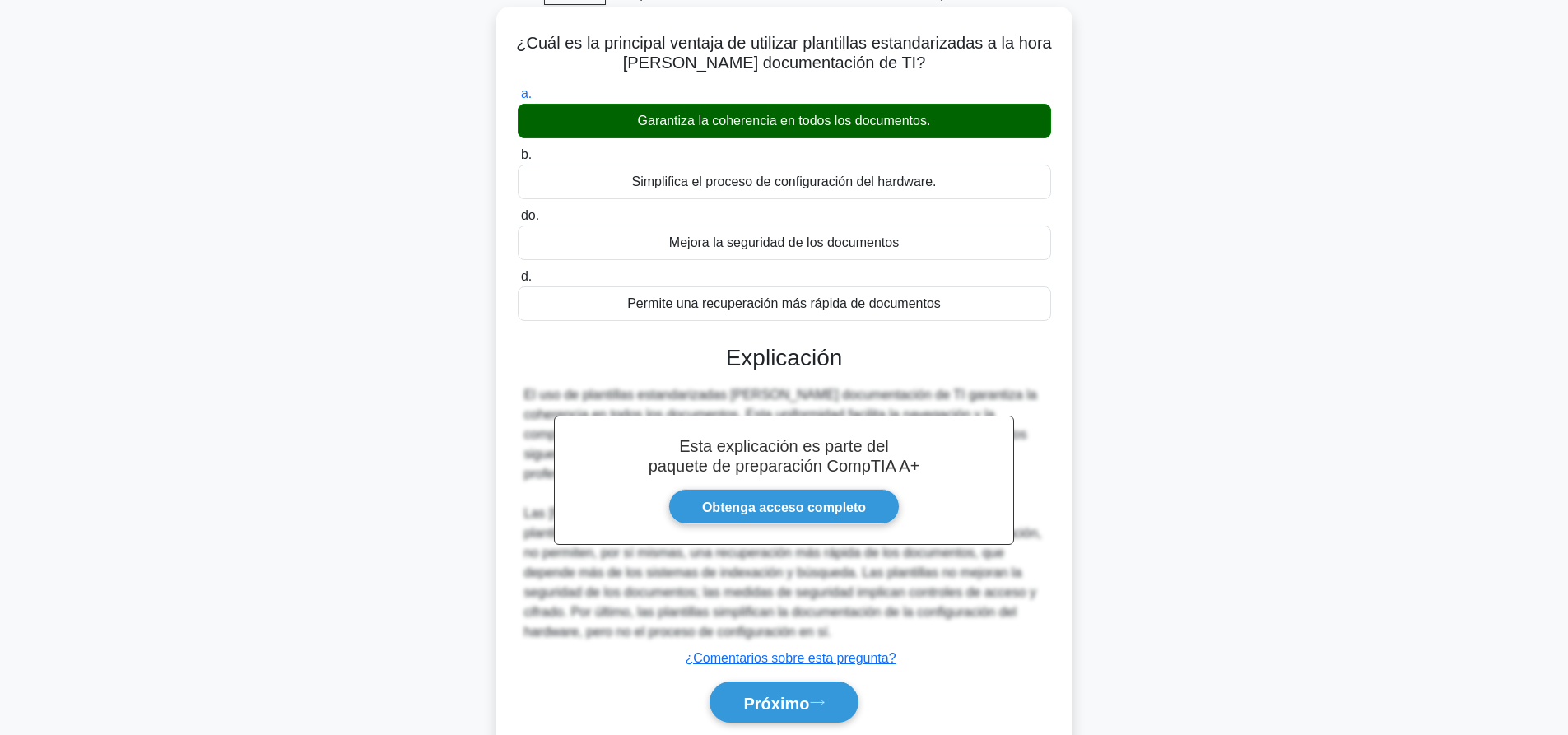
scroll to position [153, 0]
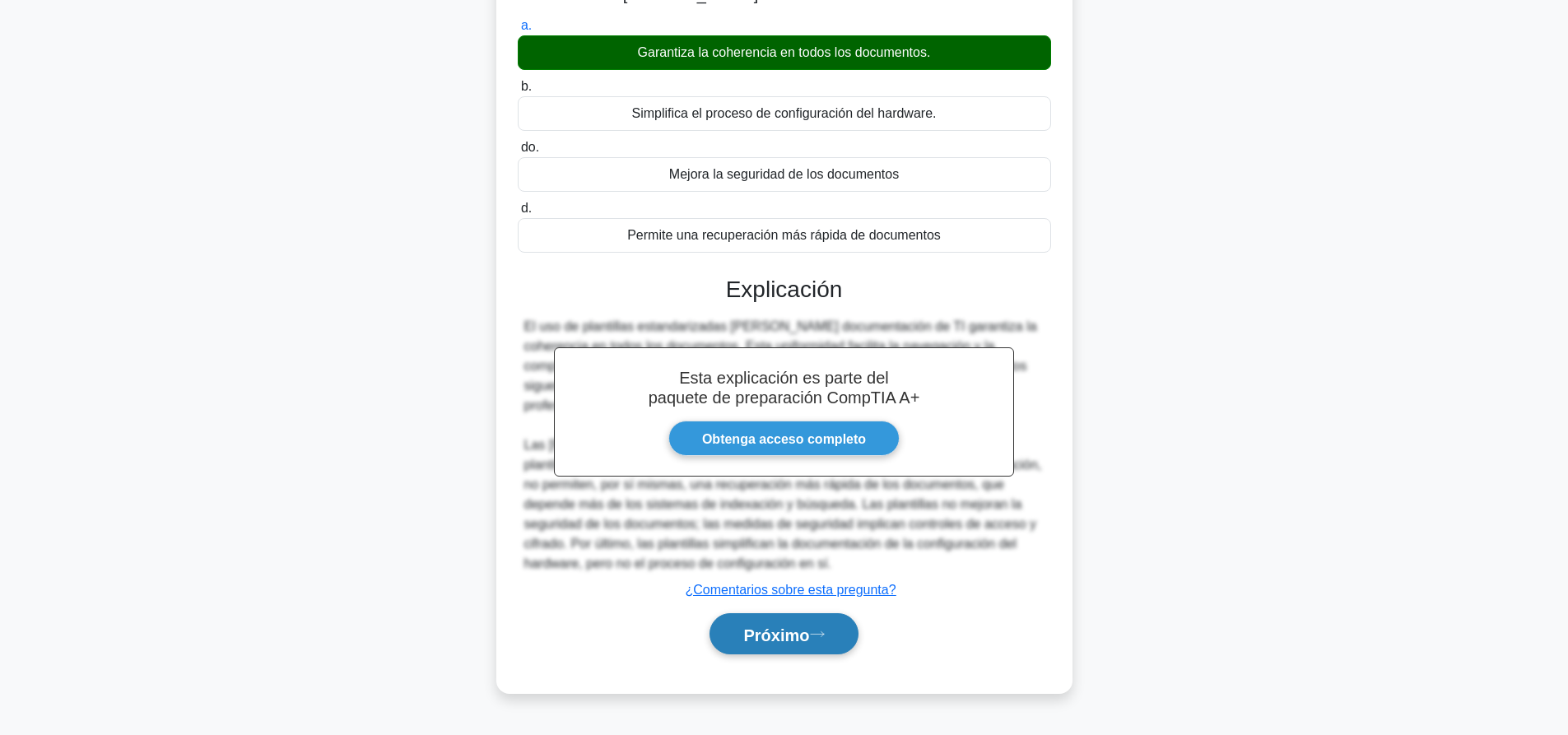
click at [795, 626] on font "Próximo" at bounding box center [776, 634] width 66 height 18
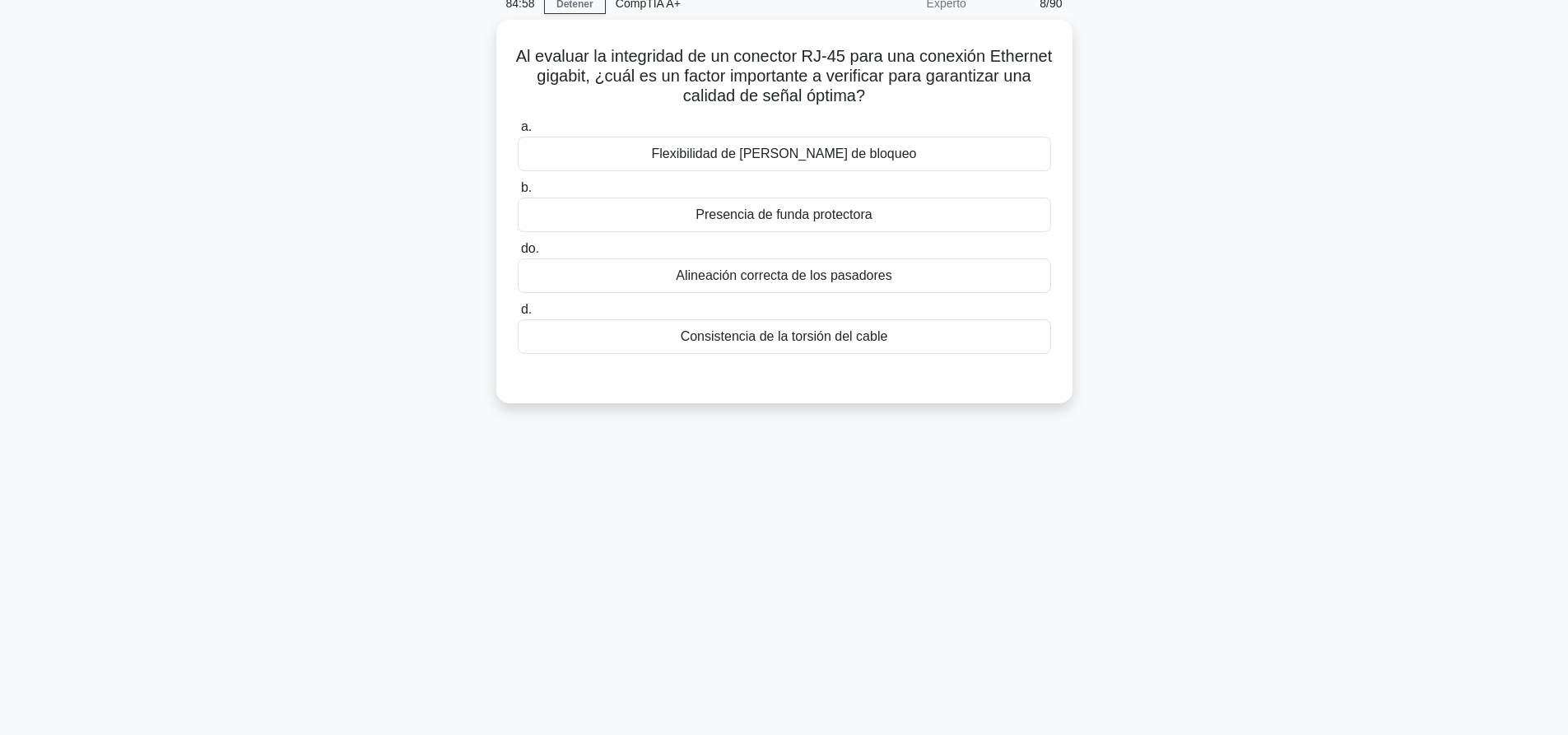
scroll to position [0, 0]
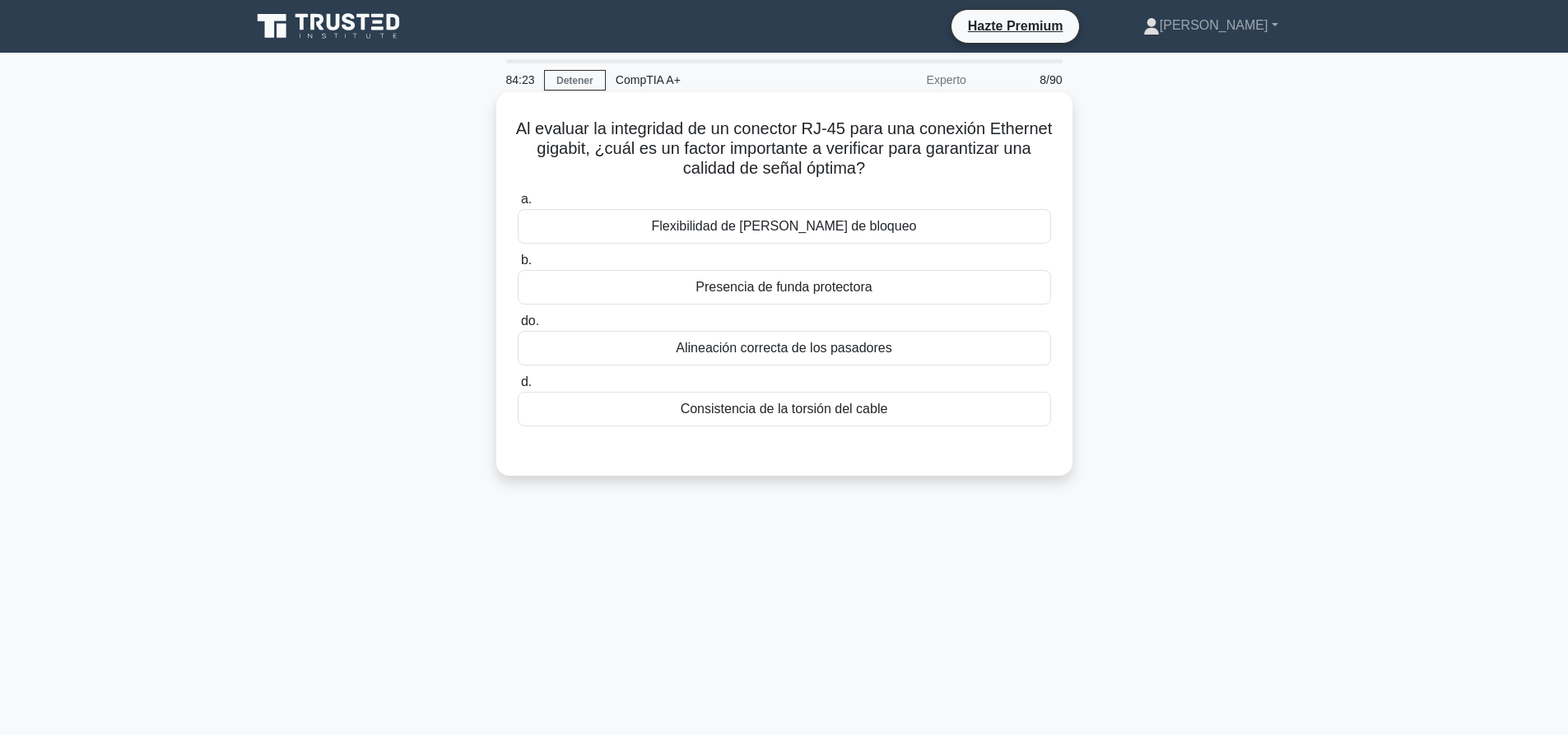
click at [724, 285] on font "Presencia de funda protectora" at bounding box center [783, 287] width 176 height 14
click at [518, 266] on input "b. Presencia de funda protectora" at bounding box center [518, 260] width 0 height 11
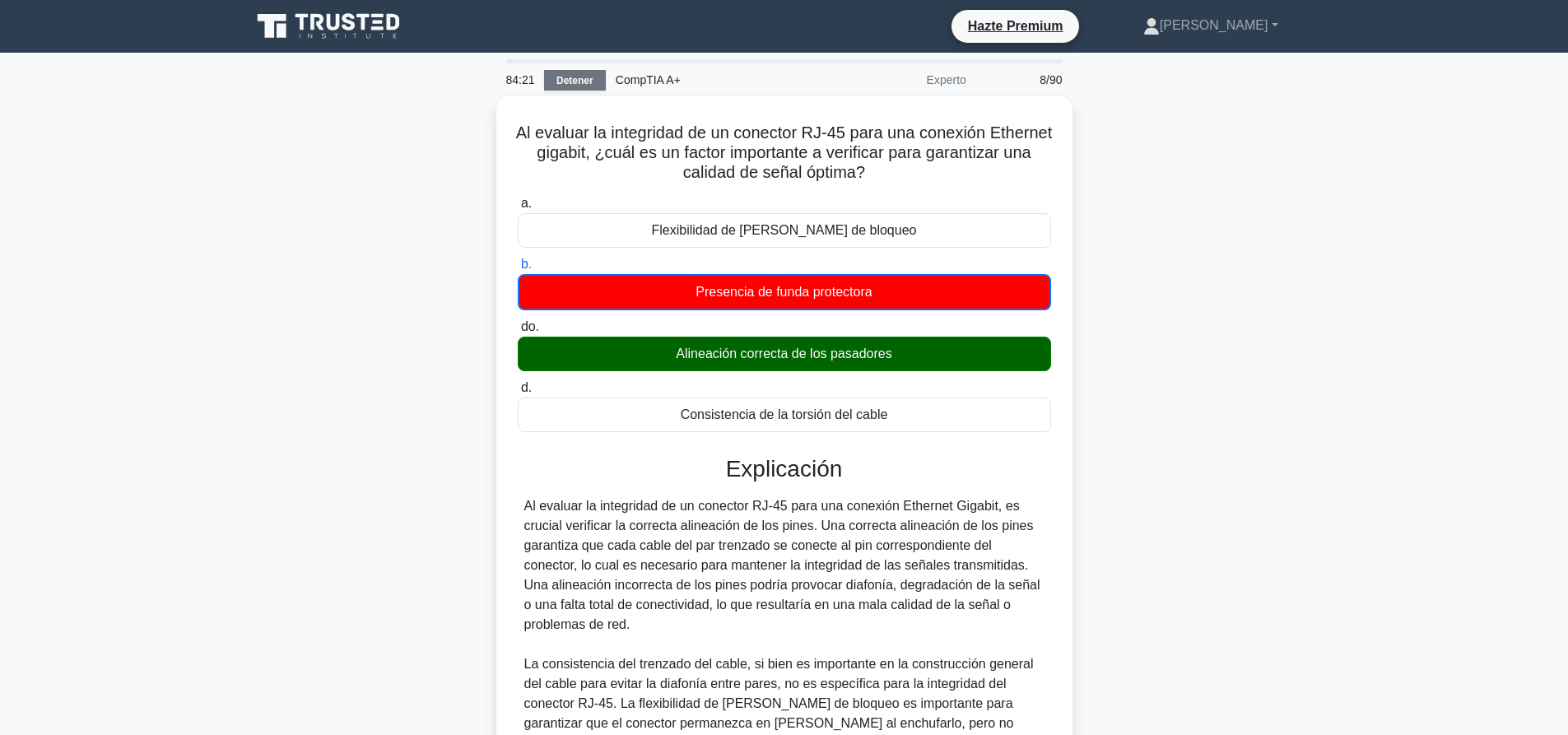
click at [567, 90] on link "Detener" at bounding box center [575, 79] width 62 height 21
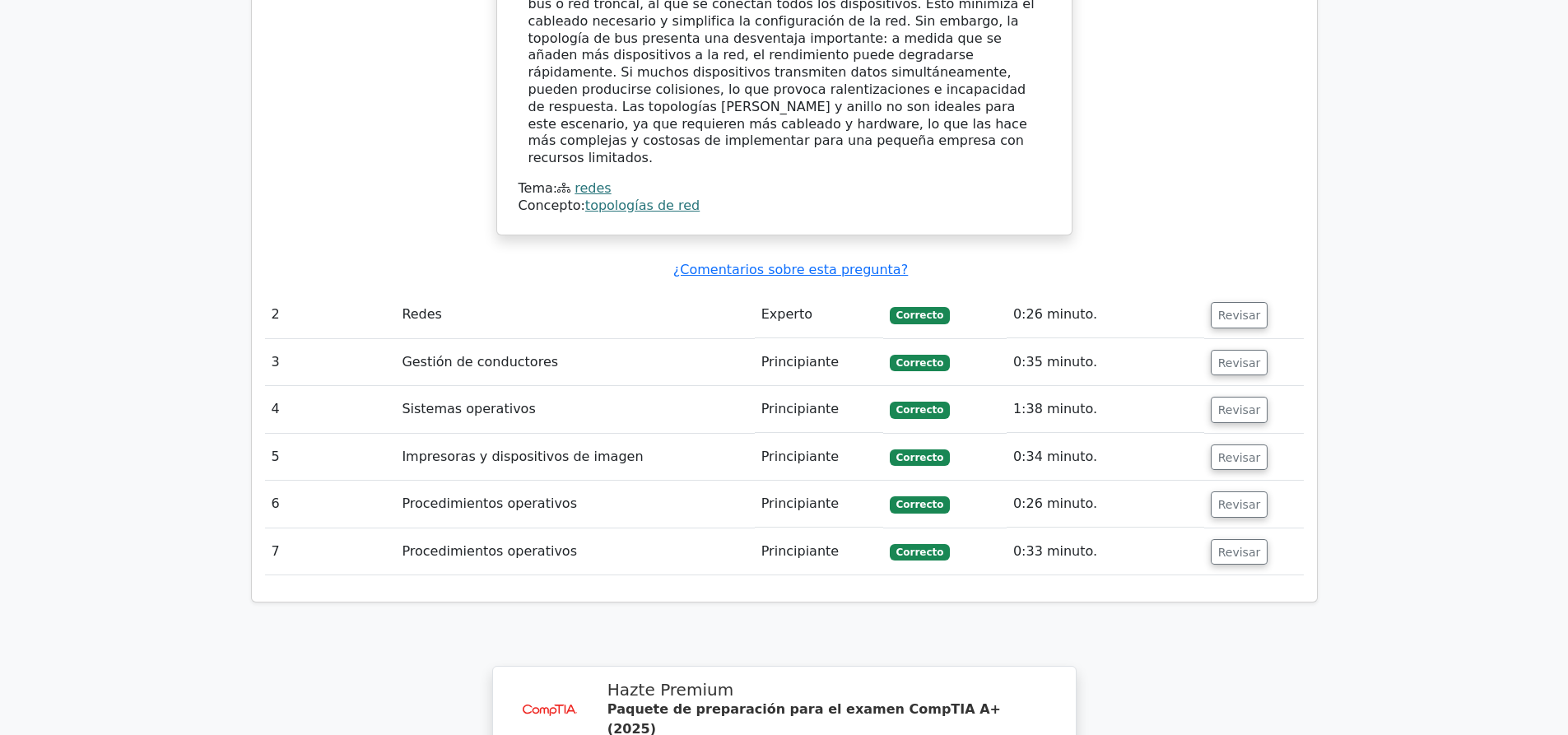
scroll to position [1810, 0]
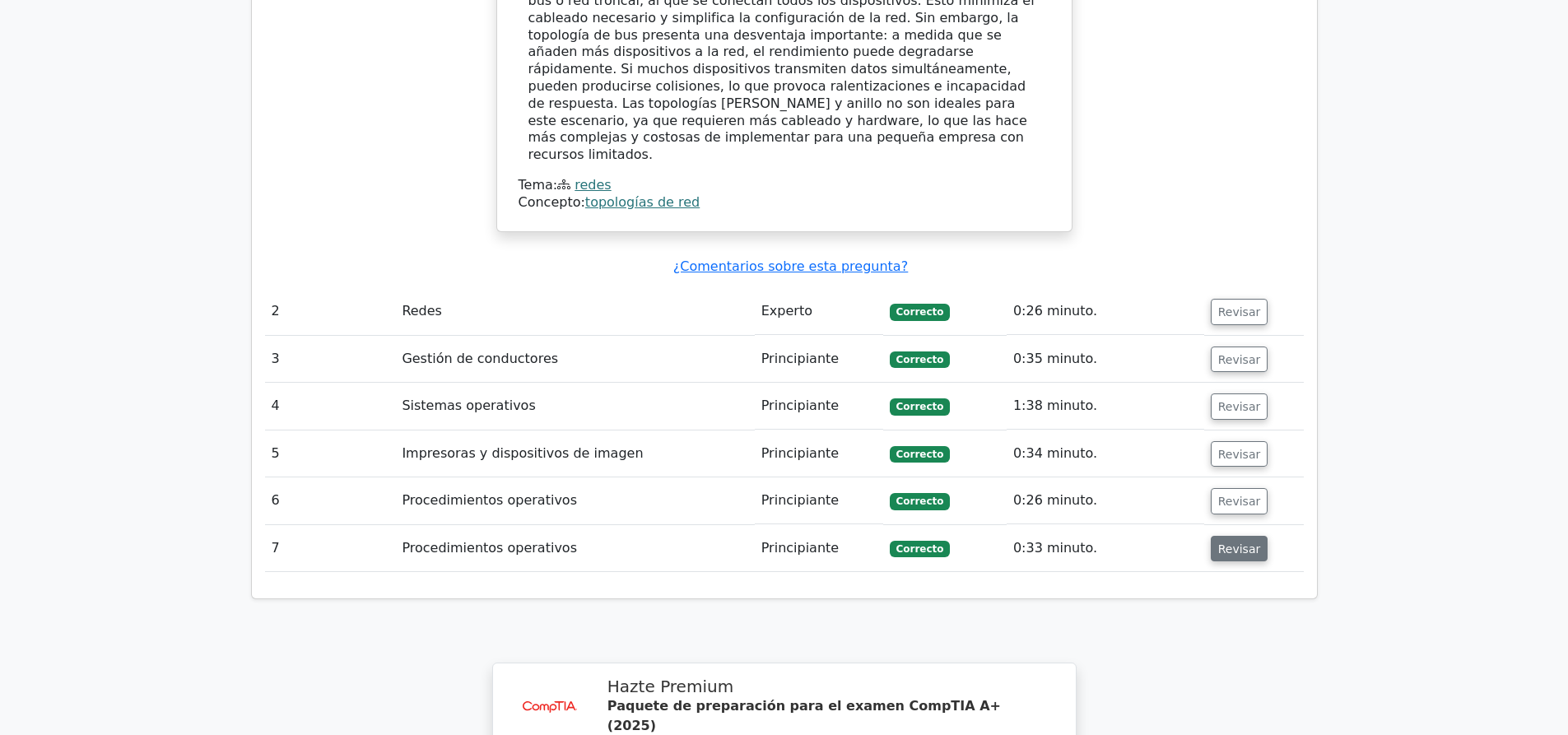
click at [1237, 541] on font "Revisar" at bounding box center [1240, 548] width 43 height 13
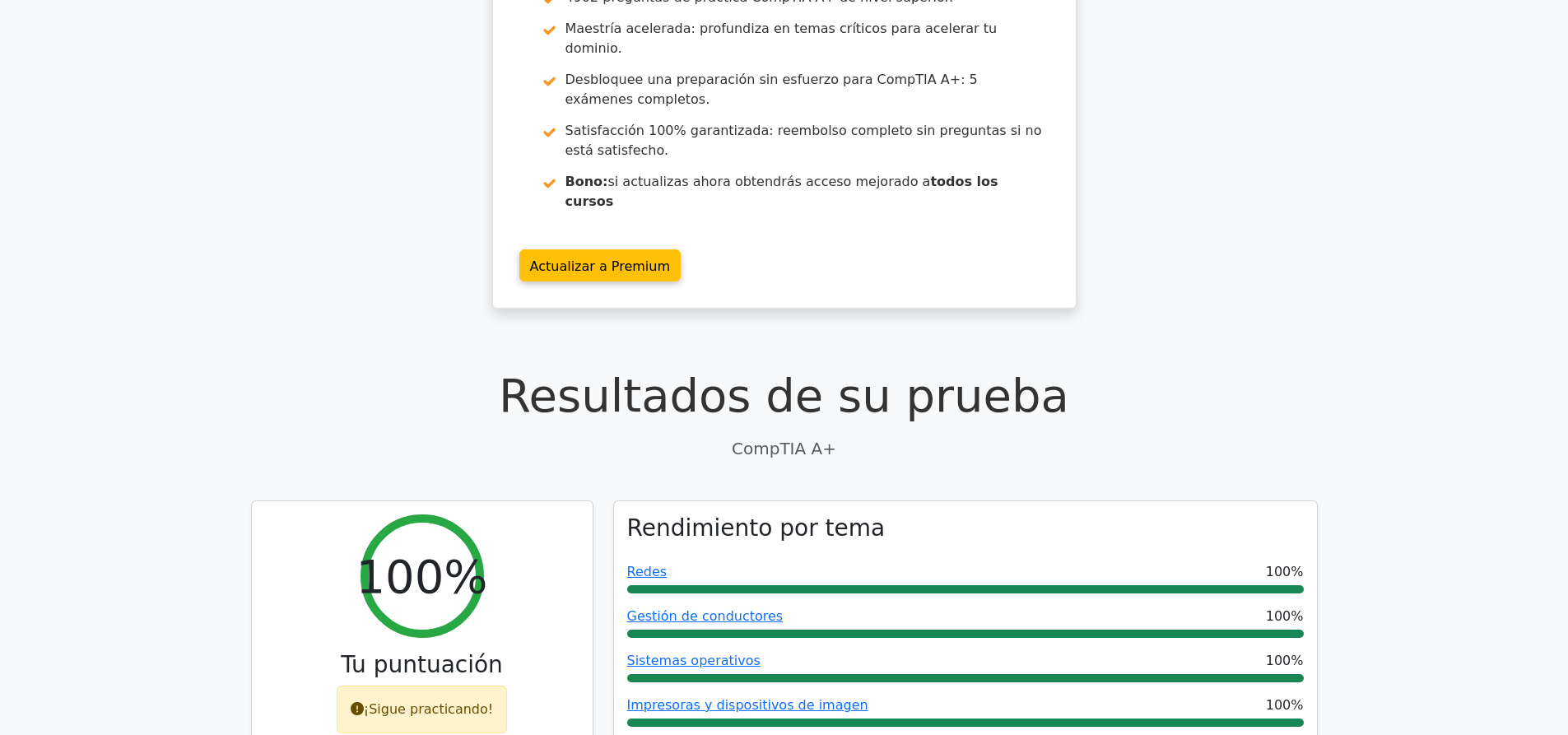
scroll to position [0, 0]
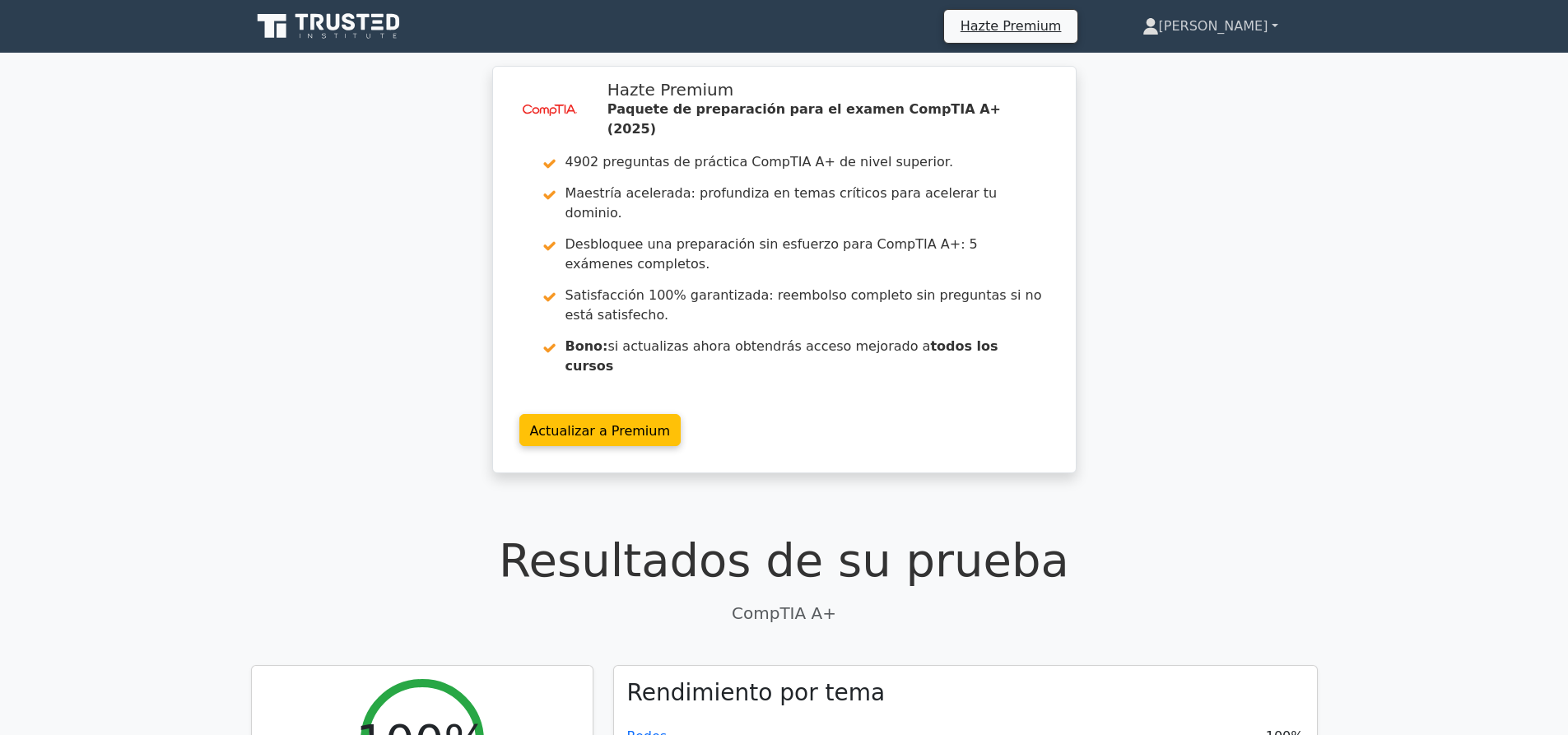
click at [1244, 28] on font "[PERSON_NAME]" at bounding box center [1213, 26] width 110 height 16
click at [1224, 58] on link "Perfil" at bounding box center [1169, 65] width 130 height 27
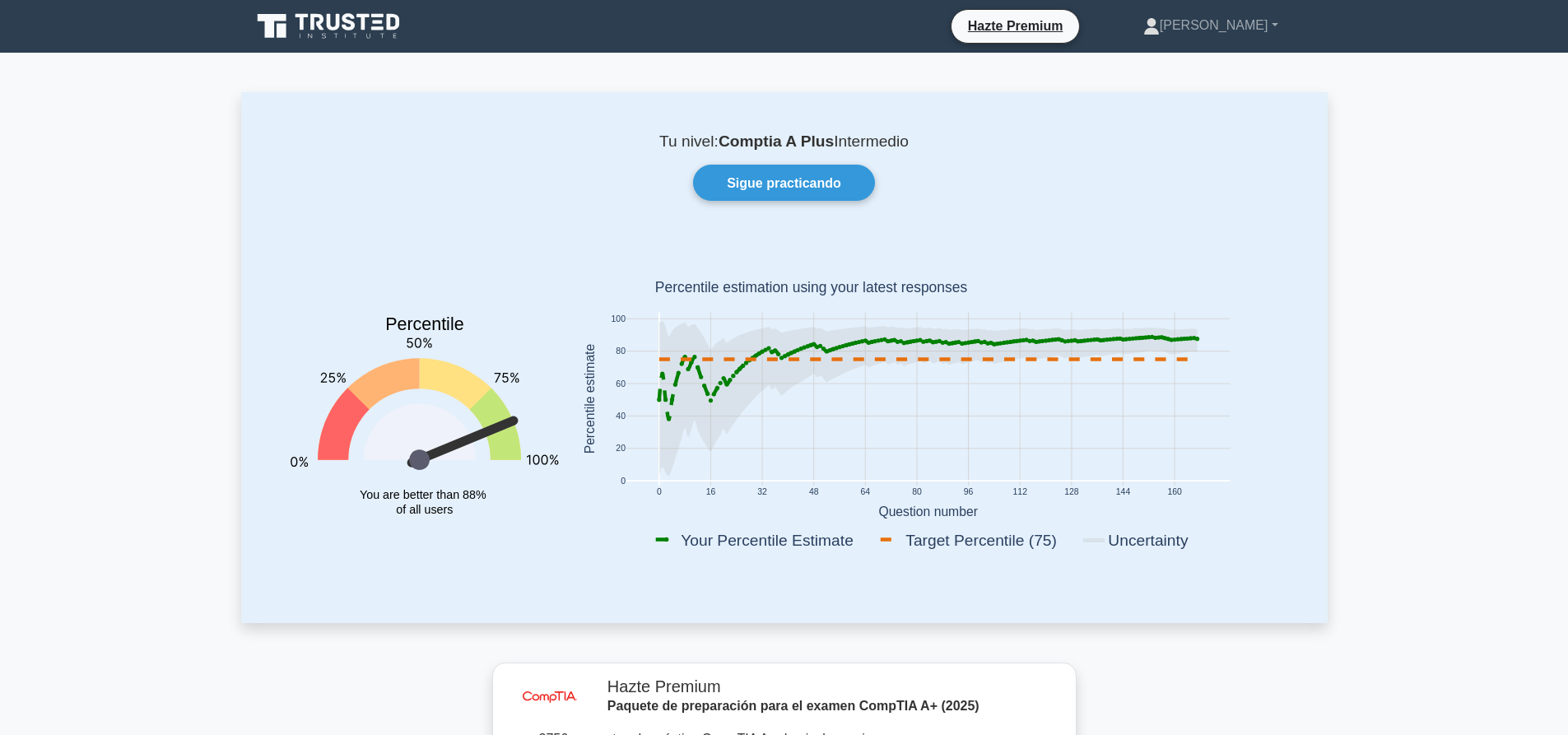
click at [670, 417] on icon at bounding box center [927, 377] width 538 height 82
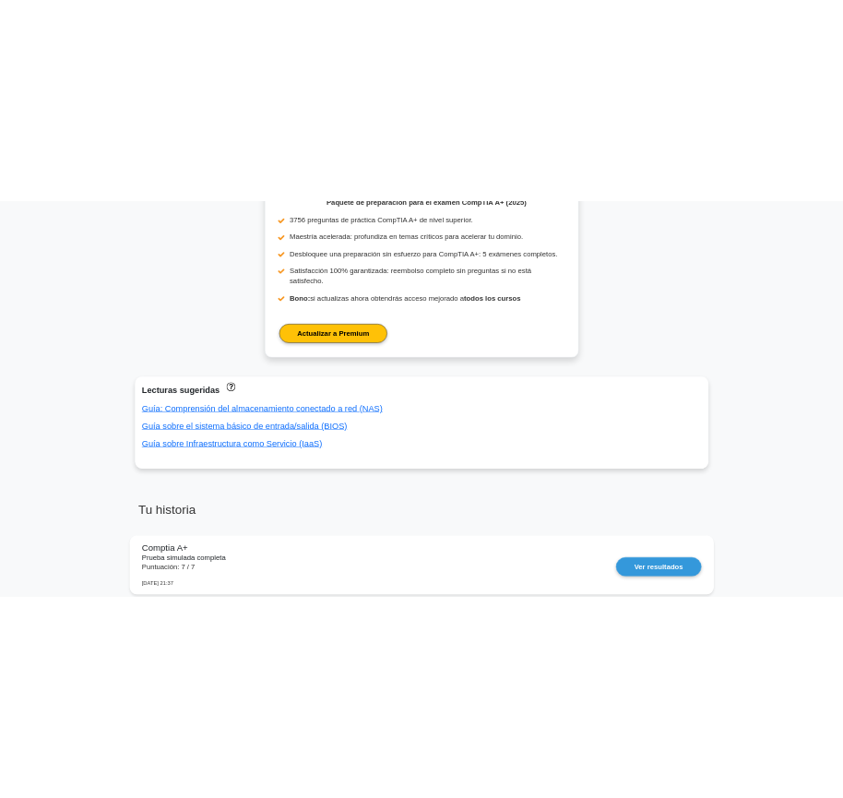
scroll to position [738, 0]
